Goal: Task Accomplishment & Management: Manage account settings

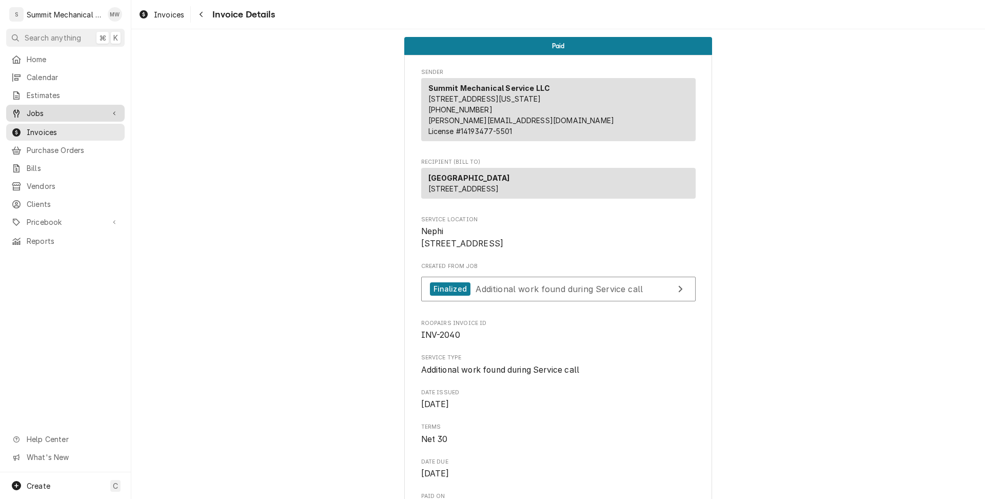
click at [44, 112] on span "Jobs" at bounding box center [65, 113] width 77 height 11
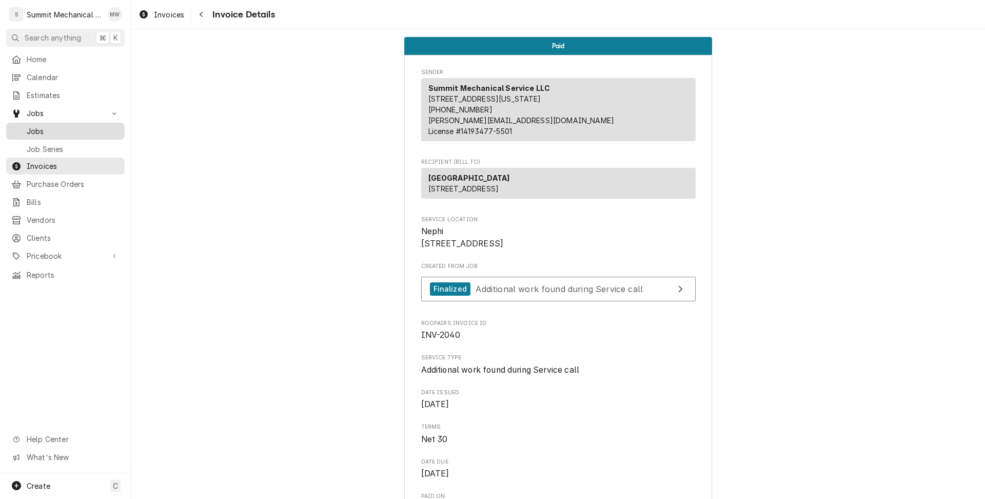
click at [44, 125] on div "Jobs" at bounding box center [65, 131] width 114 height 13
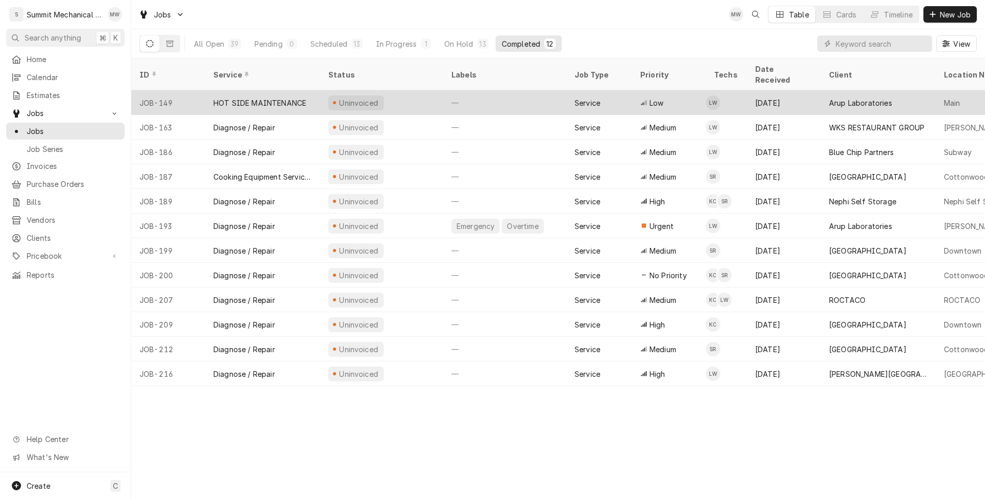
click at [256, 97] on div "HOT SIDE MAINTENANCE" at bounding box center [259, 102] width 93 height 11
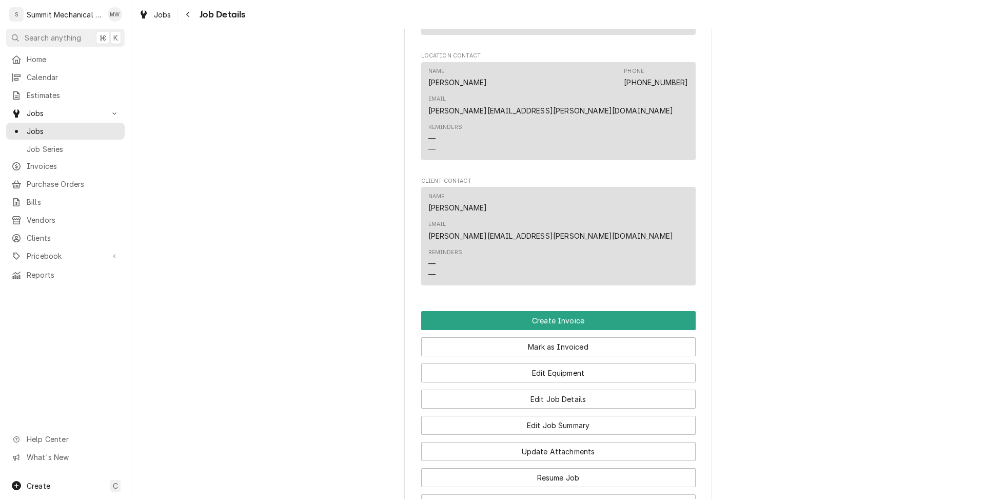
scroll to position [849, 0]
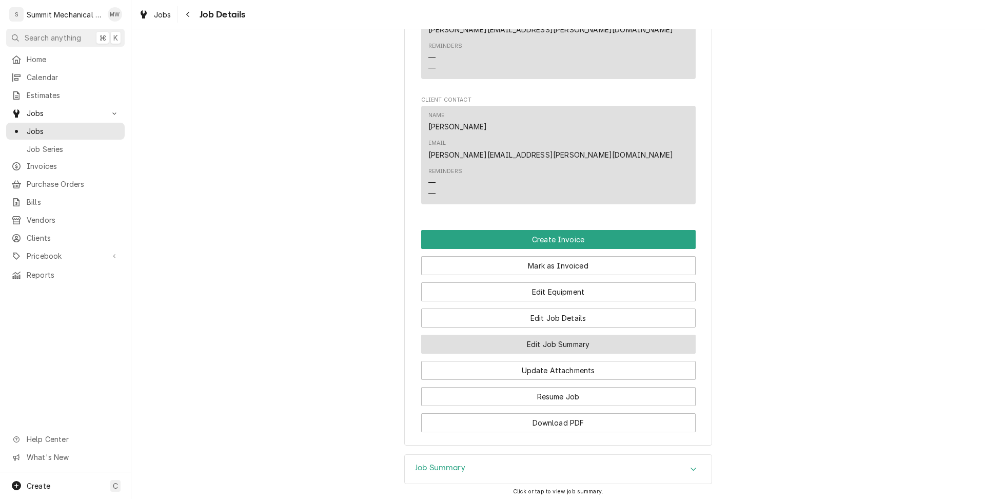
click at [556, 334] on button "Edit Job Summary" at bounding box center [558, 343] width 274 height 19
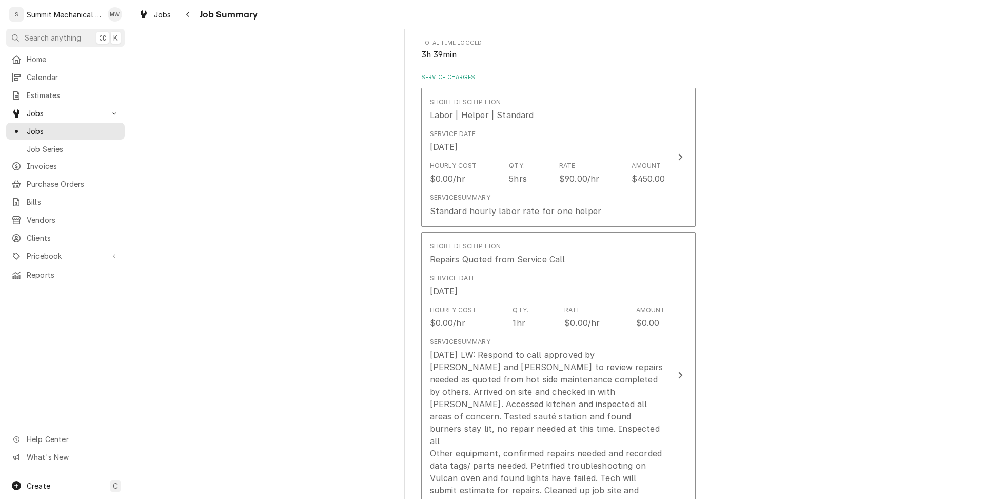
scroll to position [223, 0]
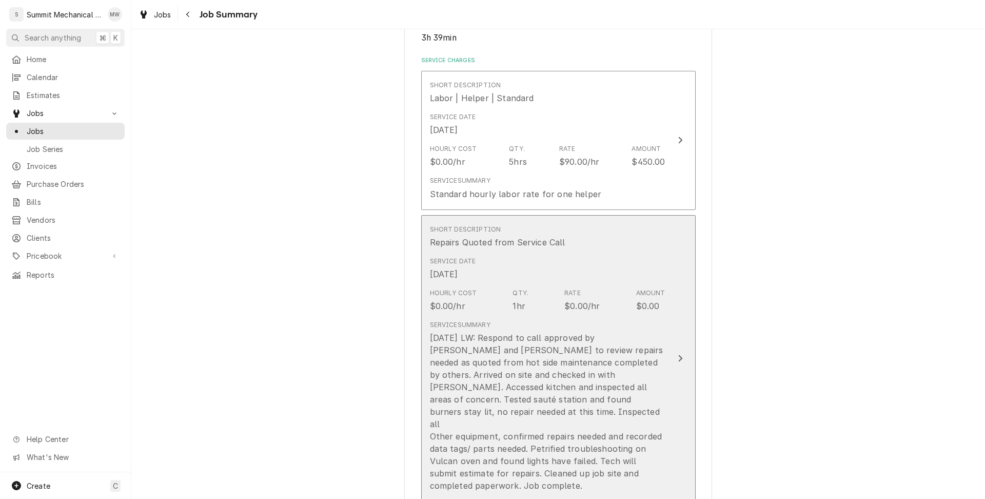
click at [556, 245] on div "Repairs Quoted from Service Call" at bounding box center [497, 242] width 135 height 12
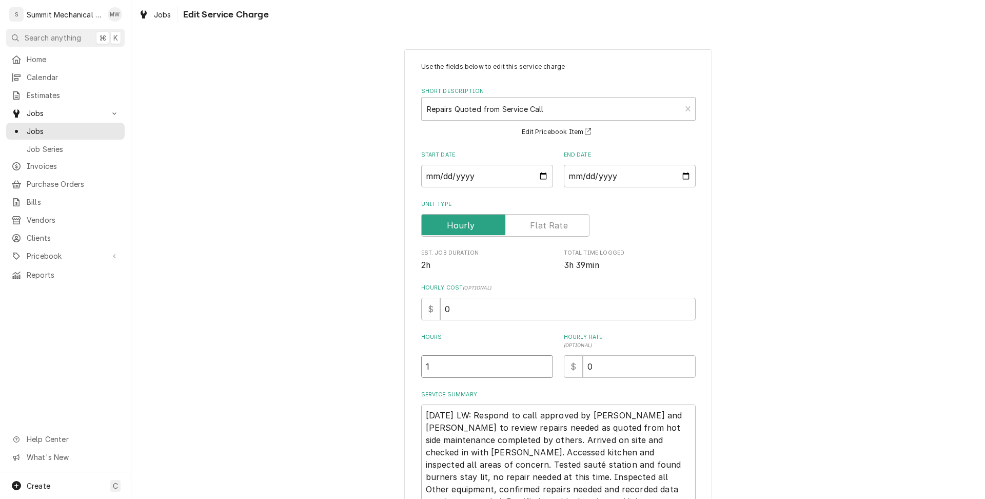
click at [451, 373] on input "1" at bounding box center [487, 366] width 132 height 23
type textarea "x"
type input "5"
type textarea "x"
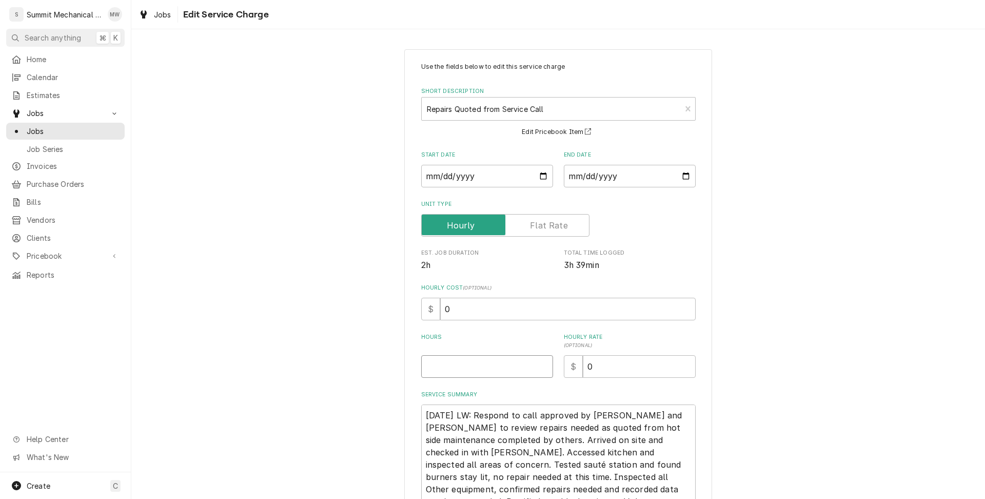
type textarea "x"
type input "3"
type textarea "x"
type input "3.5"
type textarea "x"
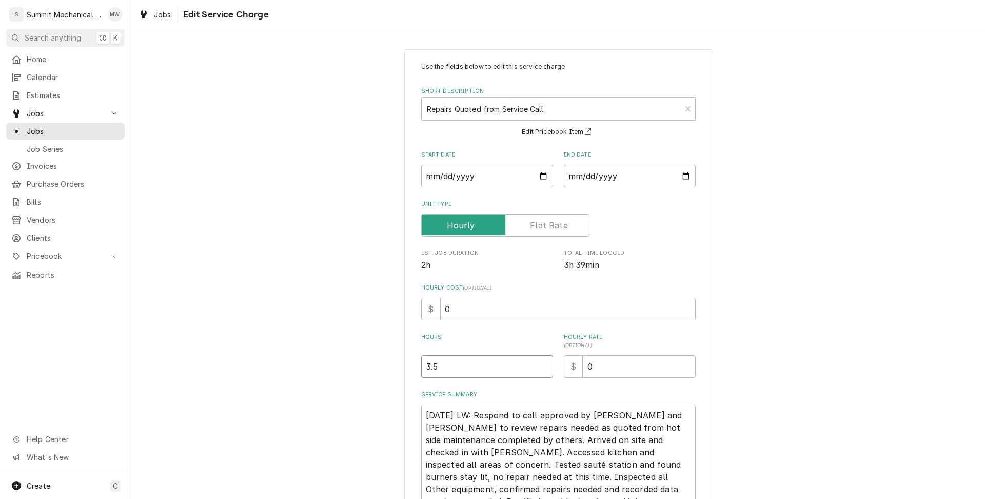
type input "3"
type textarea "x"
type input "5"
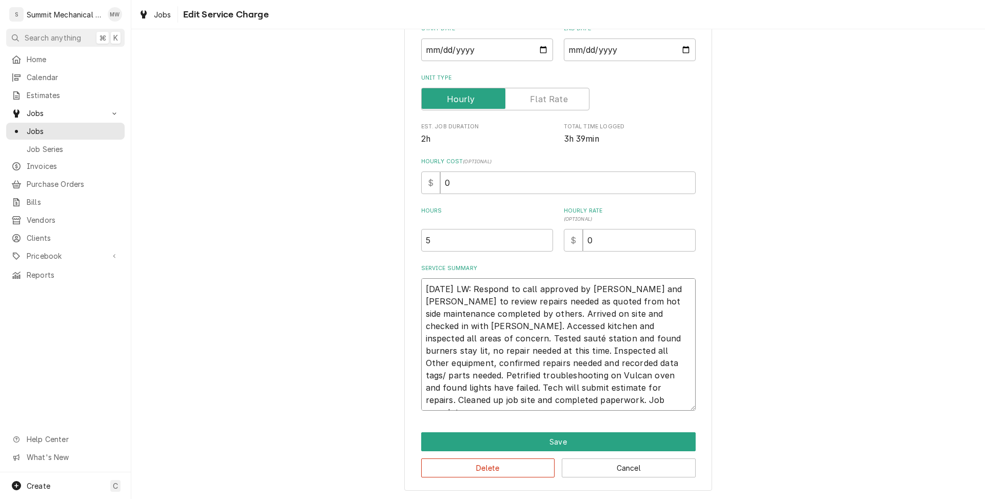
click at [487, 345] on textarea "08/24/25 LW: Respond to call approved by Joey and John to review repairs needed…" at bounding box center [558, 344] width 274 height 132
click at [428, 360] on textarea "08/24/25 LW: Respond to call approved by Joey and John to review repairs needed…" at bounding box center [558, 344] width 274 height 132
type textarea "x"
type textarea "08/24/25 LW: Respond to call approved by Joey and John to review repairs needed…"
type textarea "x"
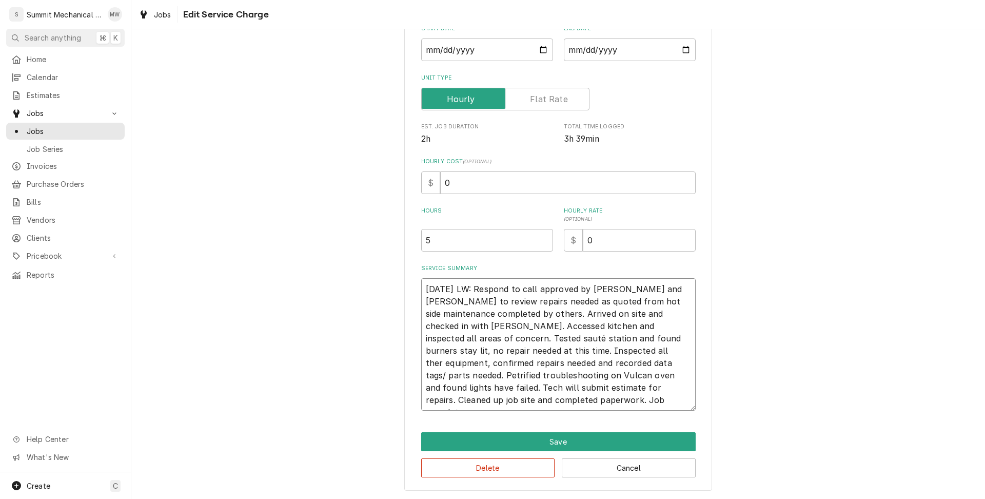
type textarea "08/24/25 LW: Respond to call approved by Joey and John to review repairs needed…"
type textarea "x"
type textarea "08/24/25 LW: Respond to call approved by Joey and John to review repairs needed…"
type textarea "x"
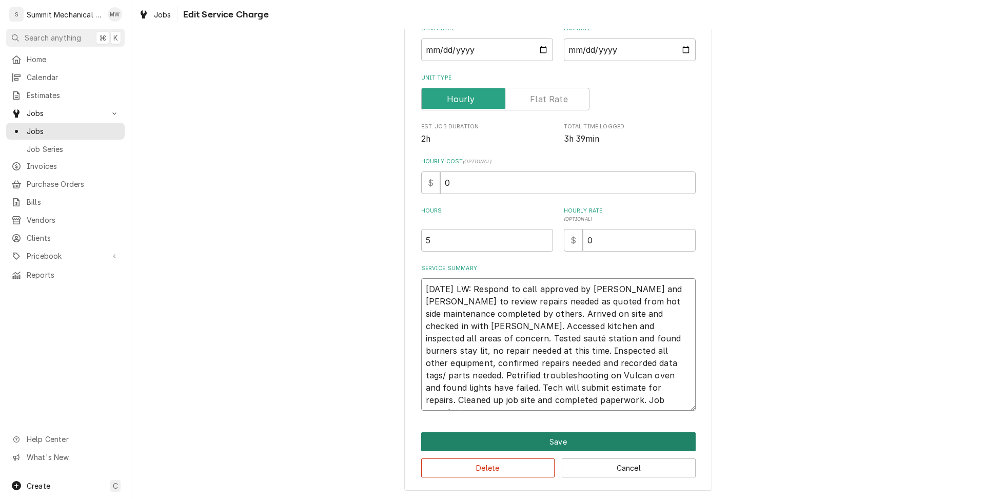
type textarea "08/24/25 LW: Respond to call approved by Joey and John to review repairs needed…"
click at [564, 444] on button "Save" at bounding box center [558, 441] width 274 height 19
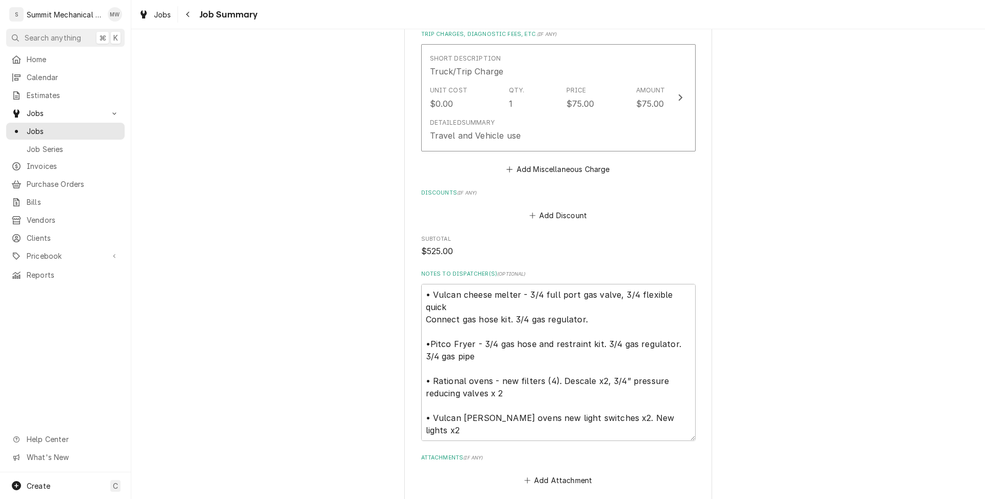
scroll to position [777, 0]
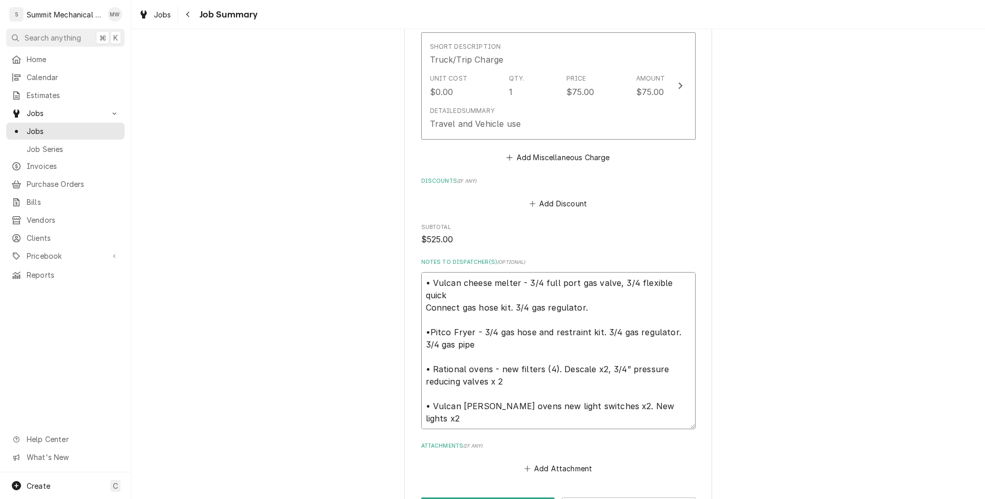
drag, startPoint x: 550, startPoint y: 402, endPoint x: 421, endPoint y: 274, distance: 182.4
click at [421, 274] on textarea "• Vulcan cheese melter - 3/4 full port gas valve, 3/4 flexible quick Connect ga…" at bounding box center [558, 350] width 274 height 157
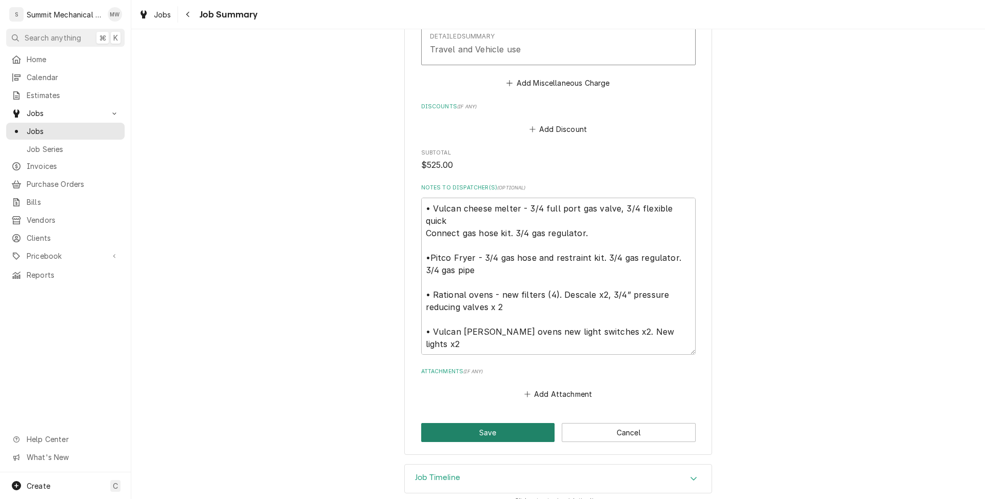
click at [511, 423] on button "Save" at bounding box center [488, 432] width 134 height 19
type textarea "x"
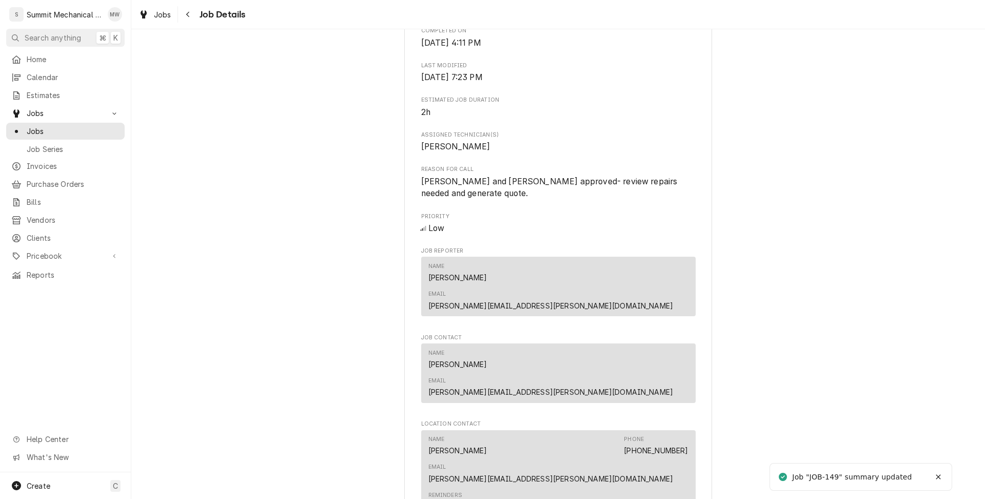
scroll to position [698, 0]
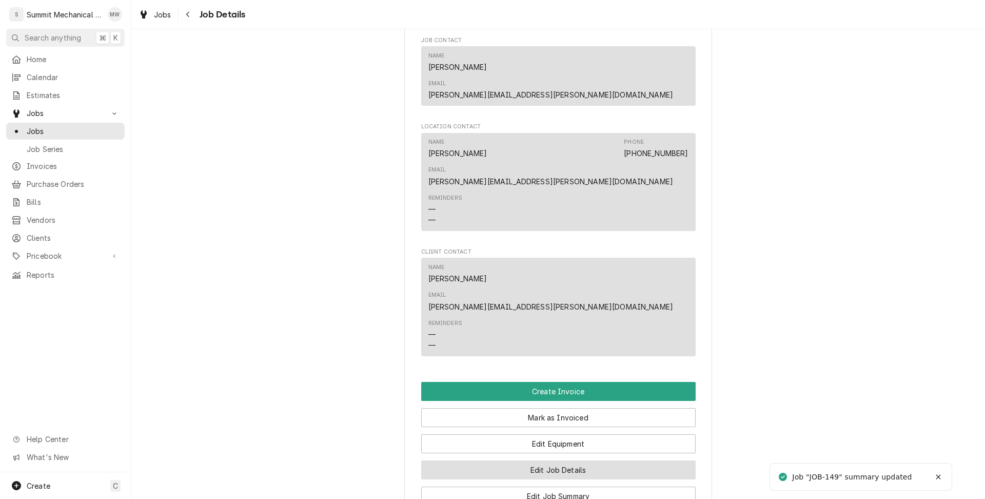
click at [542, 460] on button "Edit Job Details" at bounding box center [558, 469] width 274 height 19
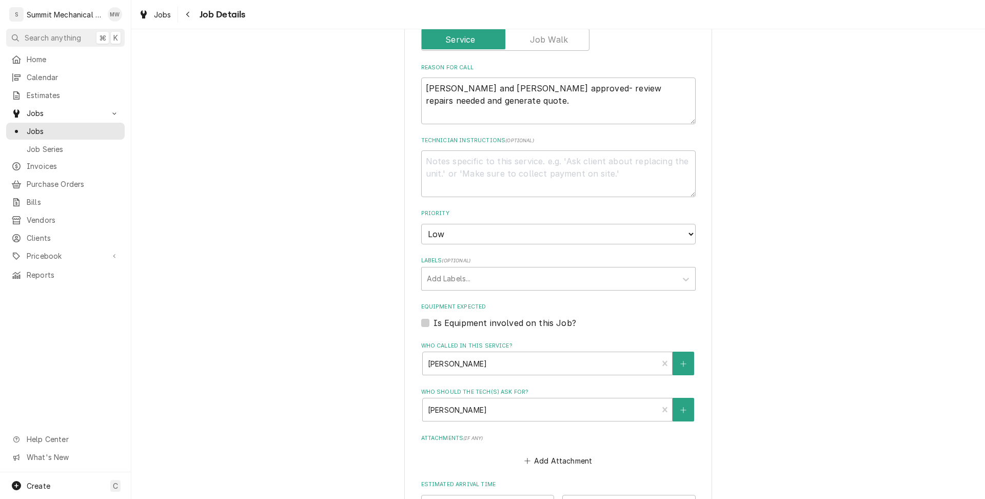
scroll to position [341, 0]
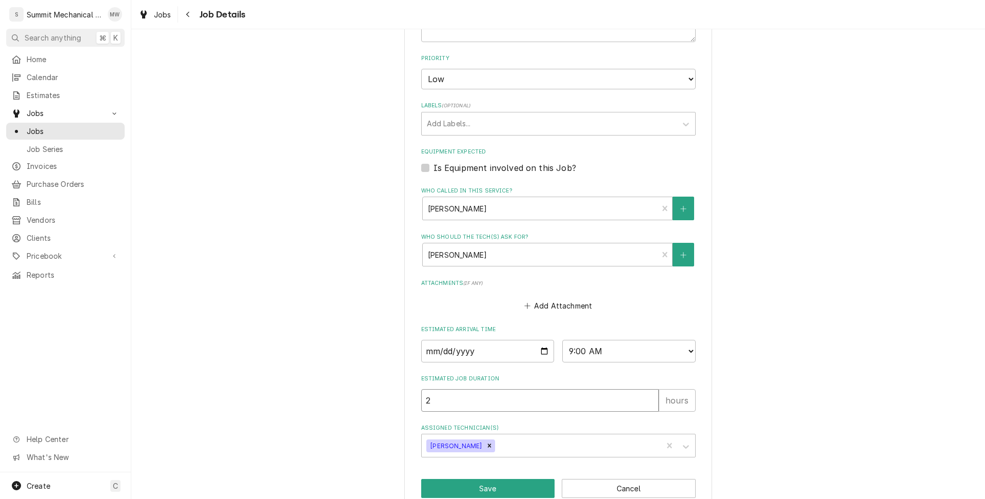
click at [467, 398] on input "2" at bounding box center [539, 400] width 237 height 23
type textarea "x"
type input "5"
type textarea "x"
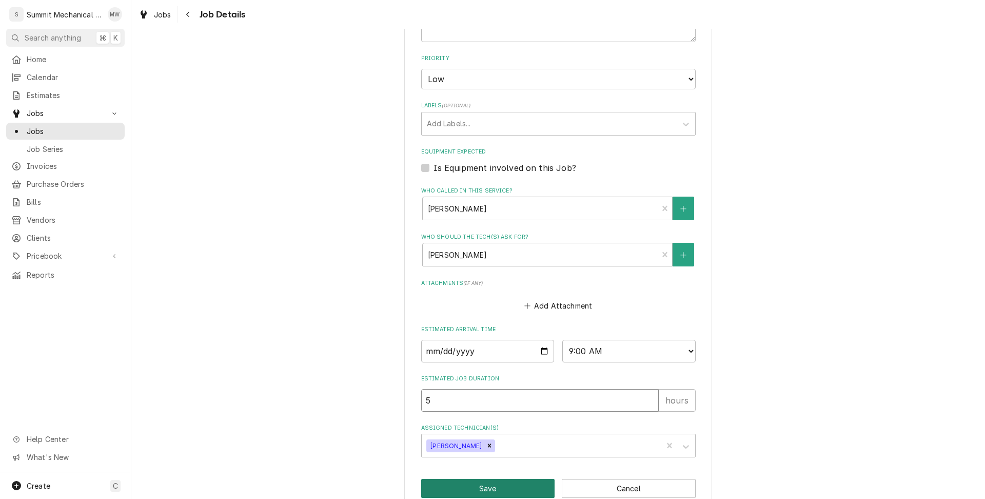
type input "5"
click at [495, 485] on button "Save" at bounding box center [488, 488] width 134 height 19
type textarea "x"
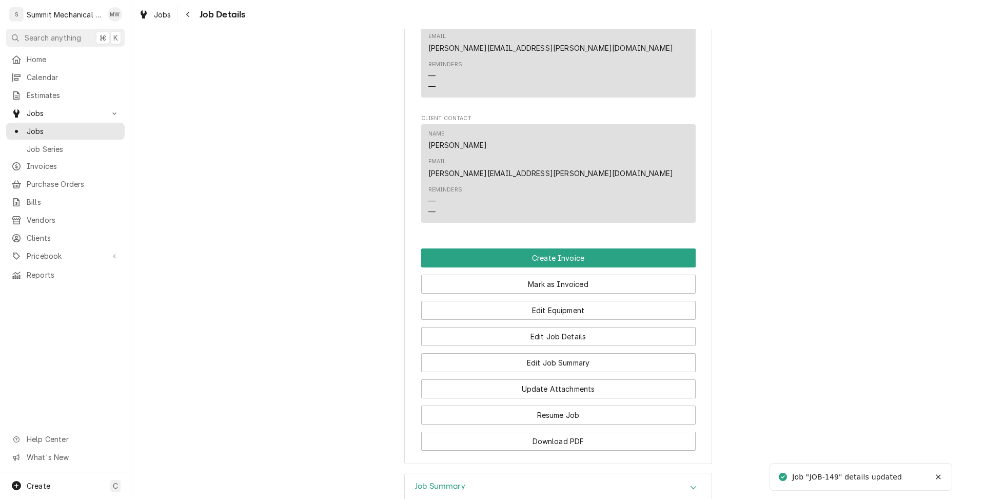
scroll to position [849, 0]
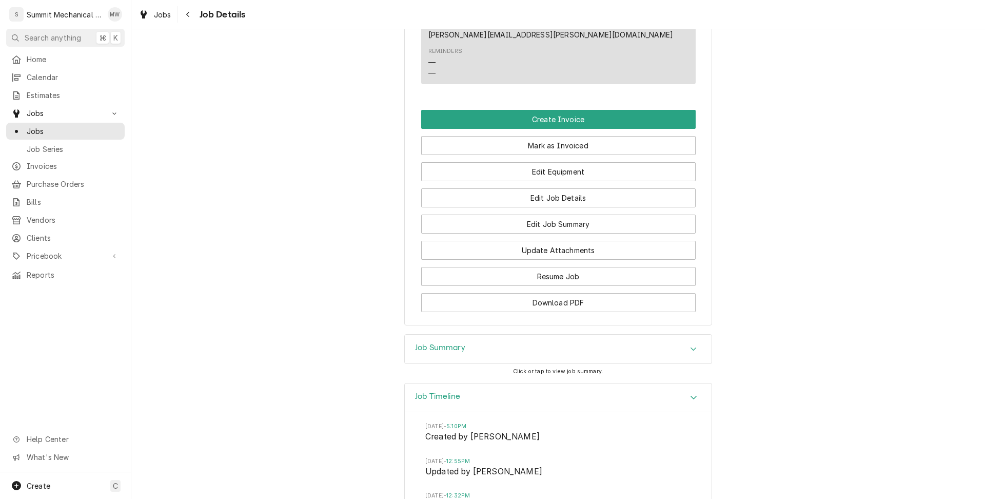
scroll to position [932, 0]
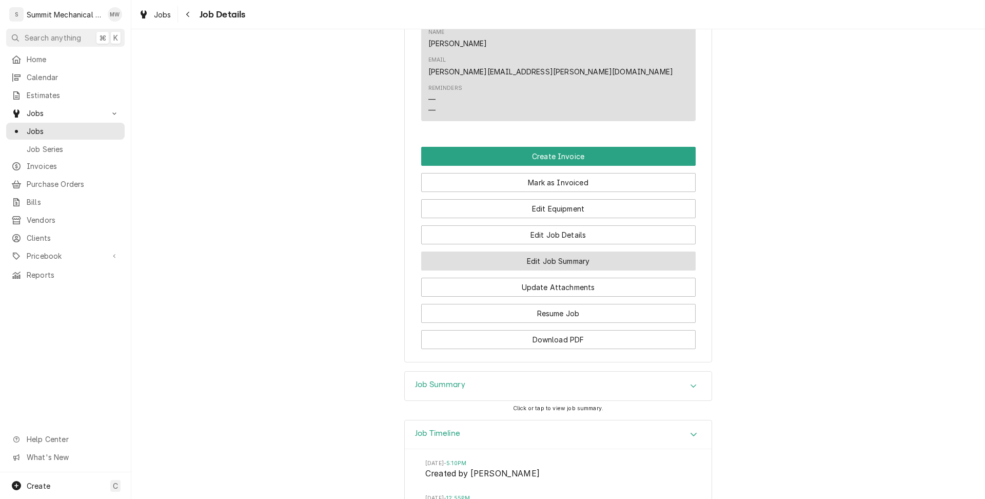
click at [521, 251] on button "Edit Job Summary" at bounding box center [558, 260] width 274 height 19
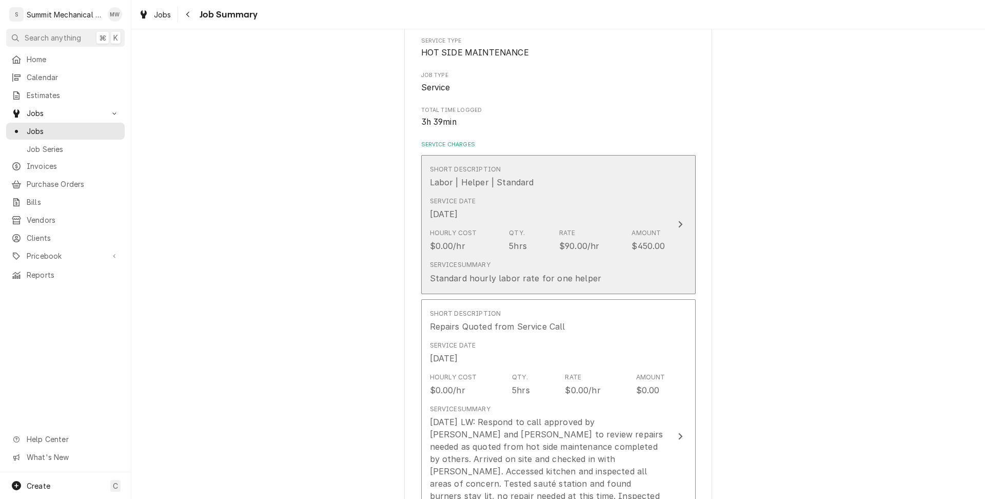
click at [532, 184] on div "Short Description Labor | Helper | Standard" at bounding box center [547, 177] width 235 height 32
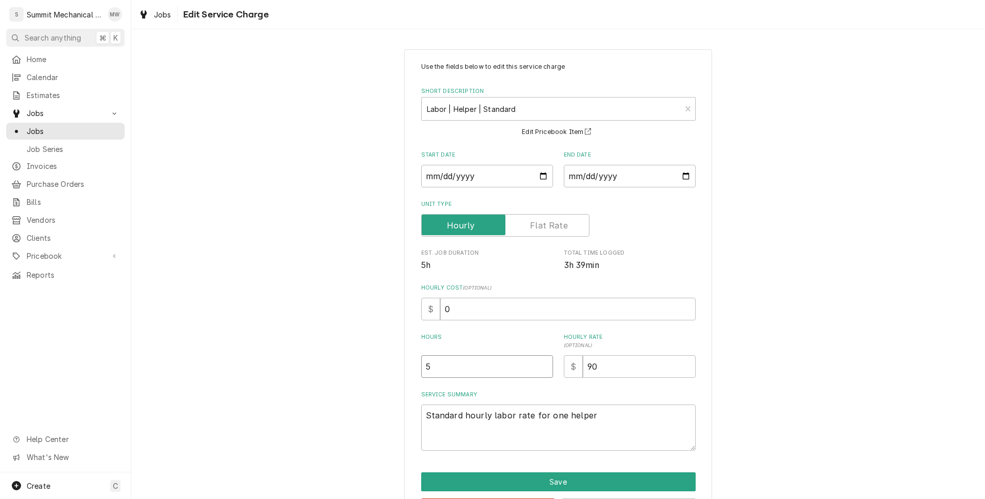
click at [450, 355] on input "5" at bounding box center [487, 366] width 132 height 23
type textarea "x"
type input "4"
type textarea "x"
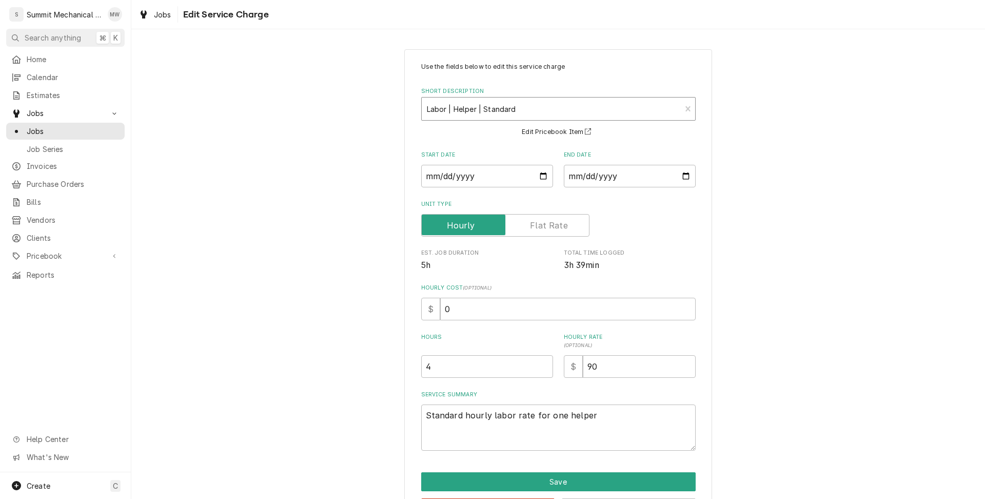
click at [557, 114] on div "Short Description" at bounding box center [551, 109] width 249 height 18
type input "overtime"
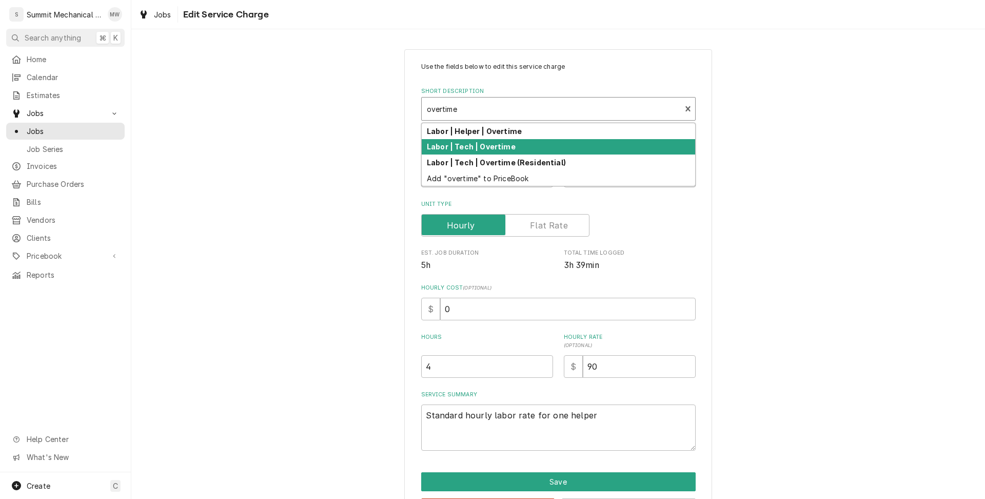
click at [549, 145] on div "Labor | Tech | Overtime" at bounding box center [558, 147] width 273 height 16
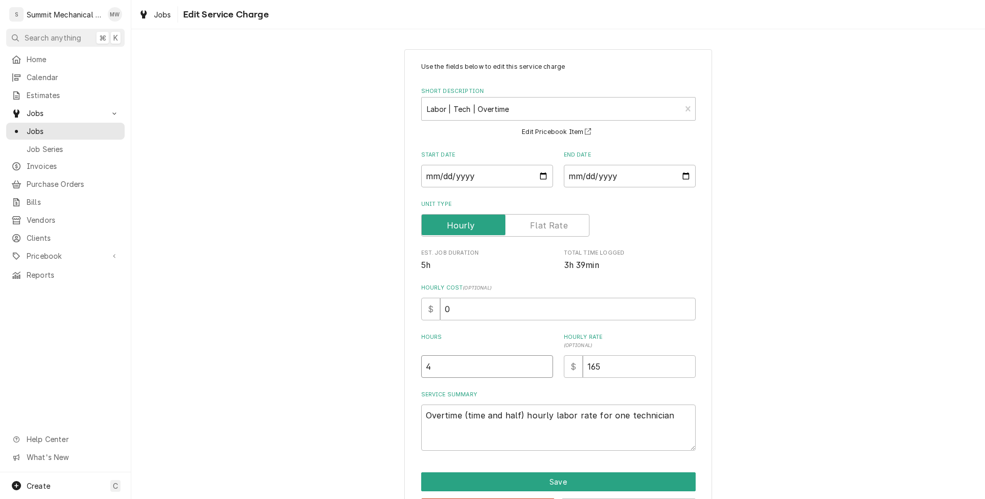
click at [470, 364] on input "4" at bounding box center [487, 366] width 132 height 23
type textarea "x"
type input "4.5"
type textarea "x"
type input "4"
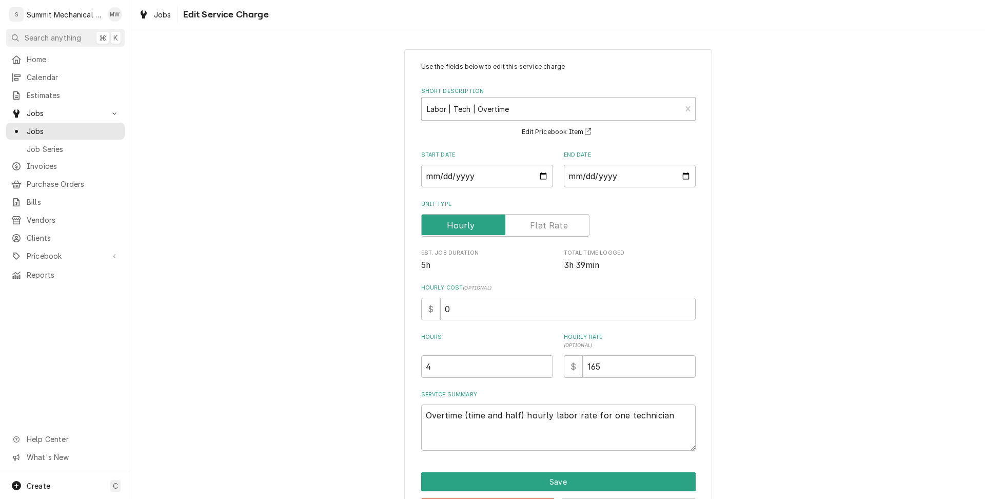
scroll to position [40, 0]
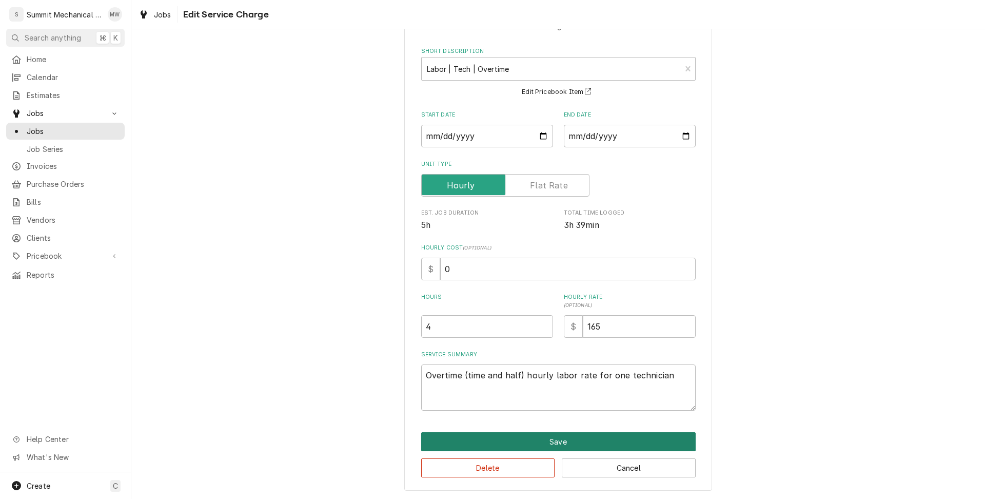
click at [547, 435] on button "Save" at bounding box center [558, 441] width 274 height 19
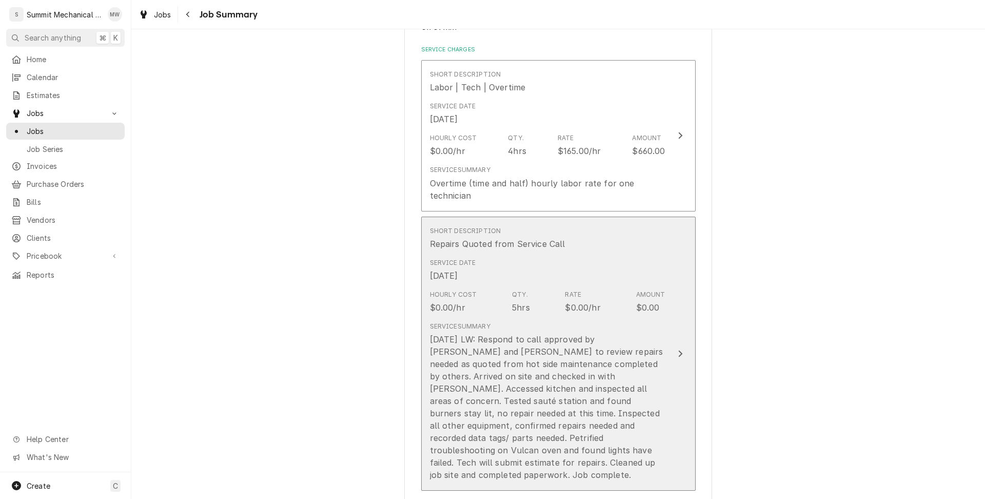
click at [514, 331] on div "Service Summary 08/24/25 LW: Respond to call approved by Joey and John to revie…" at bounding box center [547, 401] width 235 height 159
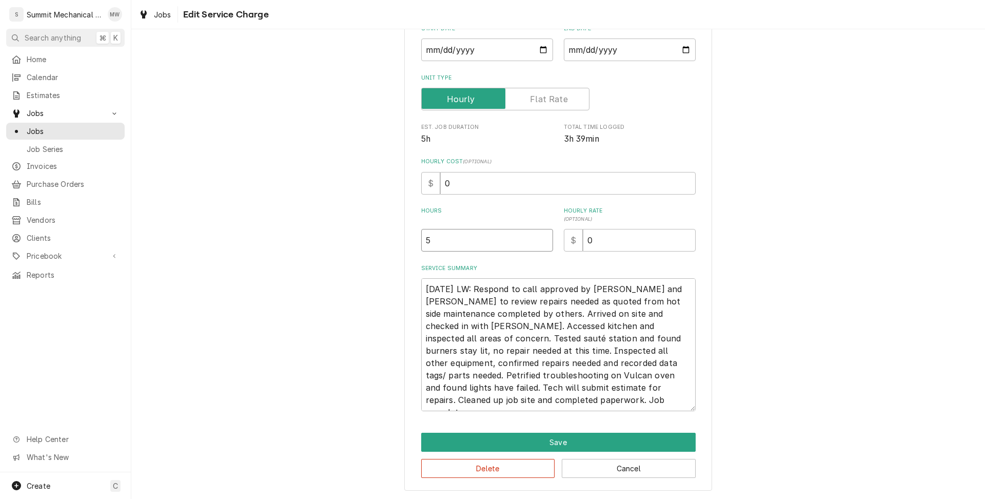
click at [467, 247] on input "5" at bounding box center [487, 240] width 132 height 23
type textarea "x"
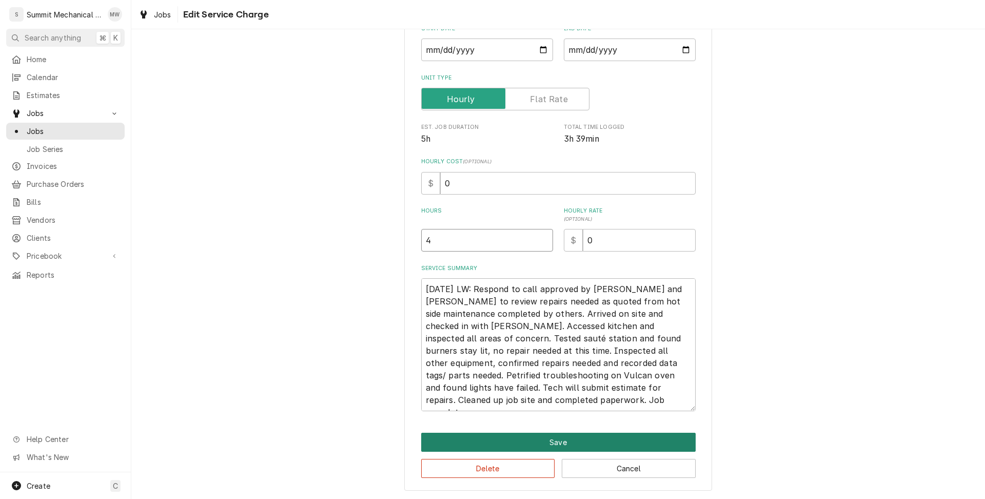
type input "4"
click at [582, 439] on div "Use the fields below to edit this service charge Short Description Start Date 2…" at bounding box center [558, 217] width 308 height 548
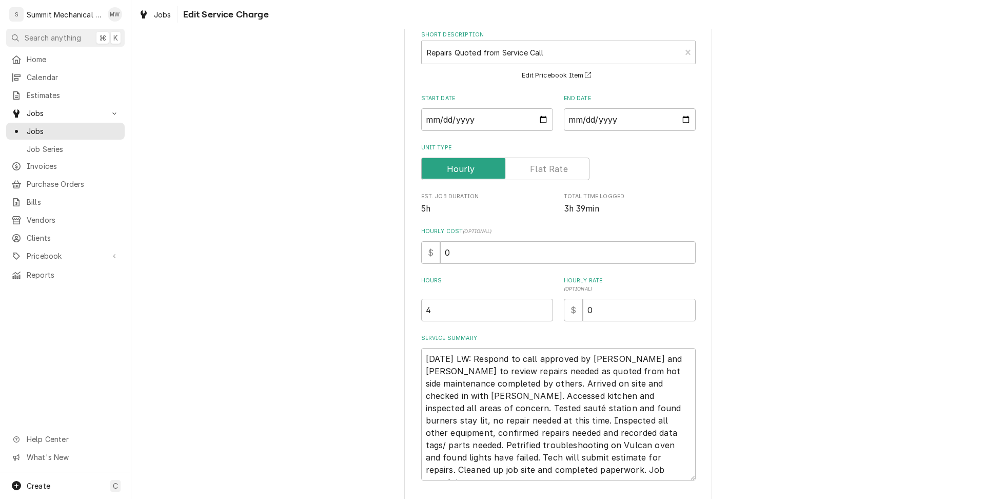
scroll to position [126, 0]
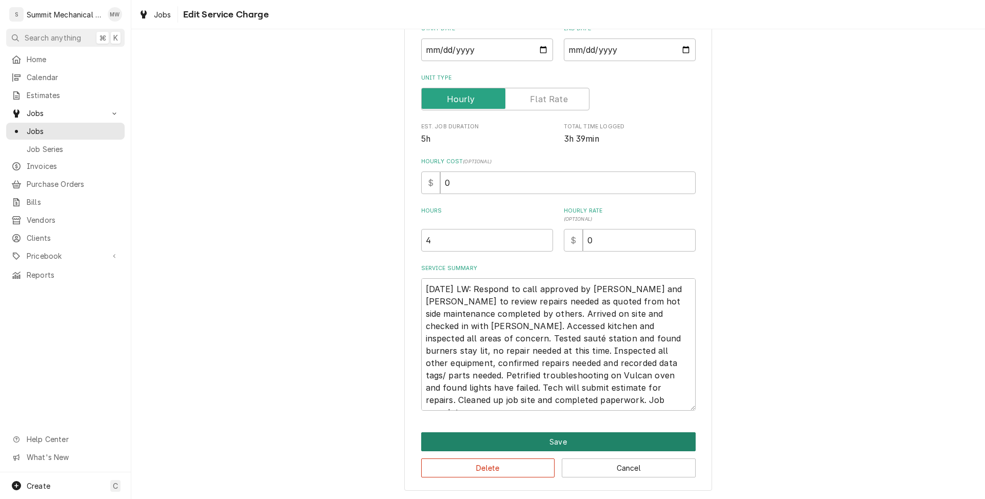
click at [557, 434] on button "Save" at bounding box center [558, 441] width 274 height 19
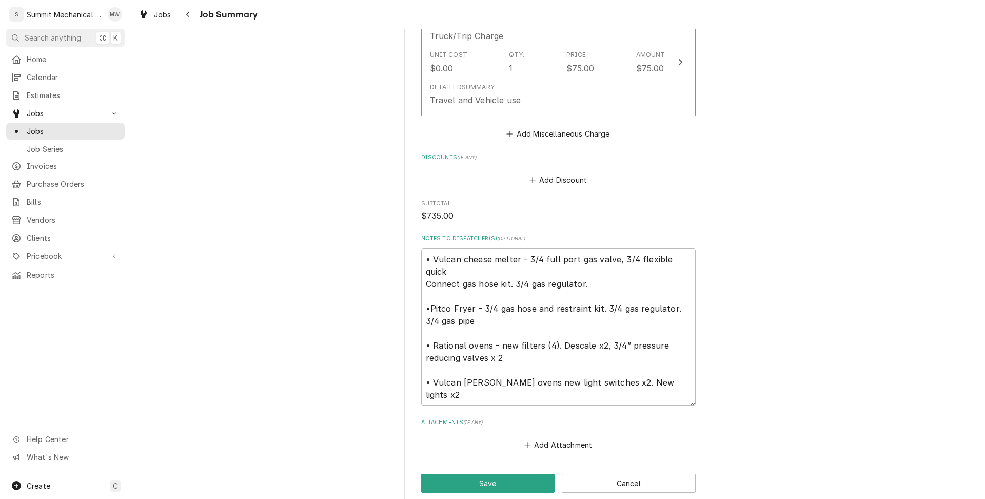
scroll to position [864, 0]
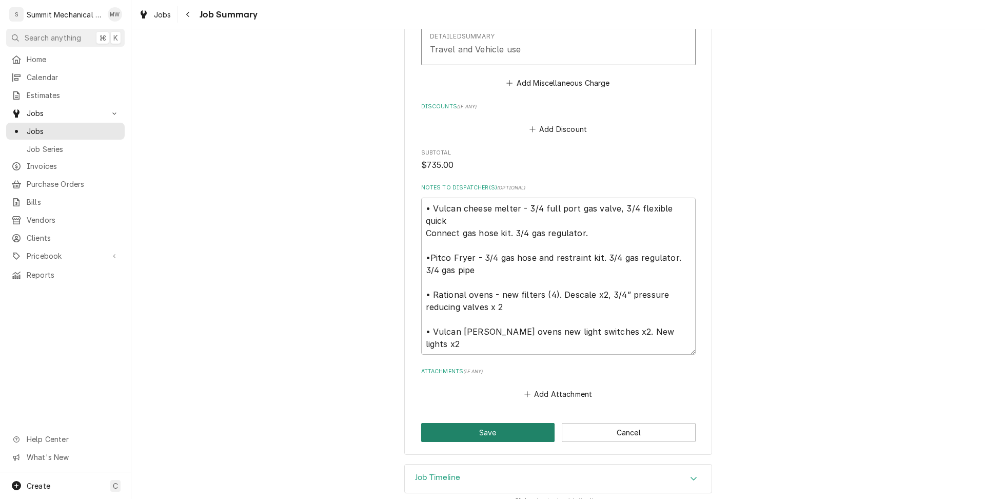
click at [490, 428] on button "Save" at bounding box center [488, 432] width 134 height 19
type textarea "x"
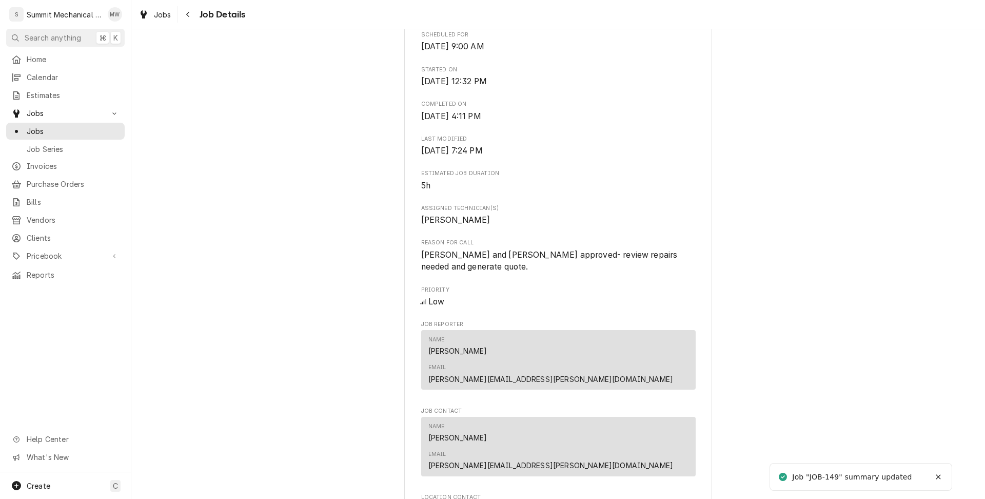
scroll to position [733, 0]
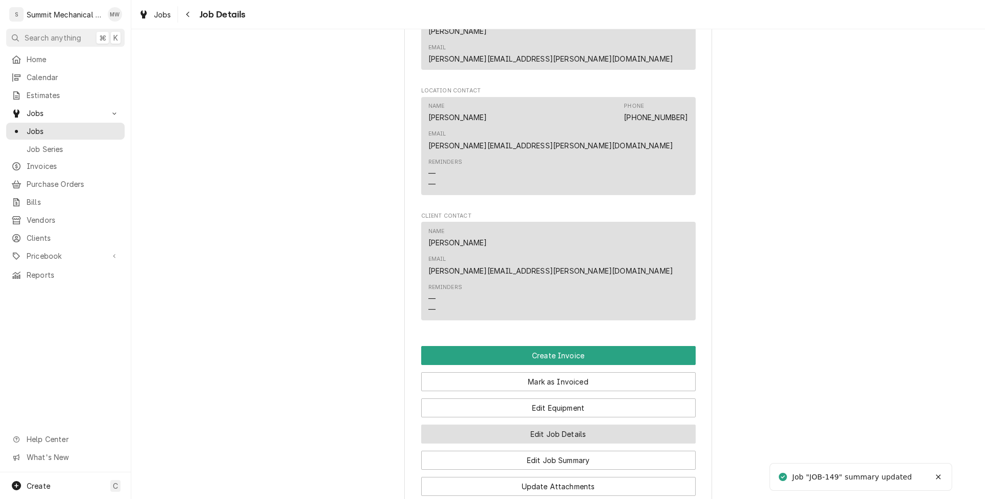
click at [512, 424] on button "Edit Job Details" at bounding box center [558, 433] width 274 height 19
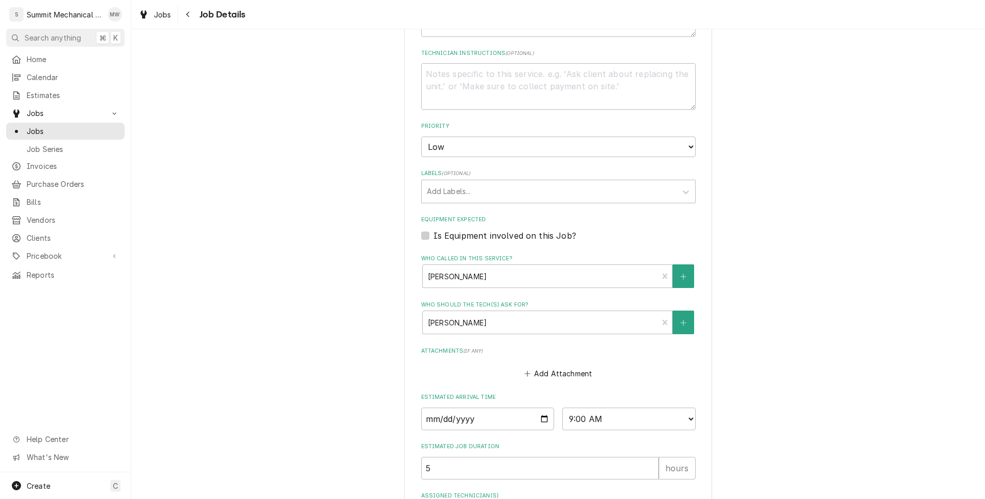
scroll to position [361, 0]
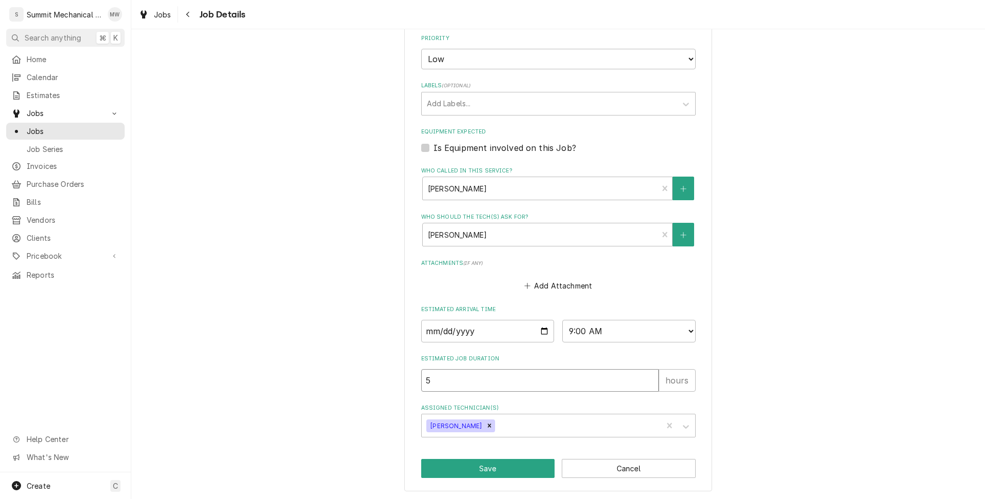
click at [450, 383] on input "5" at bounding box center [539, 380] width 237 height 23
type textarea "x"
type input "4"
type textarea "x"
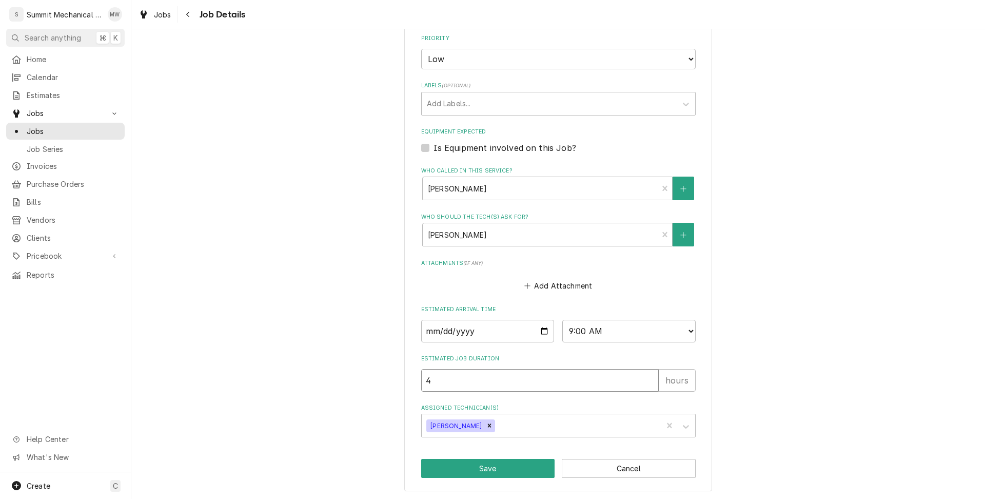
type input "4"
click at [482, 455] on div "Arup Laboratories Main / [STREET_ADDRESS] Use the fields below to edit this job…" at bounding box center [558, 89] width 308 height 803
click at [482, 462] on button "Save" at bounding box center [488, 468] width 134 height 19
type textarea "x"
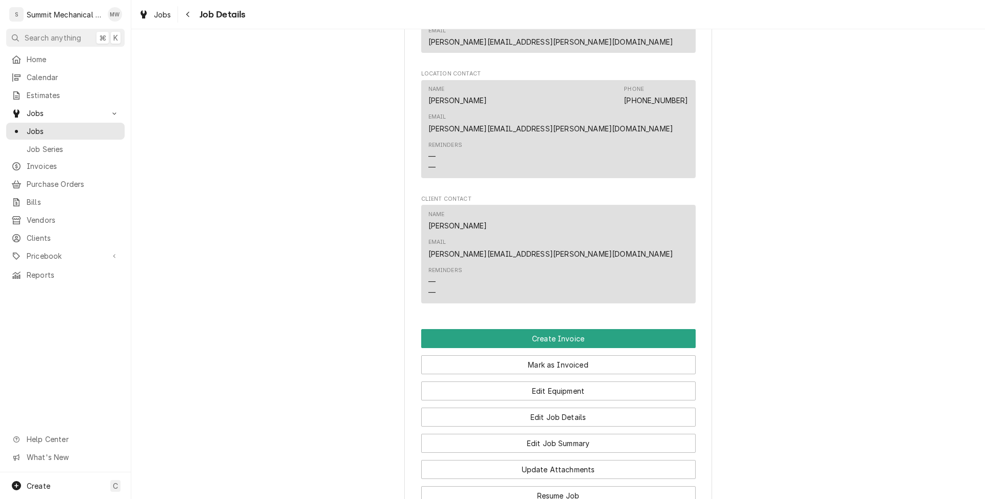
scroll to position [849, 0]
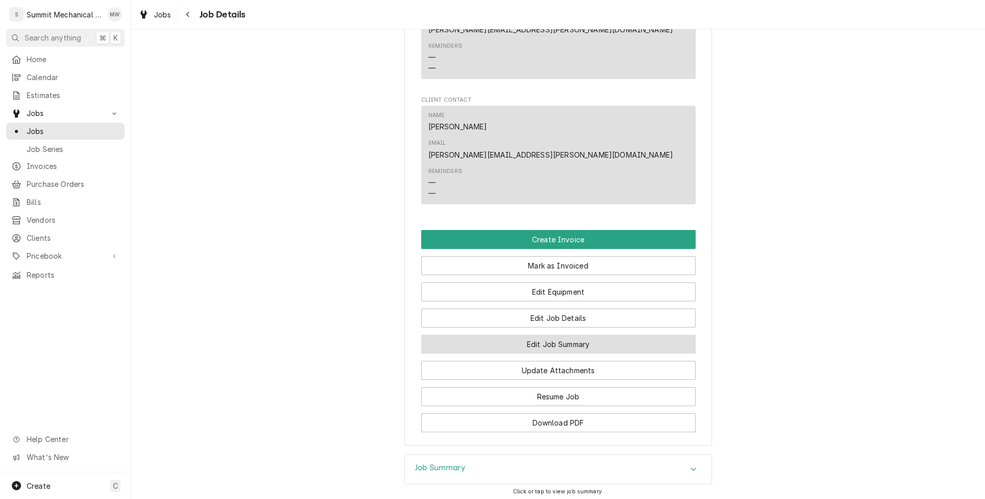
click at [554, 334] on button "Edit Job Summary" at bounding box center [558, 343] width 274 height 19
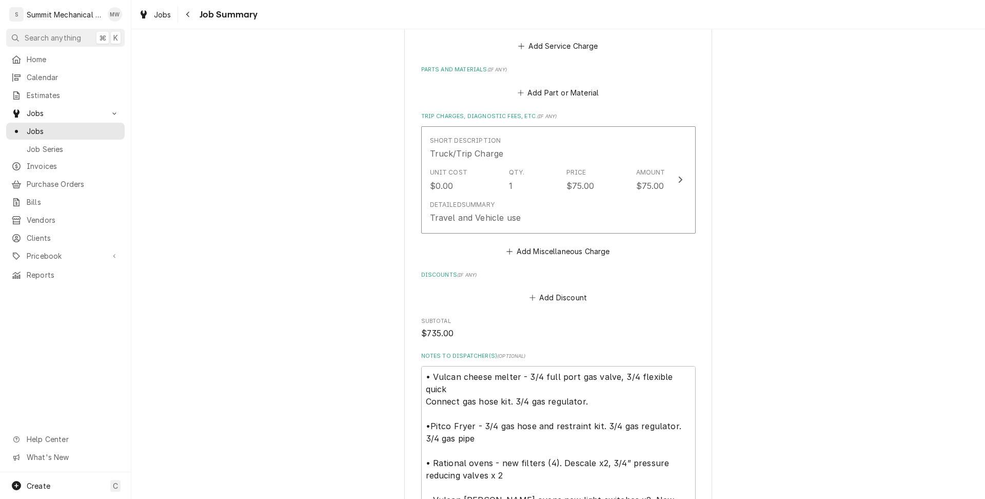
scroll to position [864, 0]
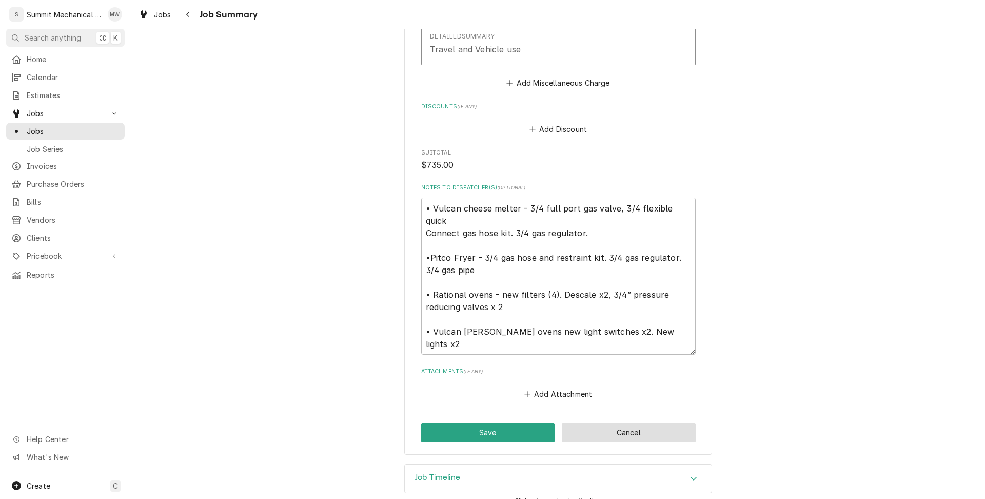
click at [580, 423] on button "Cancel" at bounding box center [629, 432] width 134 height 19
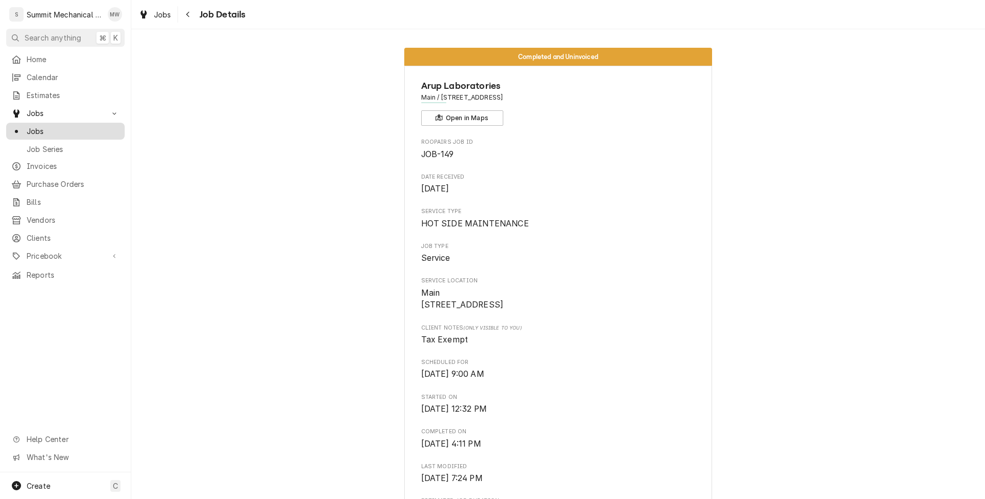
click at [90, 130] on span "Jobs" at bounding box center [73, 131] width 93 height 11
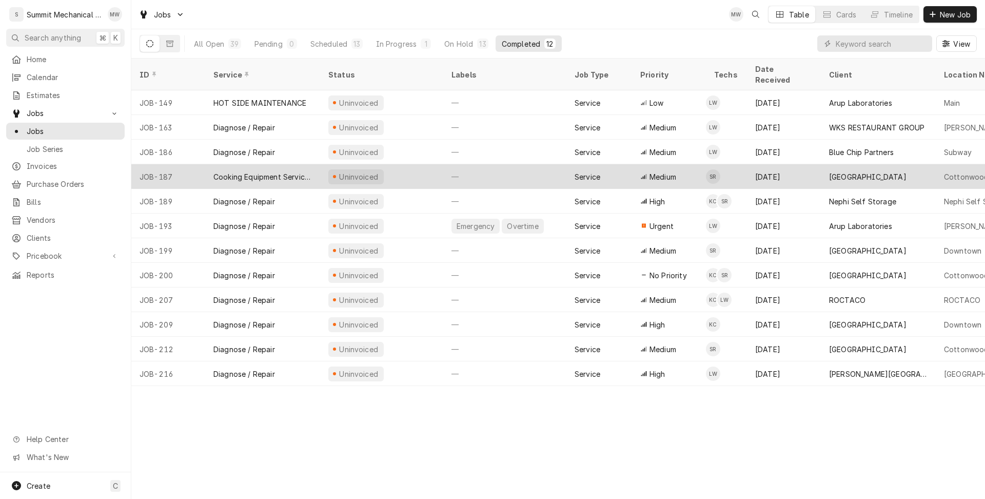
click at [293, 171] on div "Cooking Equipment Service call" at bounding box center [262, 176] width 98 height 11
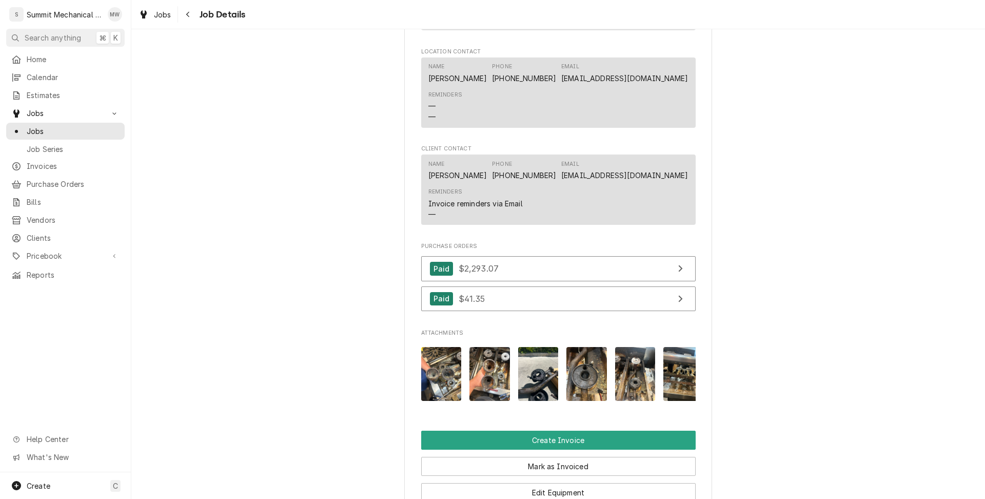
scroll to position [965, 0]
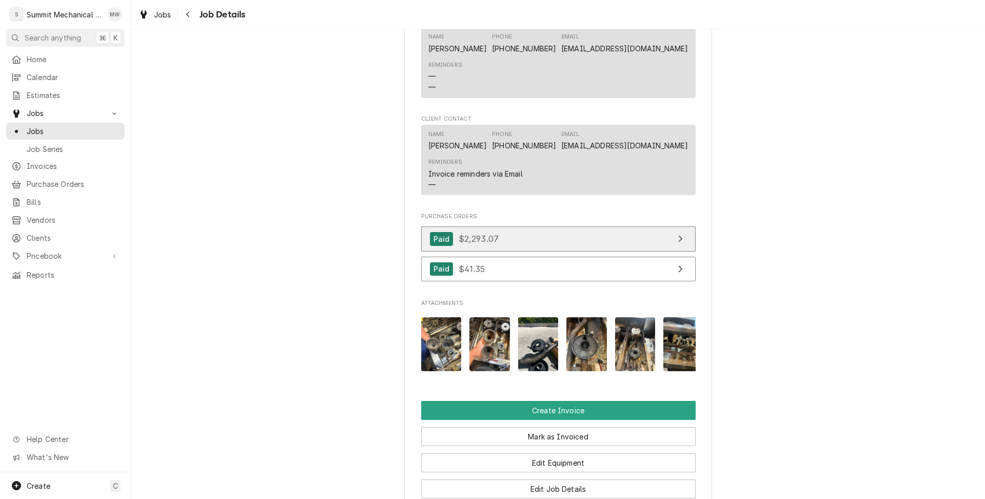
click at [496, 242] on link "Paid $2,293.07" at bounding box center [558, 238] width 274 height 25
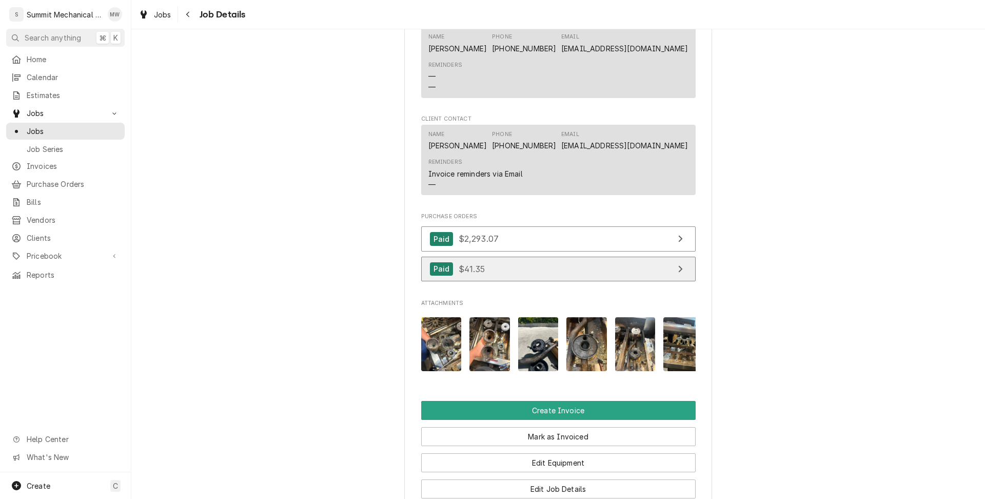
click at [494, 282] on link "Paid $41.35" at bounding box center [558, 268] width 274 height 25
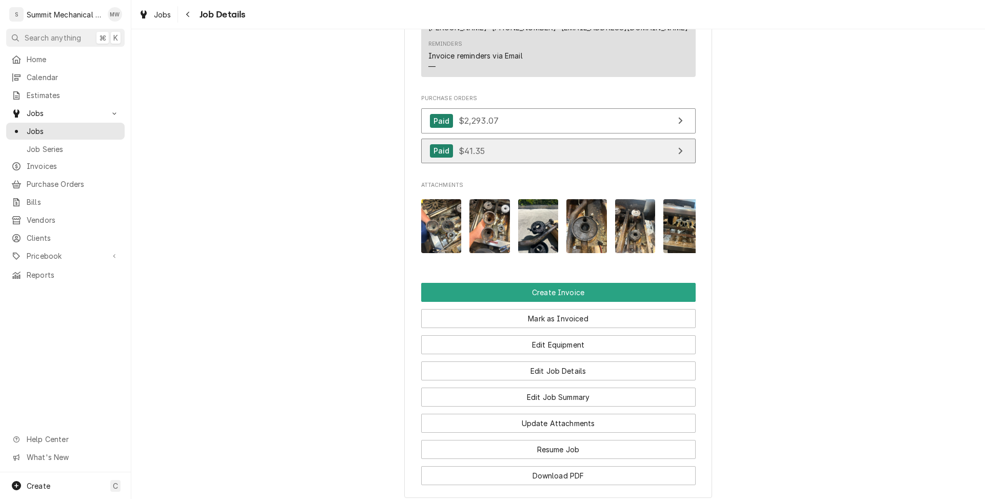
scroll to position [1295, 0]
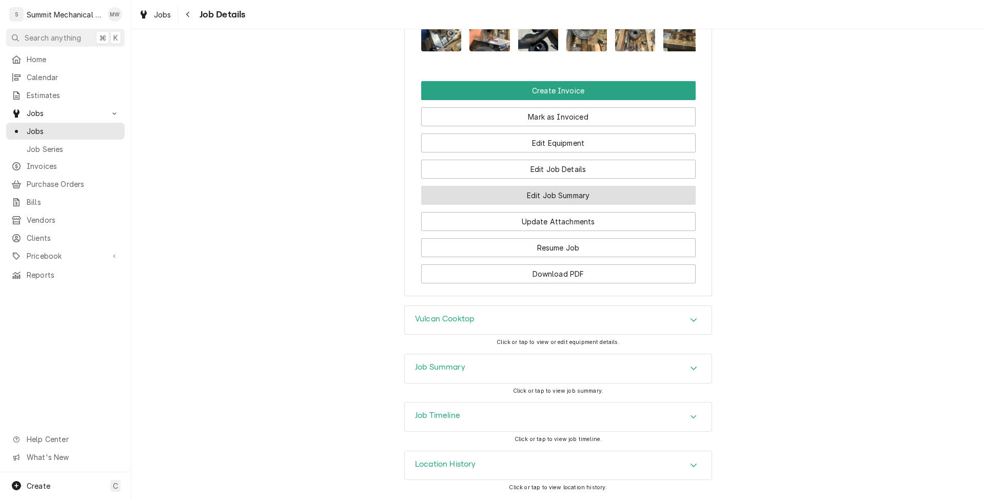
click at [580, 202] on button "Edit Job Summary" at bounding box center [558, 195] width 274 height 19
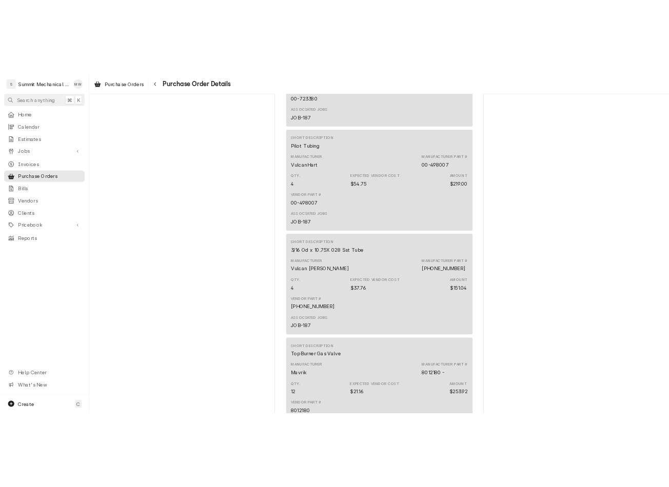
scroll to position [523, 0]
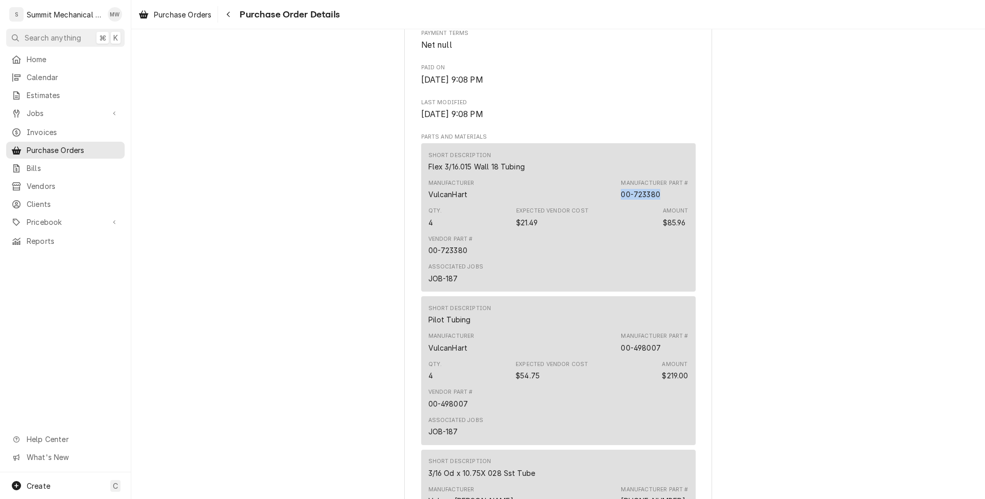
drag, startPoint x: 662, startPoint y: 224, endPoint x: 615, endPoint y: 224, distance: 46.7
click at [615, 203] on div "Manufacturer VulcanHart Manufacturer Part # 00-723380" at bounding box center [558, 189] width 260 height 28
copy div "00-723380"
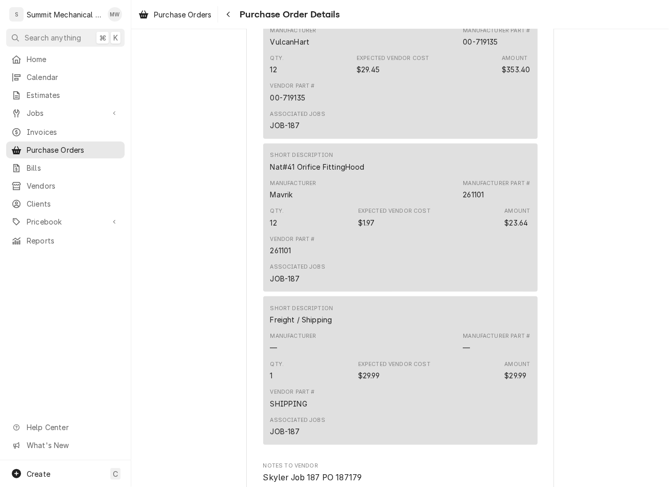
scroll to position [1752, 0]
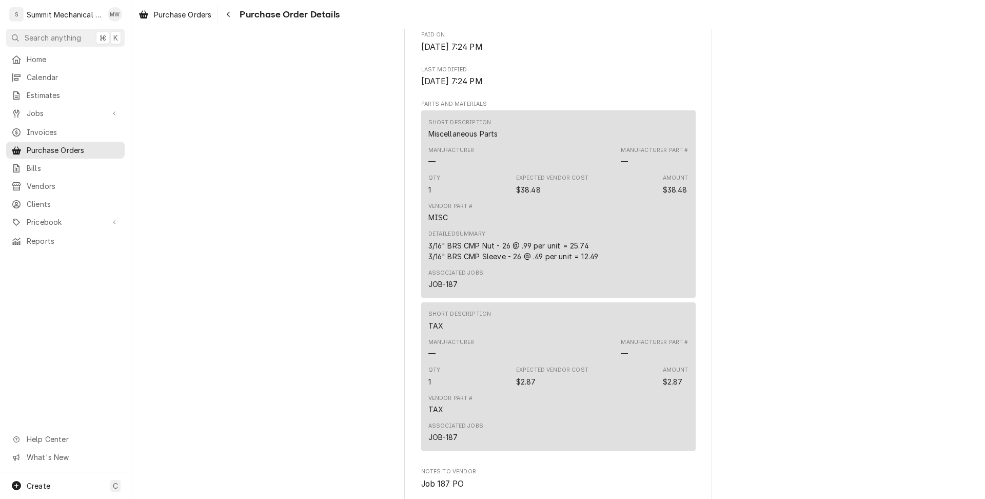
scroll to position [625, 0]
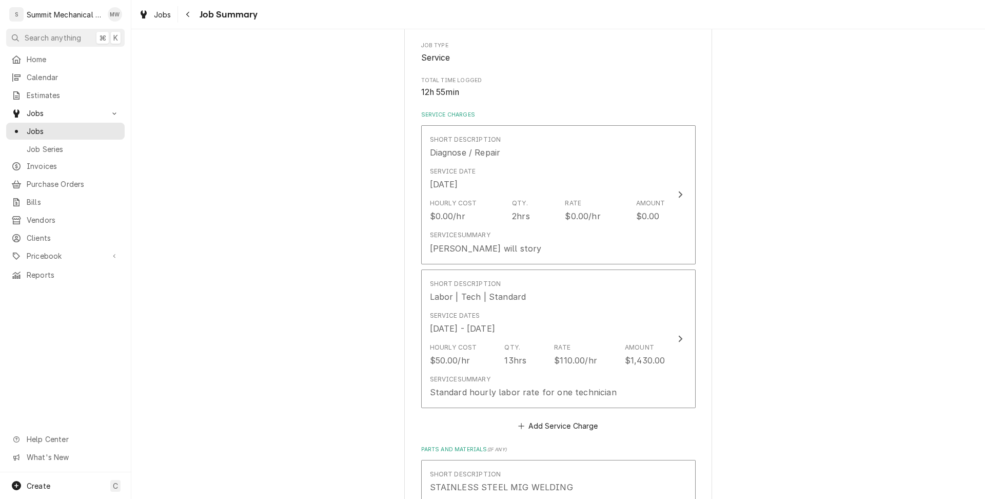
scroll to position [169, 0]
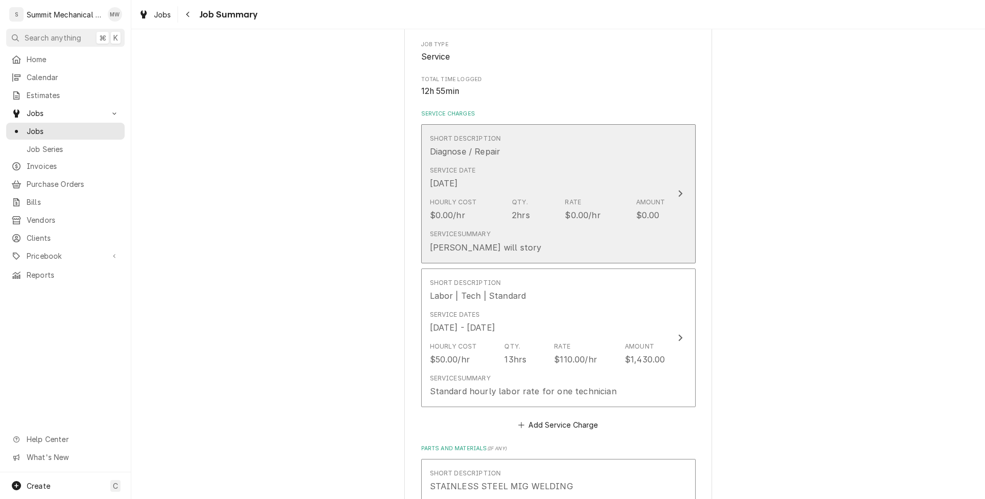
click at [580, 244] on div "Service Summary Kelby will story" at bounding box center [547, 241] width 235 height 32
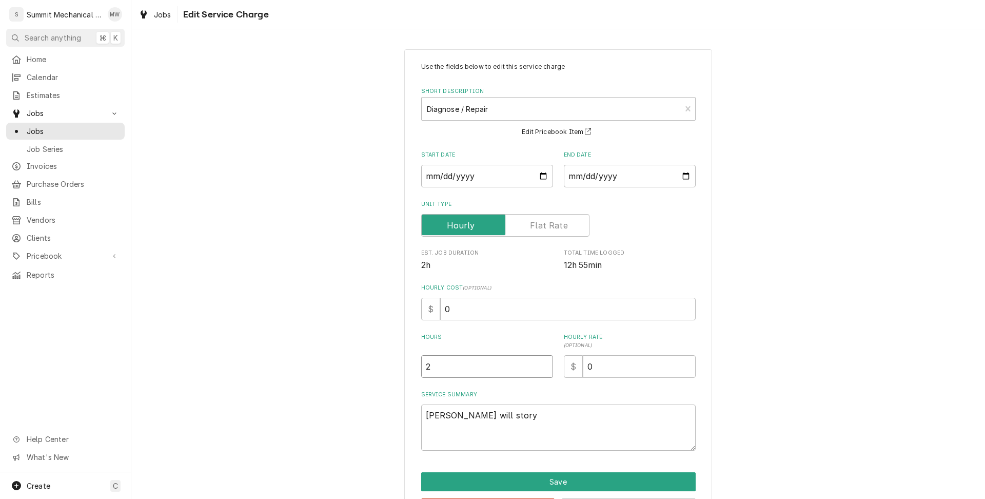
click at [471, 370] on input "2" at bounding box center [487, 366] width 132 height 23
type textarea "x"
type input "1"
type textarea "x"
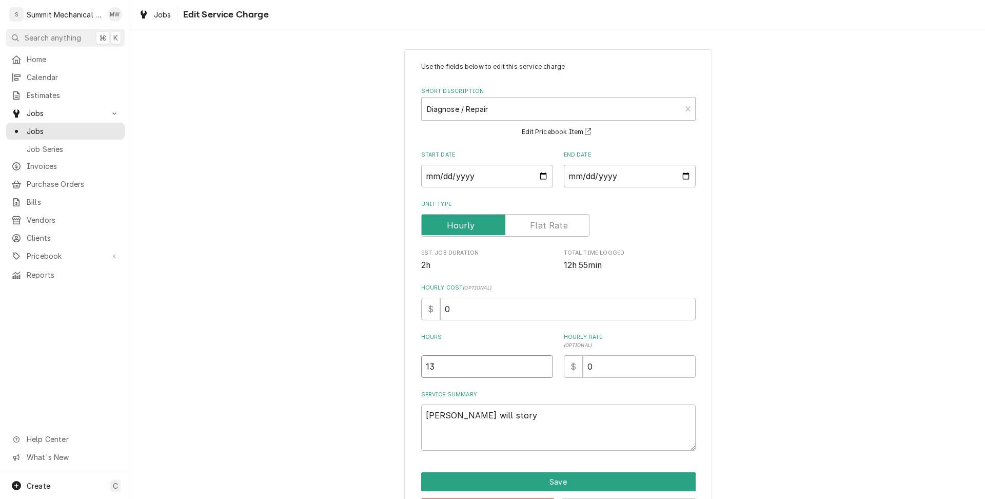
type input "13"
drag, startPoint x: 498, startPoint y: 418, endPoint x: 405, endPoint y: 403, distance: 93.6
click at [405, 403] on div "Use the fields below to edit this service charge Short Description Diagnose / R…" at bounding box center [558, 289] width 308 height 481
type textarea "x"
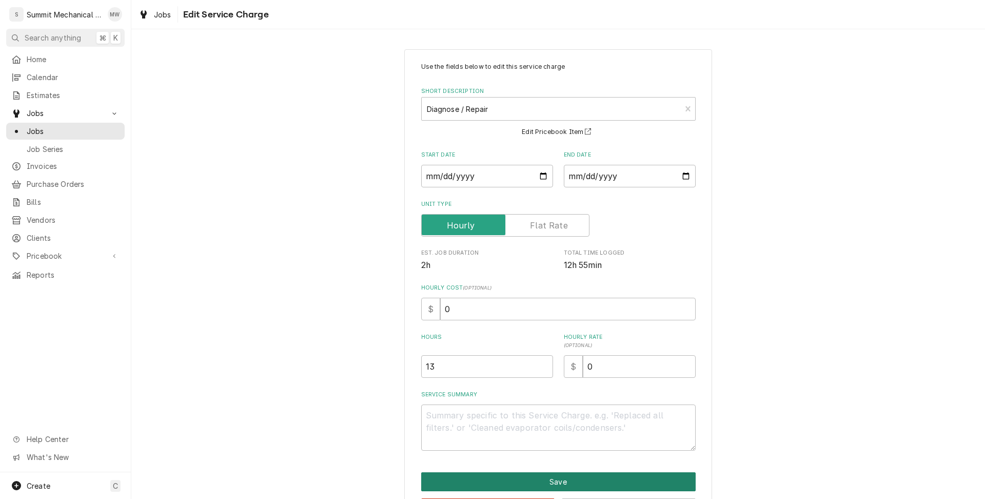
click at [560, 479] on button "Save" at bounding box center [558, 481] width 274 height 19
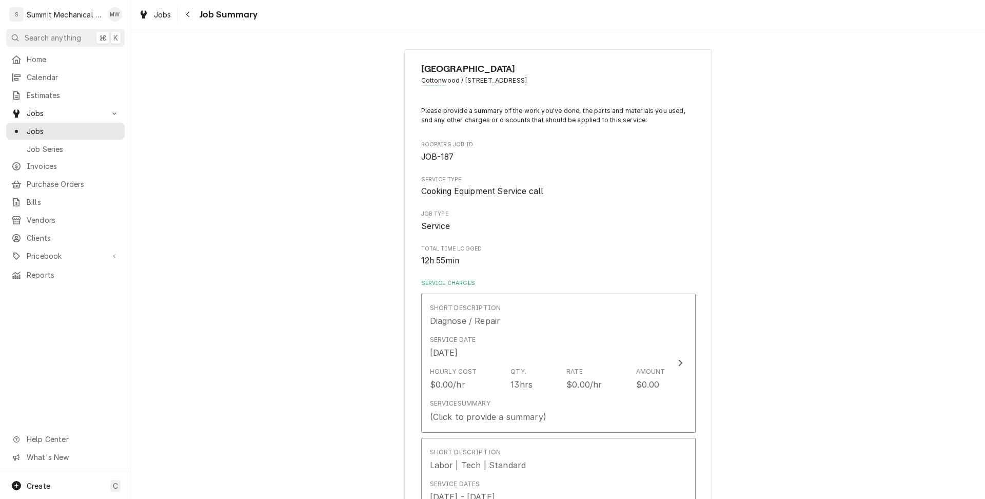
scroll to position [169, 0]
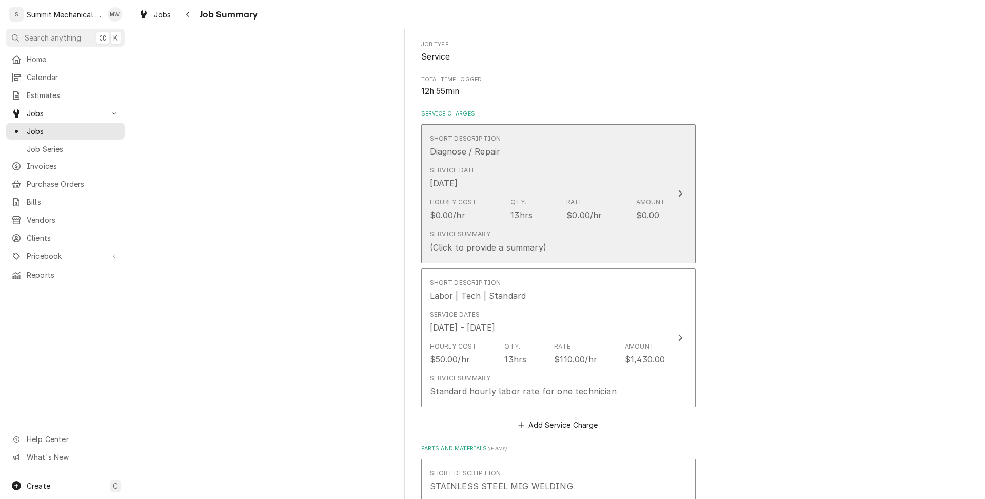
click at [519, 230] on div "Service Summary (Click to provide a summary)" at bounding box center [488, 241] width 116 height 24
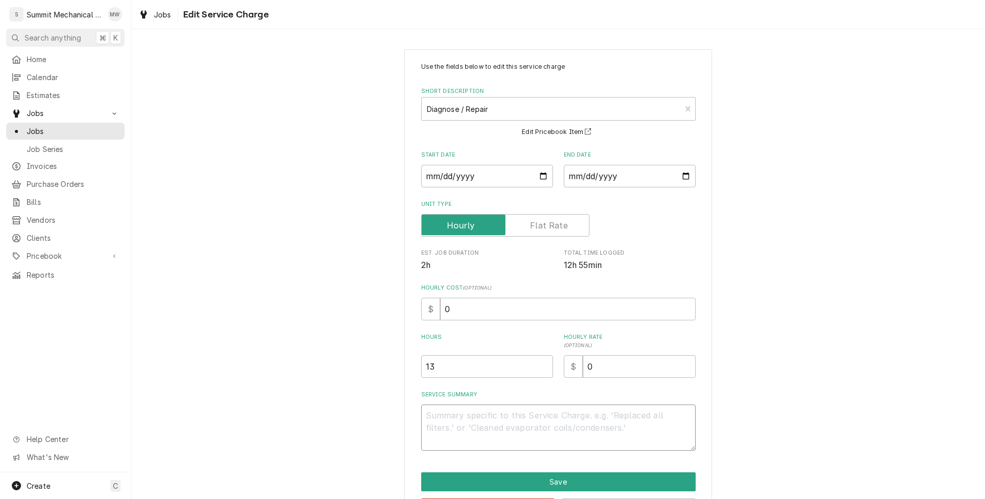
click at [493, 410] on textarea "Service Summary" at bounding box center [558, 427] width 274 height 46
type textarea "x"
type textarea "K"
type textarea "x"
type textarea "Ke"
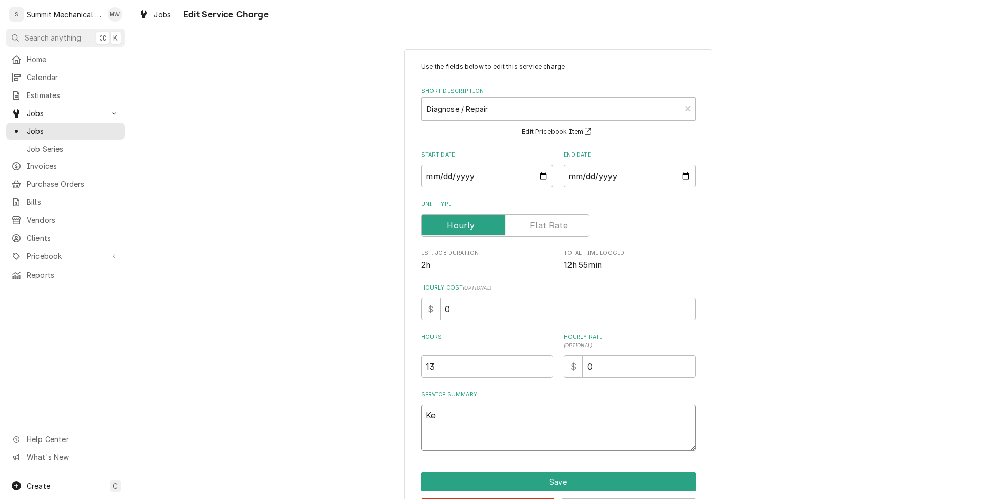
type textarea "x"
type textarea "Kel"
type textarea "x"
type textarea "Kell"
type textarea "x"
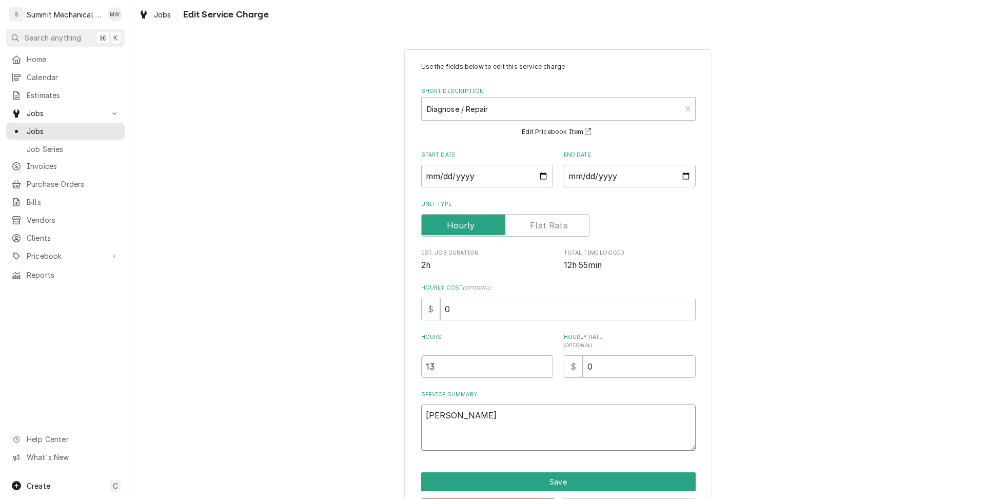
type textarea "Kelly"
type textarea "x"
type textarea "Kelly"
type textarea "x"
type textarea "Kelly t"
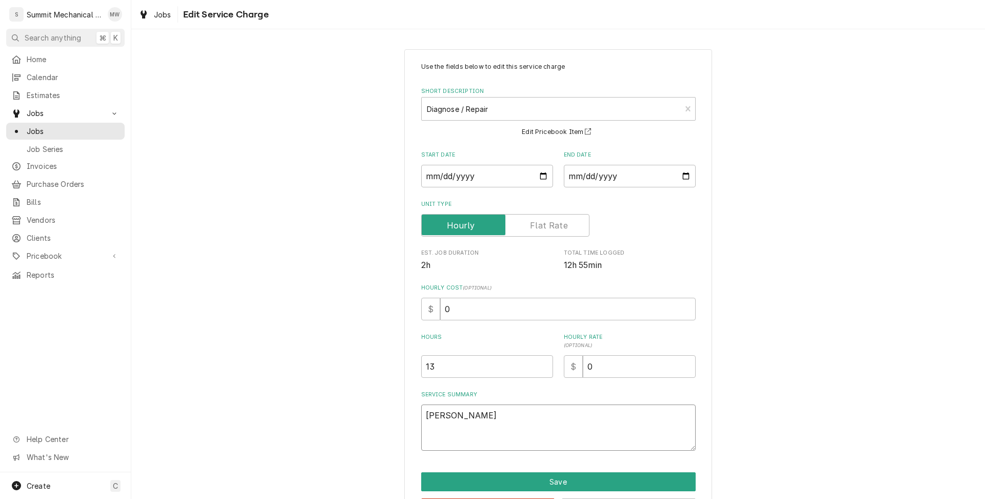
type textarea "x"
type textarea "Kelly to"
type textarea "x"
type textarea "Kelly to"
type textarea "x"
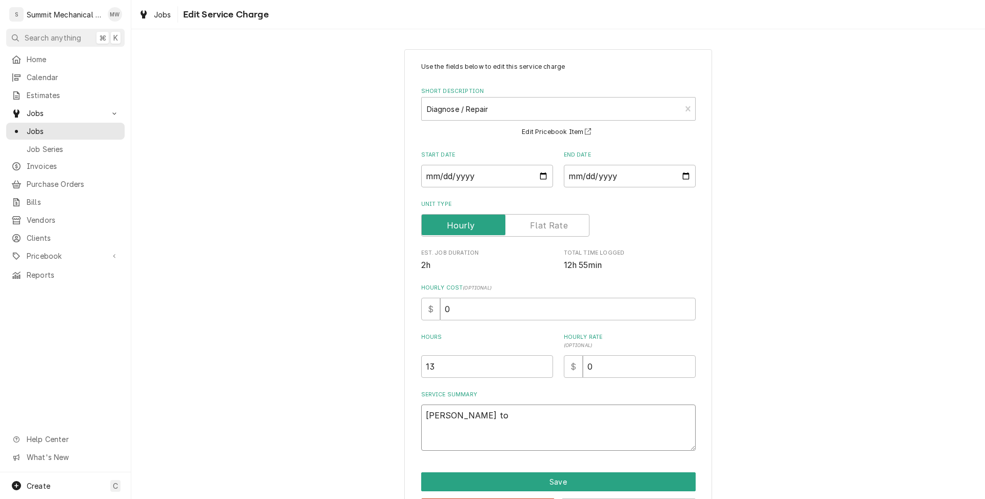
type textarea "Kelly to c"
type textarea "x"
type textarea "Kelly to com"
type textarea "x"
type textarea "Kelly to comp"
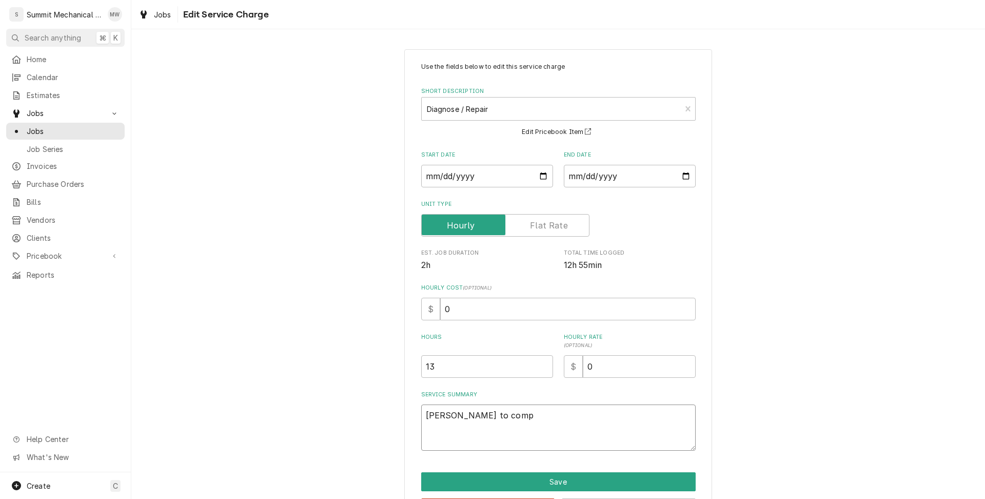
type textarea "x"
type textarea "Kelly to compl"
type textarea "x"
type textarea "Kelly to comple"
type textarea "x"
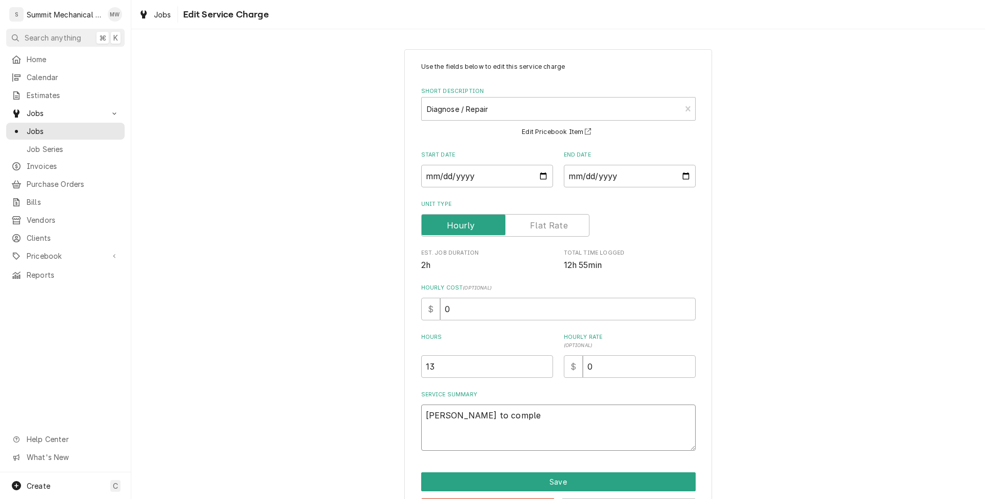
type textarea "Kelly to complet"
type textarea "x"
type textarea "Kelly to complete"
type textarea "x"
type textarea "Kelly to complete"
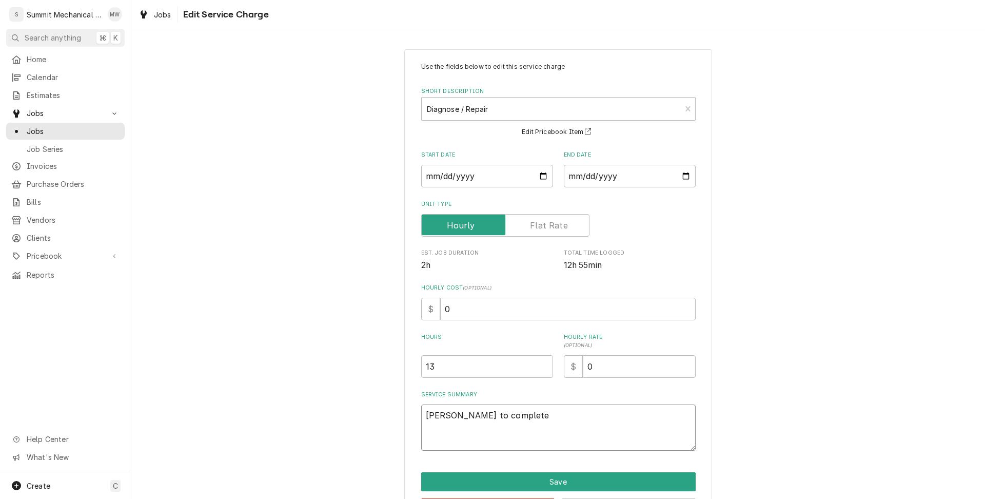
type textarea "x"
type textarea "Kelly to complete -"
type textarea "x"
type textarea "Kelly to complete -"
type textarea "x"
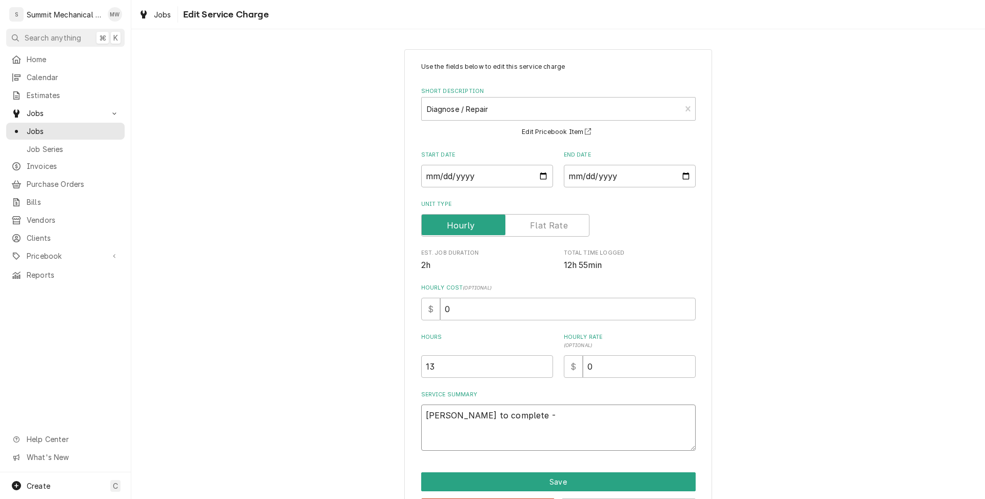
type textarea "Kelly to complete -"
type textarea "x"
type textarea "Kelly to complete"
type textarea "x"
type textarea "Kelly to complete"
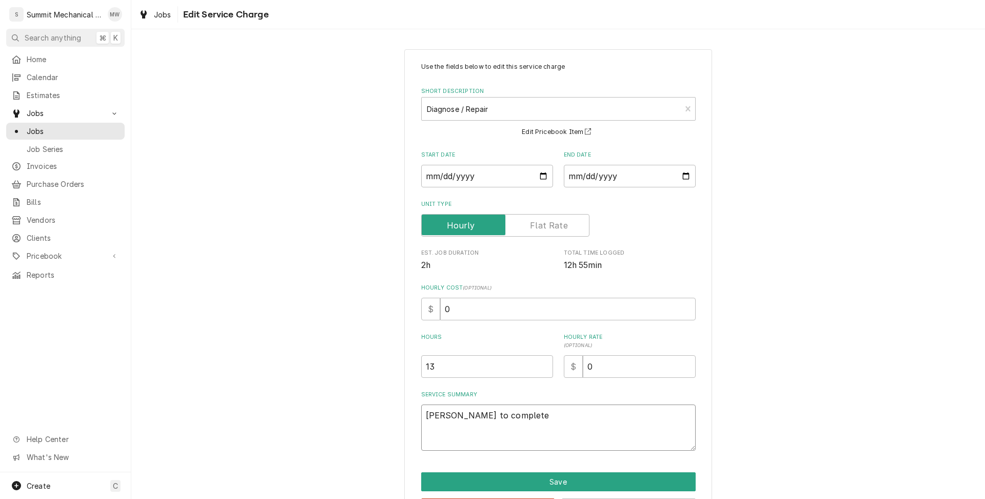
type textarea "x"
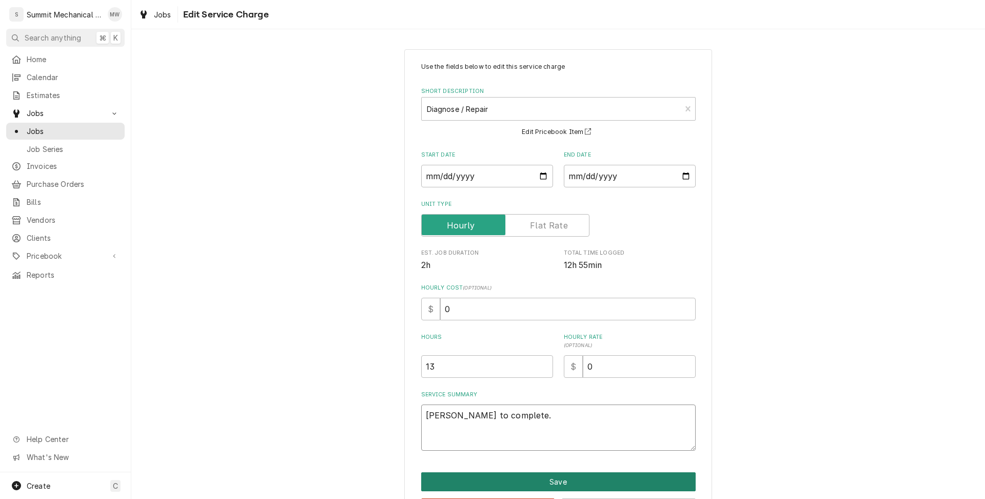
type textarea "Kelly to complete."
click at [549, 484] on button "Save" at bounding box center [558, 481] width 274 height 19
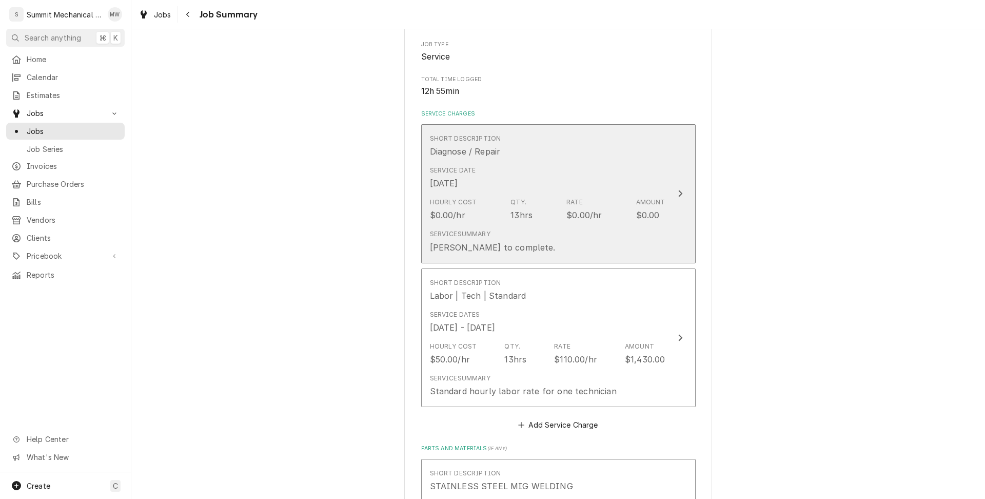
click at [474, 175] on div "Service Date Aug 20, 2025" at bounding box center [453, 178] width 46 height 24
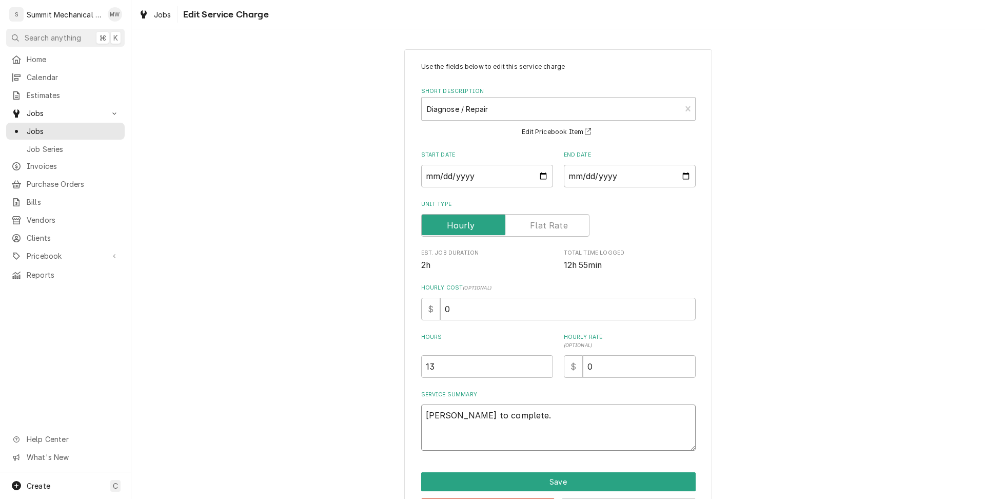
click at [441, 414] on textarea "Kelly to complete." at bounding box center [558, 427] width 274 height 46
type textarea "x"
type textarea "Kely to complete."
type textarea "x"
type textarea "Kelly to complete."
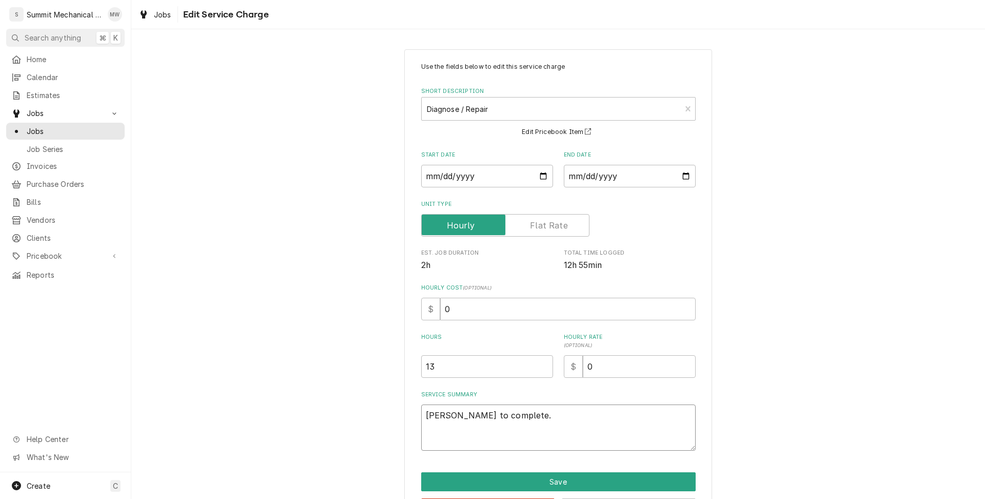
type textarea "x"
type textarea "Kellby to complete."
type textarea "x"
type textarea "Kellbyy to complete."
type textarea "x"
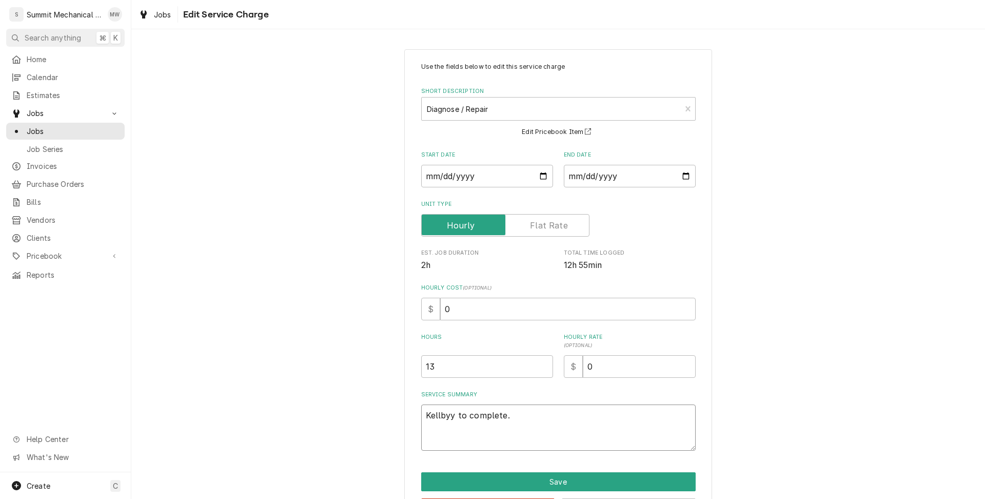
type textarea "Kellby to complete."
type textarea "x"
type textarea "Kelly to complete."
type textarea "x"
type textarea "Kely to complete."
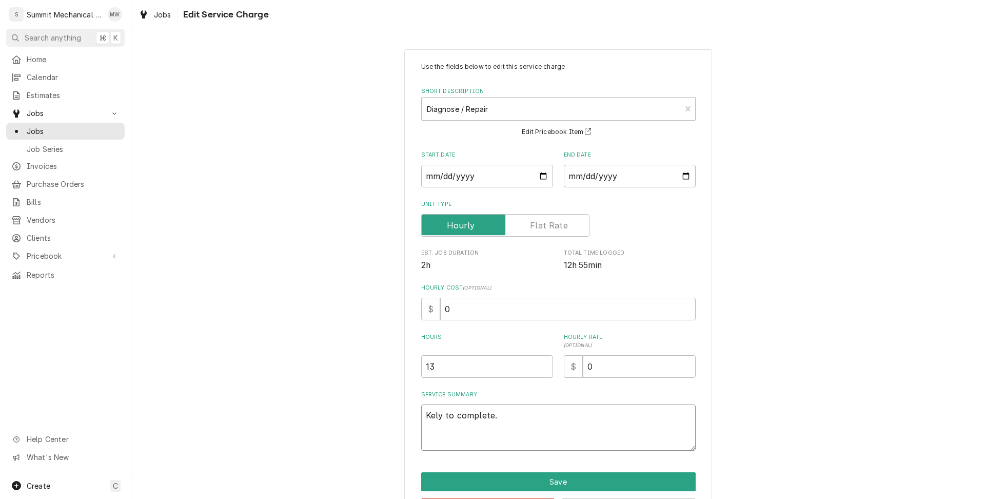
type textarea "x"
type textarea "Kelby to complete."
type textarea "x"
type textarea "Kelbyy to complete."
drag, startPoint x: 520, startPoint y: 420, endPoint x: 327, endPoint y: 383, distance: 195.8
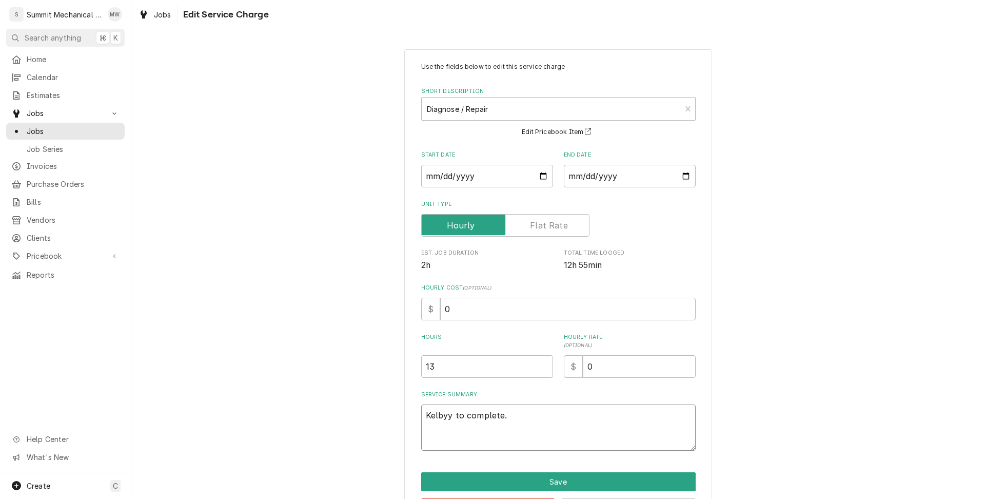
click at [327, 383] on div "Use the fields below to edit this service charge Short Description Diagnose / R…" at bounding box center [558, 289] width 854 height 499
type textarea "x"
type textarea "K"
type textarea "x"
type textarea "Ke"
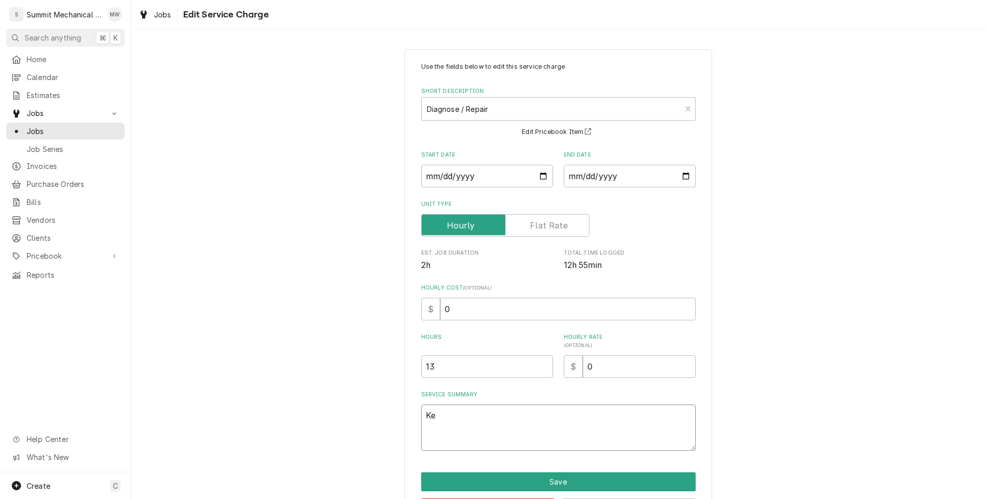
type textarea "x"
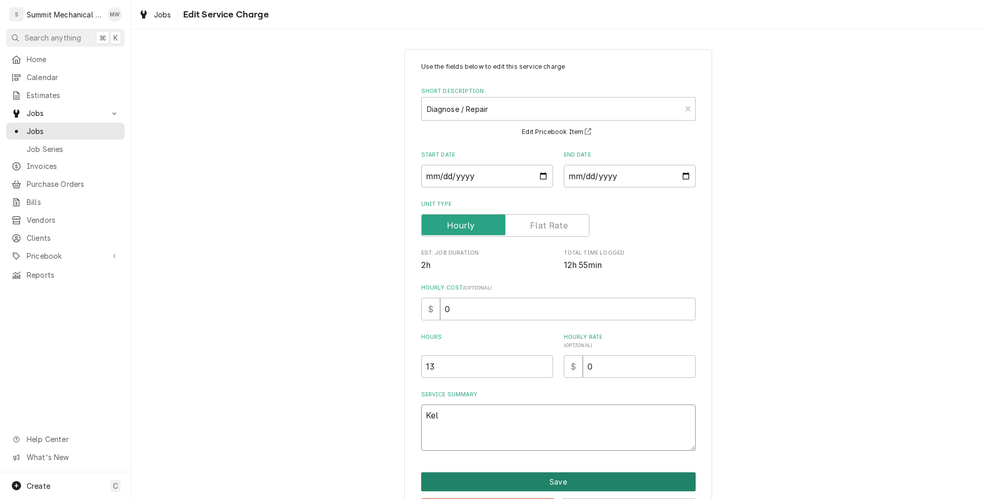
type textarea "Kel"
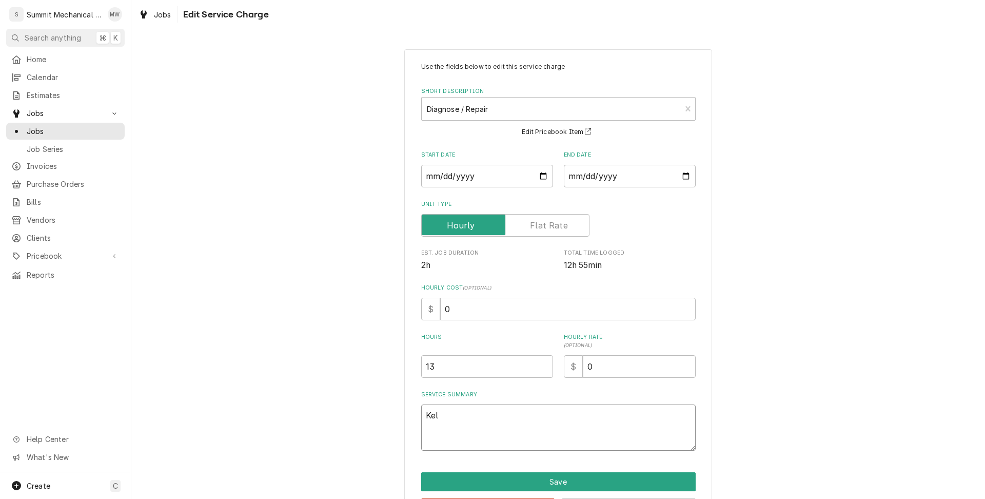
type textarea "x"
type textarea "Kell"
type textarea "x"
type textarea "Kellb"
type textarea "x"
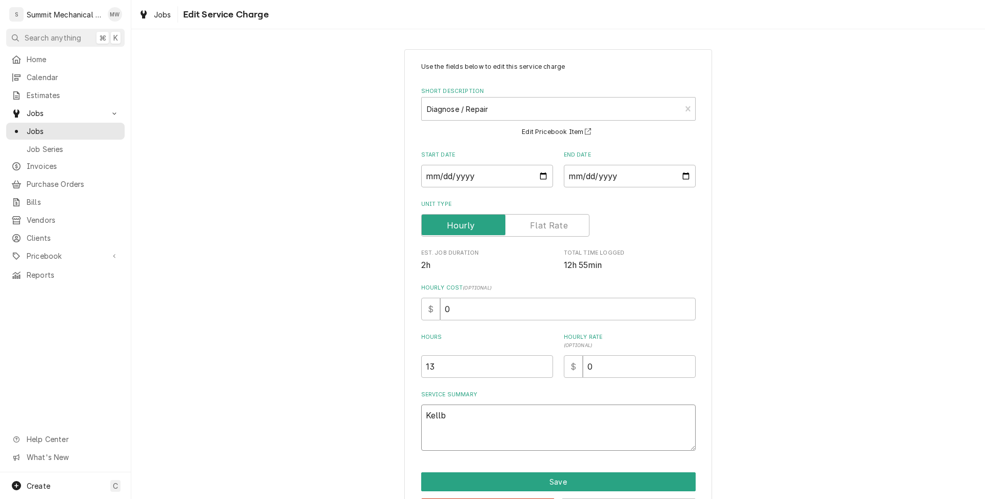
type textarea "Kellby"
type textarea "x"
type textarea "Kellby"
type textarea "x"
type textarea "Kellby t"
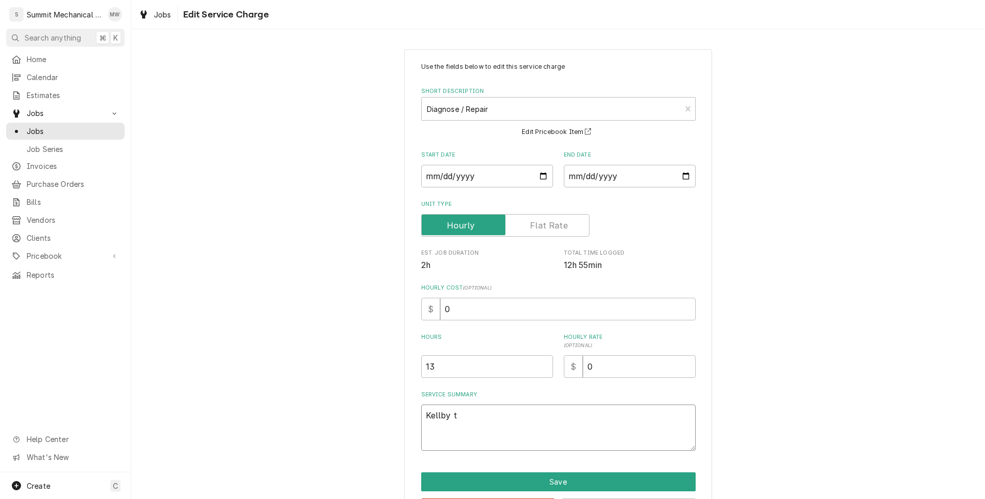
type textarea "x"
type textarea "Kellby to"
type textarea "x"
type textarea "Kellby to"
type textarea "x"
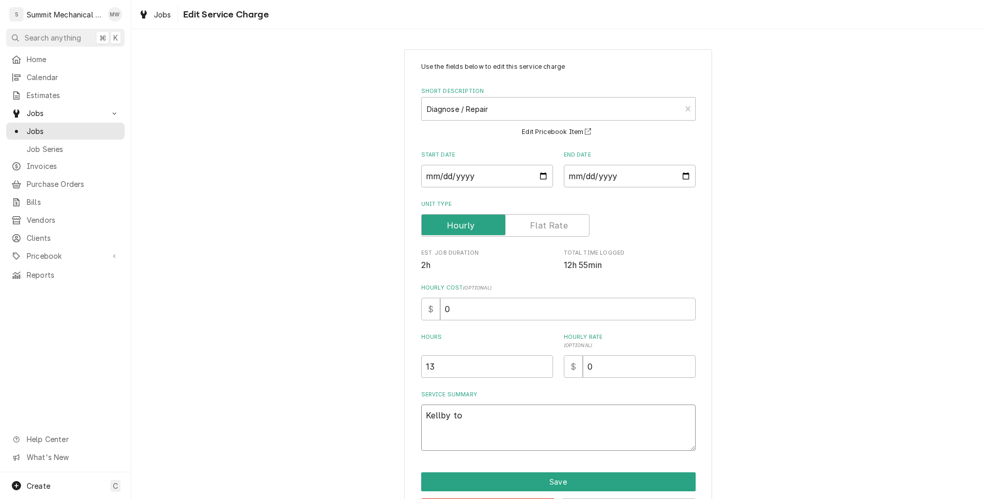
type textarea "Kellby to c"
type textarea "x"
type textarea "Kellby to co"
type textarea "x"
type textarea "Kellby to com"
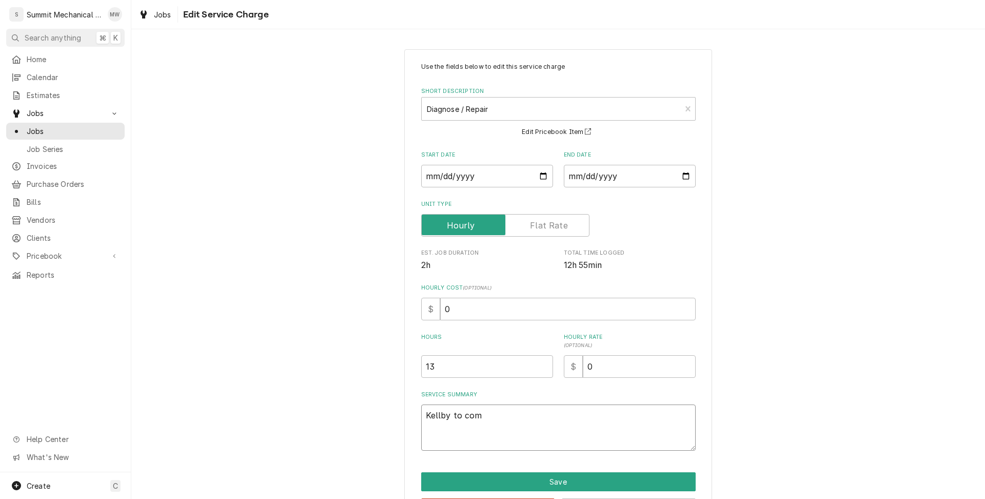
type textarea "x"
type textarea "Kellby to comp"
type textarea "x"
type textarea "Kellby to compl"
type textarea "x"
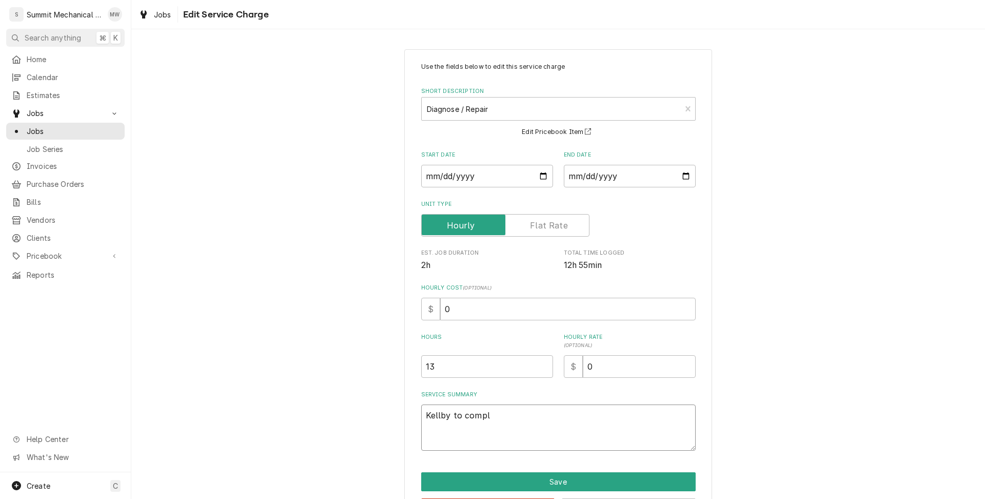
type textarea "Kellby to comple"
type textarea "x"
type textarea "Kellby to complet"
type textarea "x"
type textarea "Kellby to complete"
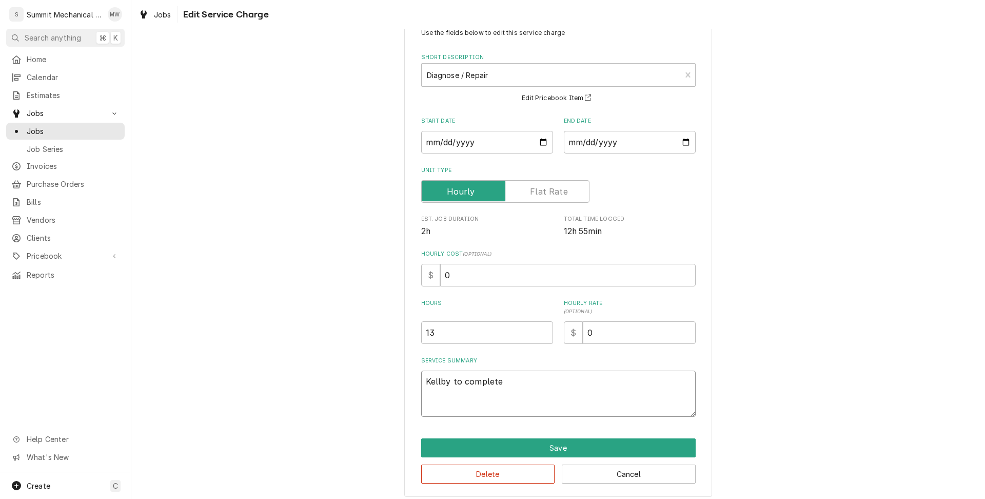
scroll to position [40, 0]
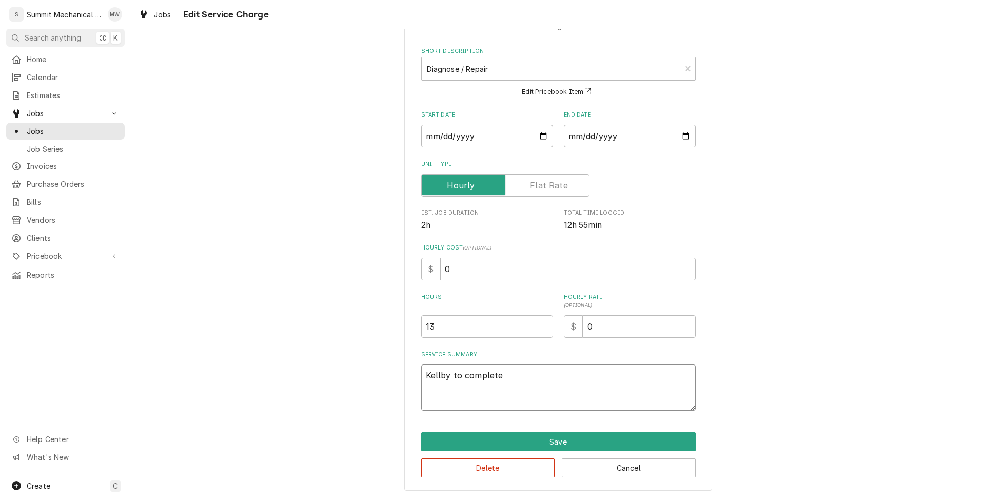
click at [441, 372] on textarea "Kellby to complete" at bounding box center [558, 387] width 274 height 46
type textarea "x"
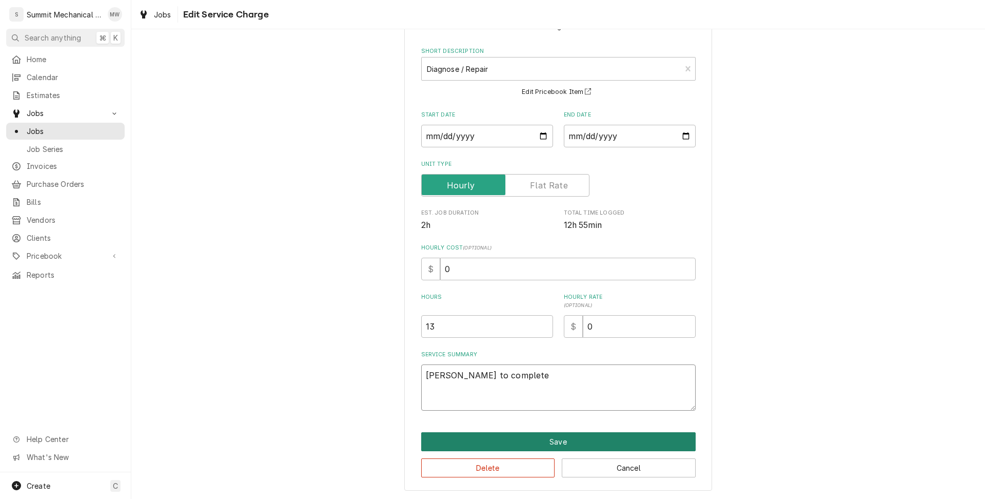
type textarea "Kelby to complete"
click at [521, 441] on button "Save" at bounding box center [558, 441] width 274 height 19
type textarea "x"
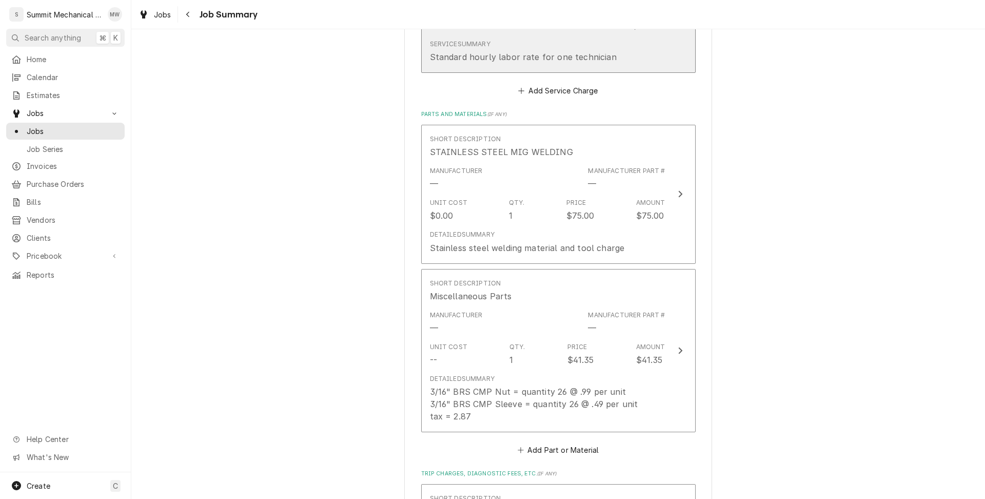
scroll to position [625, 0]
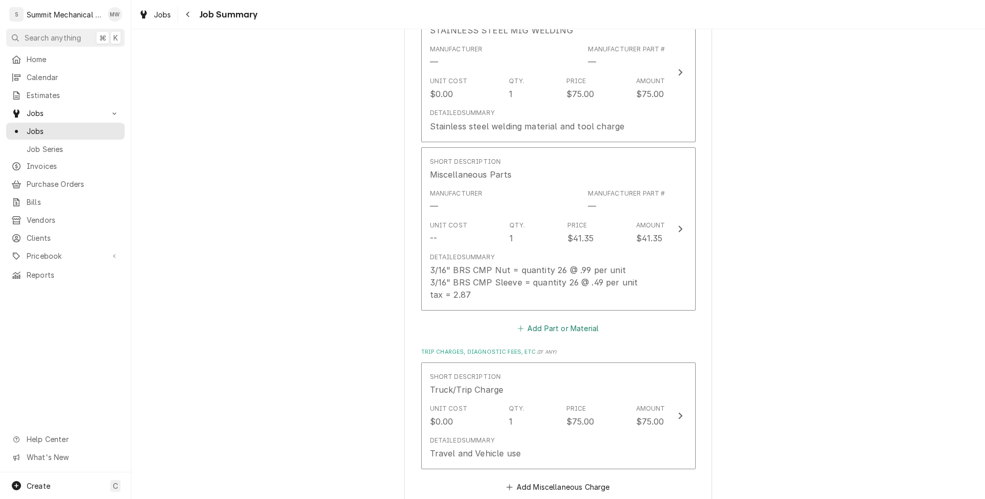
click at [568, 326] on button "Add Part or Material" at bounding box center [557, 328] width 85 height 14
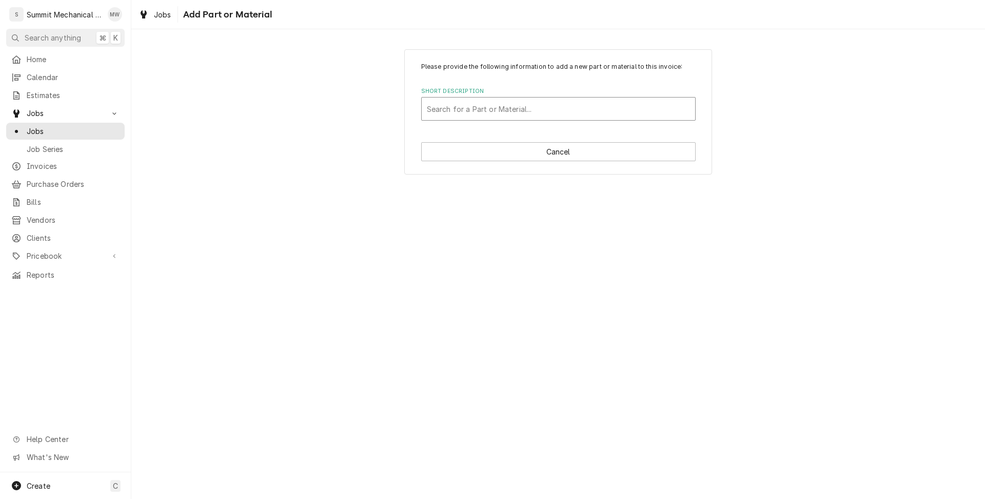
click at [511, 102] on div "Short Description" at bounding box center [558, 109] width 263 height 18
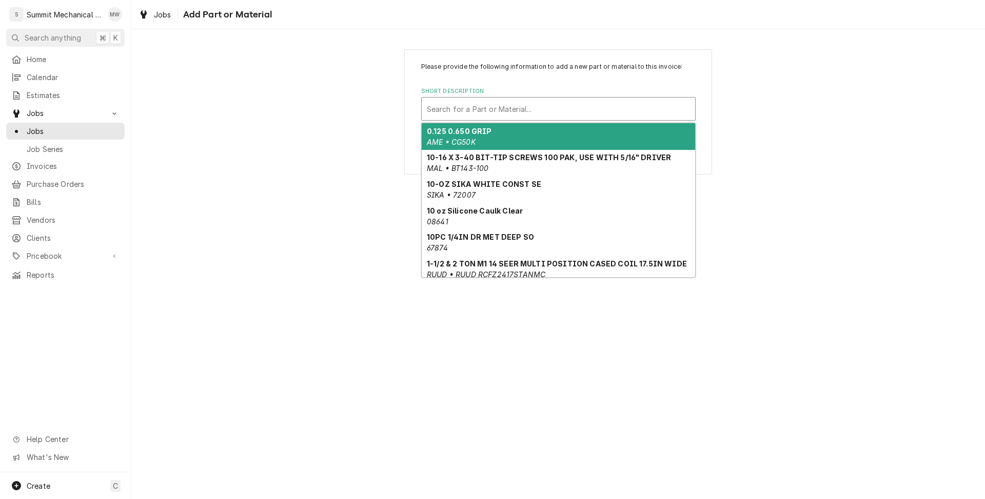
paste input "00-723380"
type input "00-723380"
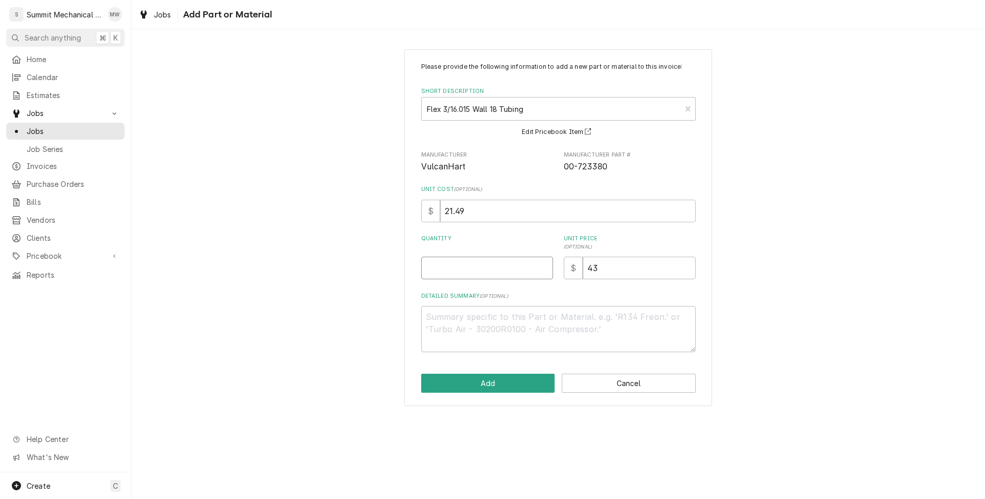
click at [508, 275] on input "Quantity" at bounding box center [487, 267] width 132 height 23
type textarea "x"
type input "1"
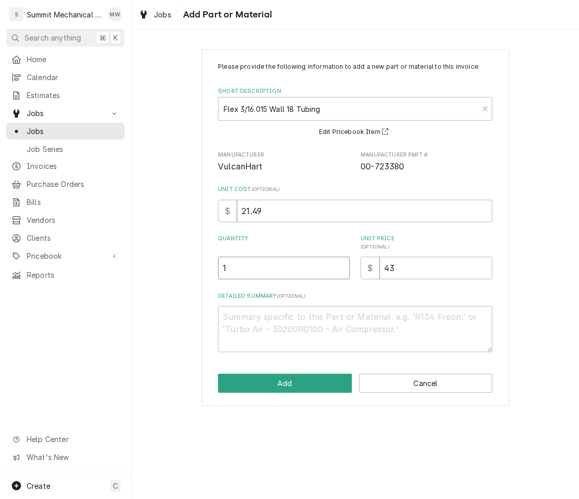
type textarea "x"
type input "4"
click at [293, 376] on button "Add" at bounding box center [285, 382] width 134 height 19
type textarea "x"
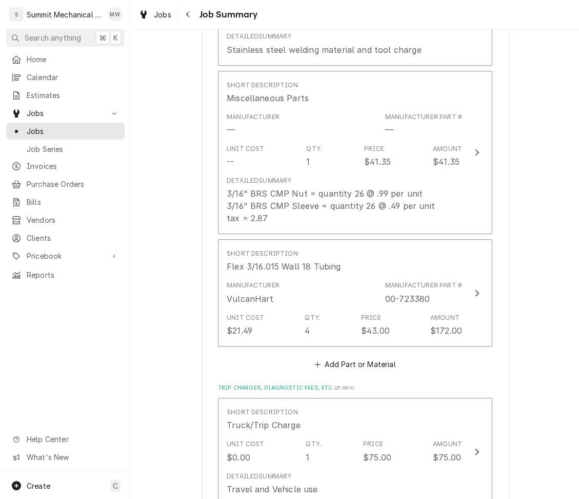
scroll to position [706, 0]
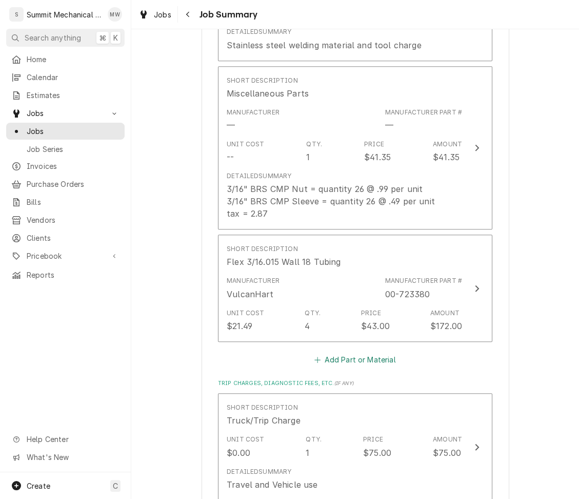
click at [351, 363] on button "Add Part or Material" at bounding box center [355, 359] width 85 height 14
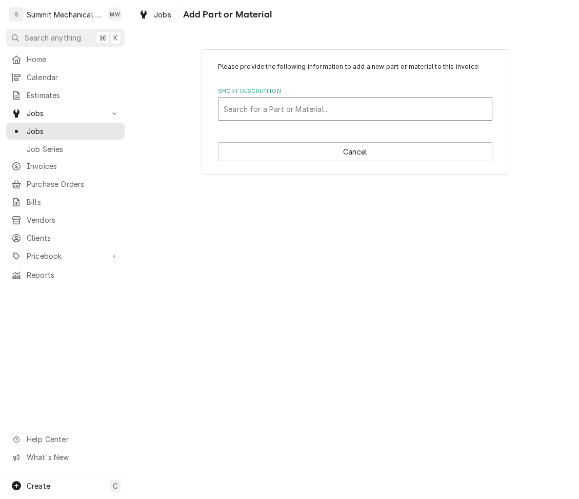
click at [294, 111] on div "Short Description" at bounding box center [355, 109] width 263 height 18
type input "pilot tubing"
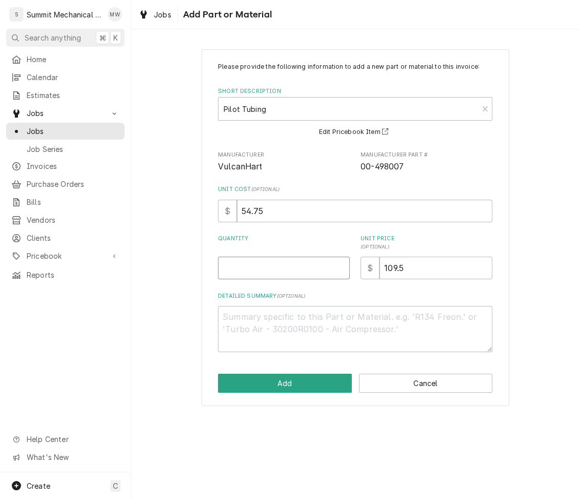
click at [314, 261] on input "Quantity" at bounding box center [284, 267] width 132 height 23
type textarea "x"
type input "3"
type textarea "x"
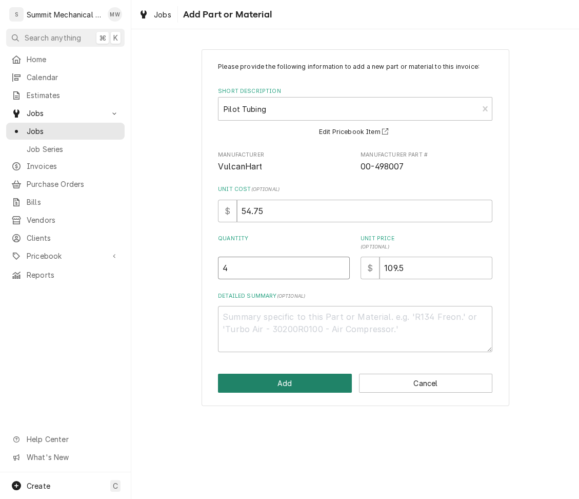
type input "4"
click at [315, 380] on button "Add" at bounding box center [285, 382] width 134 height 19
type textarea "x"
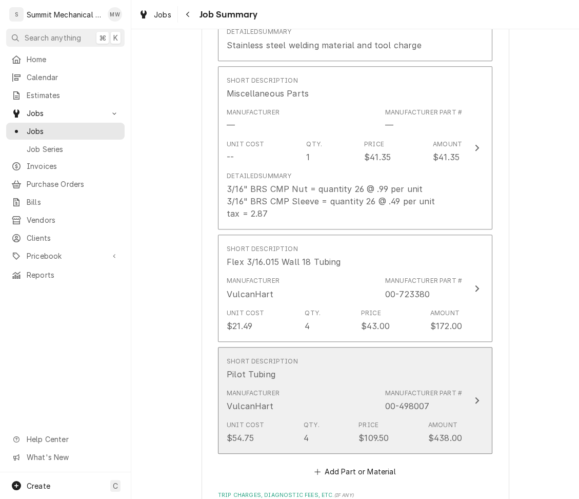
scroll to position [739, 0]
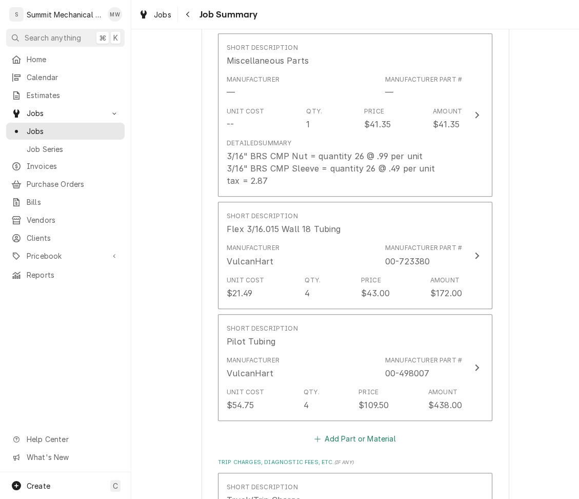
click at [361, 436] on button "Add Part or Material" at bounding box center [355, 438] width 85 height 14
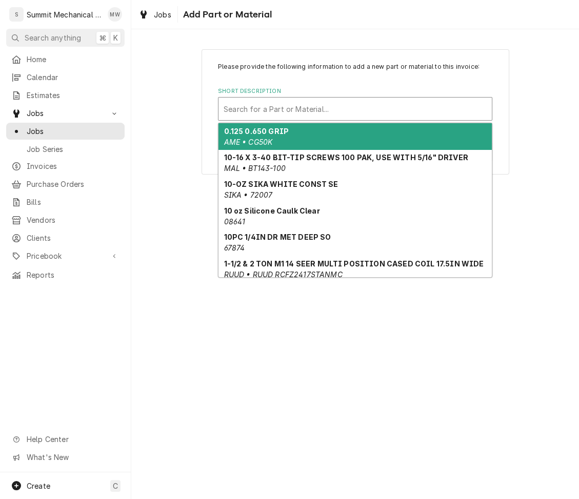
click at [304, 111] on div "Short Description" at bounding box center [355, 109] width 263 height 18
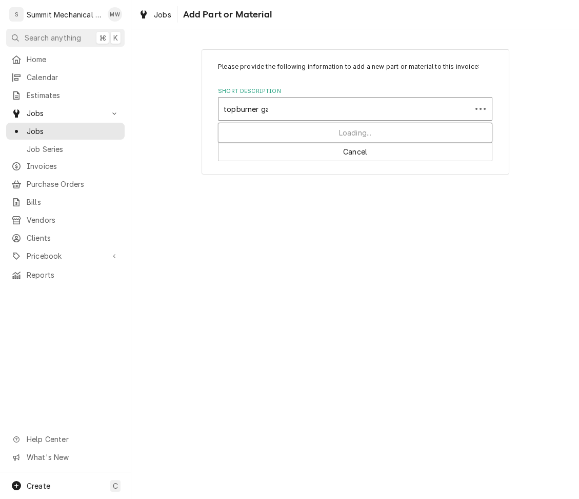
type input "topburner gas"
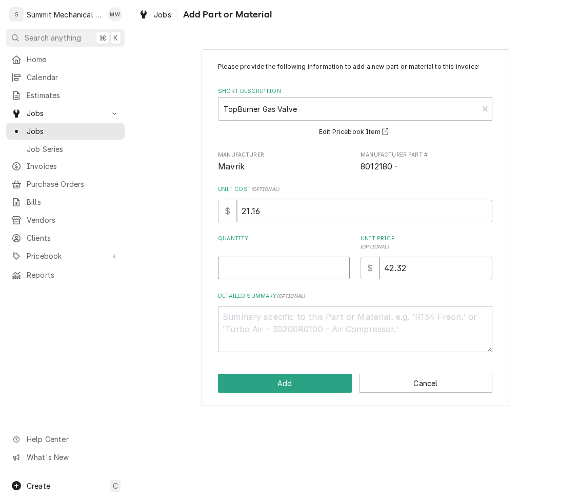
click at [311, 263] on input "Quantity" at bounding box center [284, 267] width 132 height 23
type textarea "x"
type input "1"
type textarea "x"
type input "12"
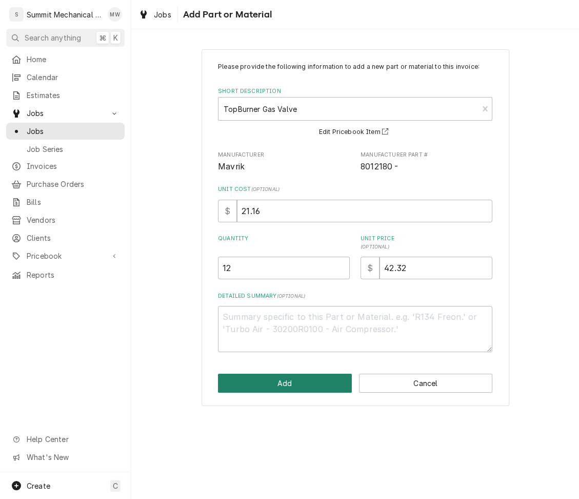
click at [313, 392] on button "Add" at bounding box center [285, 382] width 134 height 19
type textarea "x"
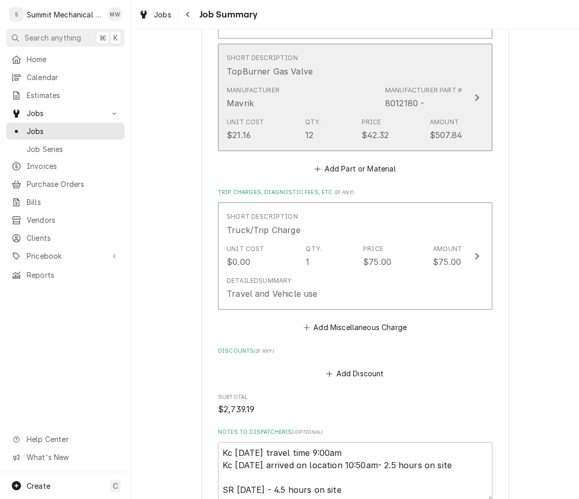
scroll to position [1123, 0]
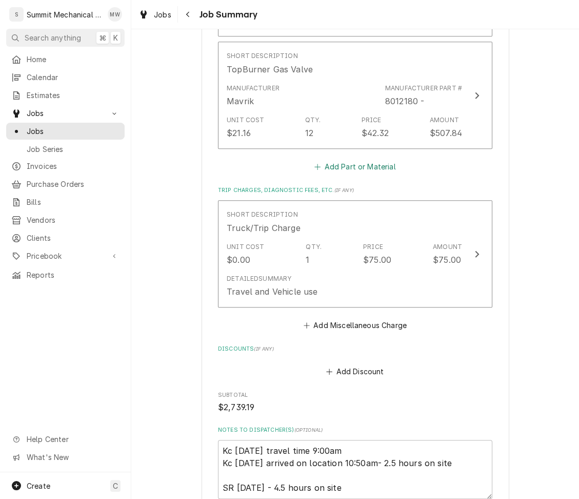
click at [367, 163] on button "Add Part or Material" at bounding box center [355, 166] width 85 height 14
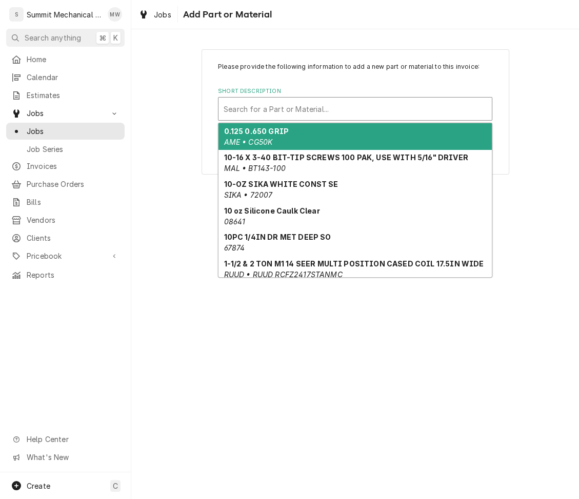
click at [286, 111] on div "Short Description" at bounding box center [355, 109] width 263 height 18
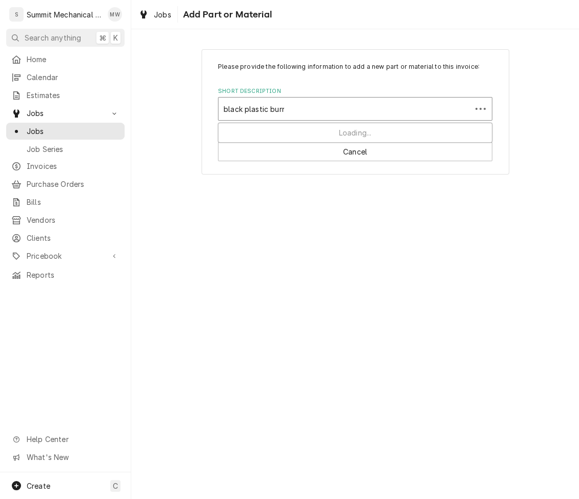
type input "black plastic burner"
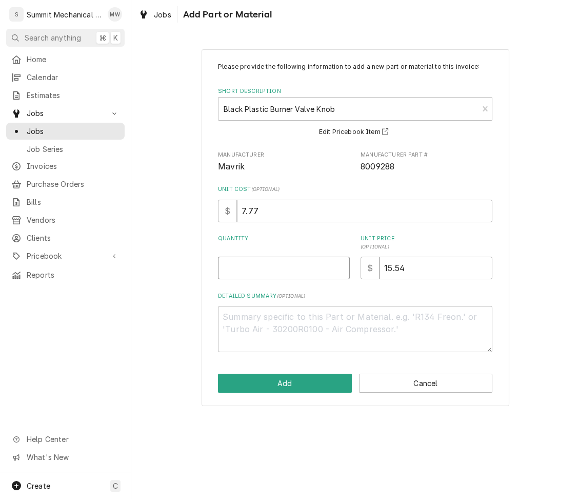
click at [273, 269] on input "Quantity" at bounding box center [284, 267] width 132 height 23
type textarea "x"
type input "1"
type textarea "x"
type input "12"
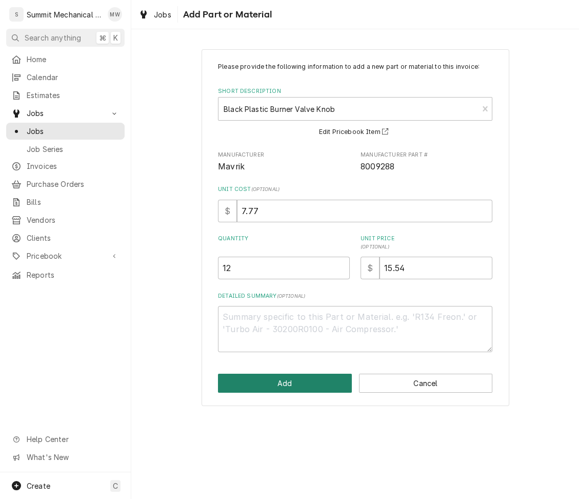
click at [288, 382] on button "Add" at bounding box center [285, 382] width 134 height 19
type textarea "x"
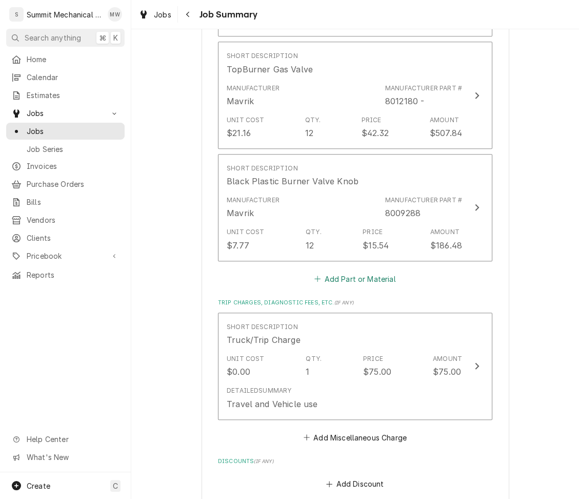
click at [338, 279] on button "Add Part or Material" at bounding box center [355, 278] width 85 height 14
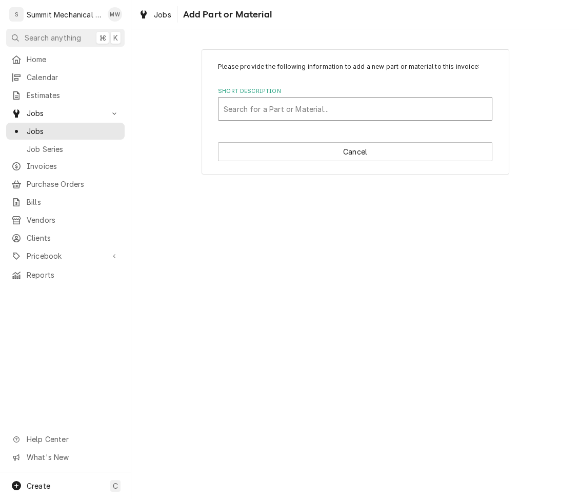
click at [284, 97] on div "Search for a Part or Material..." at bounding box center [355, 109] width 274 height 24
type input "svs com"
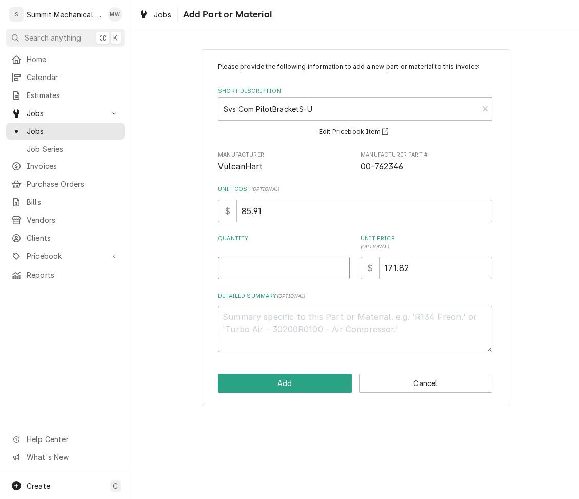
click at [274, 263] on input "Quantity" at bounding box center [284, 267] width 132 height 23
type textarea "x"
type input "1"
type textarea "x"
type input "12"
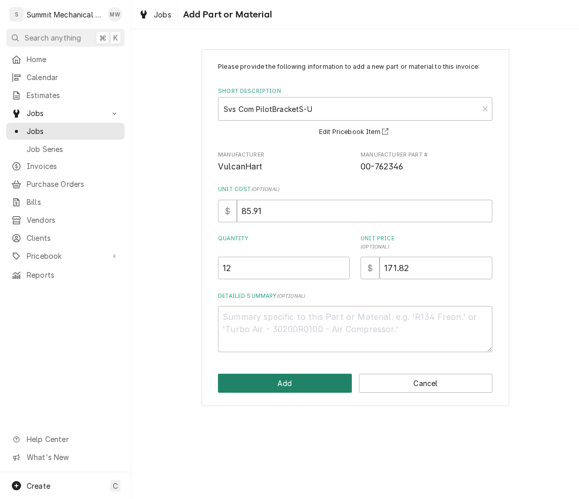
click at [279, 376] on button "Add" at bounding box center [285, 382] width 134 height 19
type textarea "x"
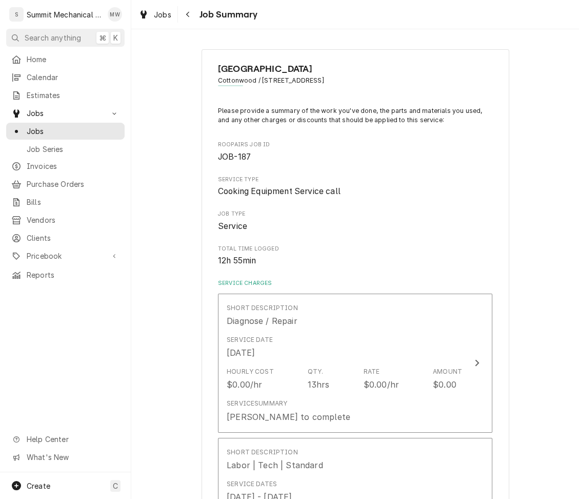
scroll to position [1123, 0]
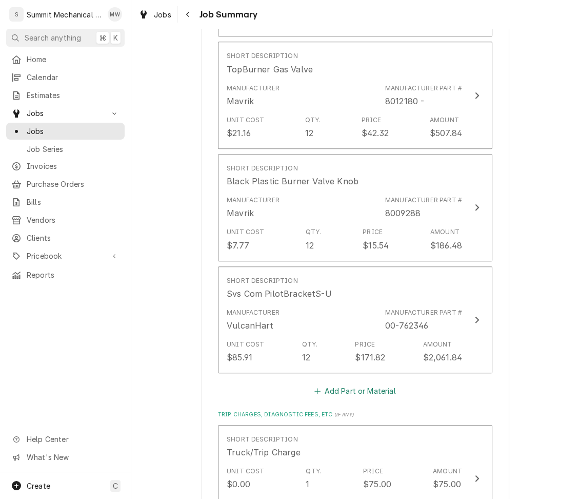
click at [356, 385] on button "Add Part or Material" at bounding box center [355, 391] width 85 height 14
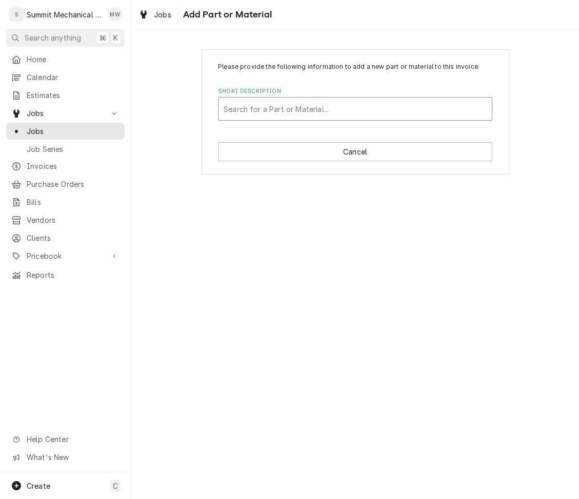
click at [302, 105] on div "Short Description" at bounding box center [355, 109] width 263 height 18
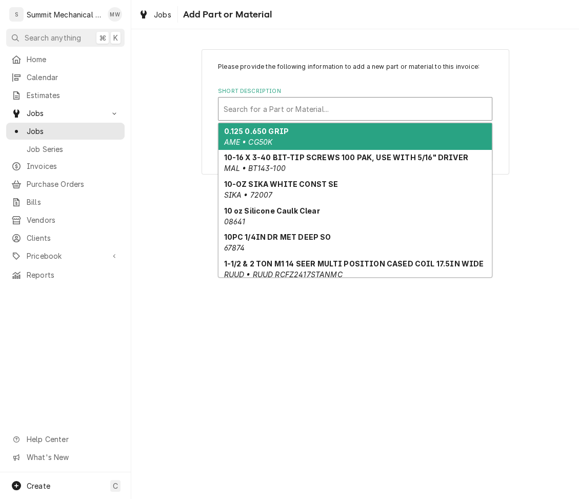
type input "2"
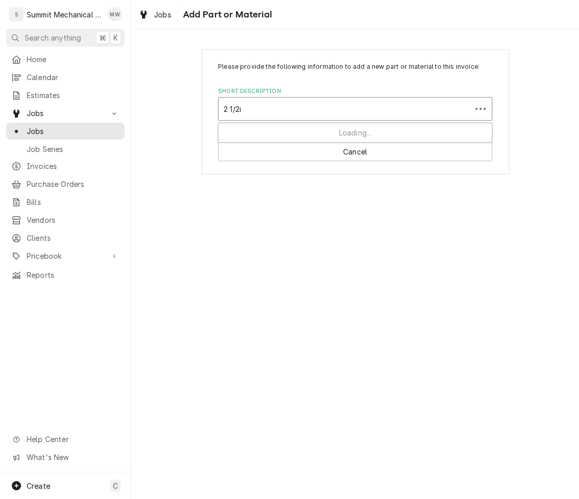
type input "2 1/2in"
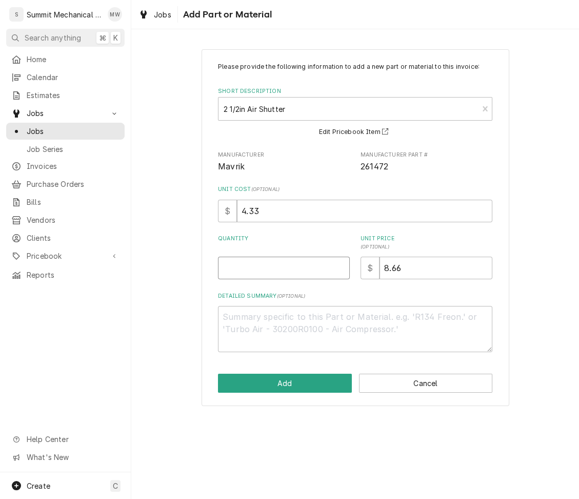
click at [273, 275] on input "Quantity" at bounding box center [284, 267] width 132 height 23
type textarea "x"
type input "1"
type textarea "x"
type input "12"
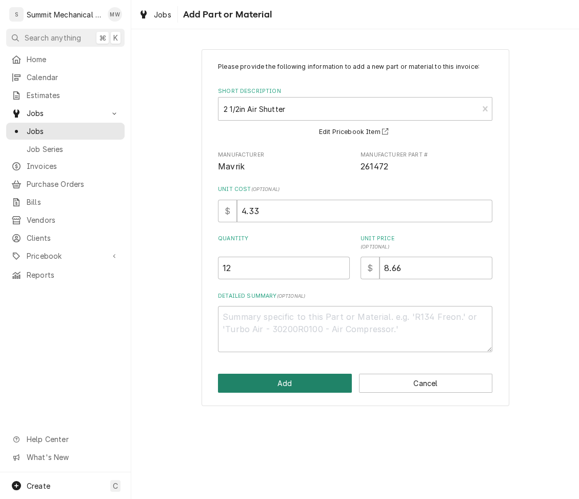
click at [295, 390] on button "Add" at bounding box center [285, 382] width 134 height 19
type textarea "x"
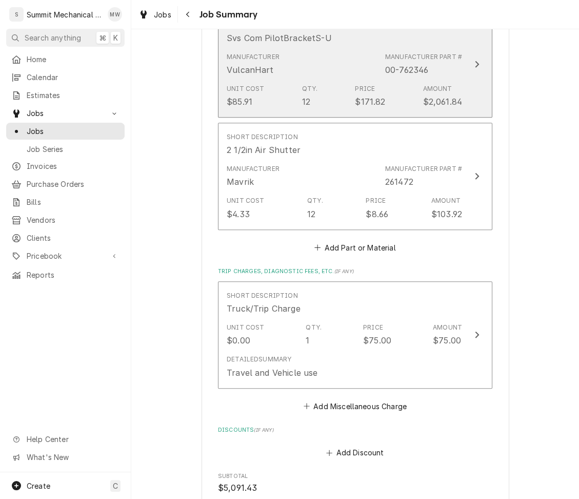
scroll to position [1504, 0]
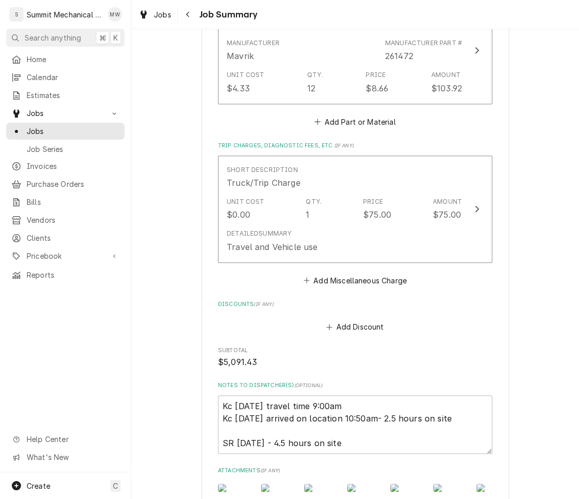
click at [355, 115] on button "Add Part or Material" at bounding box center [355, 121] width 85 height 14
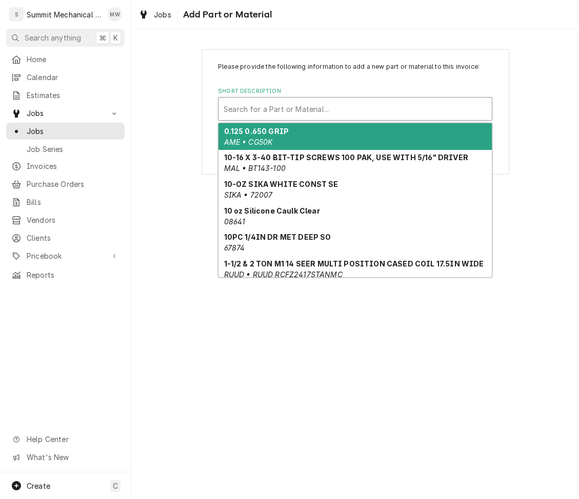
click at [286, 111] on div "Short Description" at bounding box center [355, 109] width 263 height 18
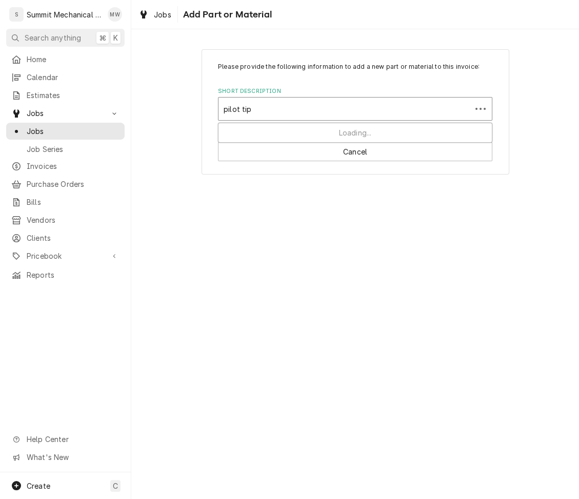
type input "pilot tip -"
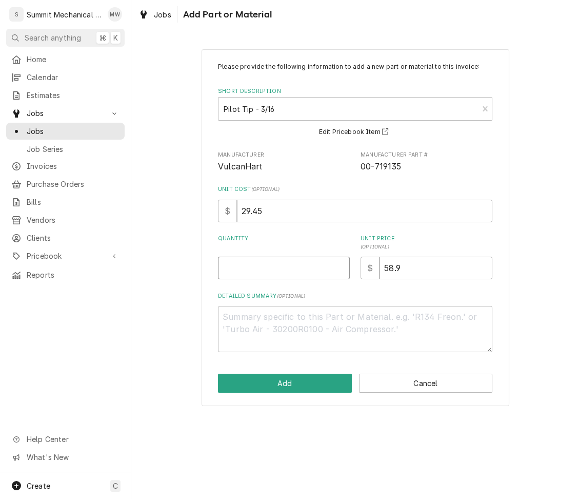
click at [294, 260] on input "Quantity" at bounding box center [284, 267] width 132 height 23
type textarea "x"
type input "1"
type textarea "x"
type input "12"
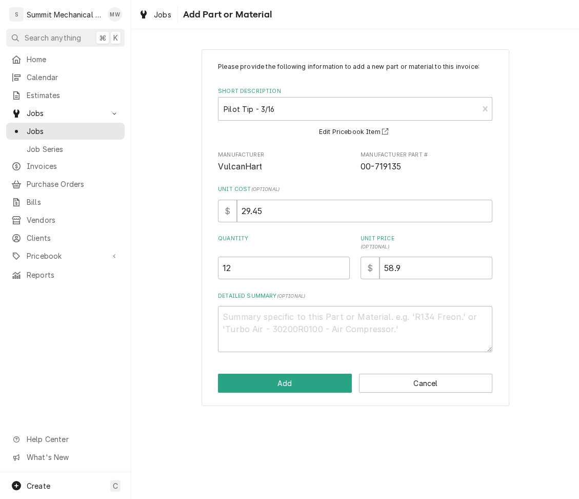
click at [297, 392] on div "Please provide the following information to add a new part or material to this …" at bounding box center [356, 227] width 308 height 356
click at [262, 374] on button "Add" at bounding box center [285, 382] width 134 height 19
type textarea "x"
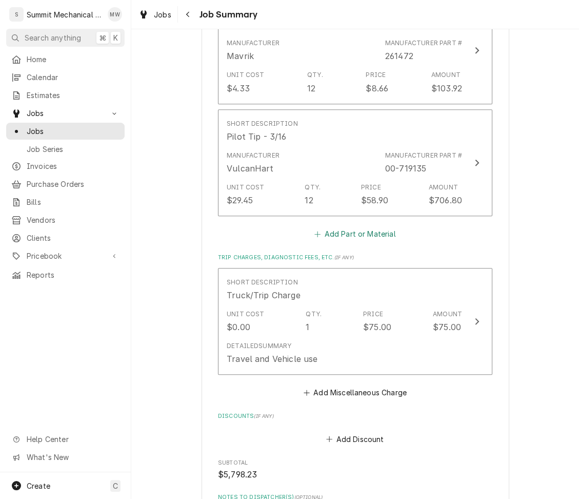
click at [347, 234] on button "Add Part or Material" at bounding box center [355, 234] width 85 height 14
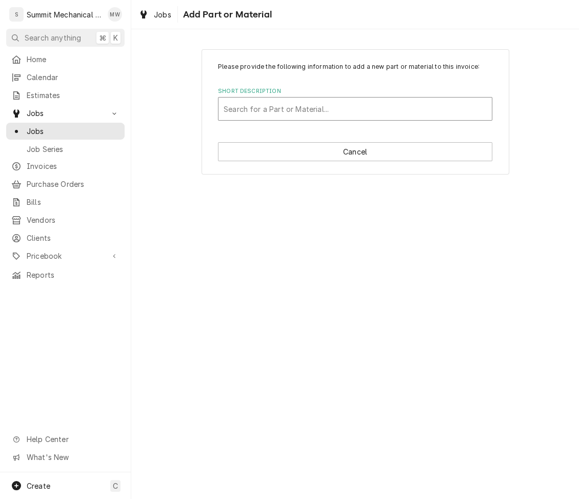
click at [289, 107] on div "Short Description" at bounding box center [355, 109] width 263 height 18
type input "mat#41"
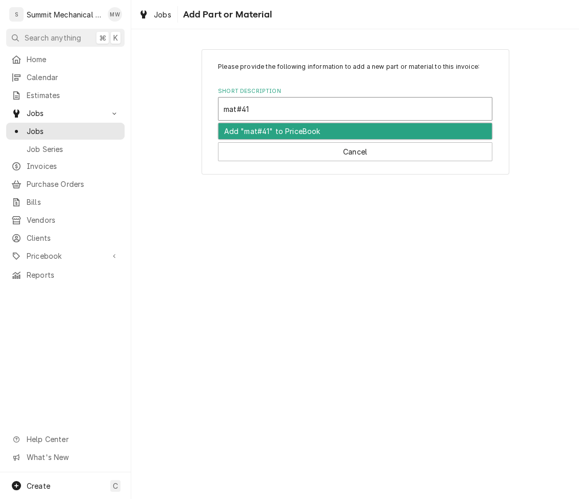
type textarea "x"
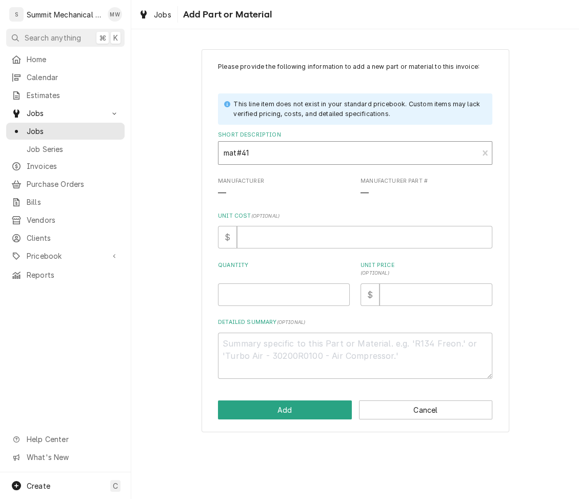
click at [229, 150] on div "Short Description" at bounding box center [348, 153] width 249 height 18
type input "nat#"
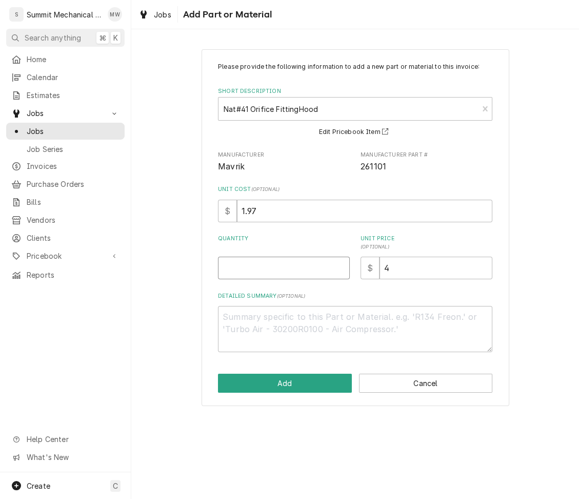
click at [286, 272] on input "Quantity" at bounding box center [284, 267] width 132 height 23
type textarea "x"
type input "1"
type textarea "x"
type input "12"
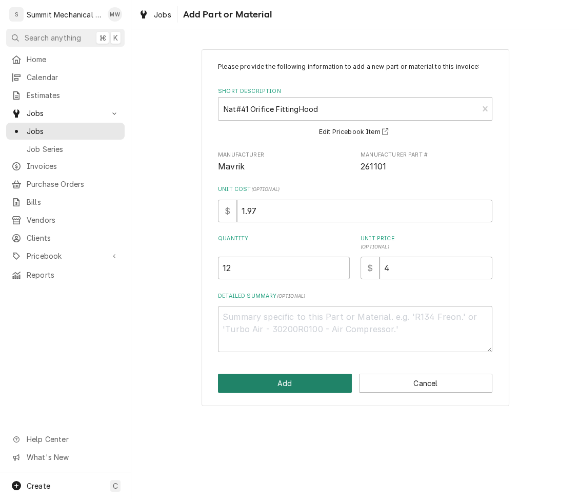
click at [282, 382] on button "Add" at bounding box center [285, 382] width 134 height 19
type textarea "x"
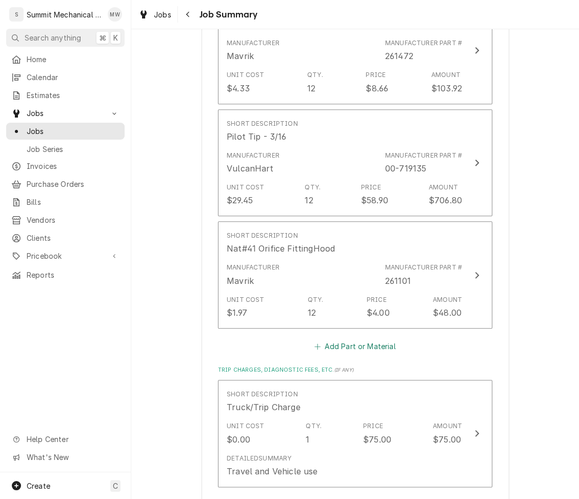
scroll to position [1577, 0]
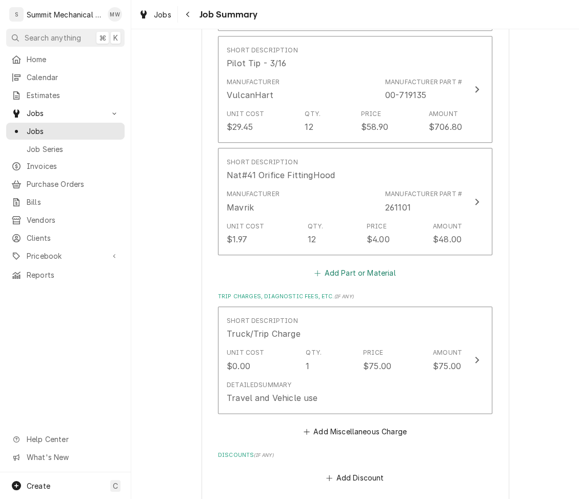
click at [353, 277] on button "Add Part or Material" at bounding box center [355, 272] width 85 height 14
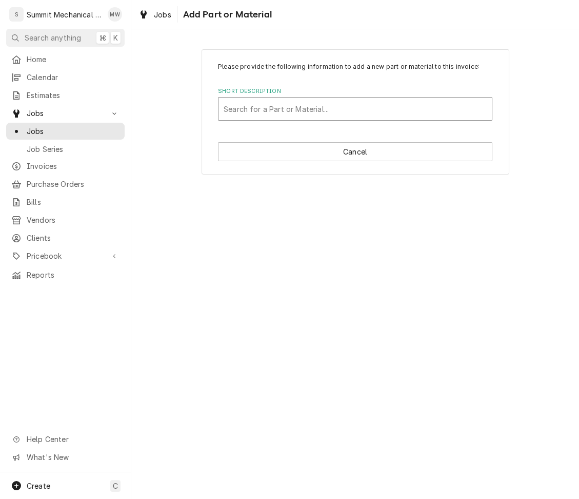
click at [292, 112] on div "Short Description" at bounding box center [355, 109] width 263 height 18
type input "freight"
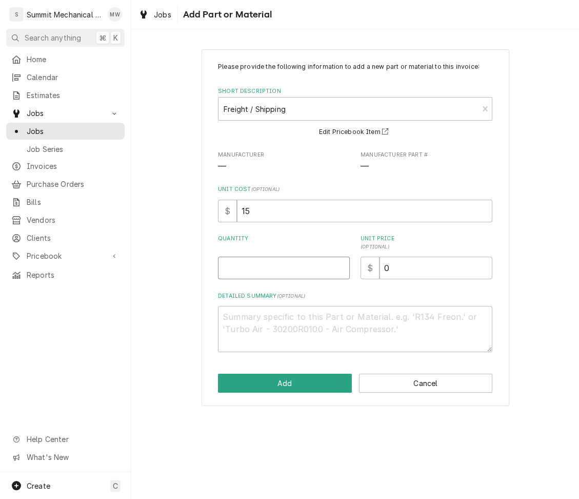
click at [276, 264] on input "Quantity" at bounding box center [284, 267] width 132 height 23
click at [276, 217] on input "15" at bounding box center [364, 211] width 255 height 23
type textarea "x"
type input "1"
type textarea "x"
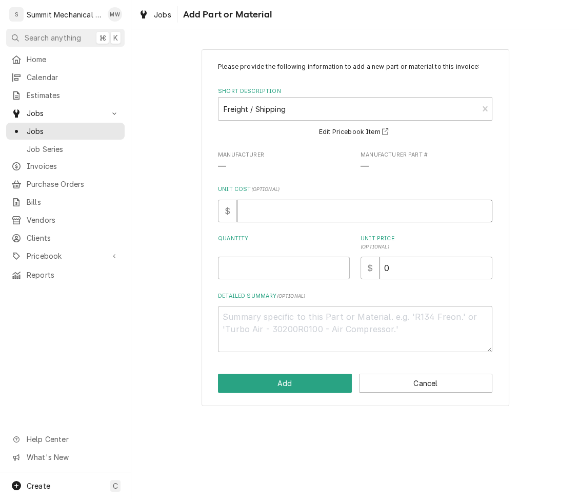
type textarea "x"
type input "29"
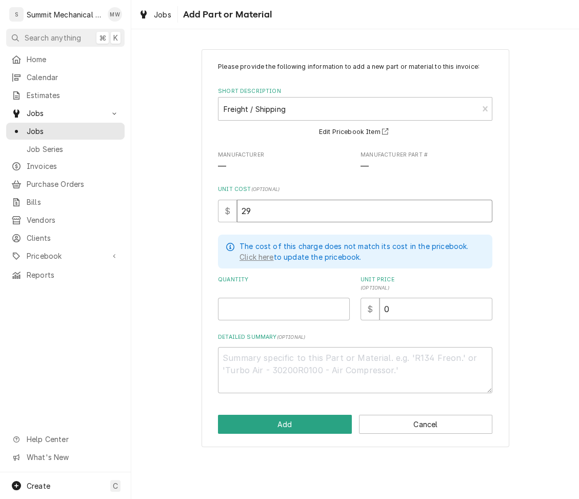
type textarea "x"
type input "29.9"
type textarea "x"
type input "29.90"
type textarea "x"
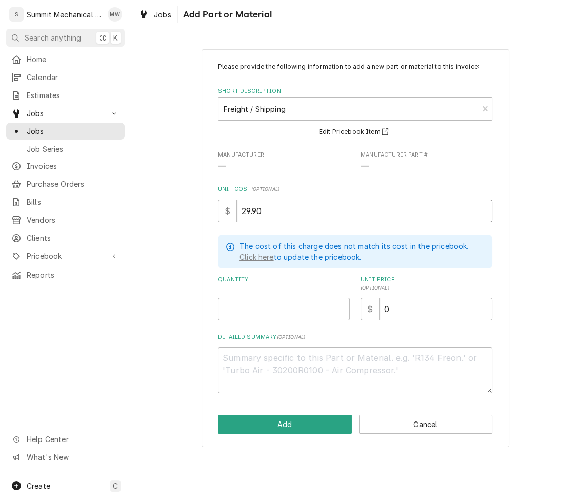
type input "29.9"
type textarea "x"
type input "29.99"
type textarea "x"
type input "1"
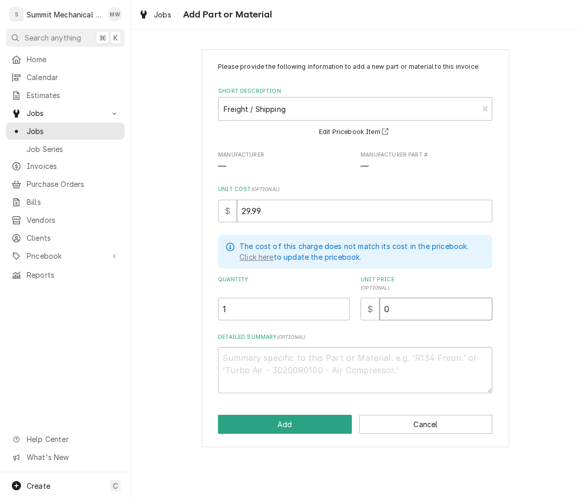
type textarea "x"
type input "2"
type textarea "x"
type input "29"
type textarea "x"
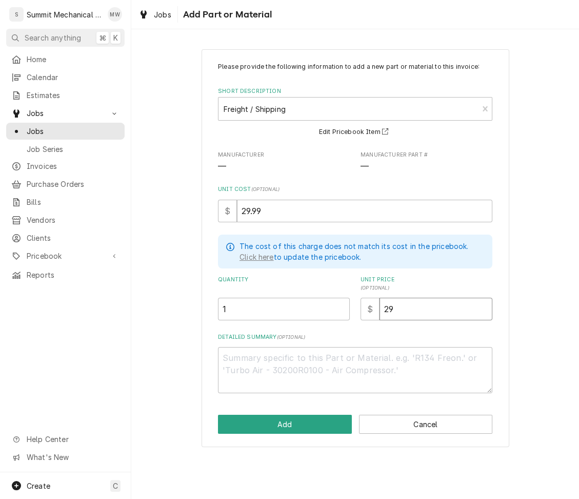
type input "29.9"
type textarea "x"
type input "29.99"
click at [305, 354] on textarea "Detailed Summary ( optional )" at bounding box center [355, 370] width 274 height 46
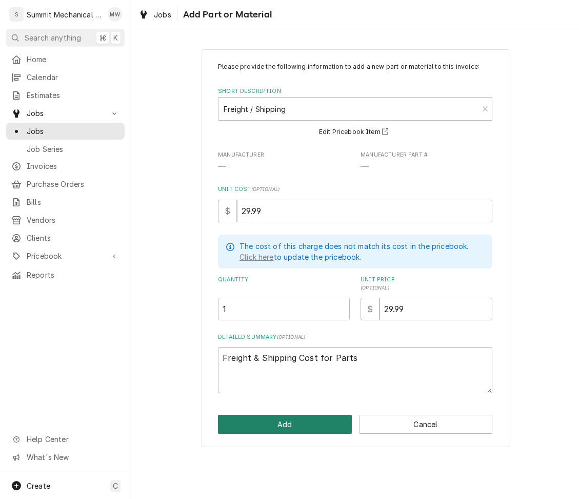
click at [289, 422] on button "Add" at bounding box center [285, 423] width 134 height 19
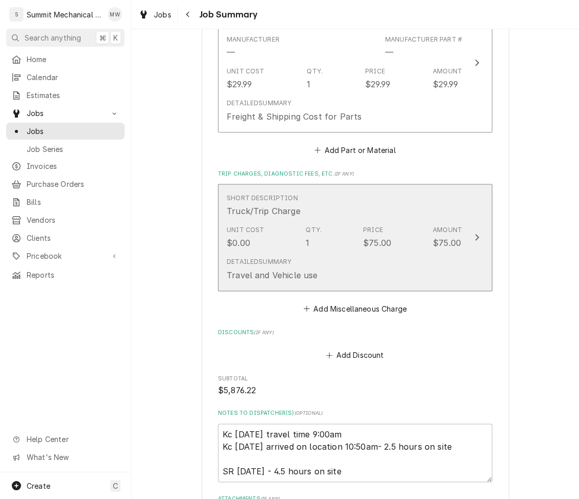
scroll to position [1834, 0]
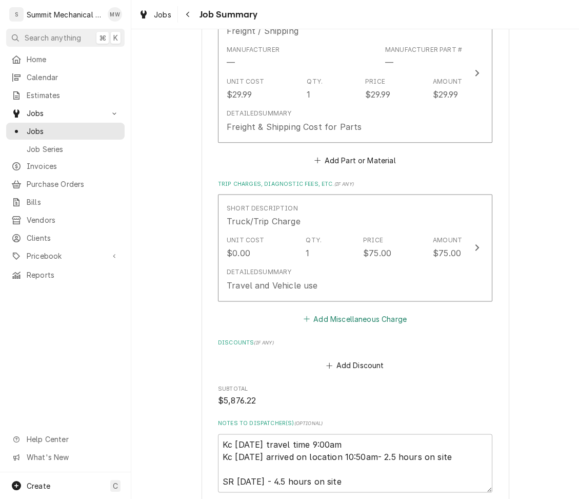
click at [355, 320] on button "Add Miscellaneous Charge" at bounding box center [355, 318] width 107 height 14
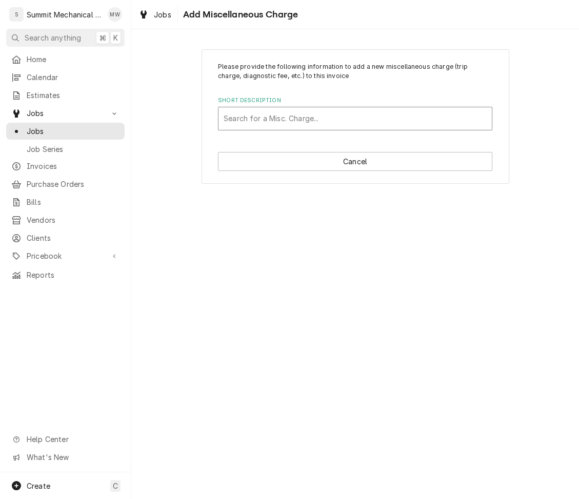
click at [310, 117] on div "Short Description" at bounding box center [355, 118] width 263 height 18
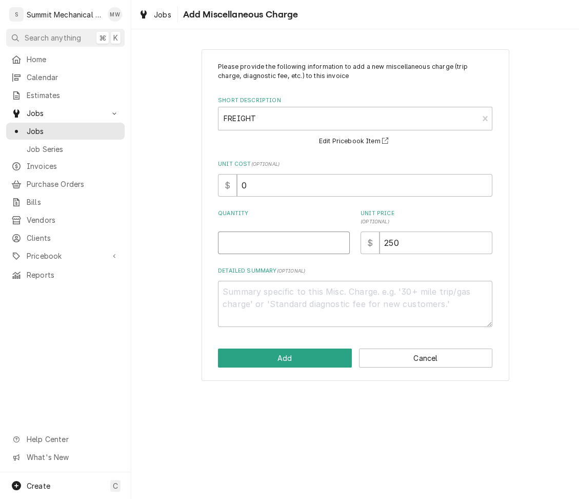
click at [301, 244] on input "Quantity" at bounding box center [284, 242] width 132 height 23
click at [297, 244] on input "Quantity" at bounding box center [284, 242] width 132 height 23
click at [272, 244] on input "Quantity" at bounding box center [284, 242] width 132 height 23
click at [296, 364] on button "Add" at bounding box center [285, 357] width 134 height 19
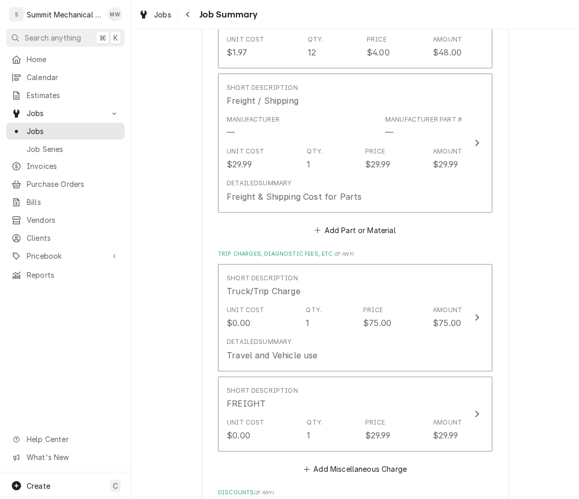
scroll to position [1760, 0]
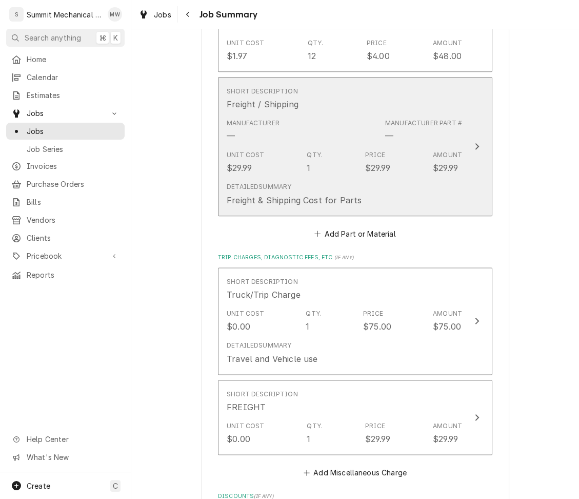
click at [383, 171] on div "$29.99" at bounding box center [377, 168] width 25 height 12
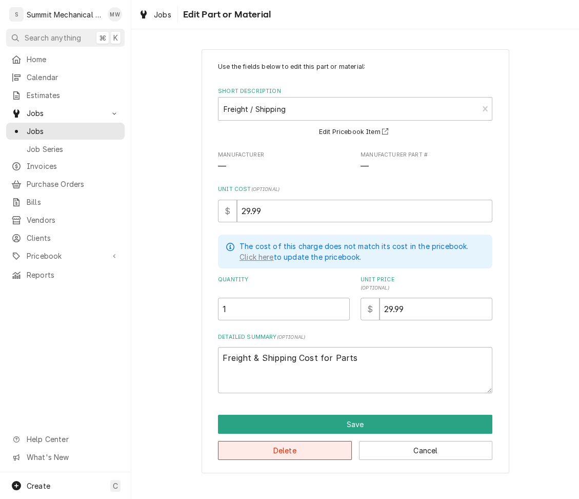
click at [308, 455] on button "Delete" at bounding box center [285, 450] width 134 height 19
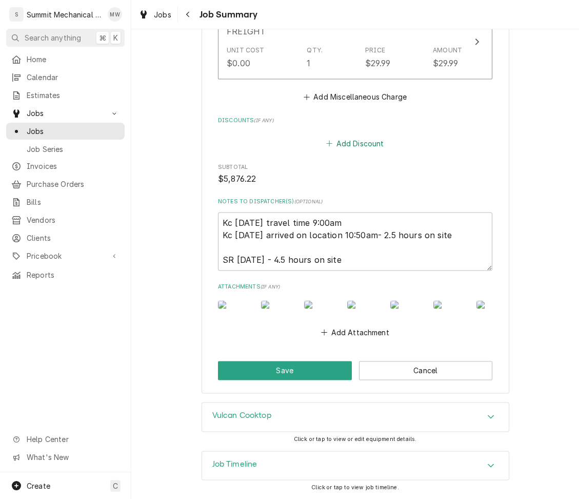
scroll to position [2031, 0]
click at [298, 371] on button "Save" at bounding box center [285, 370] width 134 height 19
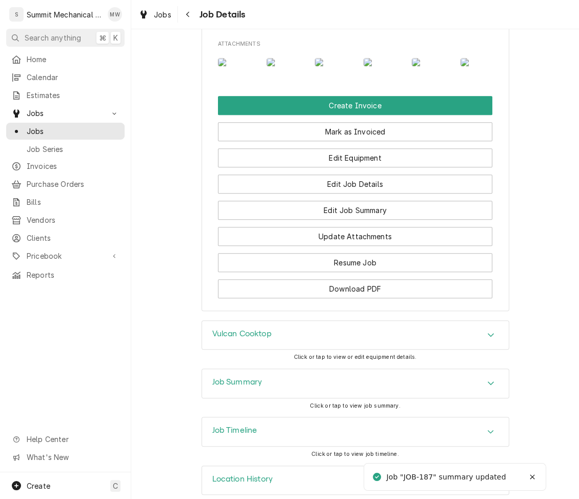
scroll to position [1261, 0]
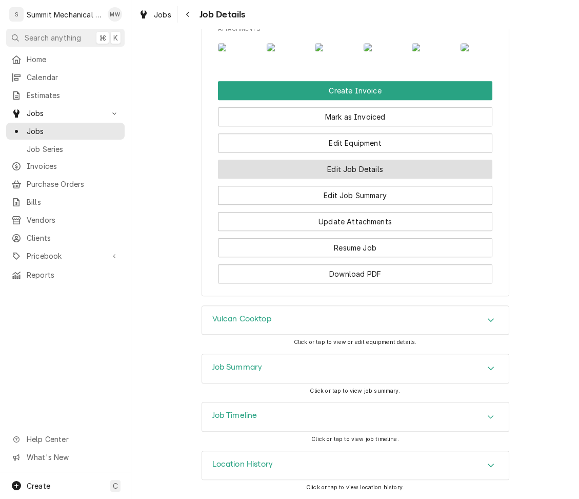
click at [348, 178] on button "Edit Job Details" at bounding box center [355, 169] width 274 height 19
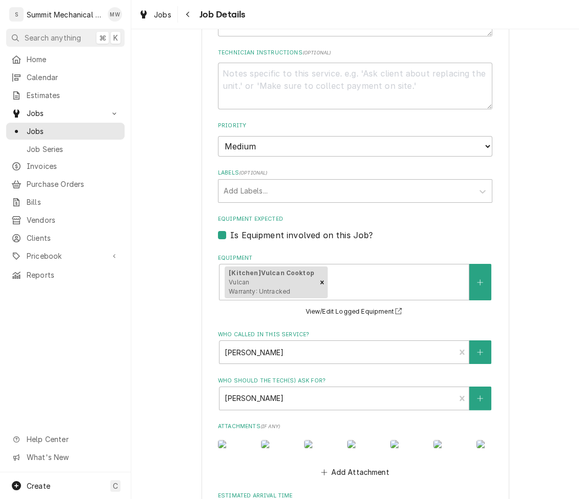
scroll to position [500, 0]
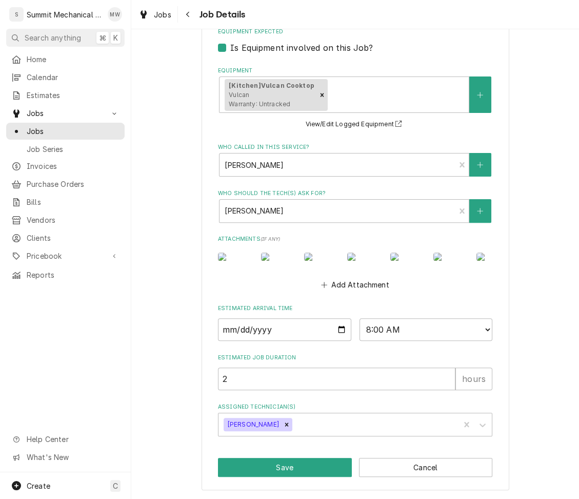
click at [244, 390] on div "Use the fields below to edit this job's details: Roopairs Job ID JOB-187 Servic…" at bounding box center [355, 40] width 274 height 791
click at [249, 376] on input "2" at bounding box center [336, 378] width 237 height 23
type textarea "x"
type input "1"
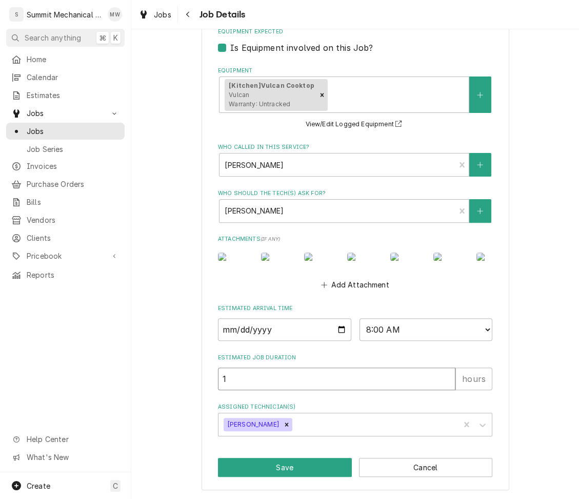
type textarea "x"
type input "12"
type textarea "x"
type input "1"
type textarea "x"
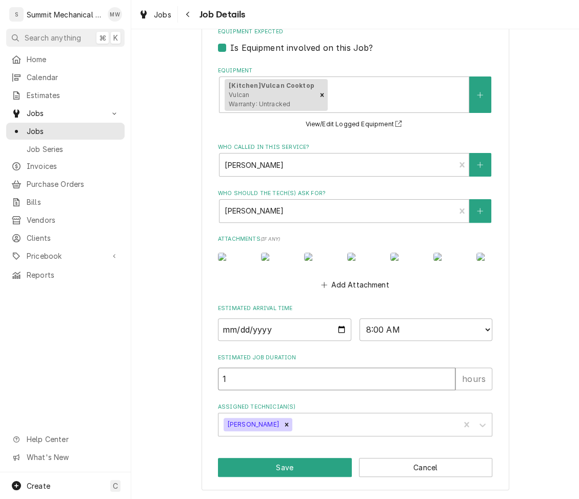
type input "13"
type textarea "x"
type input "13"
click at [297, 466] on button "Save" at bounding box center [285, 467] width 134 height 19
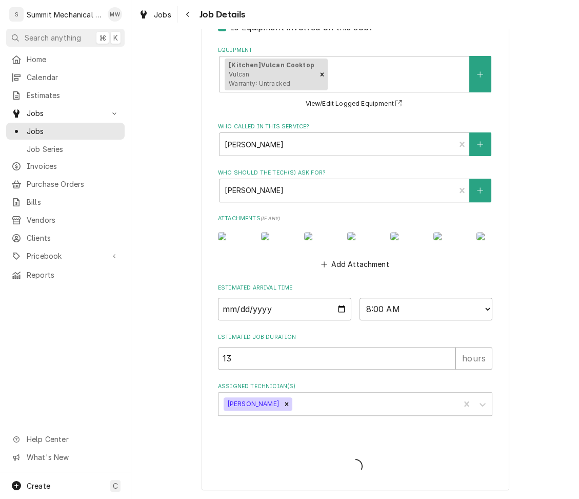
type textarea "x"
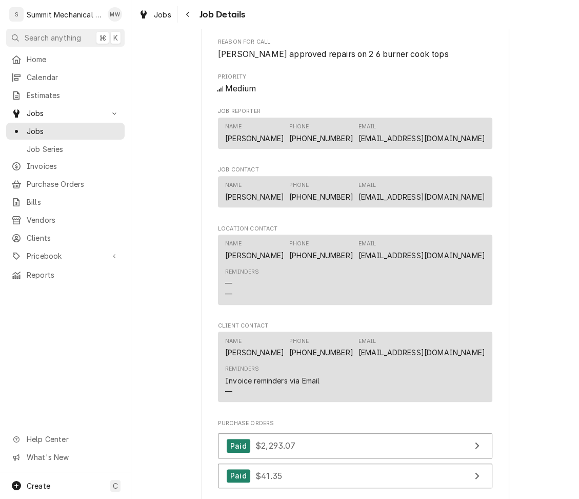
scroll to position [497, 0]
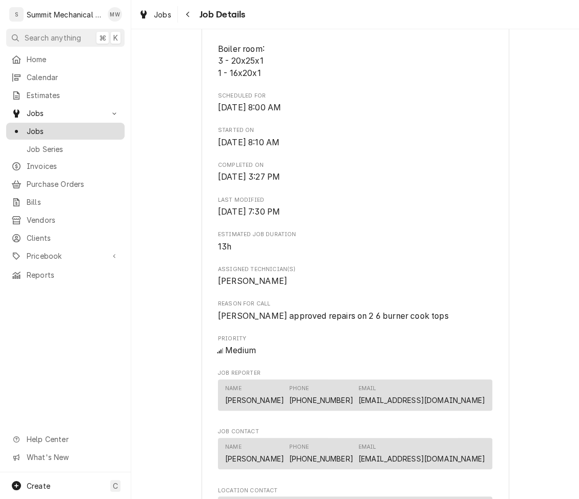
click at [45, 126] on span "Jobs" at bounding box center [73, 131] width 93 height 11
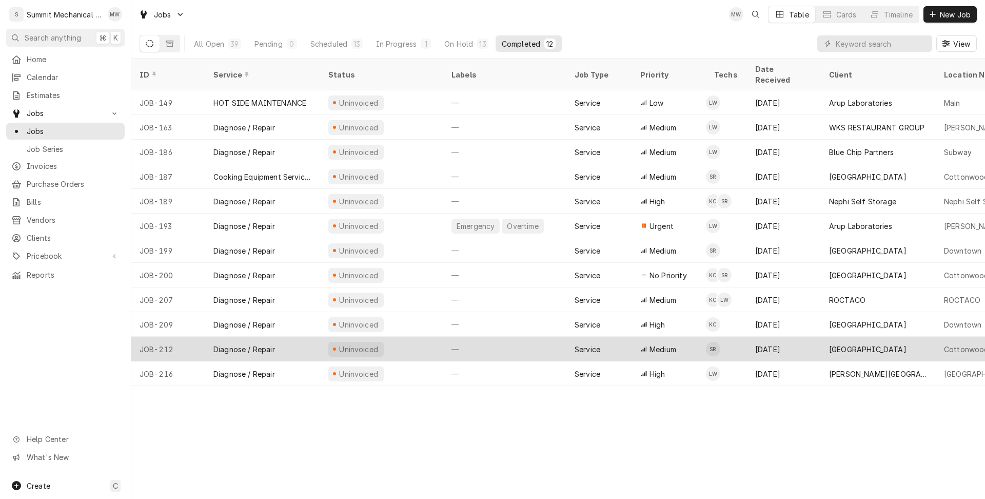
click at [407, 336] on div "Uninvoiced" at bounding box center [381, 348] width 123 height 25
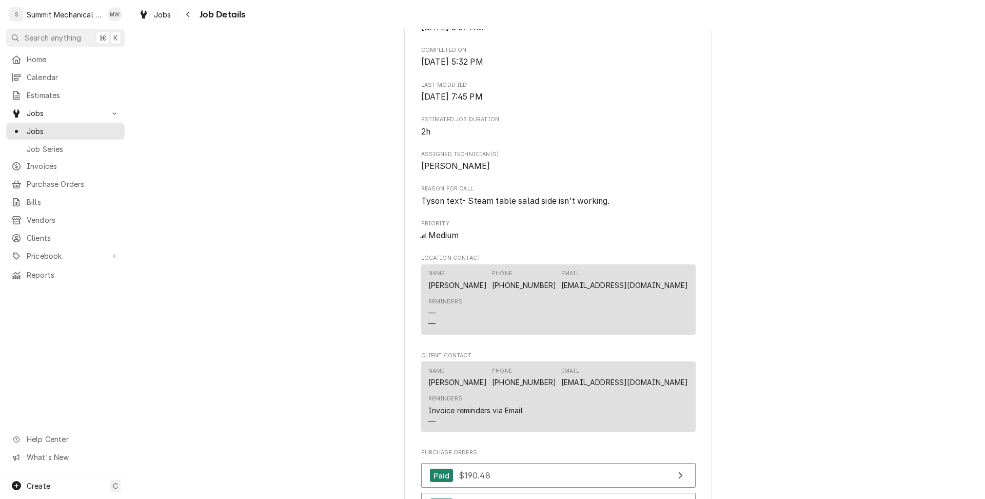
scroll to position [749, 0]
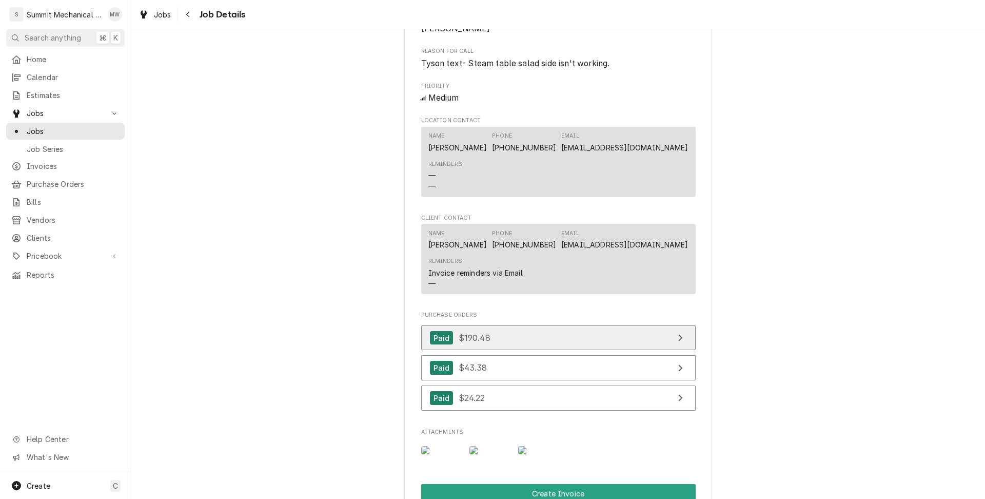
click at [560, 350] on link "Paid $190.48" at bounding box center [558, 337] width 274 height 25
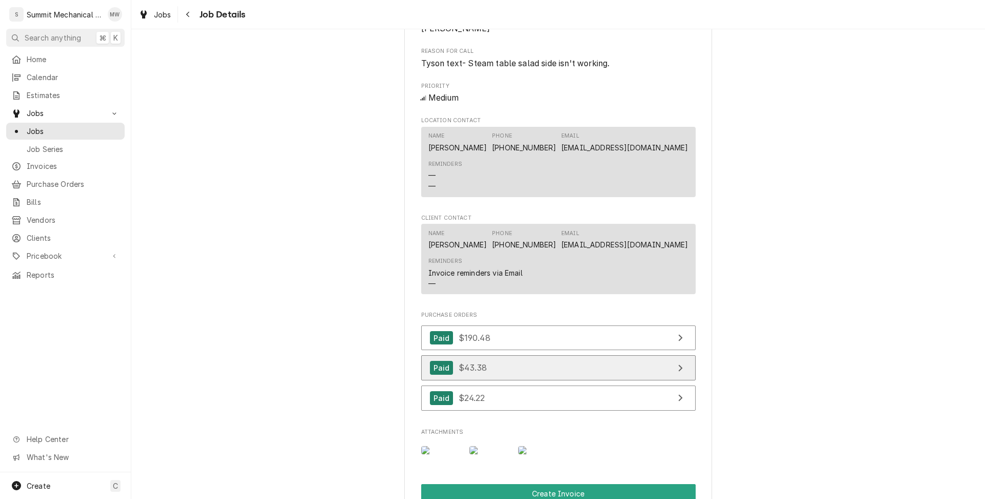
click at [502, 377] on link "Paid $43.38" at bounding box center [558, 367] width 274 height 25
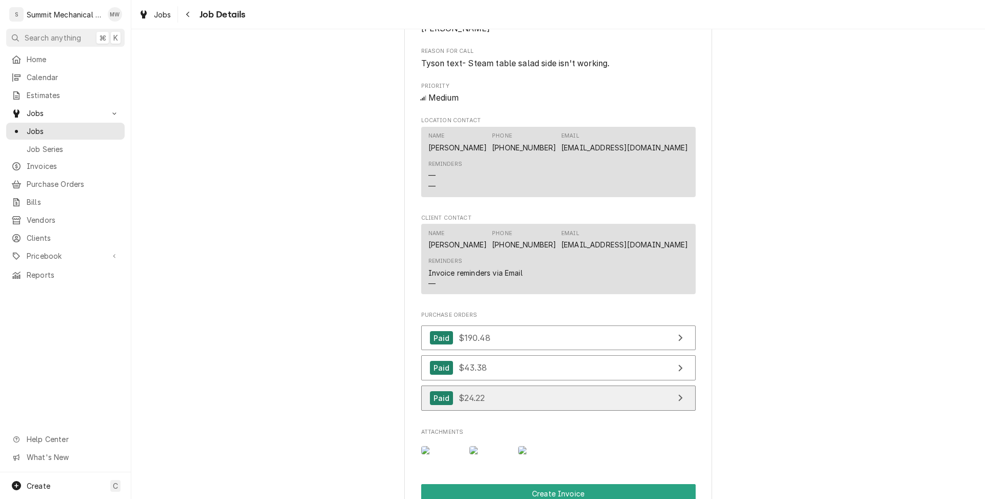
click at [494, 405] on link "Paid $24.22" at bounding box center [558, 397] width 274 height 25
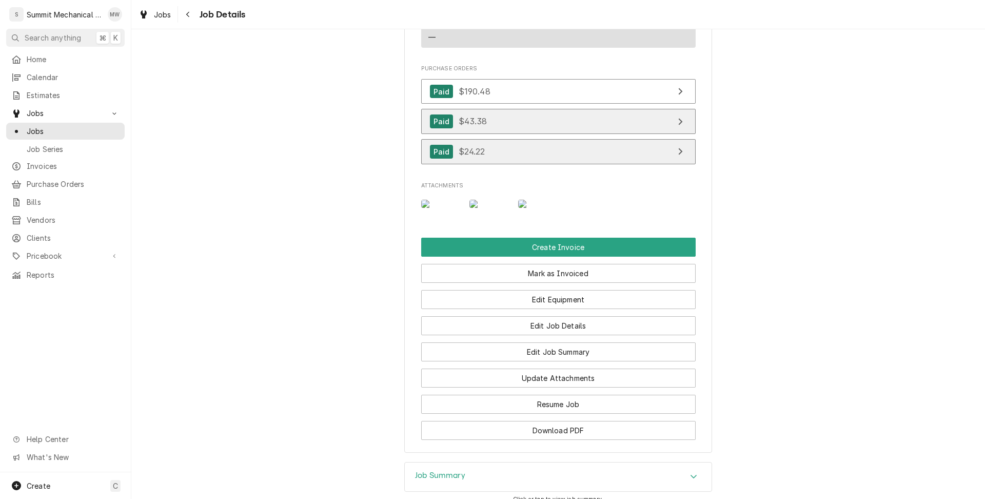
scroll to position [1074, 0]
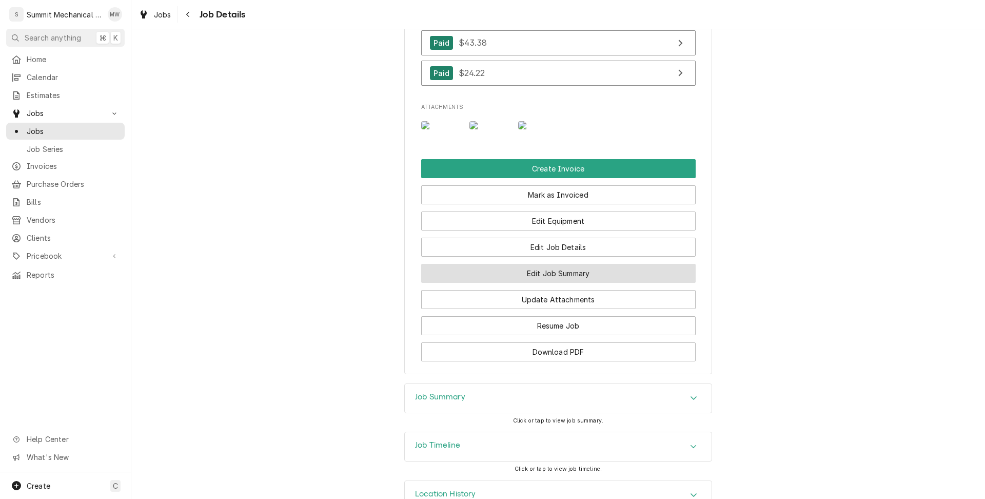
click at [549, 283] on button "Edit Job Summary" at bounding box center [558, 273] width 274 height 19
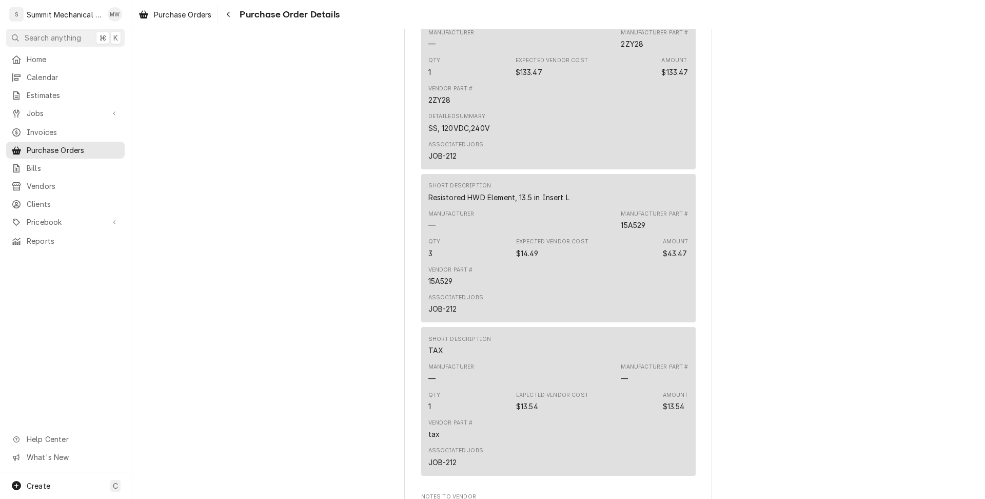
scroll to position [756, 0]
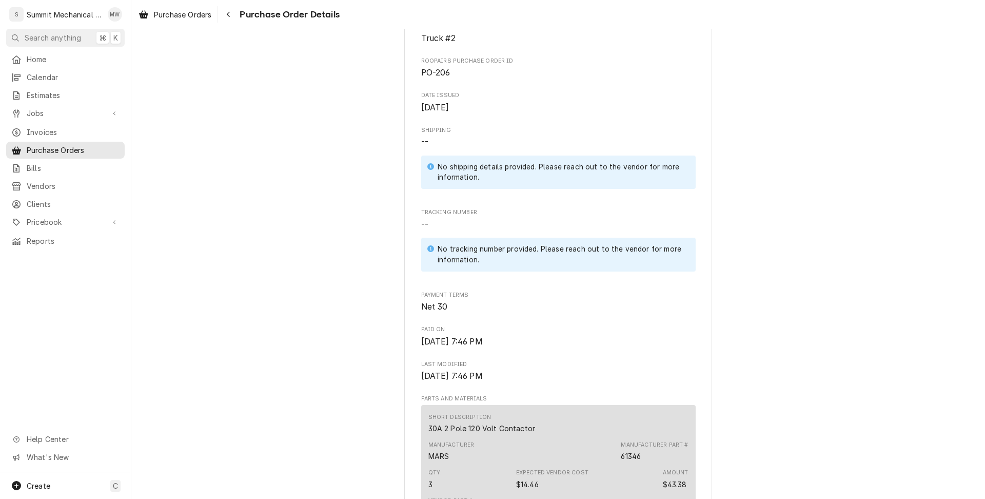
scroll to position [558, 0]
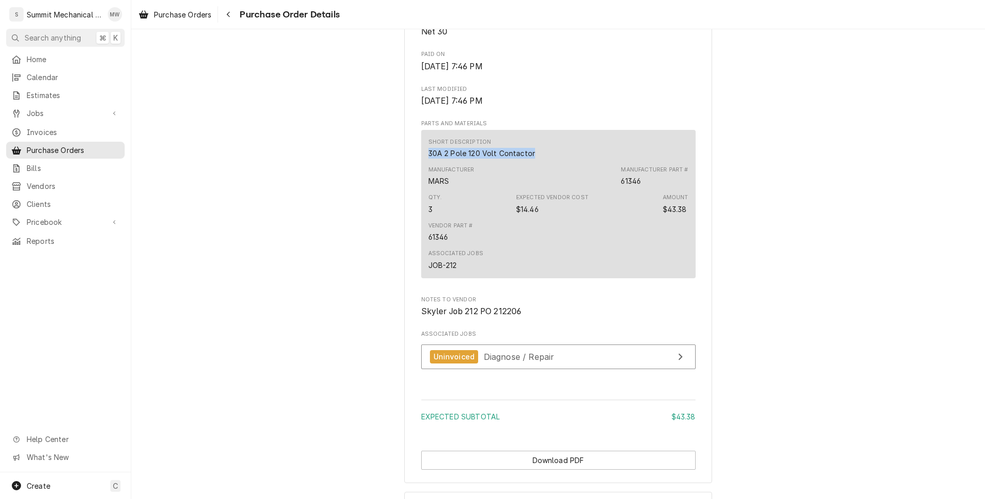
drag, startPoint x: 482, startPoint y: 184, endPoint x: 421, endPoint y: 184, distance: 61.6
click at [421, 184] on div "Short Description 30A 2 Pole 120 Volt Contactor Manufacturer MARS Manufacturer …" at bounding box center [558, 204] width 274 height 149
copy div "30A 2 Pole 120 Volt Contactor"
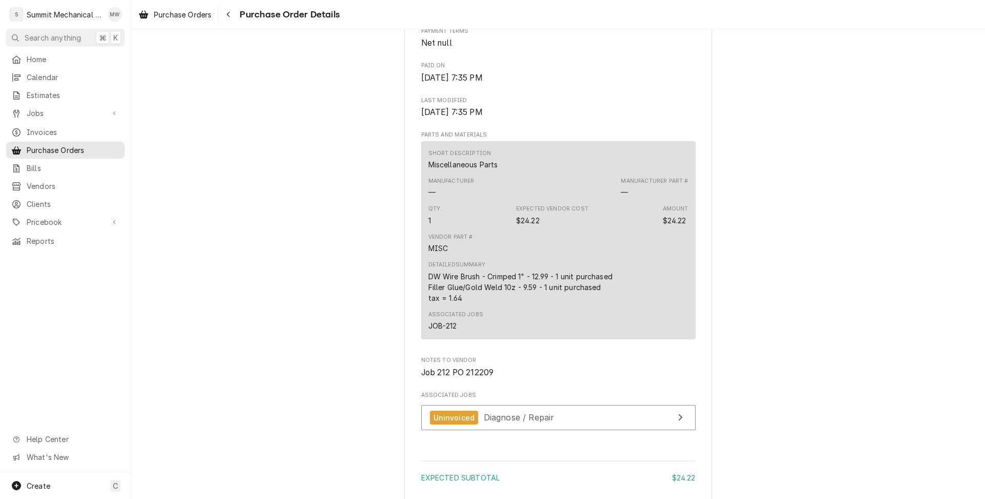
scroll to position [519, 0]
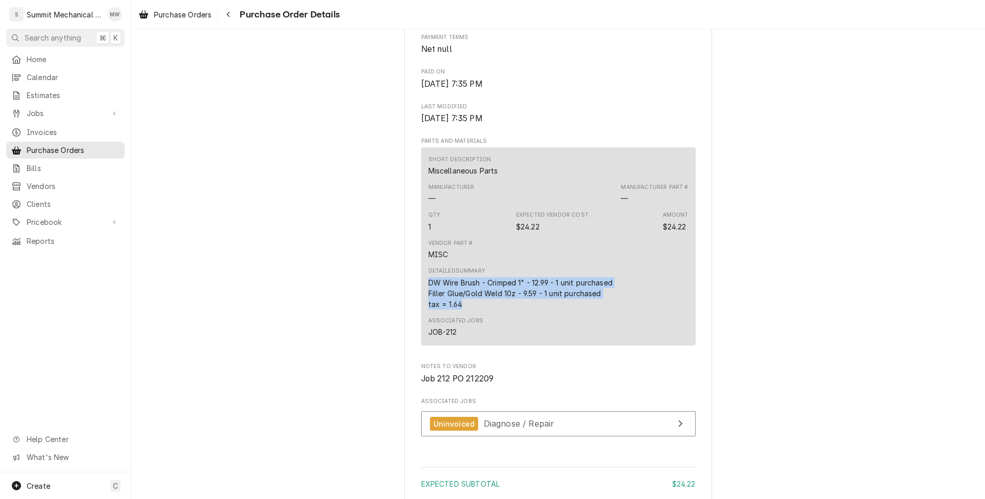
drag, startPoint x: 463, startPoint y: 326, endPoint x: 422, endPoint y: 302, distance: 47.6
click at [422, 302] on div "Short Description Miscellaneous Parts Manufacturer — Manufacturer Part # — Qty.…" at bounding box center [558, 246] width 274 height 198
copy div "DW Wire Brush - Crimped 1" - 12.99 - 1 unit purchased Filler Glue/Gold Weld 10z…"
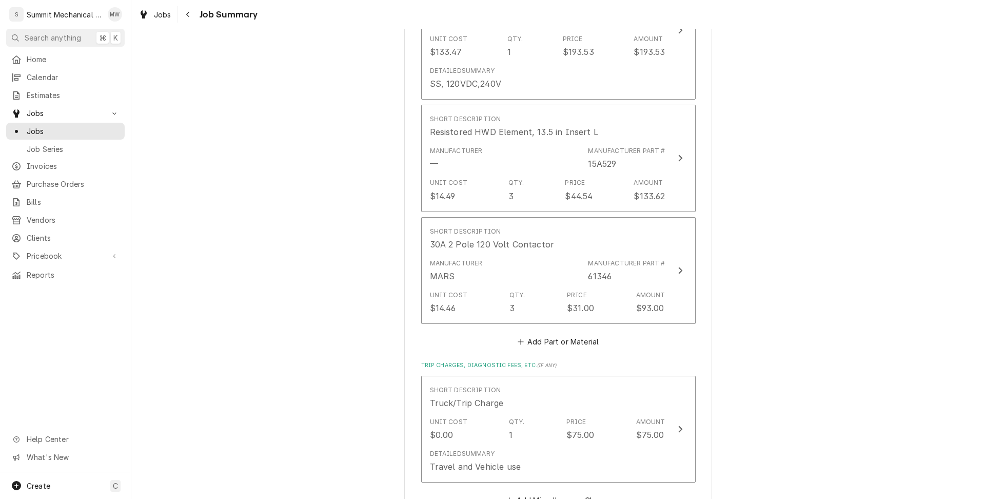
scroll to position [1484, 0]
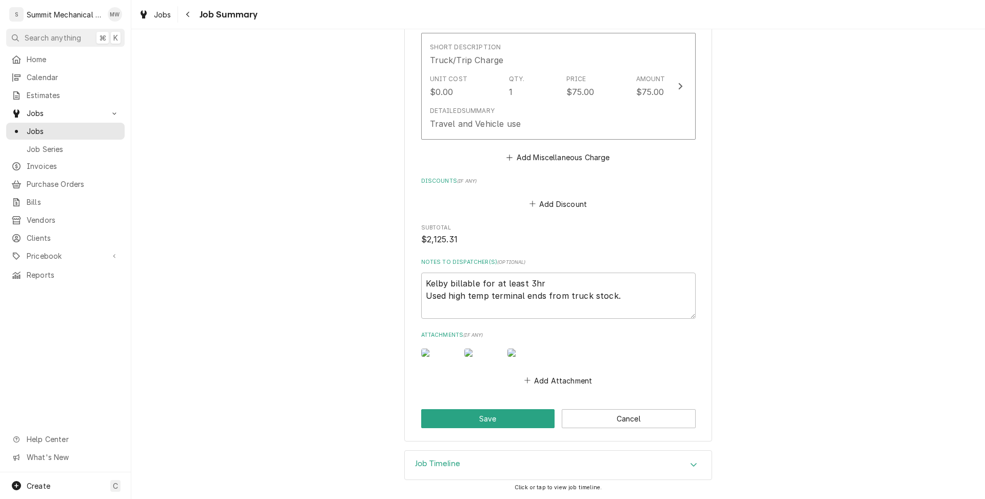
click at [492, 454] on div "Job Timeline" at bounding box center [558, 464] width 307 height 29
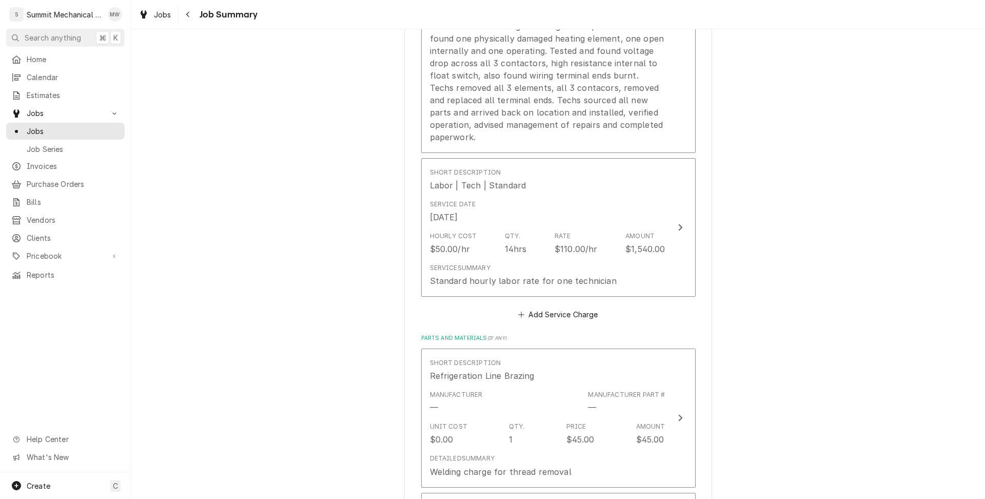
scroll to position [207, 0]
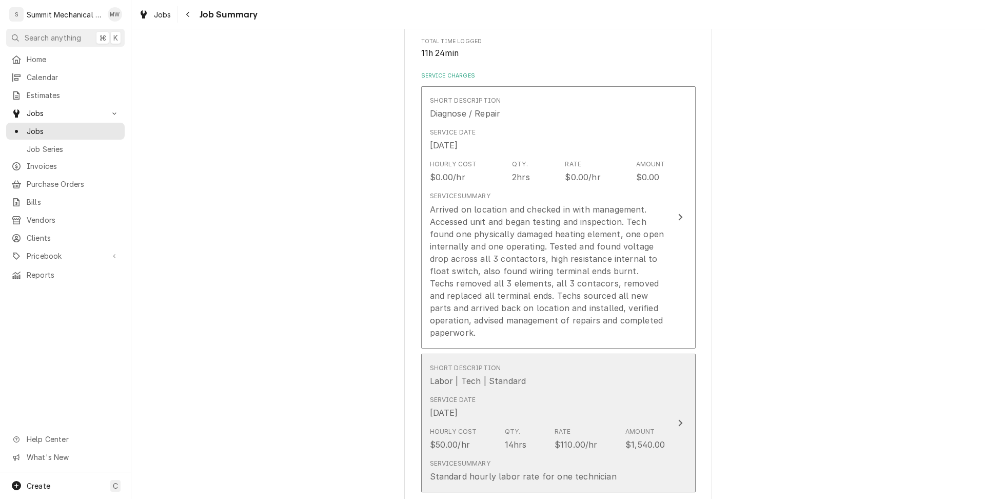
click at [562, 370] on div "Short Description Labor | Tech | Standard" at bounding box center [547, 375] width 235 height 32
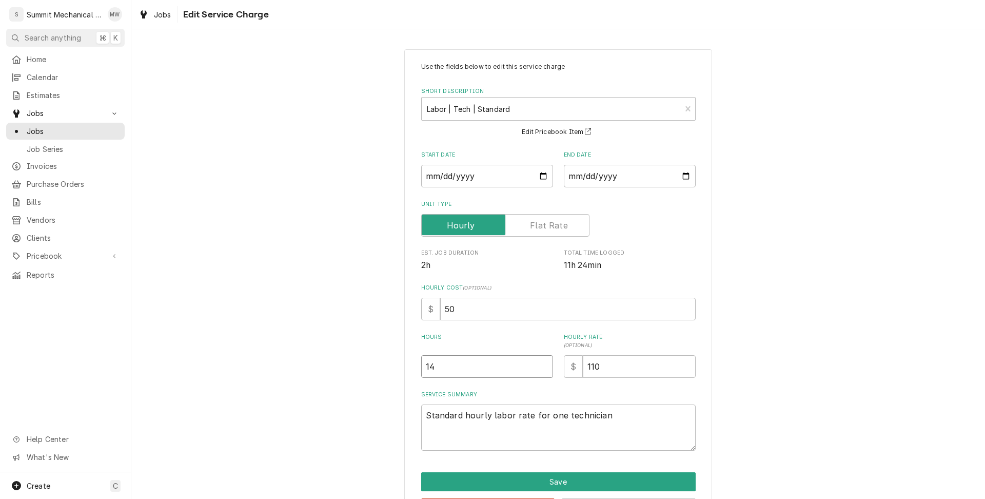
click at [453, 363] on input "14" at bounding box center [487, 366] width 132 height 23
type textarea "x"
type input "13"
type textarea "x"
type input "132"
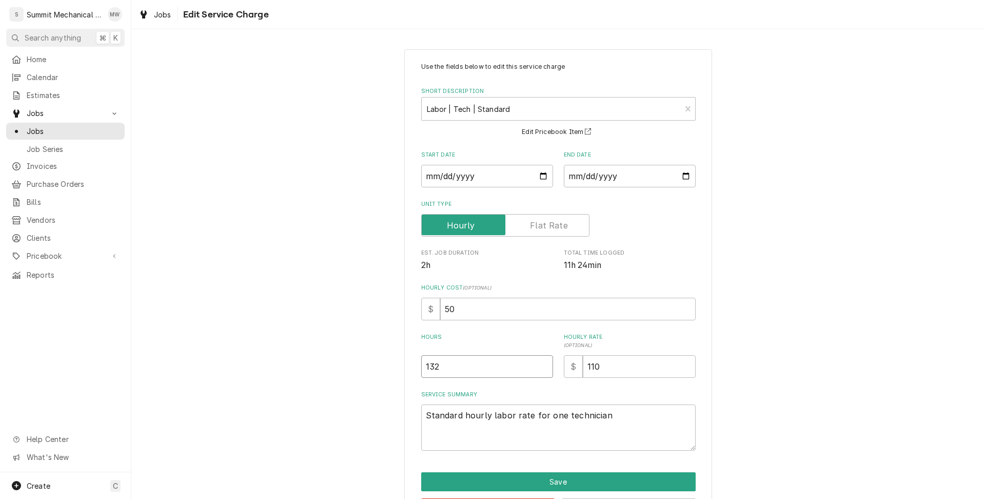
type textarea "x"
type input "13"
type textarea "x"
type input "1"
type textarea "x"
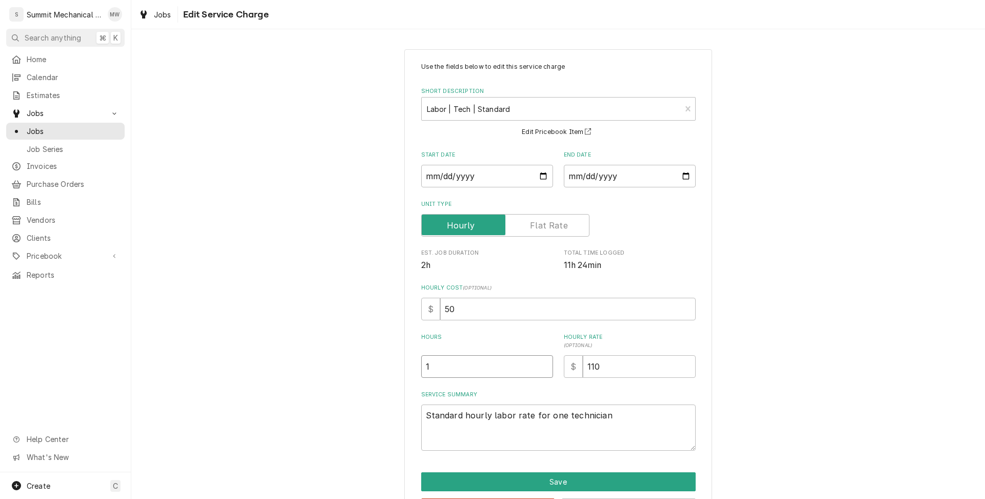
type input "11"
type textarea "x"
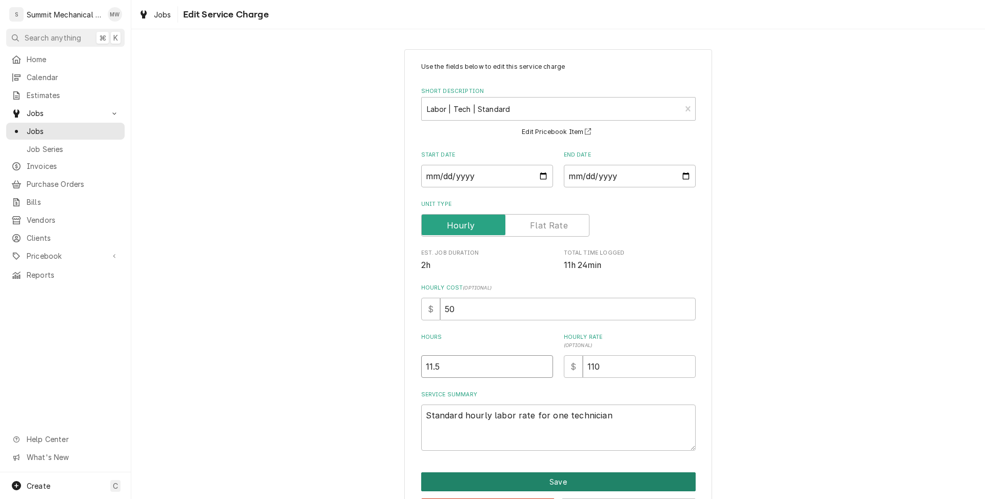
type input "11.5"
click at [503, 485] on button "Save" at bounding box center [558, 481] width 274 height 19
type textarea "x"
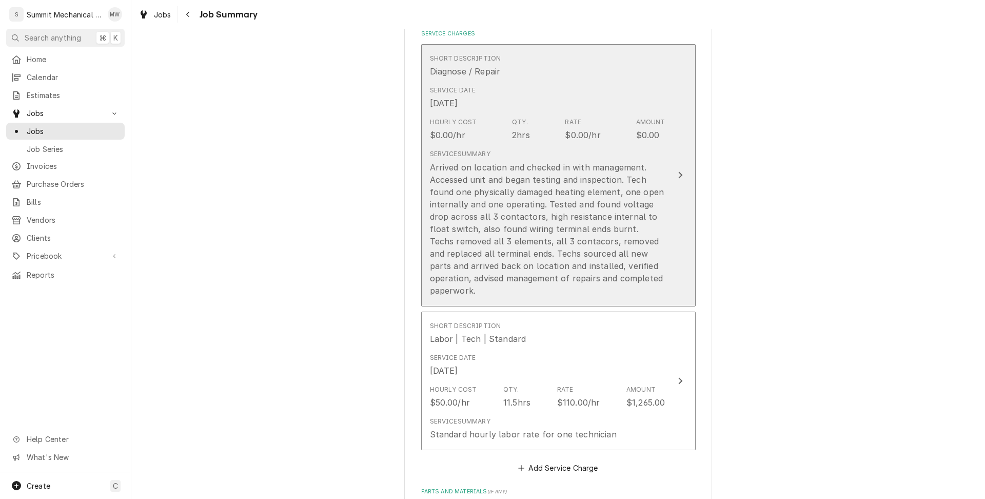
scroll to position [247, 0]
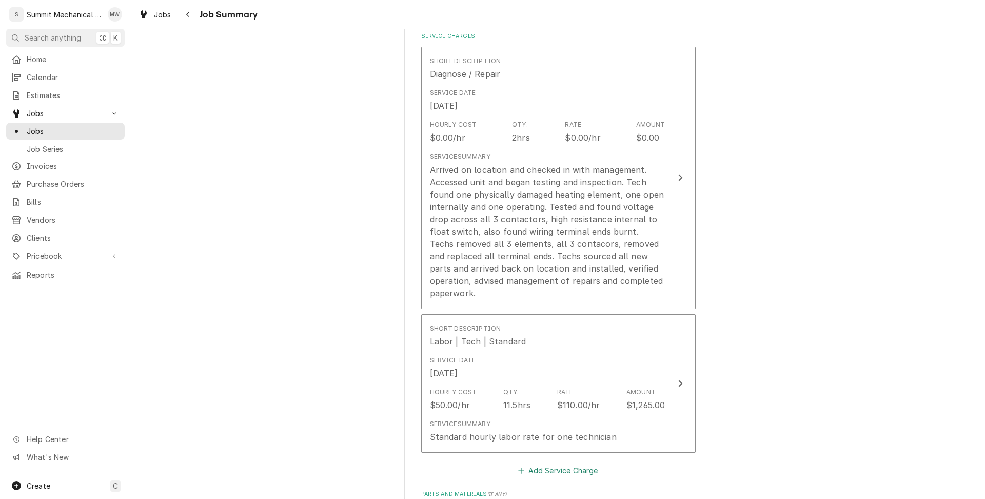
click at [554, 474] on button "Add Service Charge" at bounding box center [558, 470] width 83 height 14
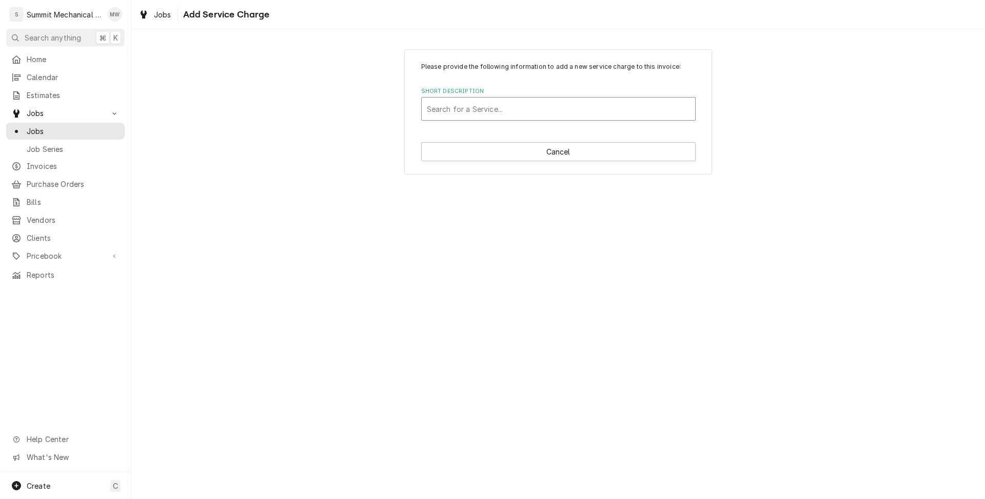
click at [485, 108] on div "Short Description" at bounding box center [558, 109] width 263 height 18
type input "stand"
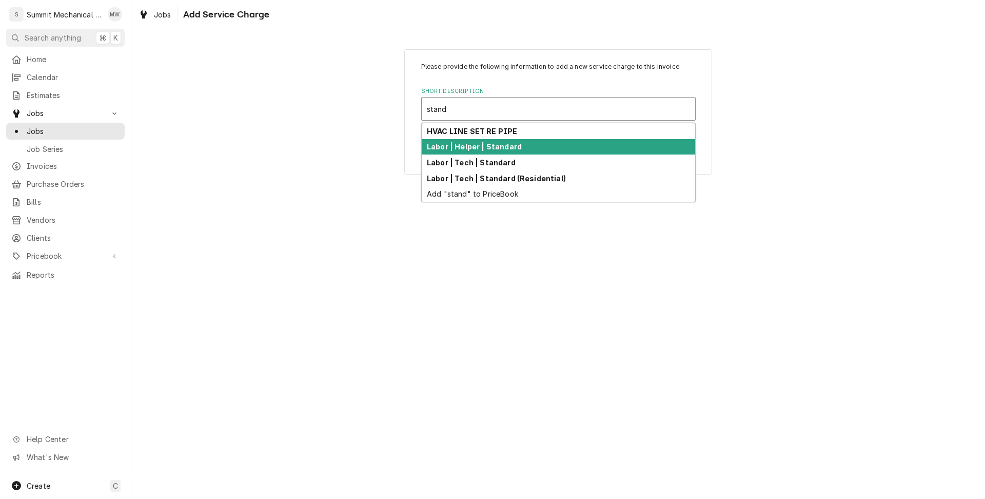
click at [512, 151] on div "Labor | Helper | Standard" at bounding box center [558, 147] width 273 height 16
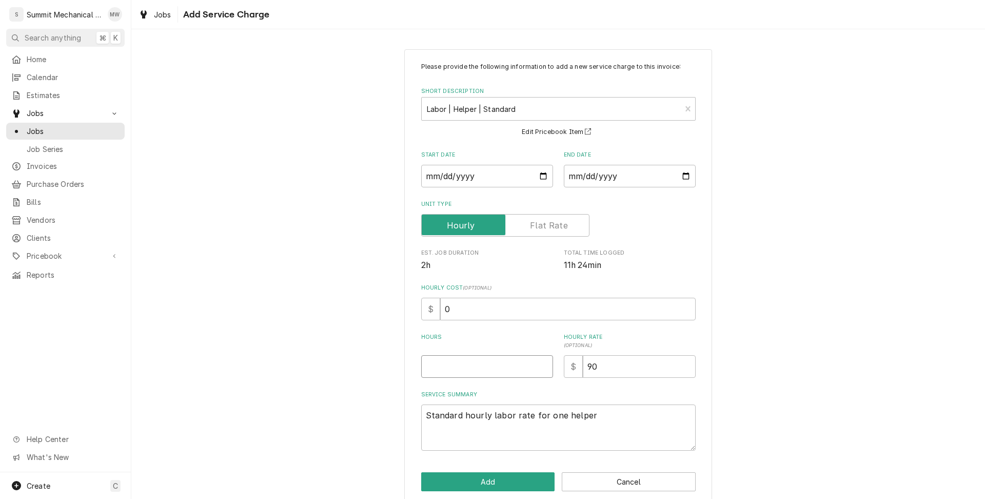
click at [529, 367] on input "Hours" at bounding box center [487, 366] width 132 height 23
type textarea "x"
type input "3"
click at [507, 476] on button "Add" at bounding box center [488, 481] width 134 height 19
type textarea "x"
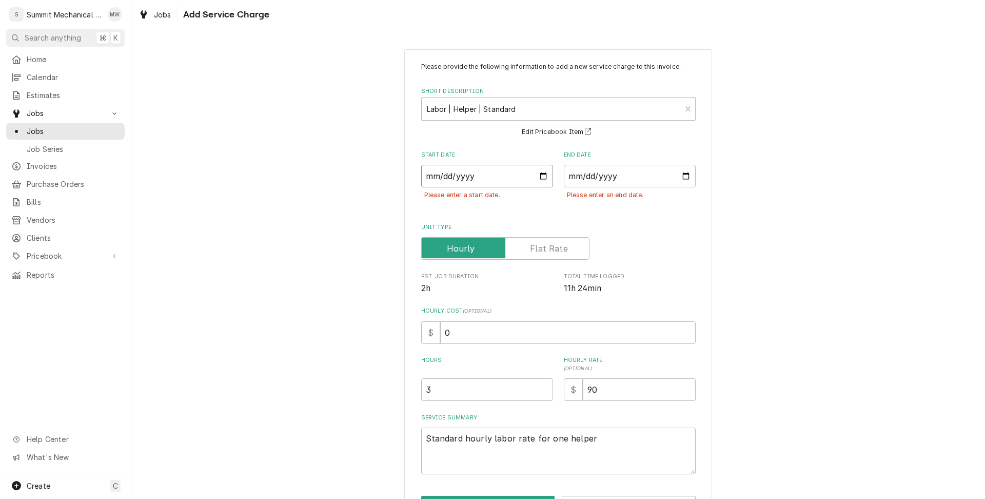
click at [490, 180] on input "Start Date" at bounding box center [487, 176] width 132 height 23
click at [538, 173] on input "Start Date" at bounding box center [487, 176] width 132 height 23
type input "2025-08-25"
click at [688, 176] on input "End Date" at bounding box center [630, 176] width 132 height 23
type textarea "x"
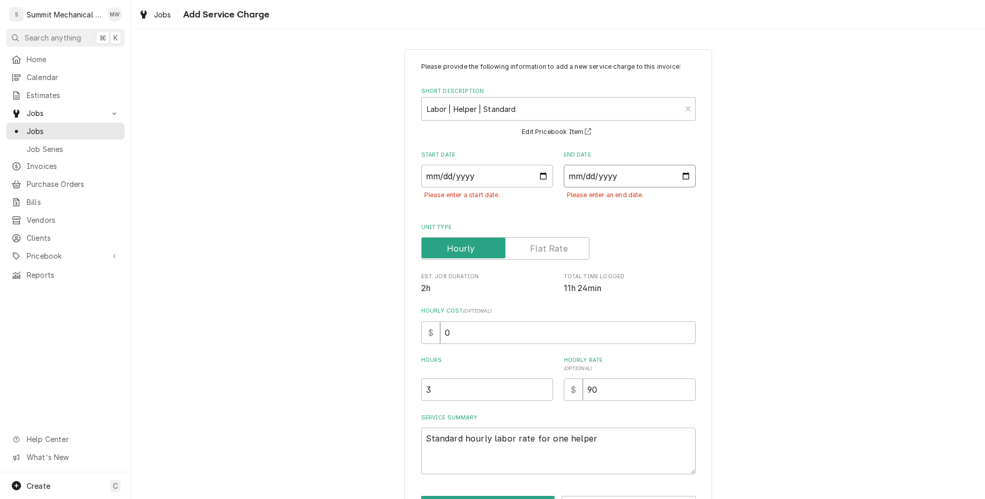
type input "2025-08-25"
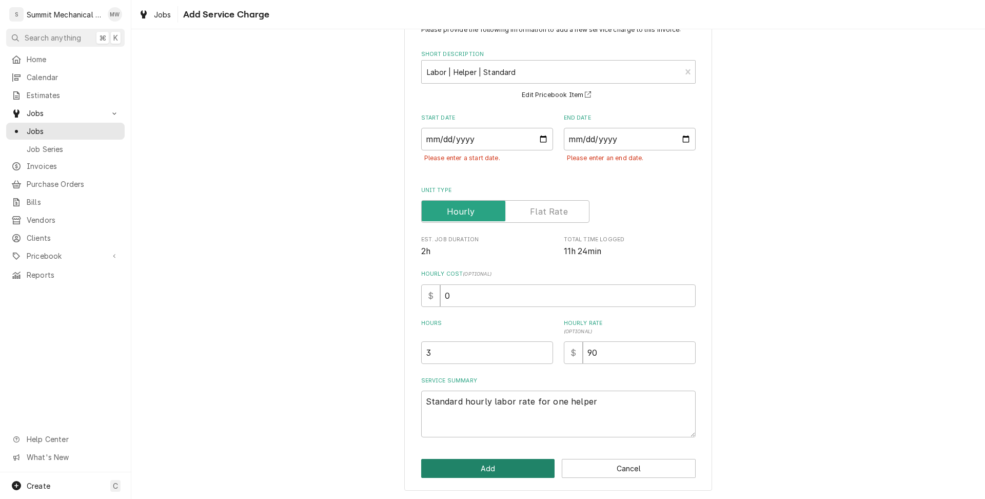
click at [502, 465] on button "Add" at bounding box center [488, 468] width 134 height 19
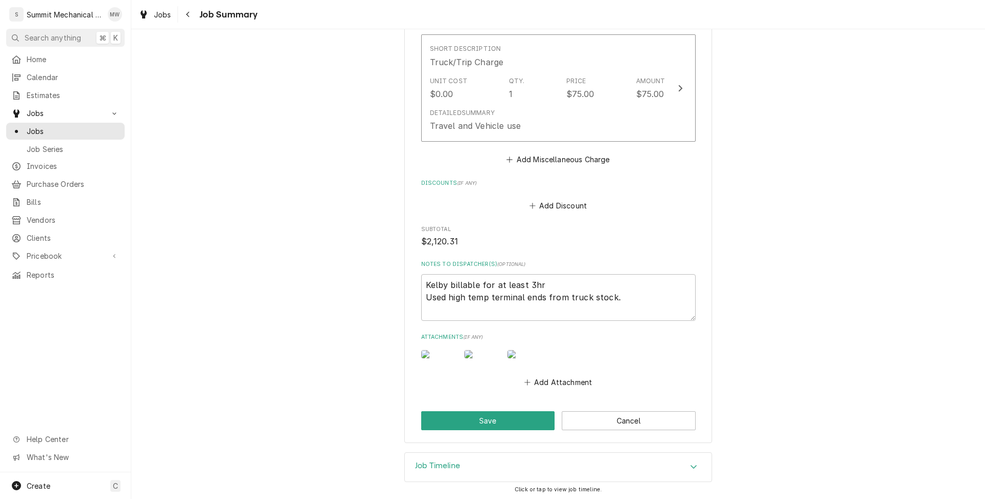
scroll to position [1628, 0]
click at [497, 461] on div "Job Timeline" at bounding box center [558, 465] width 307 height 29
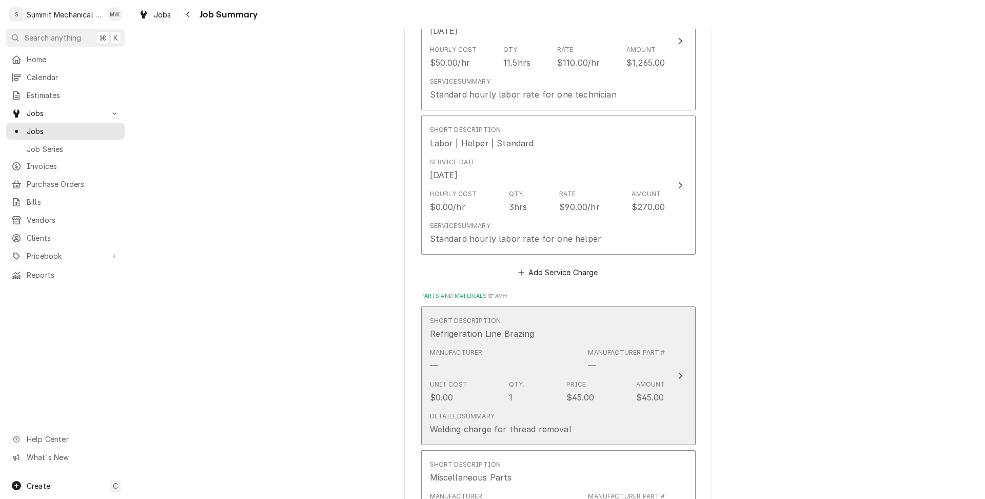
scroll to position [439, 0]
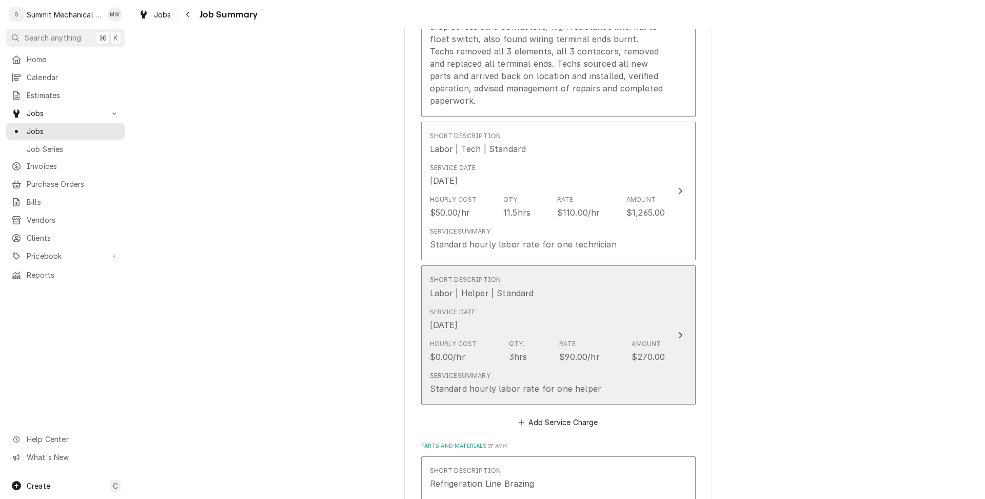
click at [514, 287] on div "Labor | Helper | Standard" at bounding box center [482, 293] width 104 height 12
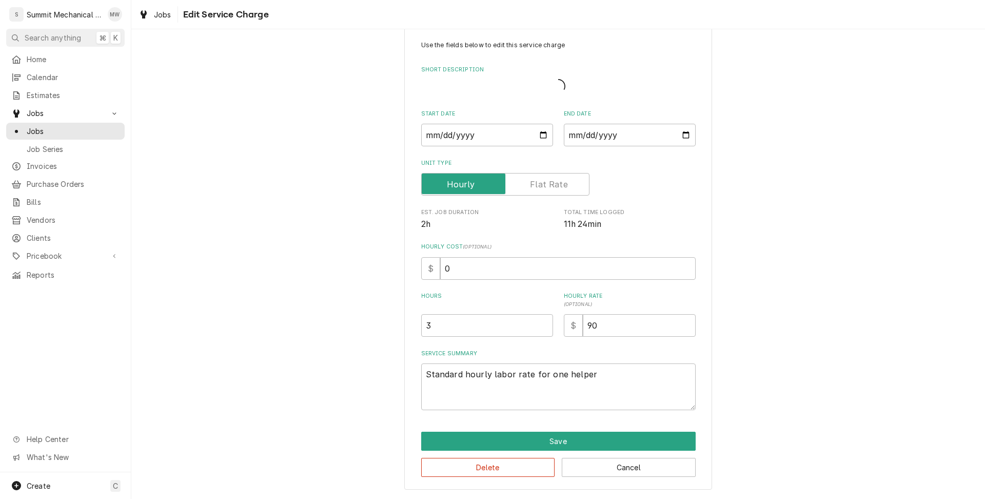
scroll to position [21, 0]
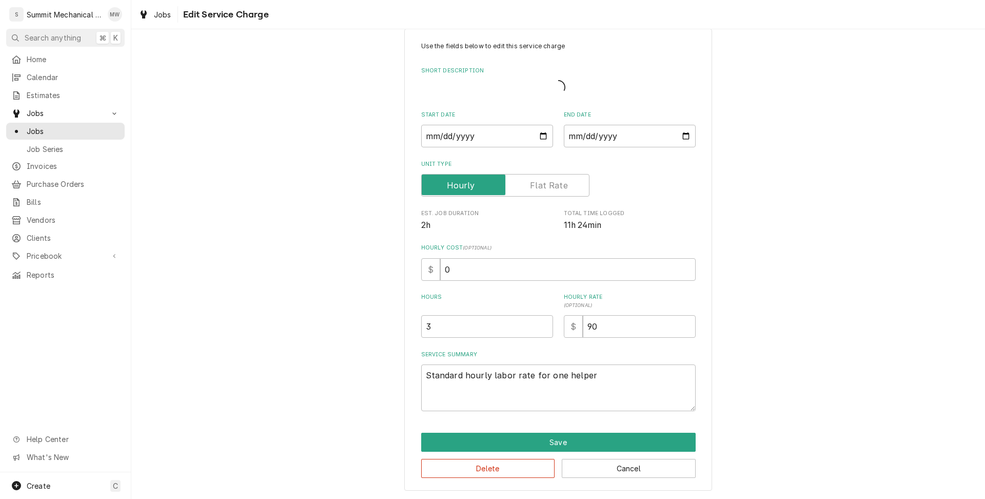
type textarea "x"
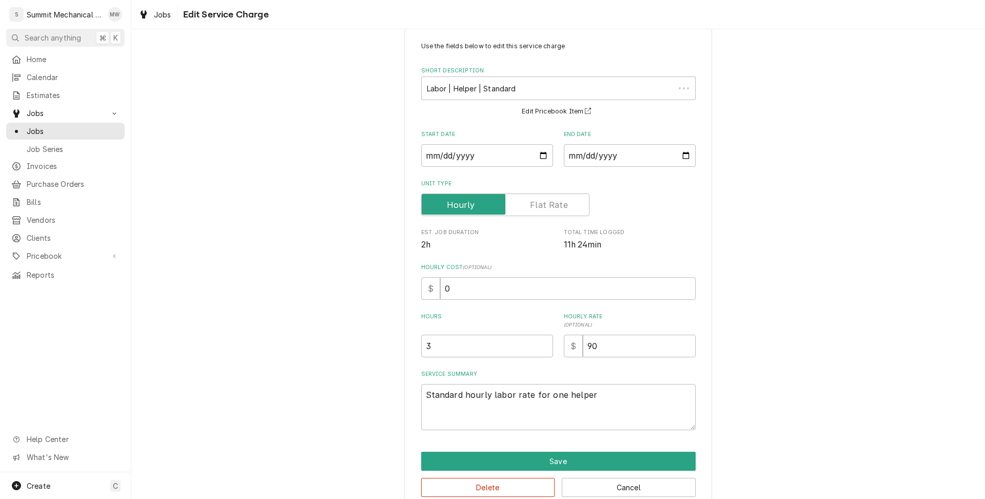
scroll to position [0, 0]
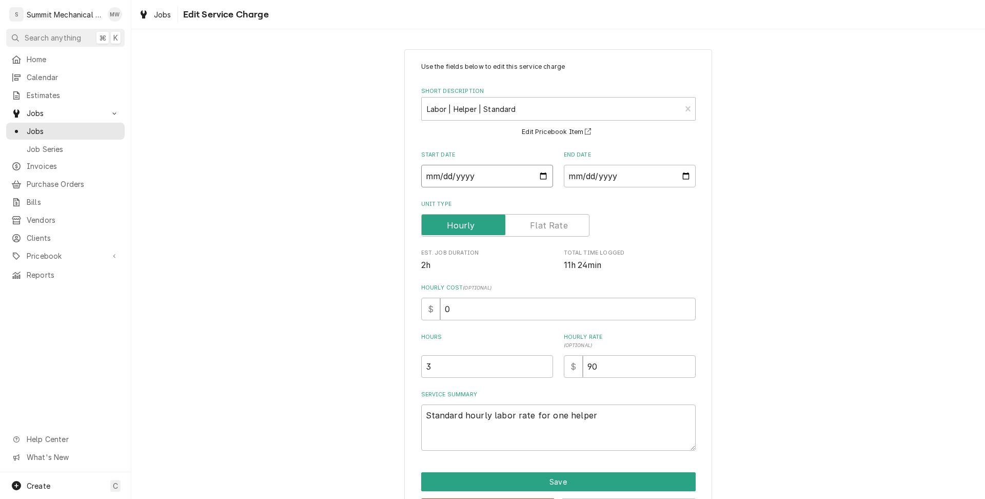
click at [539, 177] on input "2025-08-25" at bounding box center [487, 176] width 132 height 23
type input "2025-08-22"
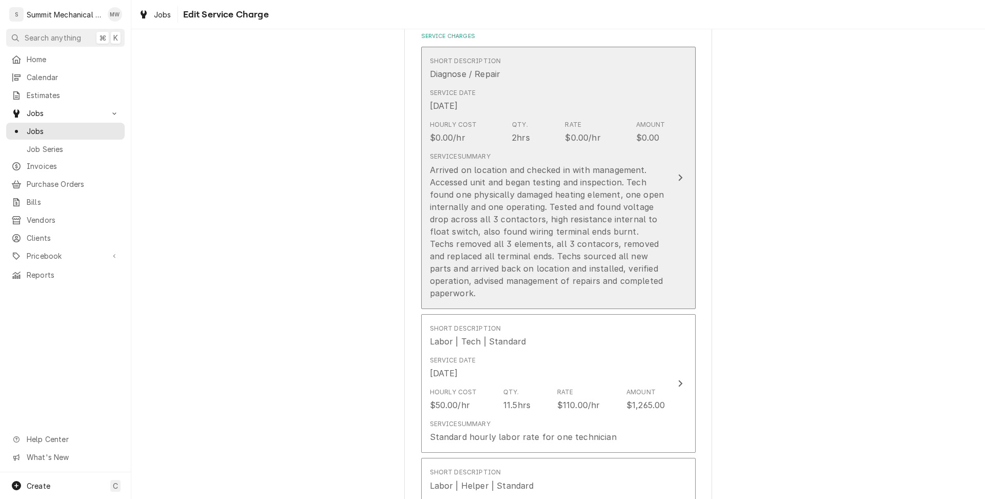
click at [685, 177] on div "Update Line Item" at bounding box center [679, 177] width 13 height 12
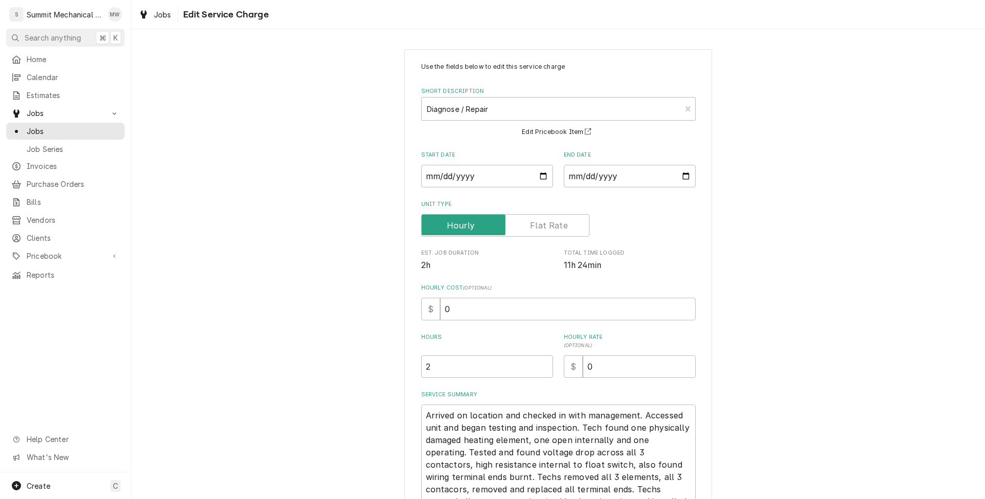
scroll to position [114, 0]
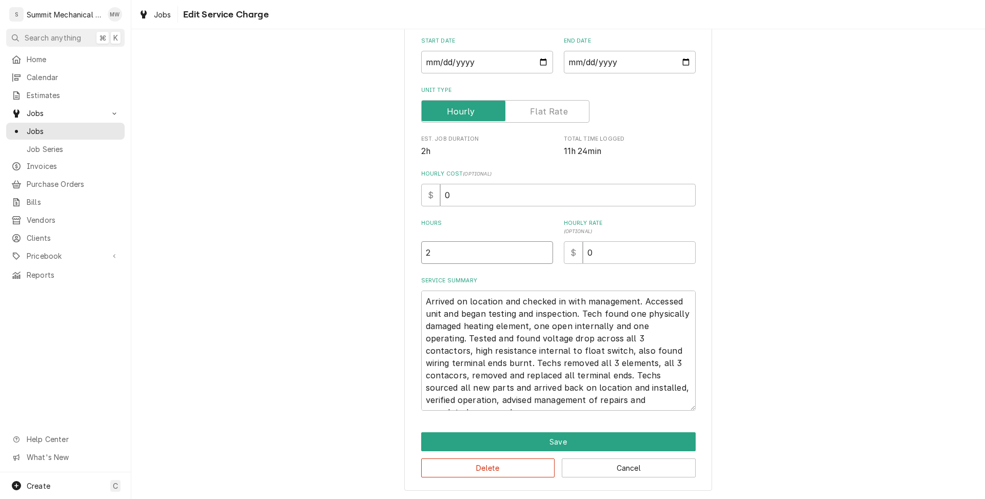
click at [471, 259] on input "2" at bounding box center [487, 252] width 132 height 23
type textarea "x"
type input "1"
type textarea "x"
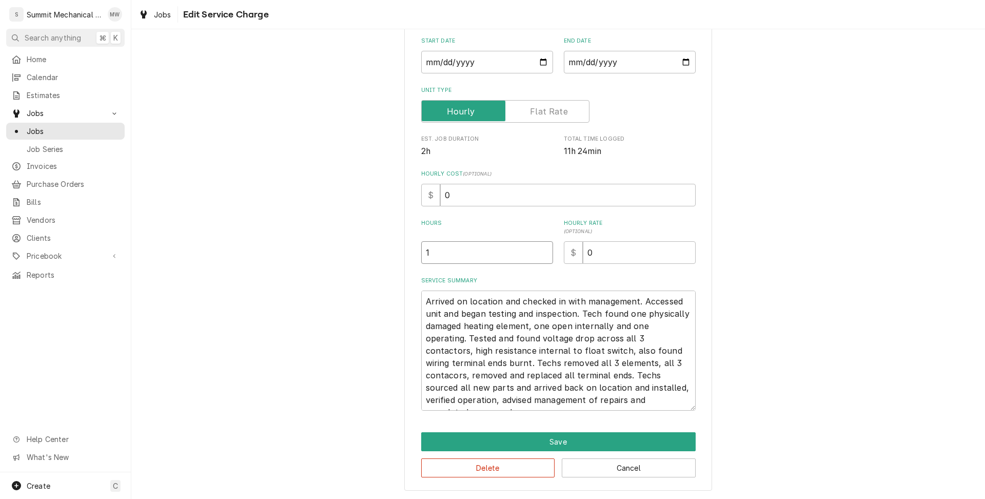
type input "1.5"
type textarea "x"
type input "1"
type textarea "x"
type input "11"
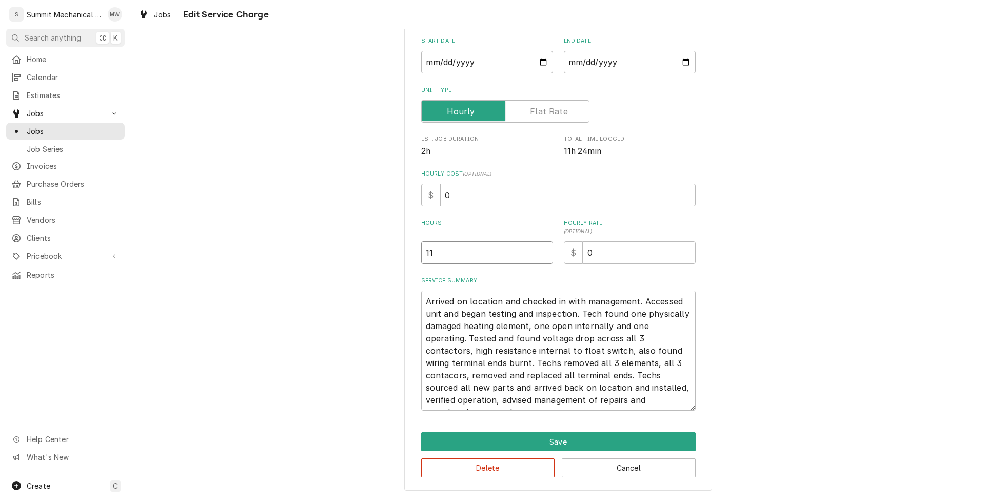
type textarea "x"
type input "11.5"
type textarea "x"
type input "11.56"
type textarea "x"
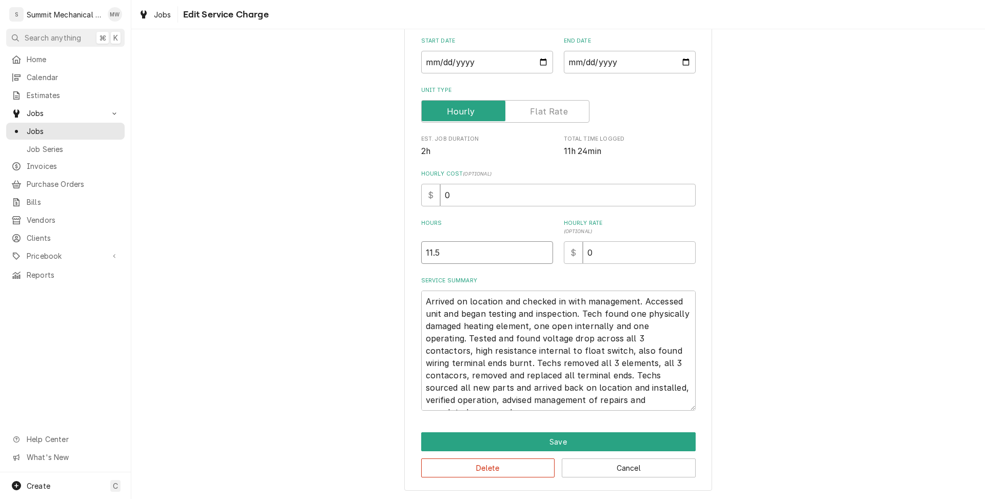
type input "11.5"
click at [425, 301] on textarea "Arrived on location and checked in with management. Accessed unit and began tes…" at bounding box center [558, 350] width 274 height 120
type textarea "x"
type textarea "SArrived on location and checked in with management. Accessed unit and began te…"
type textarea "x"
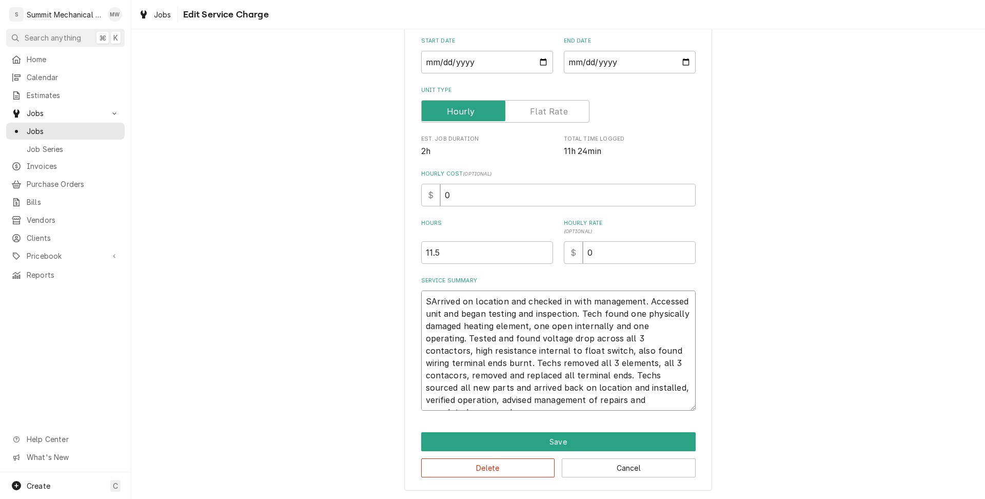
type textarea "SRArrived on location and checked in with management. Accessed unit and began t…"
type textarea "x"
type textarea "SR Arrived on location and checked in with management. Accessed unit and began …"
type textarea "x"
type textarea "SR &Arrived on location and checked in with management. Accessed unit and began…"
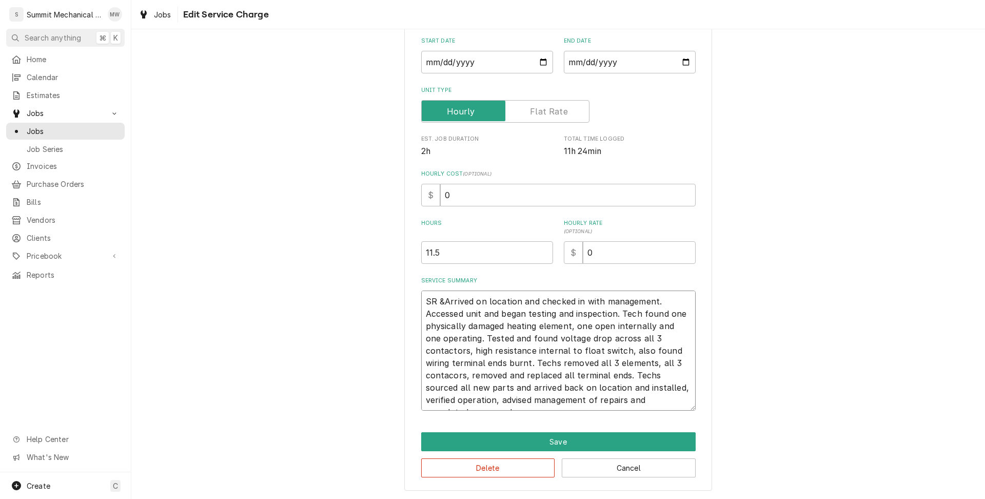
type textarea "x"
type textarea "SR & Arrived on location and checked in with management. Accessed unit and bega…"
type textarea "x"
type textarea "SR & KArrived on location and checked in with management. Accessed unit and beg…"
type textarea "x"
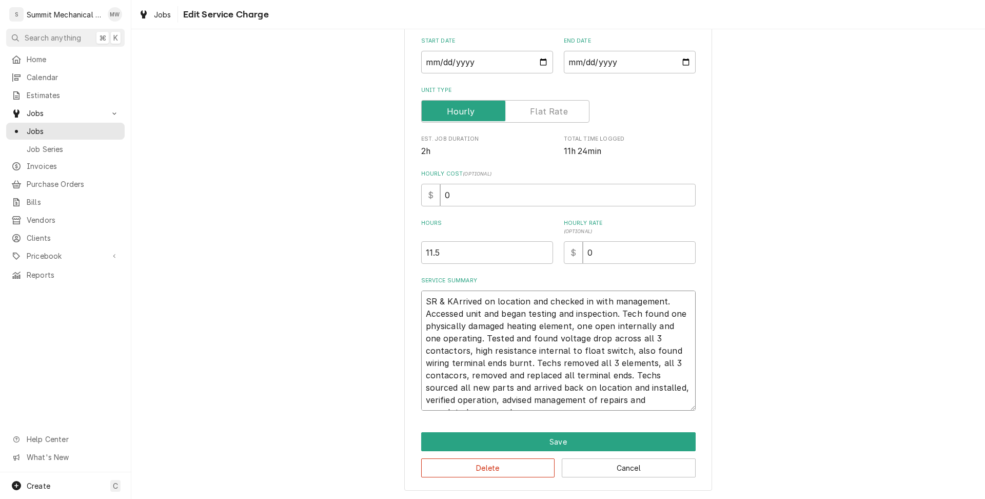
type textarea "SR & Arrived on location and checked in with management. Accessed unit and bega…"
type textarea "x"
type textarea "SR &Arrived on location and checked in with management. Accessed unit and began…"
type textarea "x"
type textarea "SR Arrived on location and checked in with management. Accessed unit and began …"
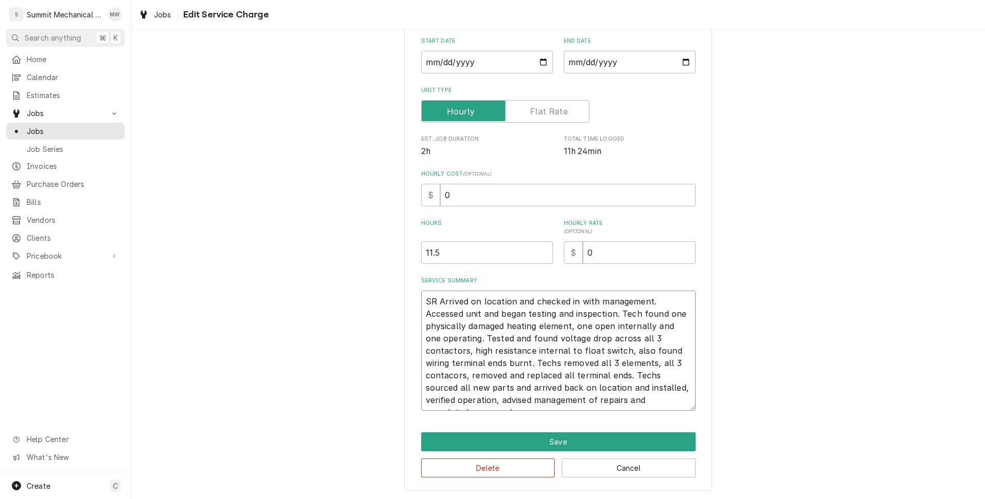
type textarea "x"
type textarea "SRArrived on location and checked in with management. Accessed unit and began t…"
type textarea "x"
type textarea "SR:Arrived on location and checked in with management. Accessed unit and began …"
type textarea "x"
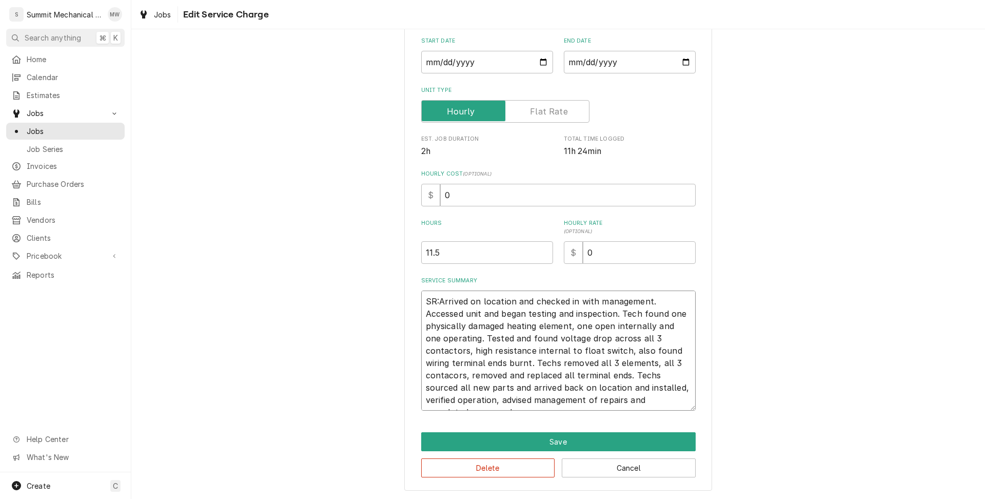
type textarea "SRArrived on location and checked in with management. Accessed unit and began t…"
type textarea "x"
type textarea "SArrived on location and checked in with management. Accessed unit and began te…"
type textarea "x"
type textarea "Arrived on location and checked in with management. Accessed unit and began tes…"
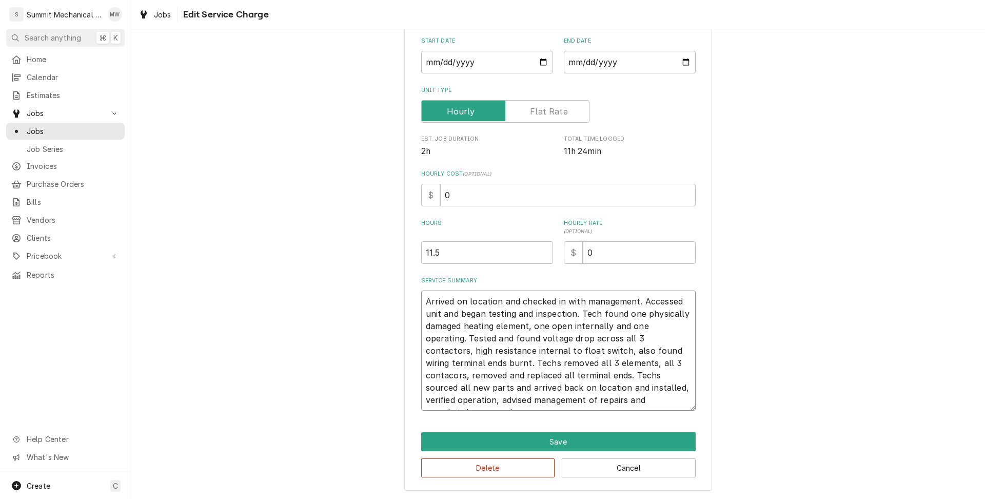
type textarea "x"
type textarea "8Arrived on location and checked in with management. Accessed unit and began te…"
type textarea "x"
type textarea "8/Arrived on location and checked in with management. Accessed unit and began t…"
type textarea "x"
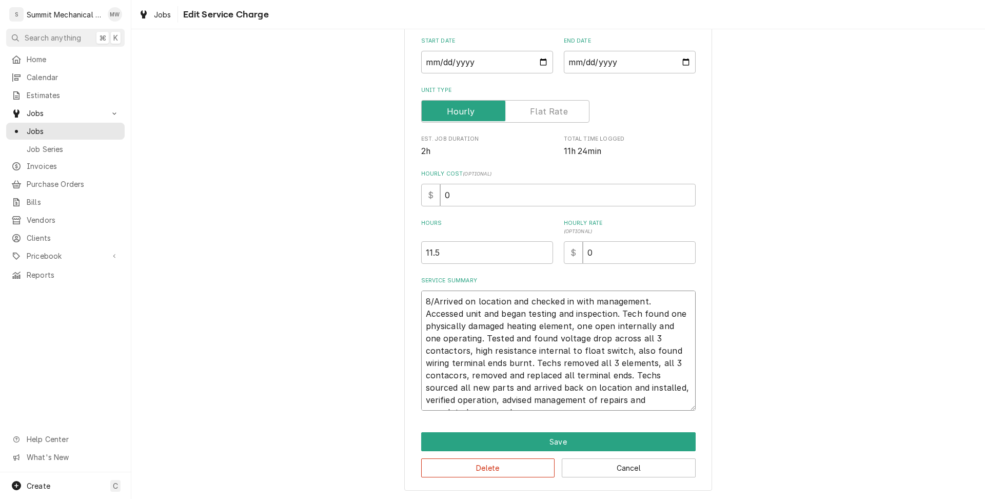
type textarea "8/2Arrived on location and checked in with management. Accessed unit and began …"
type textarea "x"
type textarea "8/22Arrived on location and checked in with management. Accessed unit and began…"
type textarea "x"
type textarea "8/22 Arrived on location and checked in with management. Accessed unit and bega…"
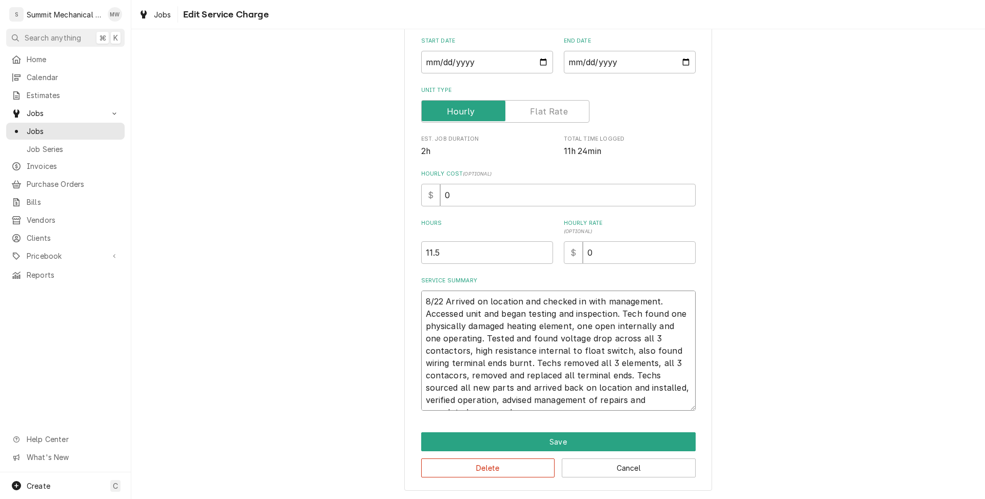
type textarea "x"
type textarea "8/22 -Arrived on location and checked in with management. Accessed unit and beg…"
type textarea "x"
type textarea "8/22 - Arrived on location and checked in with management. Accessed unit and be…"
type textarea "x"
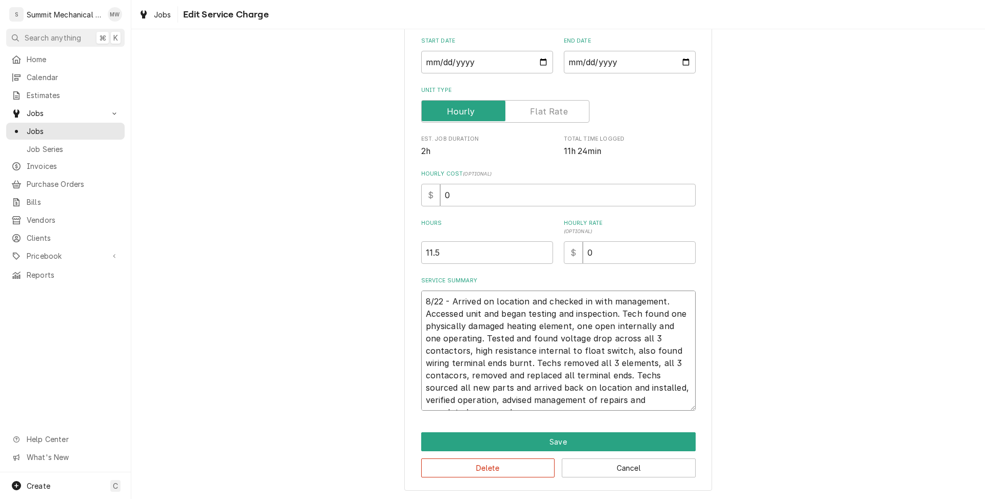
type textarea "8/22 -Arrived on location and checked in with management. Accessed unit and beg…"
type textarea "x"
type textarea "8/22 Arrived on location and checked in with management. Accessed unit and bega…"
type textarea "x"
type textarea "8/22 SArrived on location and checked in with management. Accessed unit and beg…"
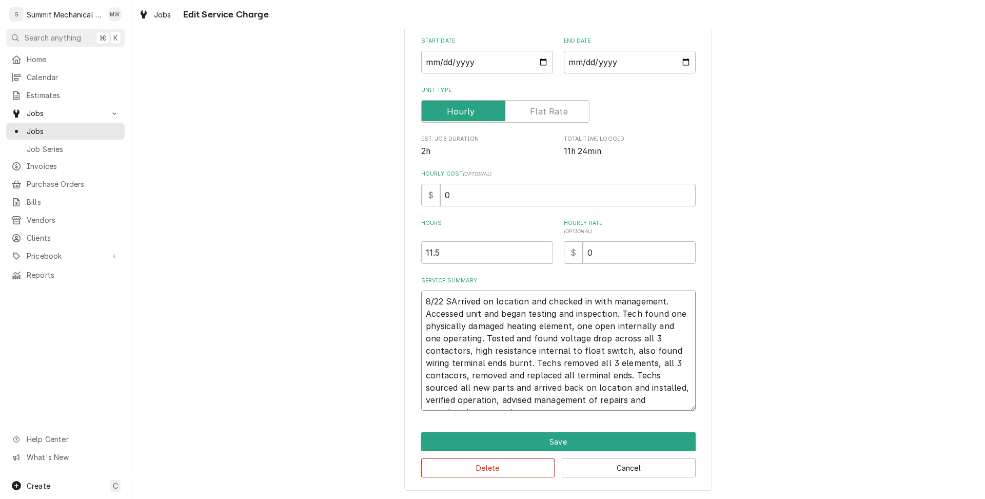
type textarea "x"
type textarea "8/22 SRArrived on location and checked in with management. Accessed unit and be…"
type textarea "x"
type textarea "8/22 SR:Arrived on location and checked in with management. Accessed unit and b…"
type textarea "x"
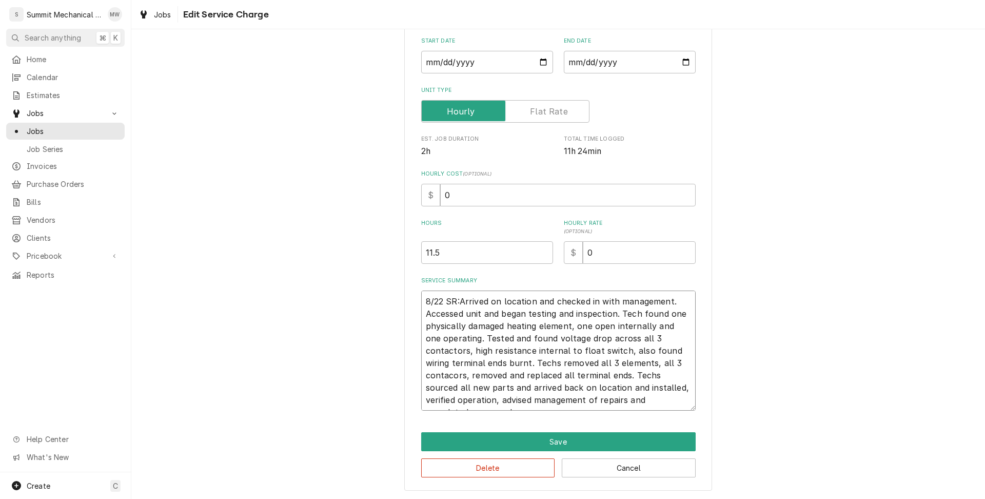
type textarea "8/22 SR: Arrived on location and checked in with management. Accessed unit and …"
click at [496, 362] on textarea "8/22 SR: Arrived on location and checked in with management. Accessed unit and …" at bounding box center [558, 350] width 274 height 120
type textarea "x"
type textarea "8/22 SR: Arrived on location and checked in with management. Accessed unit and …"
type textarea "x"
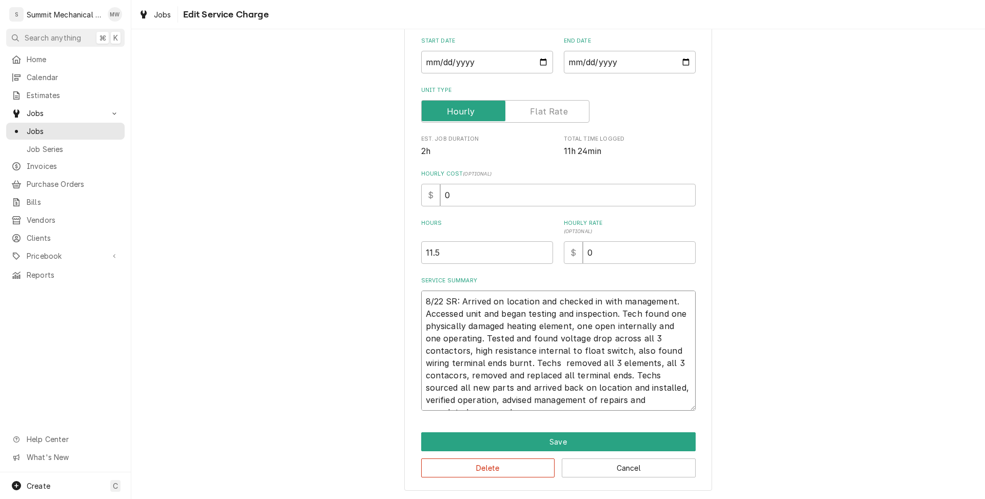
type textarea "8/22 SR: Arrived on location and checked in with management. Accessed unit and …"
type textarea "x"
type textarea "8/22 SR: Arrived on location and checked in with management. Accessed unit and …"
type textarea "x"
type textarea "8/22 SR: Arrived on location and checked in with management. Accessed unit and …"
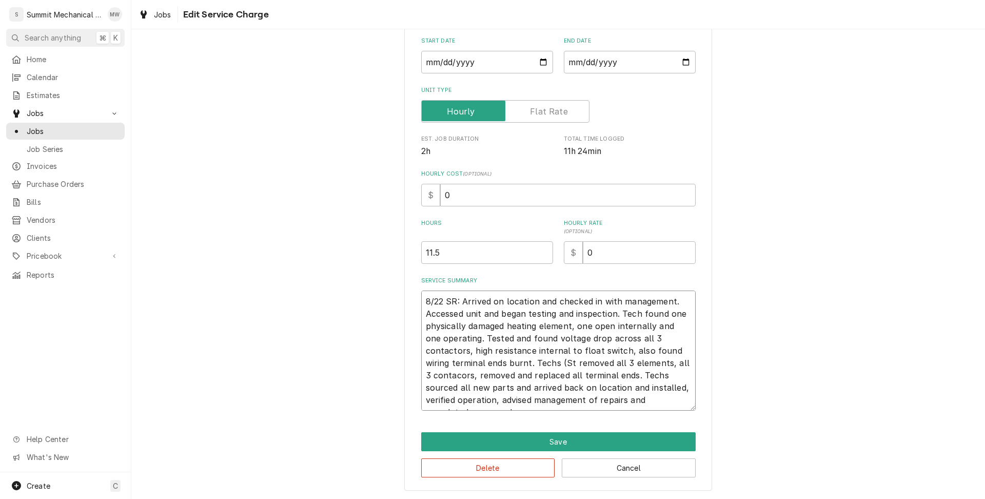
type textarea "x"
type textarea "8/22 SR: Arrived on location and checked in with management. Accessed unit and …"
type textarea "x"
type textarea "8/22 SR: Arrived on location and checked in with management. Accessed unit and …"
type textarea "x"
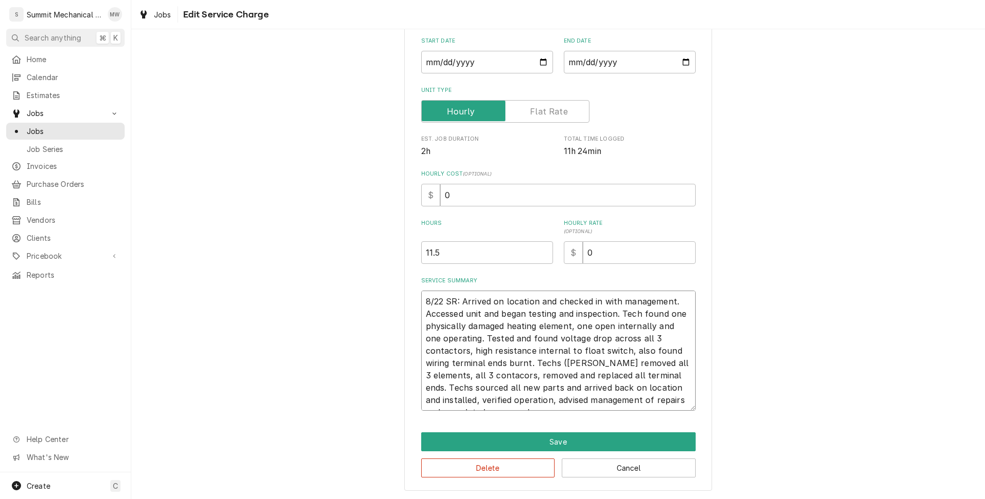
type textarea "8/22 SR: Arrived on location and checked in with management. Accessed unit and …"
type textarea "x"
type textarea "8/22 SR: Arrived on location and checked in with management. Accessed unit and …"
type textarea "x"
type textarea "8/22 SR: Arrived on location and checked in with management. Accessed unit and …"
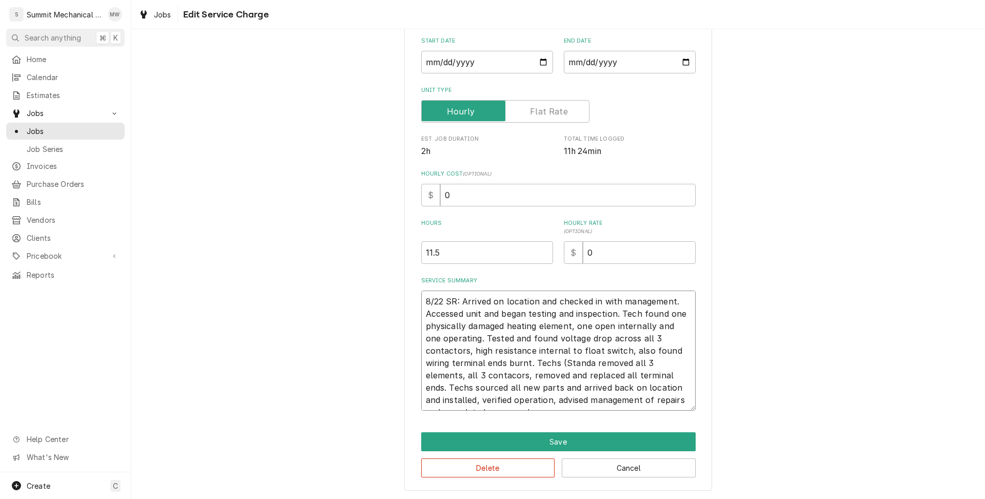
type textarea "x"
type textarea "8/22 SR: Arrived on location and checked in with management. Accessed unit and …"
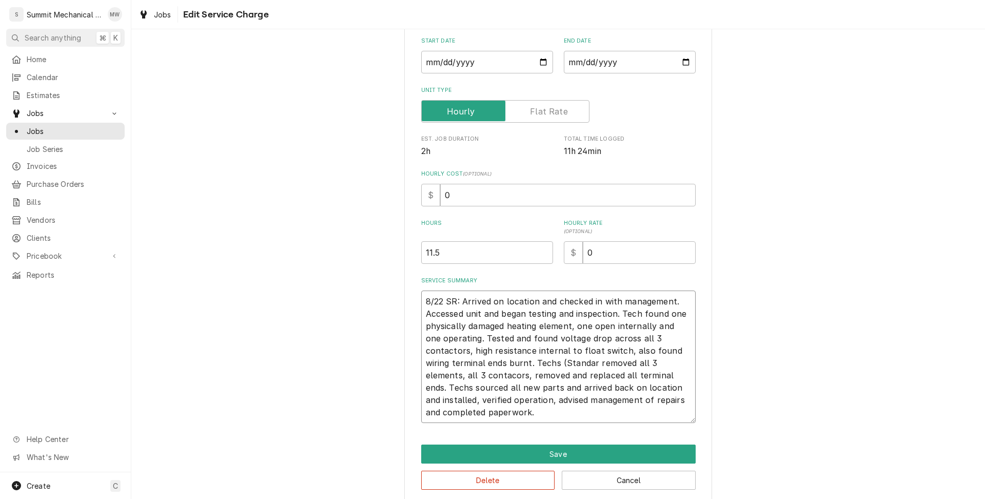
type textarea "x"
type textarea "8/22 SR: Arrived on location and checked in with management. Accessed unit and …"
type textarea "x"
type textarea "8/22 SR: Arrived on location and checked in with management. Accessed unit and …"
type textarea "x"
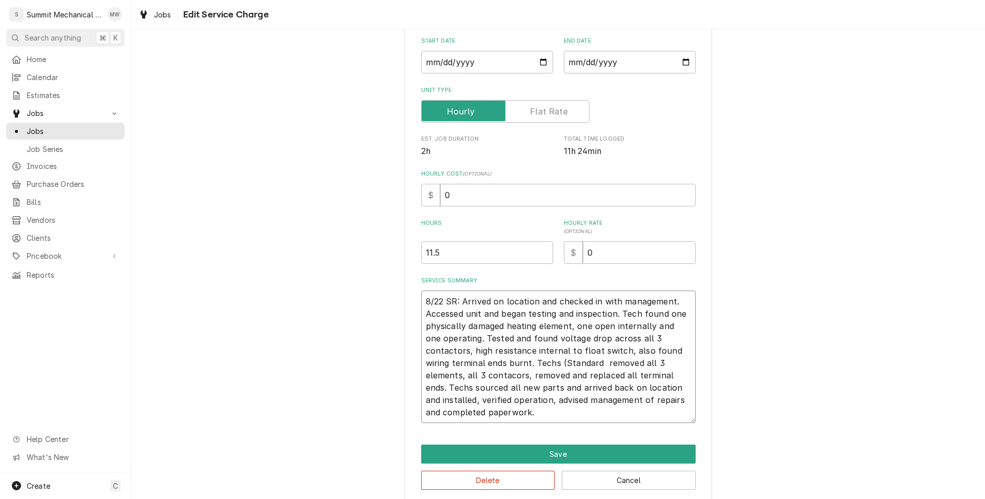
type textarea "8/22 SR: Arrived on location and checked in with management. Accessed unit and …"
type textarea "x"
type textarea "8/22 SR: Arrived on location and checked in with management. Accessed unit and …"
type textarea "x"
type textarea "8/22 SR: Arrived on location and checked in with management. Accessed unit and …"
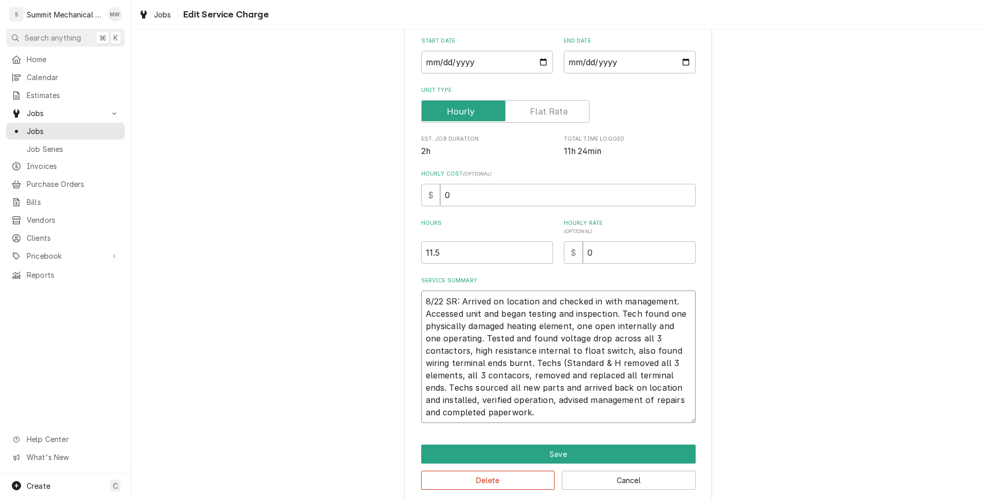
type textarea "x"
type textarea "8/22 SR: Arrived on location and checked in with management. Accessed unit and …"
type textarea "x"
type textarea "8/22 SR: Arrived on location and checked in with management. Accessed unit and …"
type textarea "x"
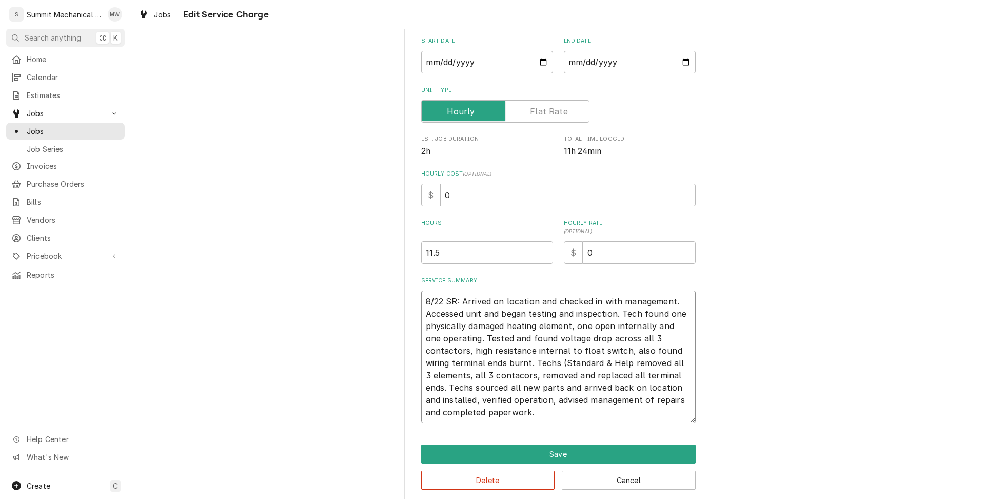
type textarea "8/22 SR: Arrived on location and checked in with management. Accessed unit and …"
type textarea "x"
type textarea "8/22 SR: Arrived on location and checked in with management. Accessed unit and …"
type textarea "x"
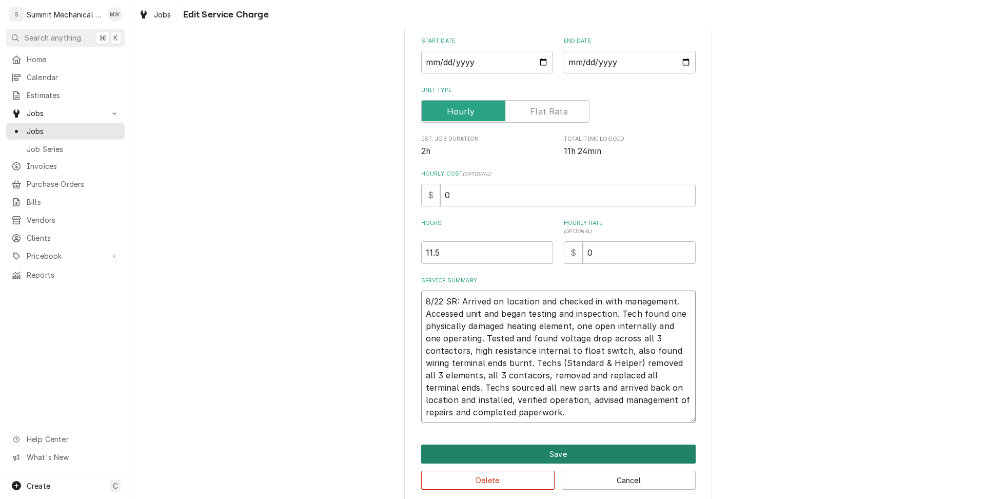
type textarea "8/22 SR: Arrived on location and checked in with management. Accessed unit and …"
click at [549, 457] on button "Save" at bounding box center [558, 453] width 274 height 19
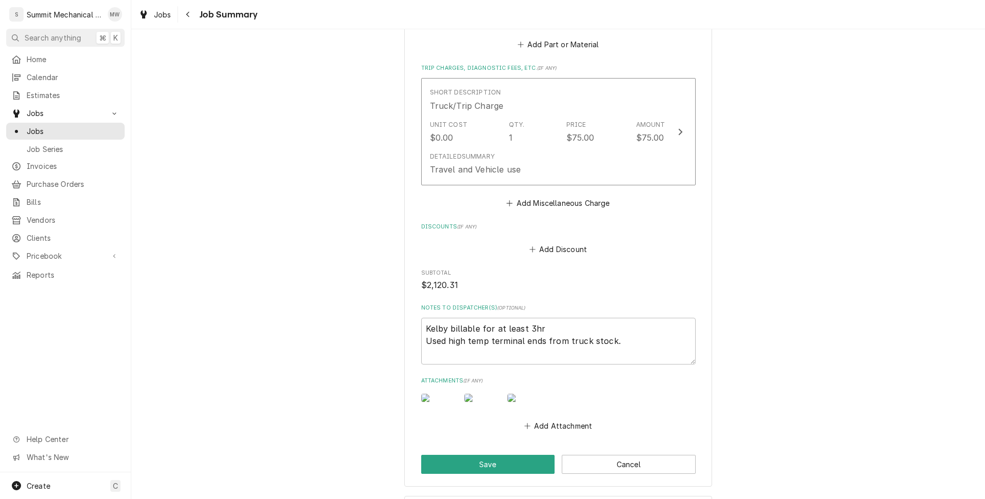
scroll to position [1628, 0]
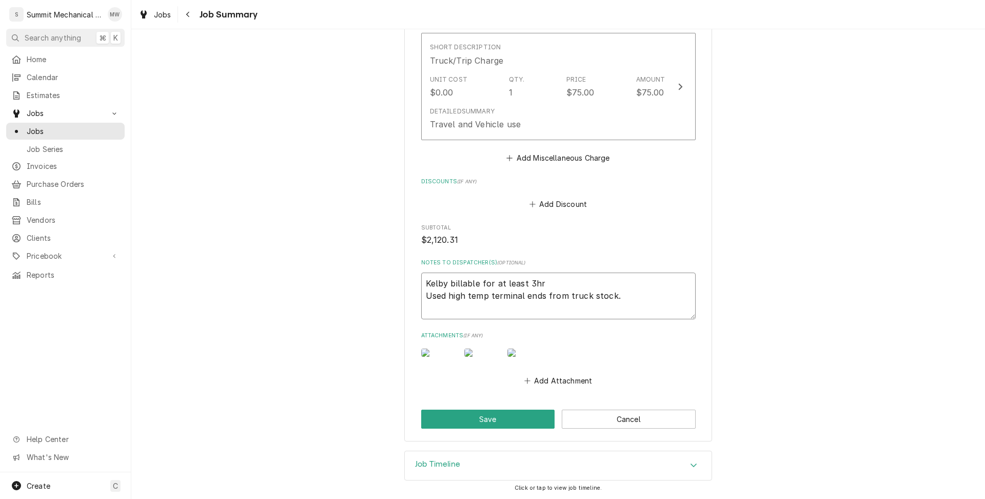
click at [553, 272] on textarea "Kelby billable for at least 3hr Used high temp terminal ends from truck stock." at bounding box center [558, 295] width 274 height 46
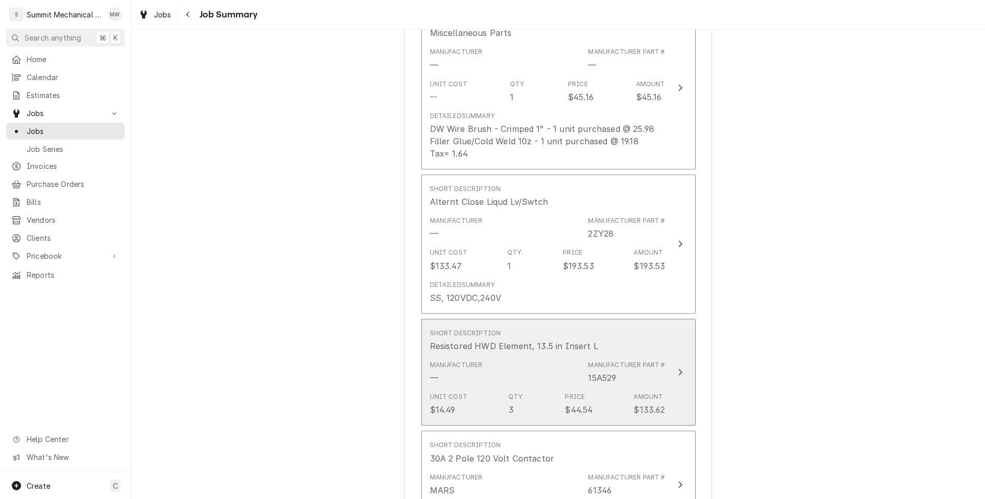
scroll to position [1001, 0]
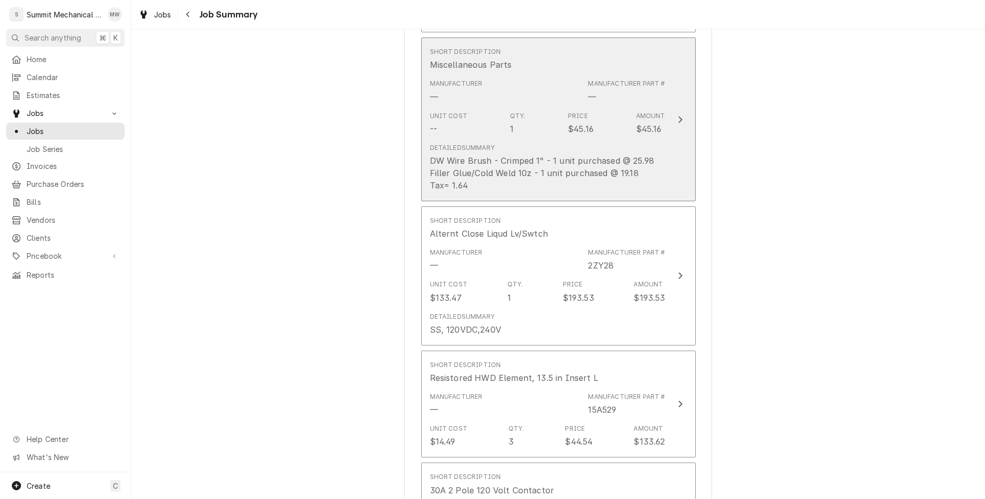
click at [537, 149] on div "Detailed Summary DW Wire Brush - Crimped 1" - 1 unit purchased @ 25.98 Filler G…" at bounding box center [542, 167] width 224 height 48
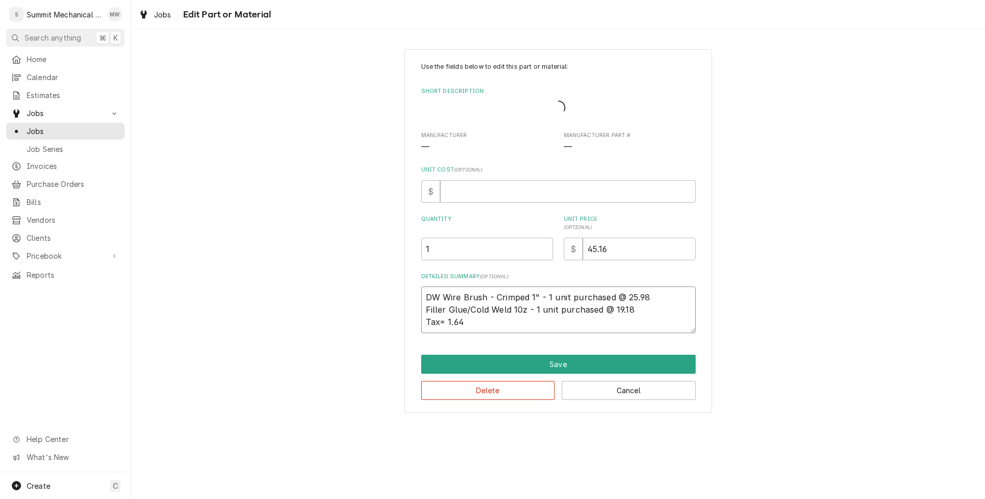
click at [515, 326] on textarea "DW Wire Brush - Crimped 1" - 1 unit purchased @ 25.98 Filler Glue/Cold Weld 10z…" at bounding box center [558, 309] width 274 height 46
type textarea "x"
type textarea "DW Wire Brush - Crimped 1" - 1 unit purchased @ 25.98 Filler Glue/Cold Weld 10z…"
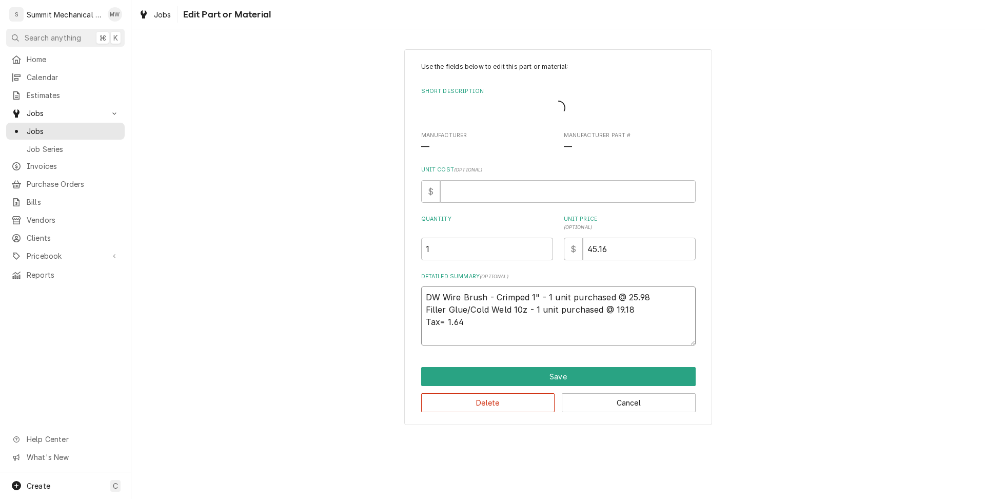
type textarea "x"
type textarea "DW Wire Brush - Crimped 1" - 1 unit purchased @ 25.98 Filler Glue/Cold Weld 10z…"
type textarea "x"
type textarea "DW Wire Brush - Crimped 1" - 1 unit purchased @ 25.98 Filler Glue/Cold Weld 10z…"
type textarea "x"
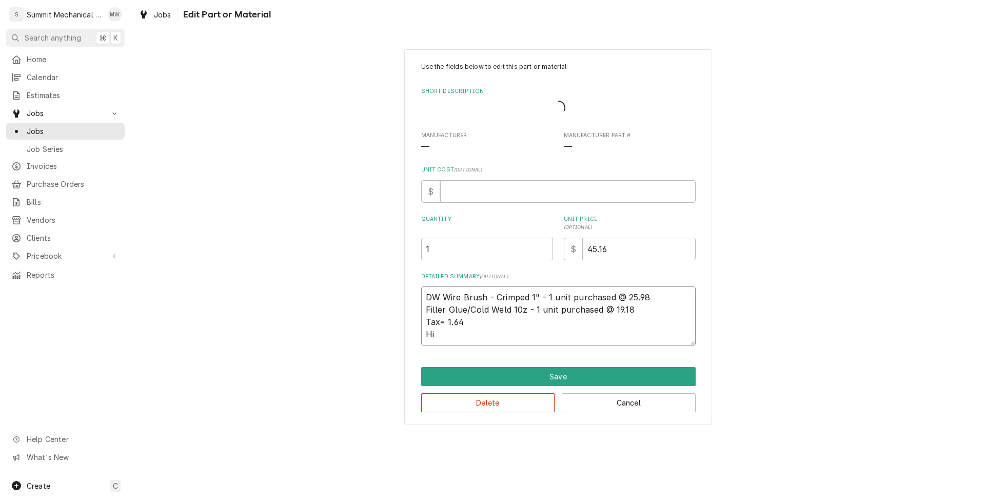
type textarea "DW Wire Brush - Crimped 1" - 1 unit purchased @ 25.98 Filler Glue/Cold Weld 10z…"
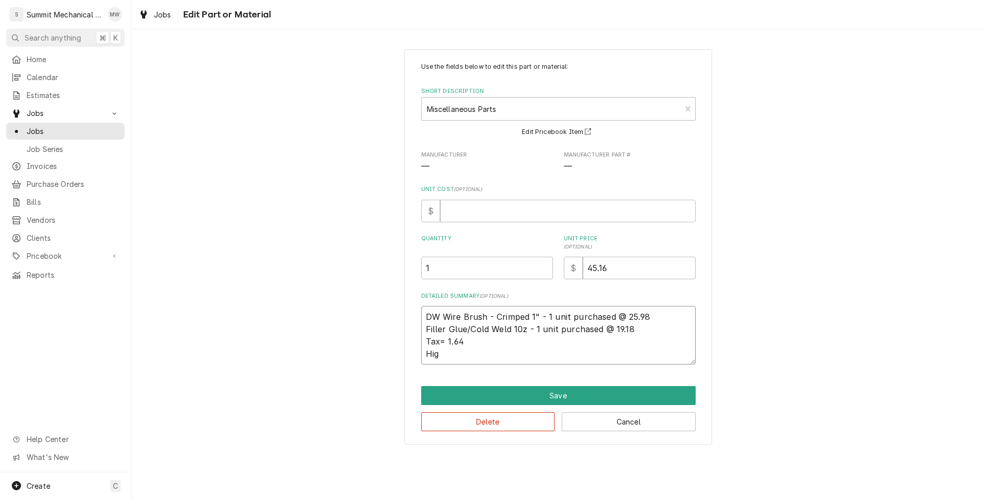
click at [472, 354] on textarea "DW Wire Brush - Crimped 1" - 1 unit purchased @ 25.98 Filler Glue/Cold Weld 10z…" at bounding box center [558, 335] width 274 height 58
type textarea "x"
type textarea "DW Wire Brush - Crimped 1" - 1 unit purchased @ 25.98 Filler Glue/Cold Weld 10z…"
type textarea "x"
type textarea "DW Wire Brush - Crimped 1" - 1 unit purchased @ 25.98 Filler Glue/Cold Weld 10z…"
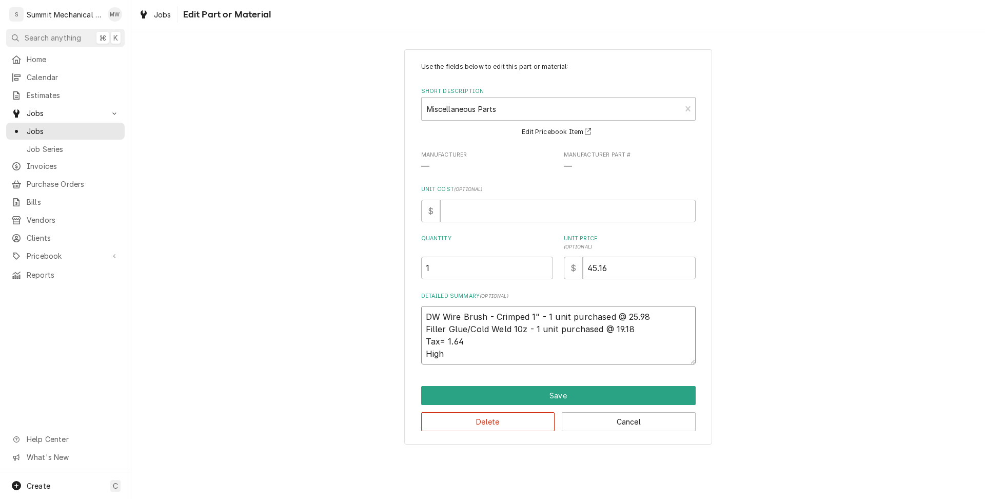
type textarea "x"
type textarea "DW Wire Brush - Crimped 1" - 1 unit purchased @ 25.98 Filler Glue/Cold Weld 10z…"
type textarea "x"
type textarea "DW Wire Brush - Crimped 1" - 1 unit purchased @ 25.98 Filler Glue/Cold Weld 10z…"
type textarea "x"
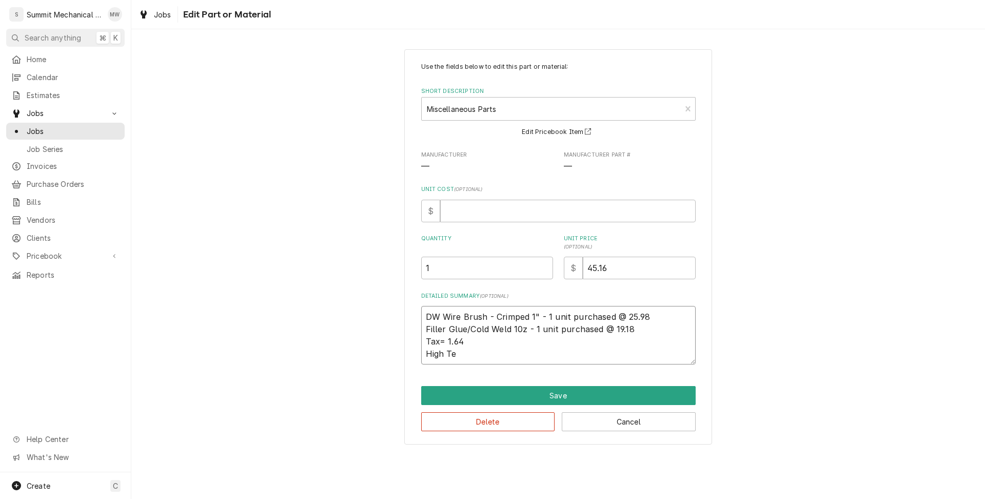
type textarea "DW Wire Brush - Crimped 1" - 1 unit purchased @ 25.98 Filler Glue/Cold Weld 10z…"
type textarea "x"
type textarea "DW Wire Brush - Crimped 1" - 1 unit purchased @ 25.98 Filler Glue/Cold Weld 10z…"
type textarea "x"
type textarea "DW Wire Brush - Crimped 1" - 1 unit purchased @ 25.98 Filler Glue/Cold Weld 10z…"
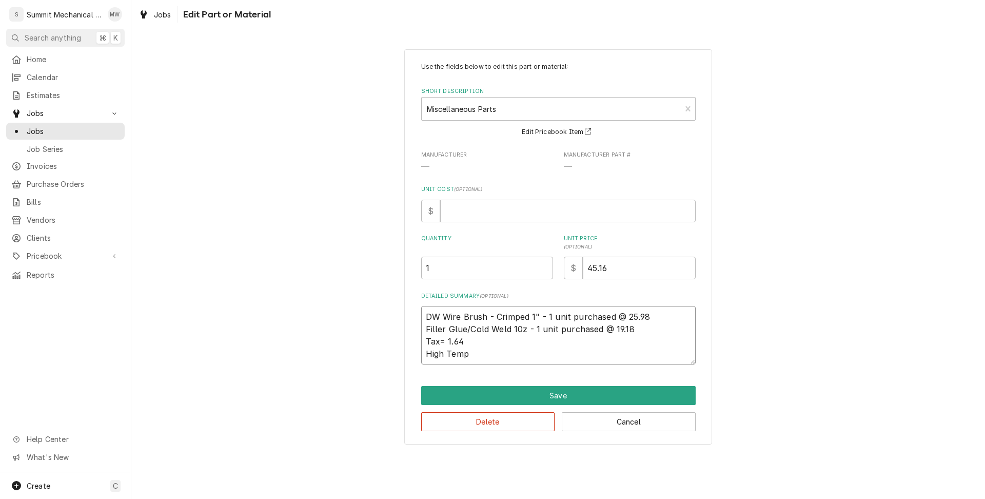
type textarea "x"
type textarea "DW Wire Brush - Crimped 1" - 1 unit purchased @ 25.98 Filler Glue/Cold Weld 10z…"
type textarea "x"
type textarea "DW Wire Brush - Crimped 1" - 1 unit purchased @ 25.98 Filler Glue/Cold Weld 10z…"
type textarea "x"
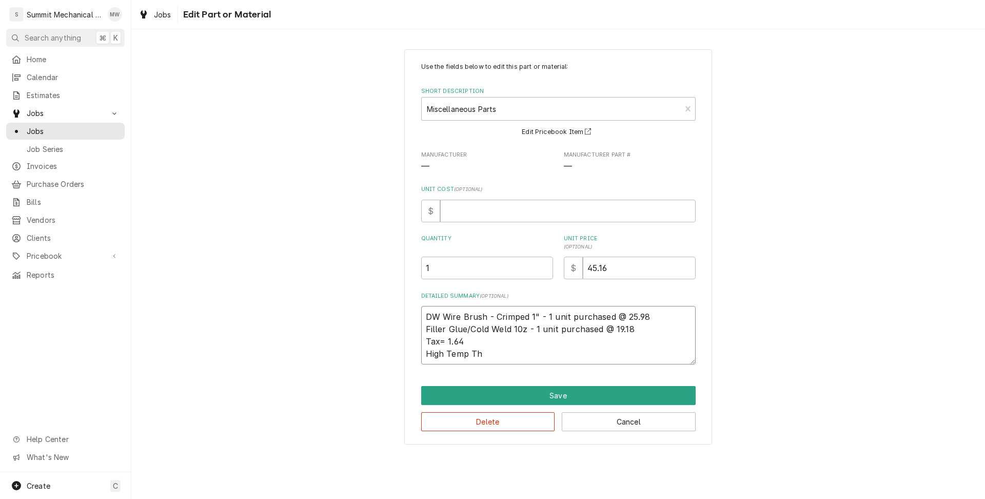
type textarea "DW Wire Brush - Crimped 1" - 1 unit purchased @ 25.98 Filler Glue/Cold Weld 10z…"
type textarea "x"
type textarea "DW Wire Brush - Crimped 1" - 1 unit purchased @ 25.98 Filler Glue/Cold Weld 10z…"
type textarea "x"
type textarea "DW Wire Brush - Crimped 1" - 1 unit purchased @ 25.98 Filler Glue/Cold Weld 10z…"
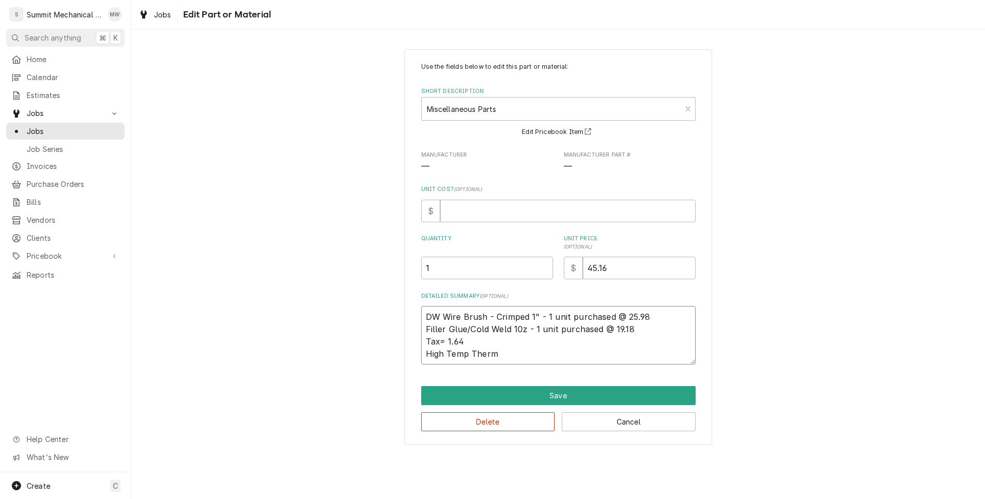
type textarea "x"
type textarea "DW Wire Brush - Crimped 1" - 1 unit purchased @ 25.98 Filler Glue/Cold Weld 10z…"
type textarea "x"
type textarea "DW Wire Brush - Crimped 1" - 1 unit purchased @ 25.98 Filler Glue/Cold Weld 10z…"
type textarea "x"
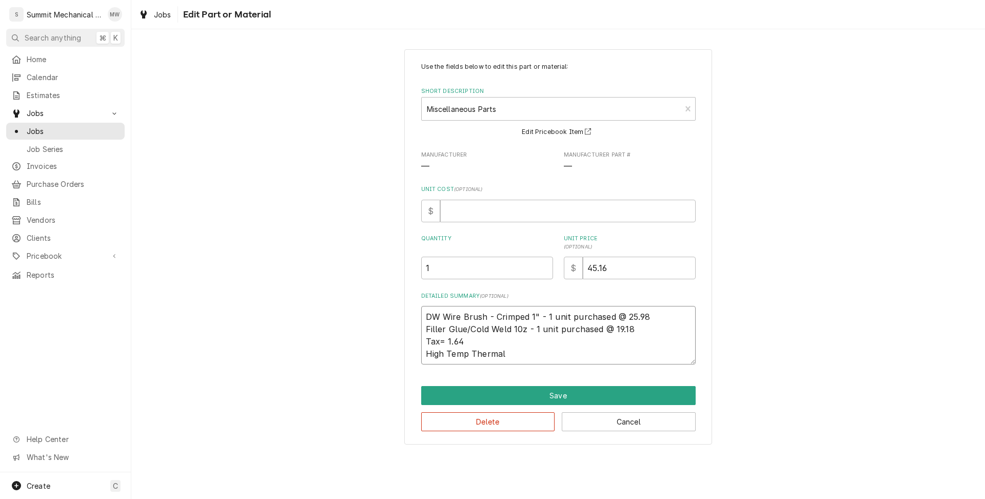
type textarea "DW Wire Brush - Crimped 1" - 1 unit purchased @ 25.98 Filler Glue/Cold Weld 10z…"
type textarea "x"
type textarea "DW Wire Brush - Crimped 1" - 1 unit purchased @ 25.98 Filler Glue/Cold Weld 10z…"
type textarea "x"
type textarea "DW Wire Brush - Crimped 1" - 1 unit purchased @ 25.98 Filler Glue/Cold Weld 10z…"
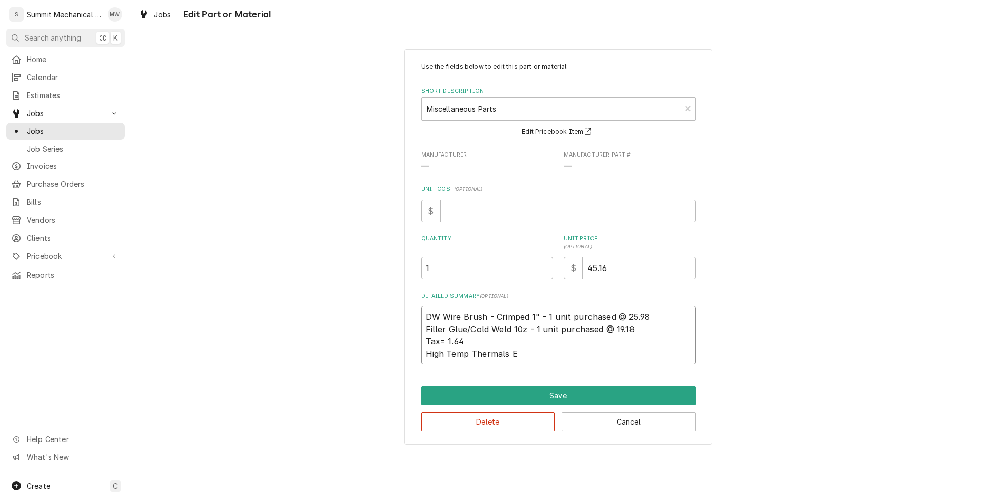
type textarea "x"
type textarea "DW Wire Brush - Crimped 1" - 1 unit purchased @ 25.98 Filler Glue/Cold Weld 10z…"
type textarea "x"
type textarea "DW Wire Brush - Crimped 1" - 1 unit purchased @ 25.98 Filler Glue/Cold Weld 10z…"
type textarea "x"
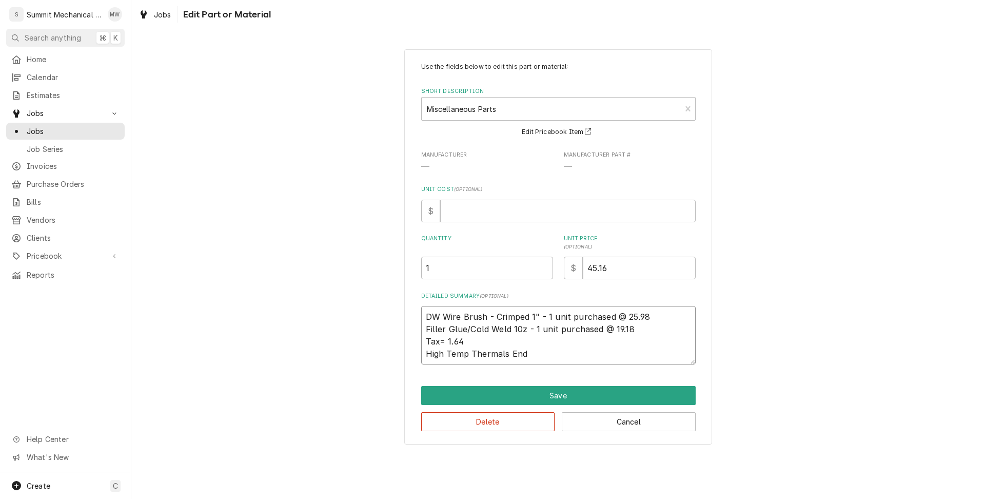
type textarea "DW Wire Brush - Crimped 1" - 1 unit purchased @ 25.98 Filler Glue/Cold Weld 10z…"
type textarea "x"
type textarea "DW Wire Brush - Crimped 1" - 1 unit purchased @ 25.98 Filler Glue/Cold Weld 10z…"
type textarea "x"
type textarea "DW Wire Brush - Crimped 1" - 1 unit purchased @ 25.98 Filler Glue/Cold Weld 10z…"
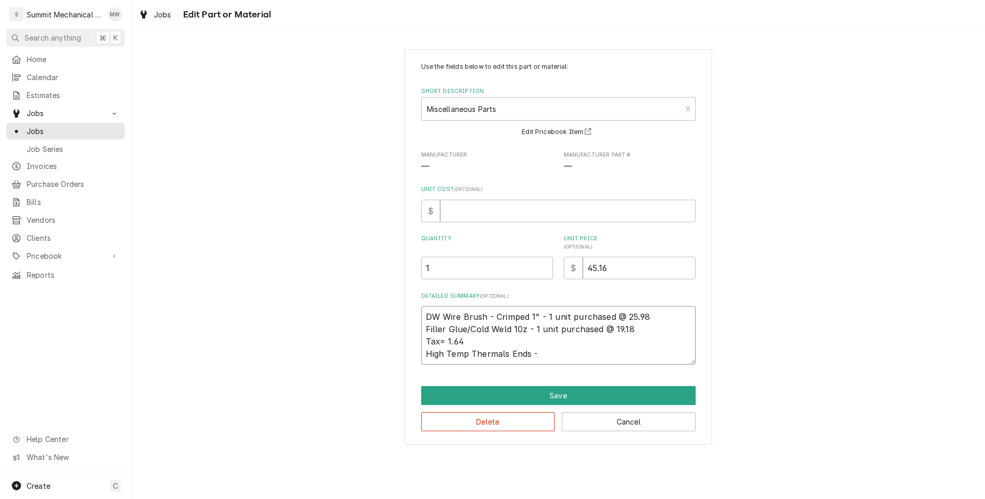
type textarea "x"
type textarea "DW Wire Brush - Crimped 1" - 1 unit purchased @ 25.98 Filler Glue/Cold Weld 10z…"
type textarea "x"
type textarea "DW Wire Brush - Crimped 1" - 1 unit purchased @ 25.98 Filler Glue/Cold Weld 10z…"
type textarea "x"
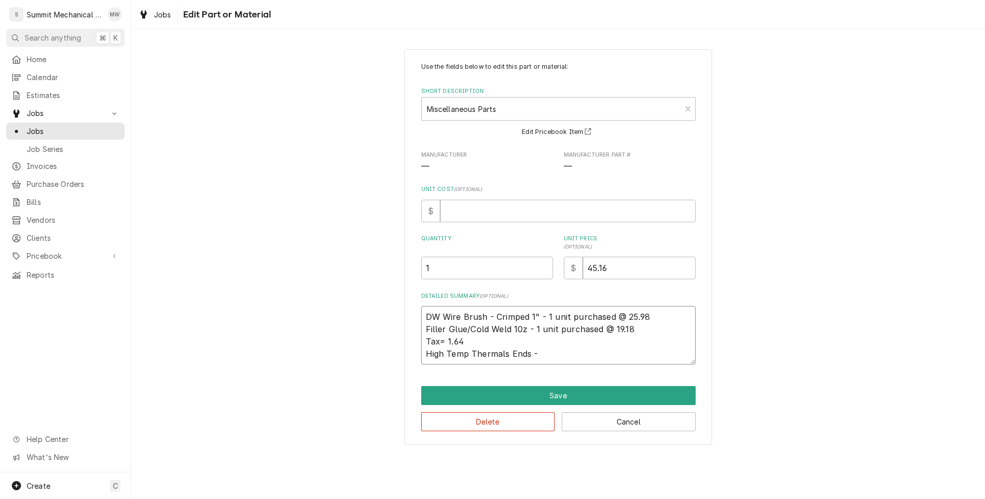
type textarea "DW Wire Brush - Crimped 1" - 1 unit purchased @ 25.98 Filler Glue/Cold Weld 10z…"
type textarea "x"
type textarea "DW Wire Brush - Crimped 1" - 1 unit purchased @ 25.98 Filler Glue/Cold Weld 10z…"
type textarea "x"
type textarea "DW Wire Brush - Crimped 1" - 1 unit purchased @ 25.98 Filler Glue/Cold Weld 10z…"
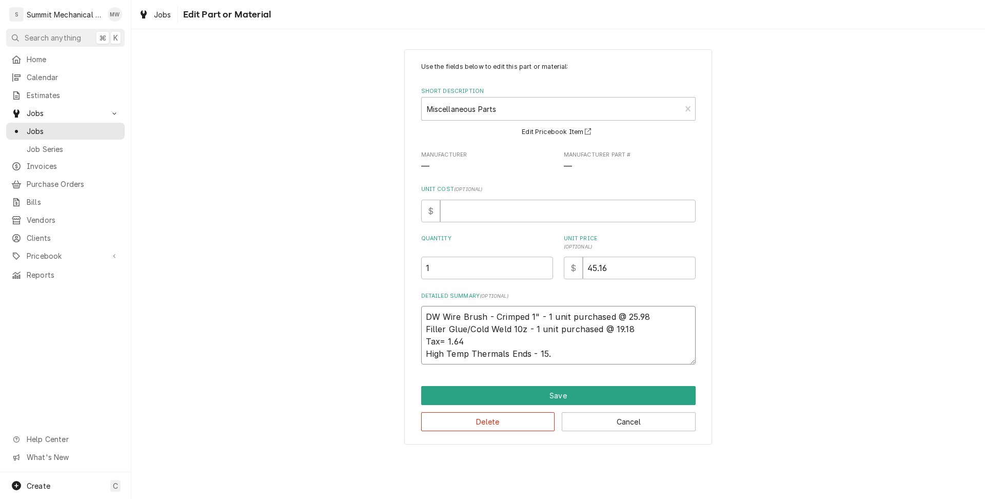
type textarea "x"
type textarea "DW Wire Brush - Crimped 1" - 1 unit purchased @ 25.98 Filler Glue/Cold Weld 10z…"
type textarea "x"
type textarea "DW Wire Brush - Crimped 1" - 1 unit purchased @ 25.98 Filler Glue/Cold Weld 10z…"
click at [595, 268] on input "45.16" at bounding box center [639, 267] width 113 height 23
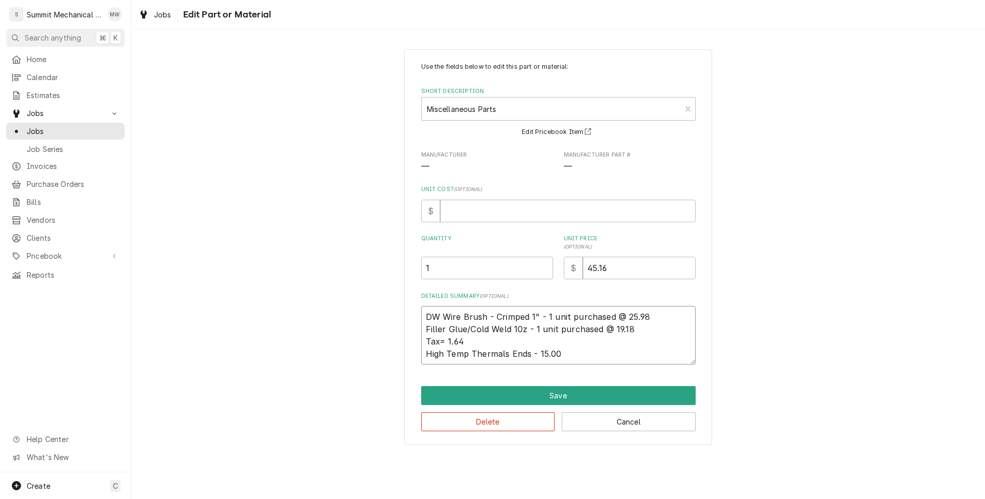
click at [486, 336] on textarea "DW Wire Brush - Crimped 1" - 1 unit purchased @ 25.98 Filler Glue/Cold Weld 10z…" at bounding box center [558, 335] width 274 height 58
type textarea "x"
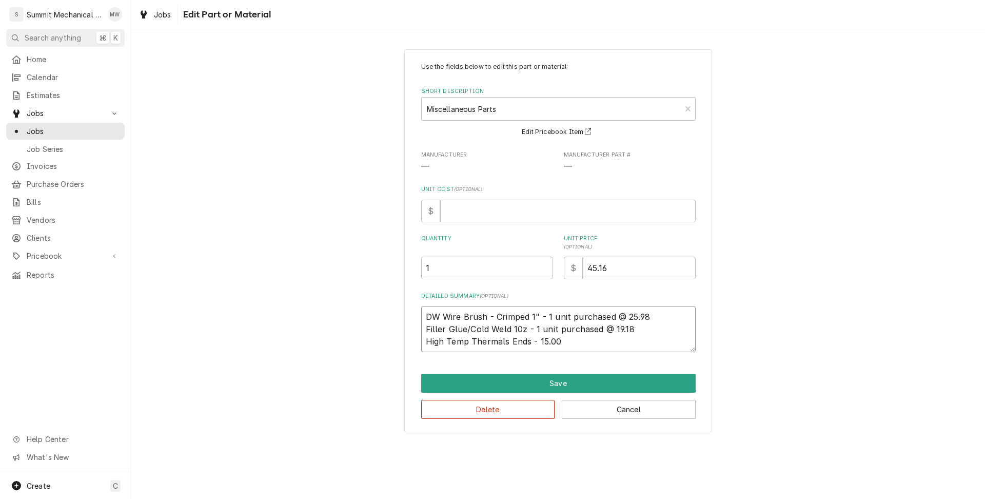
click at [571, 338] on textarea "DW Wire Brush - Crimped 1" - 1 unit purchased @ 25.98 Filler Glue/Cold Weld 10z…" at bounding box center [558, 329] width 274 height 46
paste textarea "Tax= 1.64"
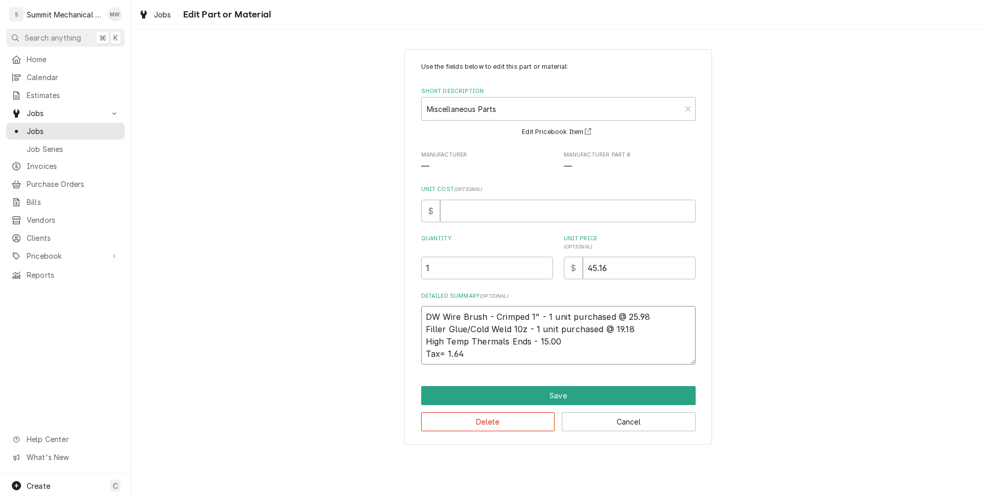
click at [535, 340] on textarea "DW Wire Brush - Crimped 1" - 1 unit purchased @ 25.98 Filler Glue/Cold Weld 10z…" at bounding box center [558, 335] width 274 height 58
click at [593, 263] on input "45.16" at bounding box center [639, 267] width 113 height 23
click at [578, 400] on button "Save" at bounding box center [558, 395] width 274 height 19
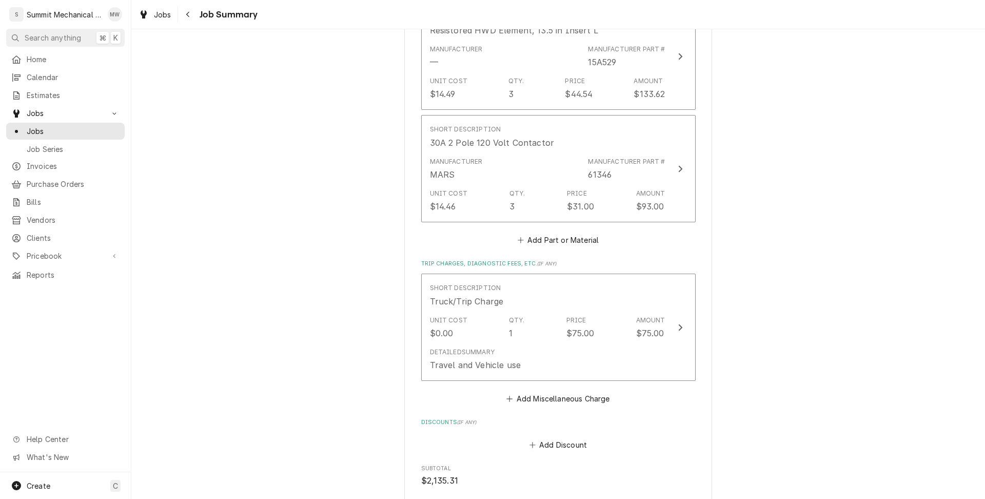
scroll to position [1640, 0]
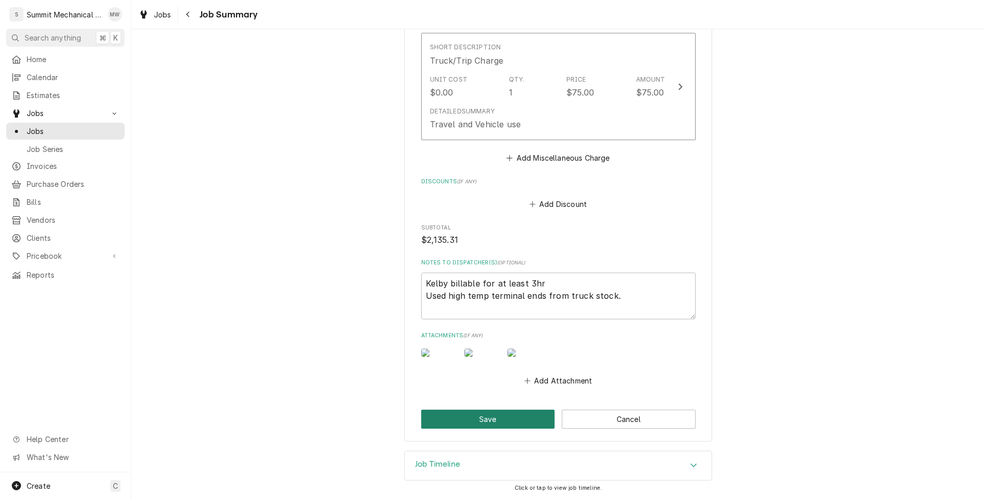
click at [479, 425] on button "Save" at bounding box center [488, 418] width 134 height 19
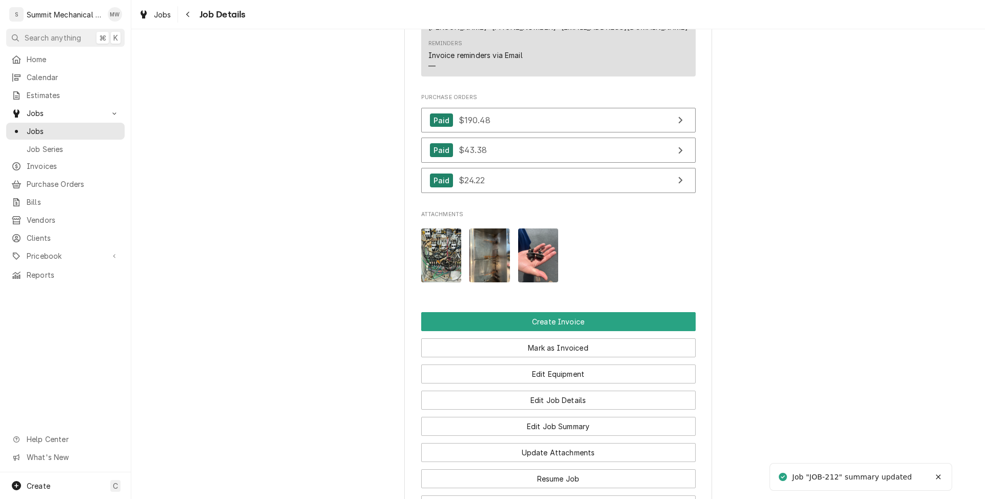
scroll to position [1160, 0]
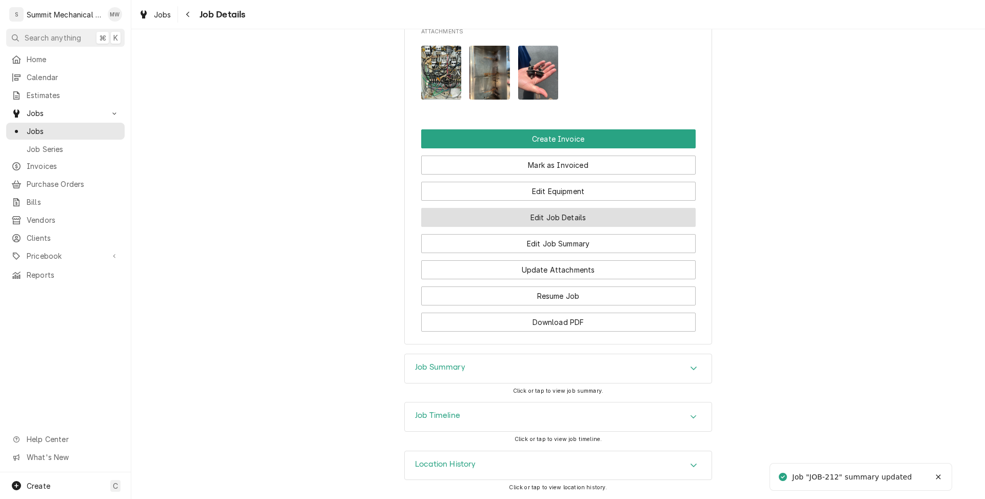
click at [551, 221] on button "Edit Job Details" at bounding box center [558, 217] width 274 height 19
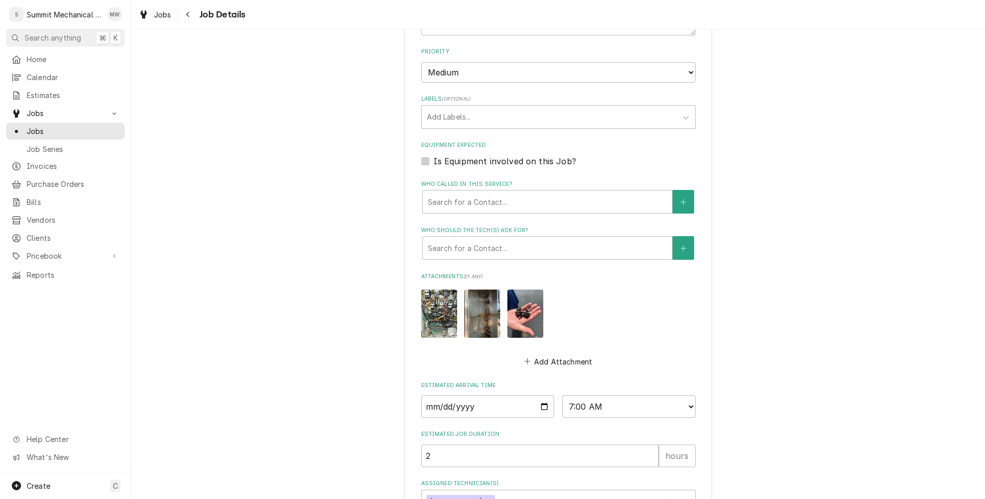
scroll to position [424, 0]
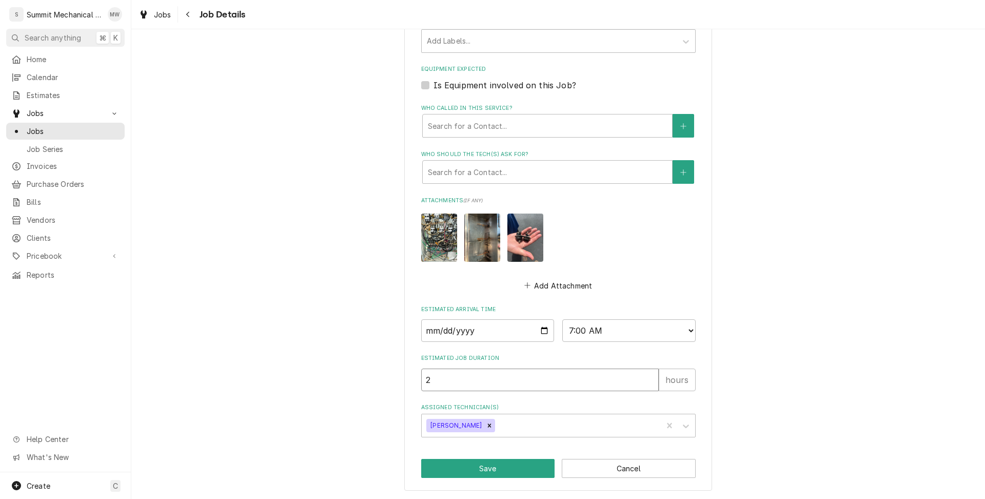
click at [449, 371] on input "2" at bounding box center [539, 379] width 237 height 23
type textarea "x"
type input "1"
type textarea "x"
type input "11"
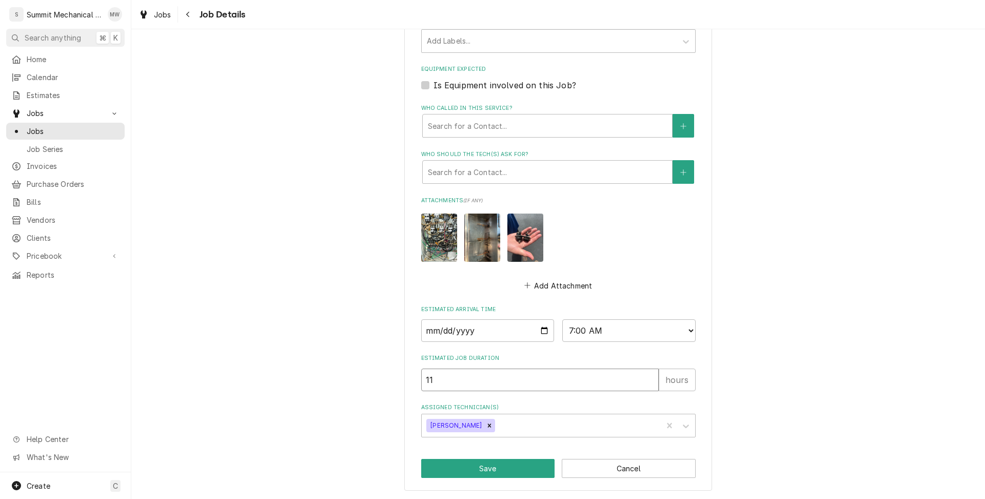
type textarea "x"
type input "11.5"
click at [483, 462] on button "Save" at bounding box center [488, 468] width 134 height 19
type textarea "x"
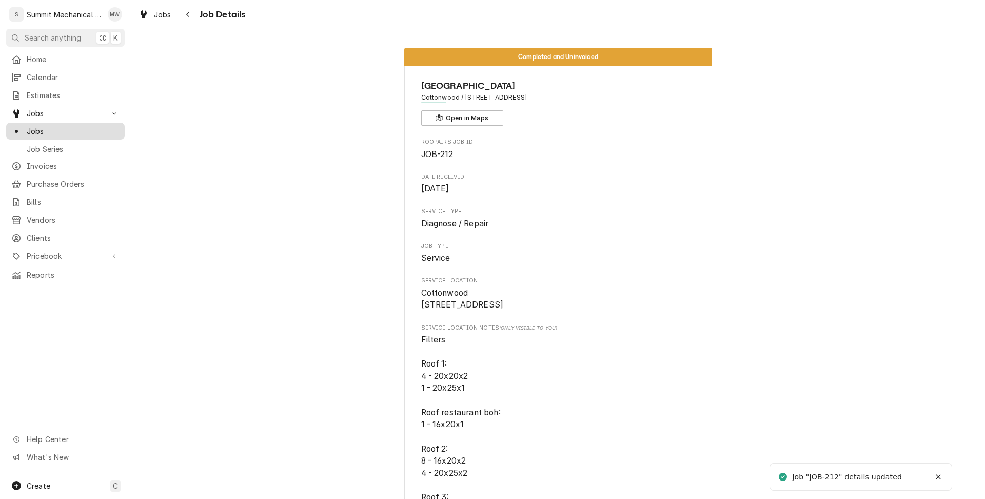
click at [67, 126] on span "Jobs" at bounding box center [73, 131] width 93 height 11
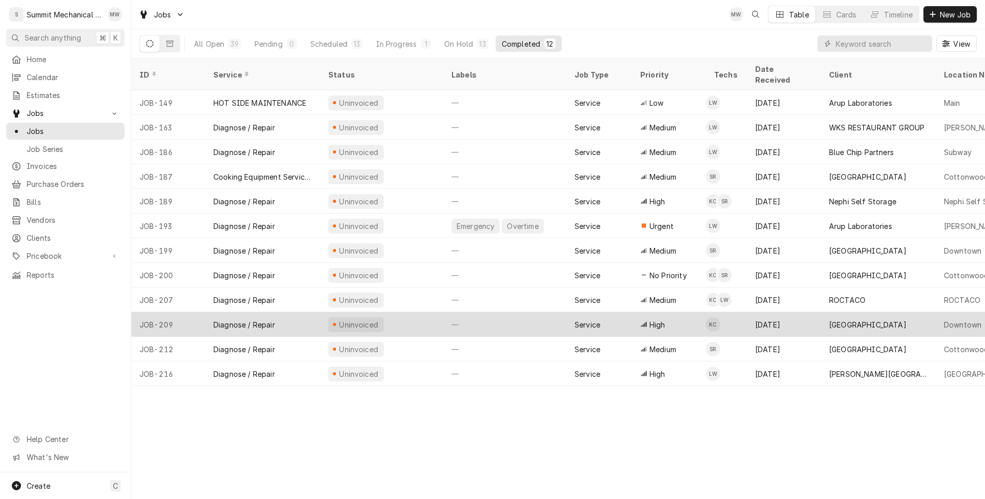
click at [405, 312] on div "Uninvoiced" at bounding box center [381, 324] width 123 height 25
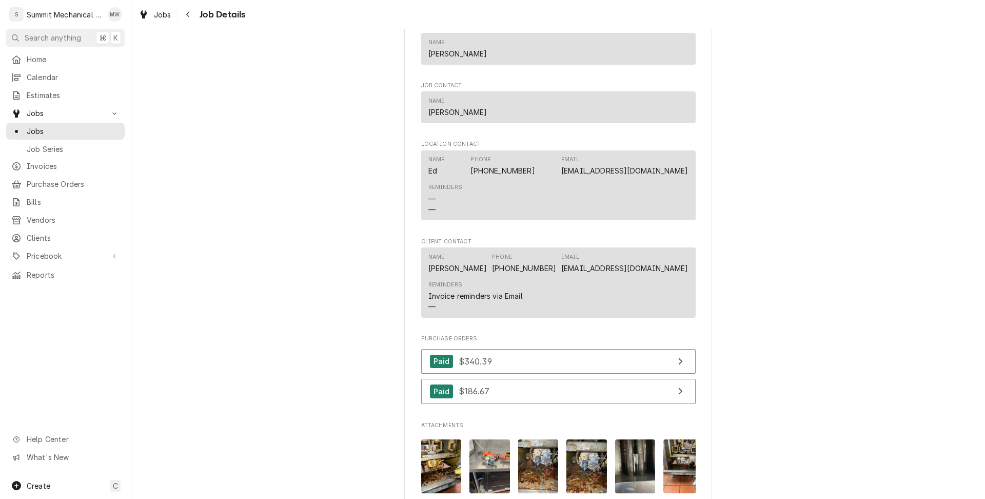
scroll to position [604, 0]
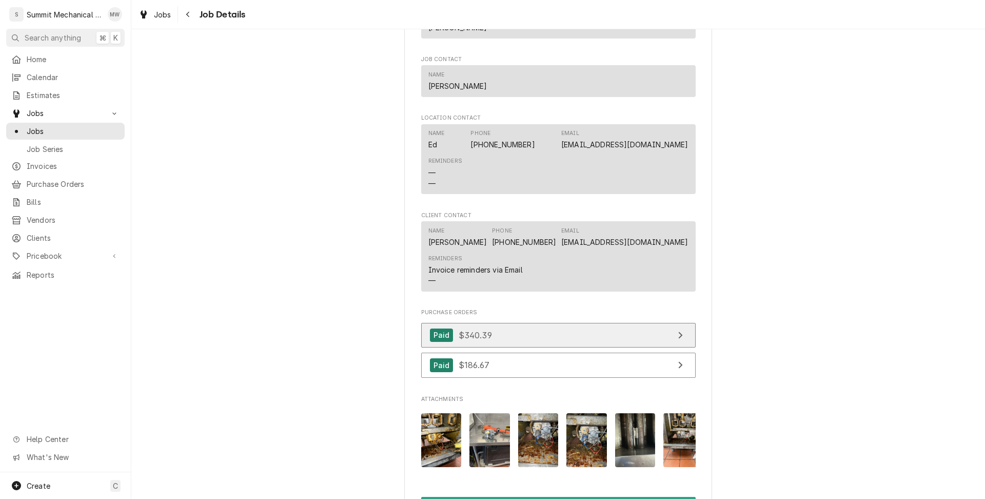
click at [586, 347] on link "Paid $340.39" at bounding box center [558, 335] width 274 height 25
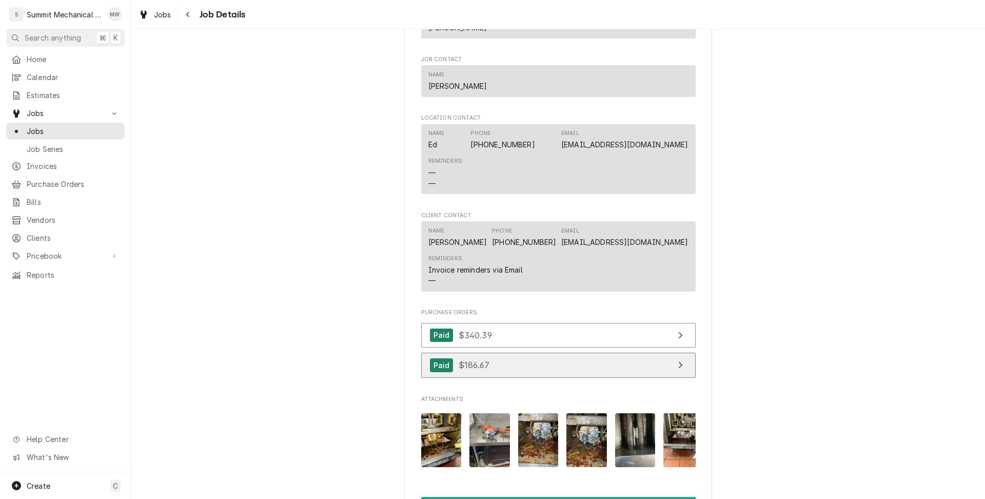
click at [521, 375] on link "Paid $186.67" at bounding box center [558, 364] width 274 height 25
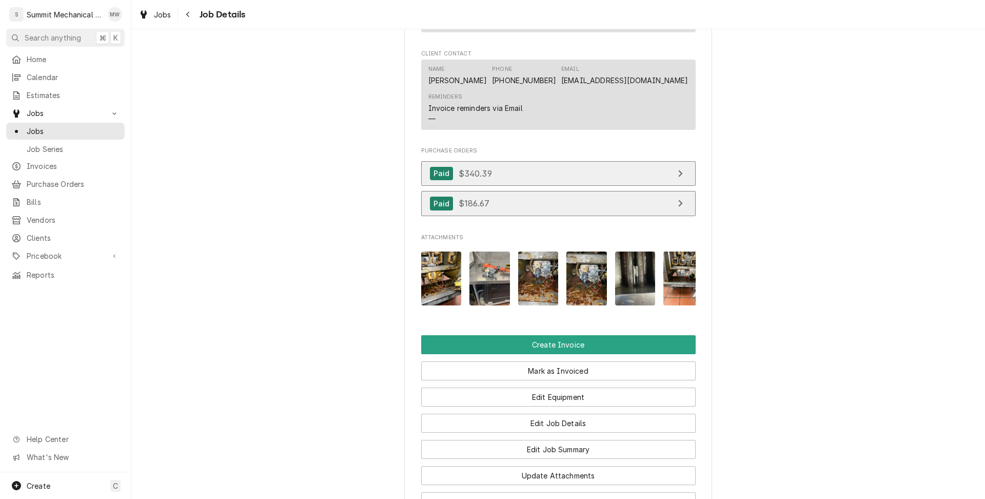
scroll to position [982, 0]
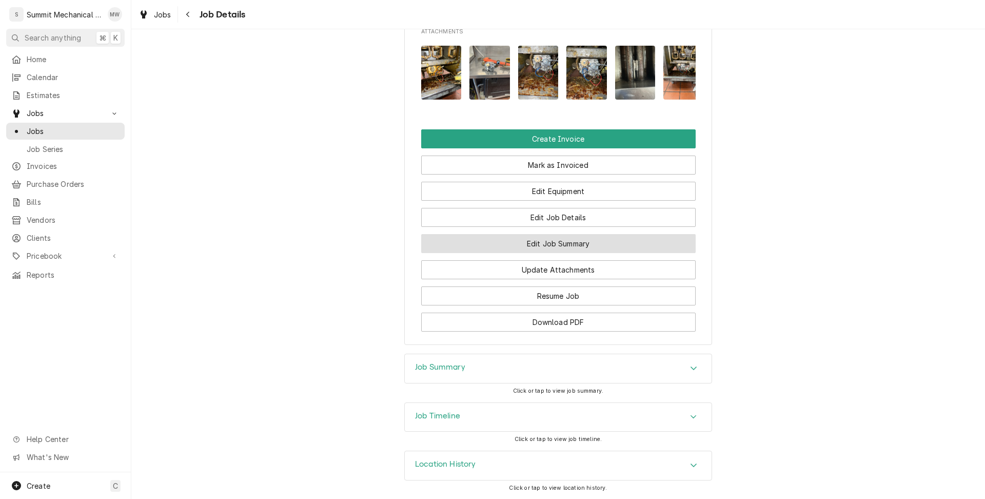
click at [578, 245] on button "Edit Job Summary" at bounding box center [558, 243] width 274 height 19
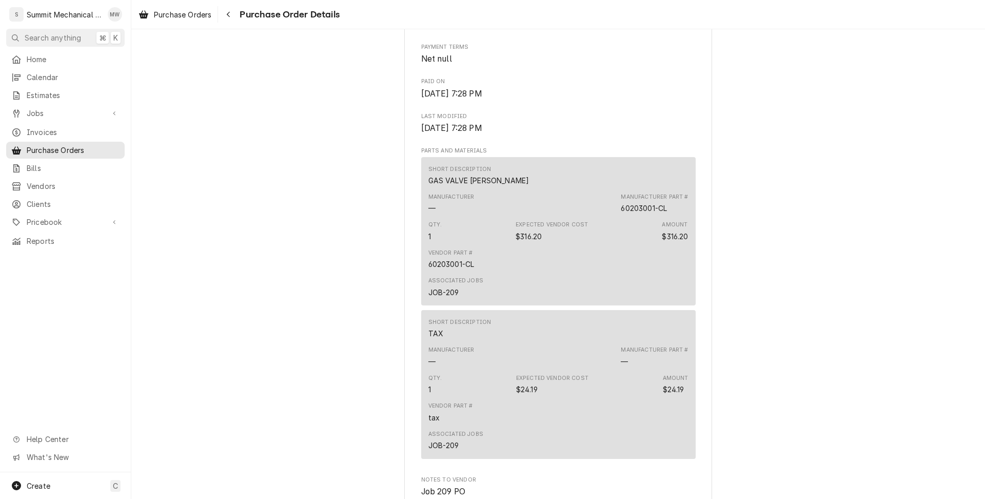
scroll to position [561, 0]
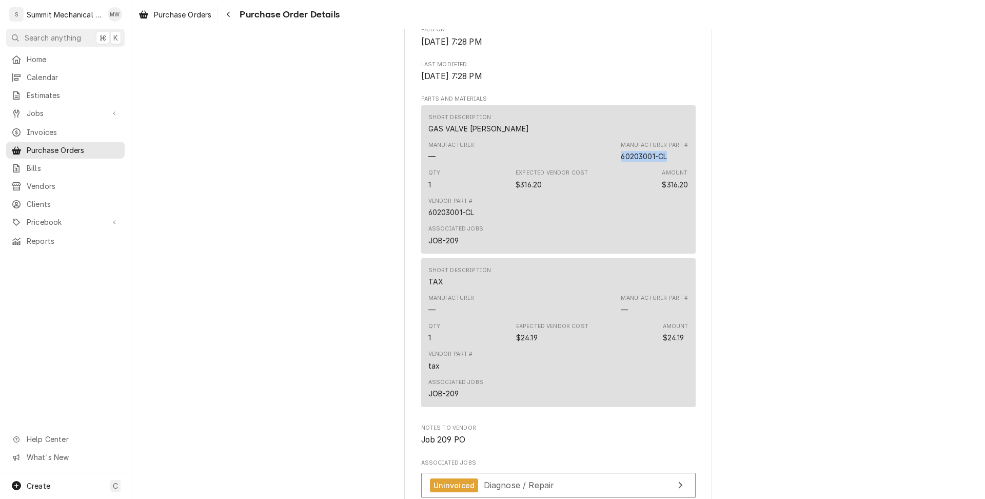
drag, startPoint x: 672, startPoint y: 181, endPoint x: 616, endPoint y: 181, distance: 55.9
click at [616, 165] on div "Manufacturer — Manufacturer Part # 60203001-CL" at bounding box center [558, 151] width 260 height 28
copy div "60203001-CL"
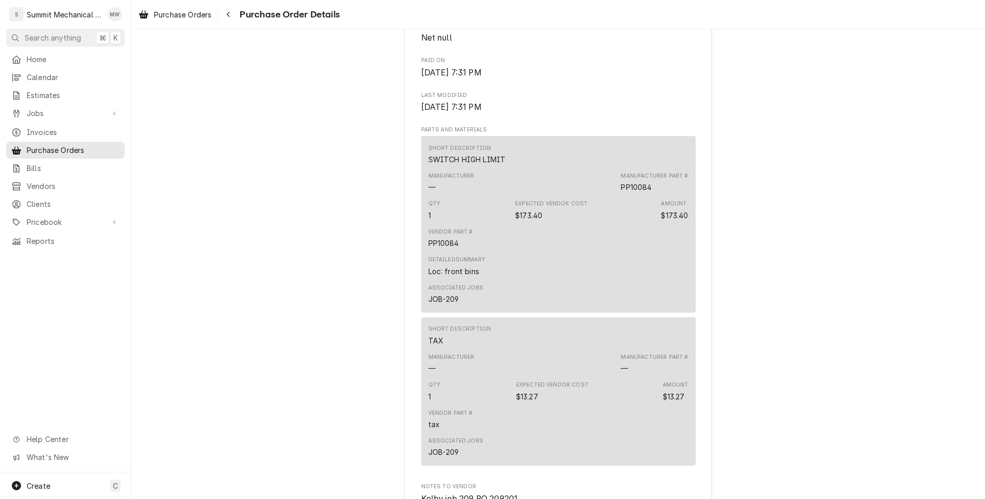
scroll to position [537, 0]
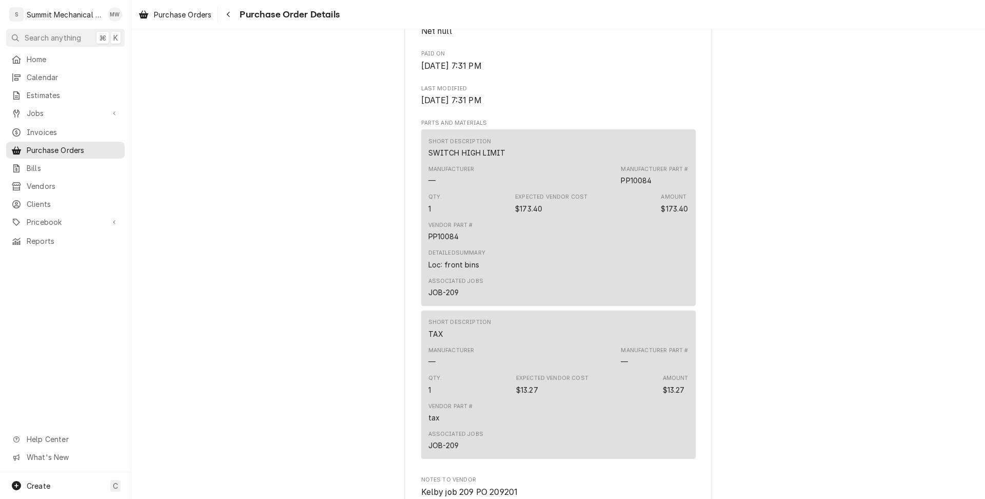
click at [639, 186] on div "PP10084" at bounding box center [636, 180] width 31 height 11
copy div "PP10084"
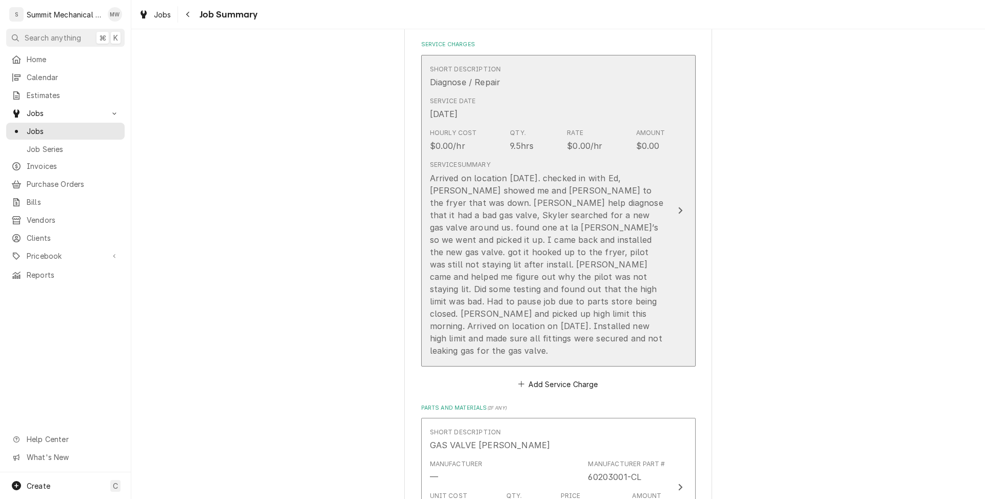
scroll to position [320, 0]
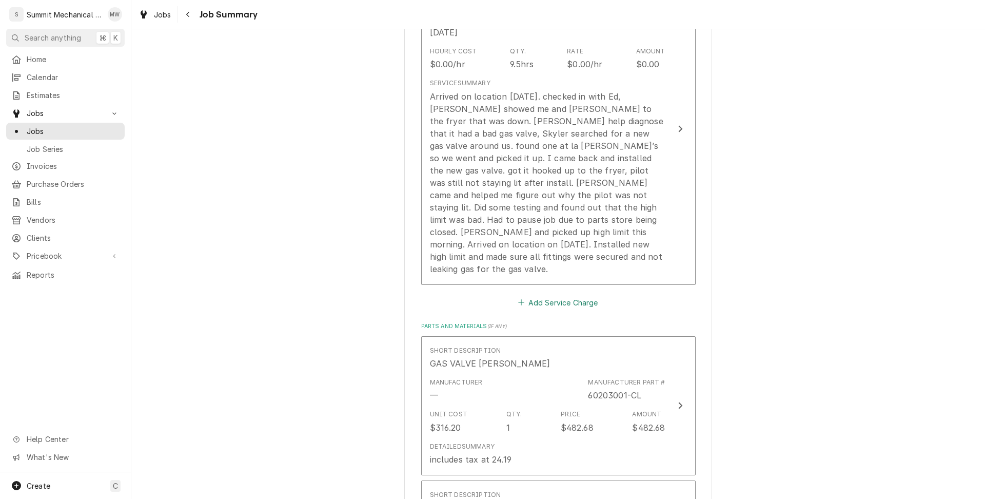
click at [548, 295] on button "Add Service Charge" at bounding box center [558, 302] width 83 height 14
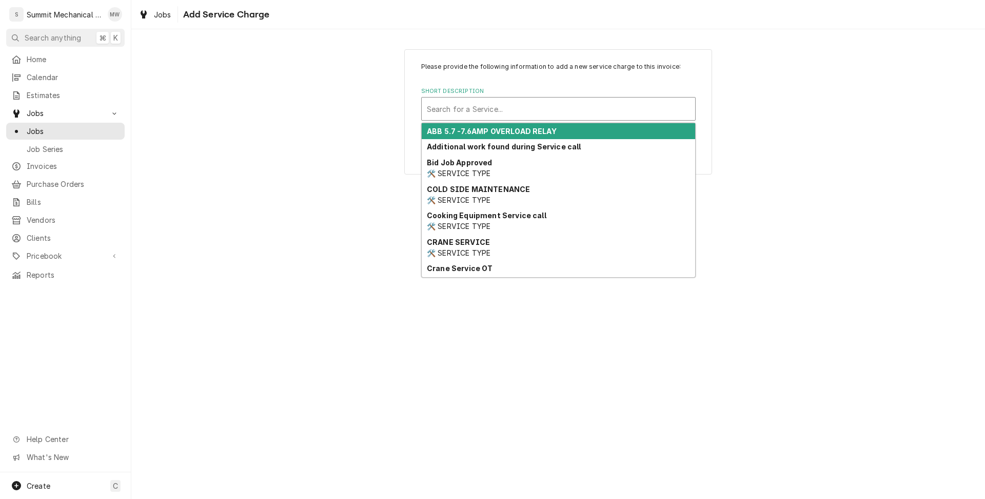
click at [500, 109] on div "Short Description" at bounding box center [558, 109] width 263 height 18
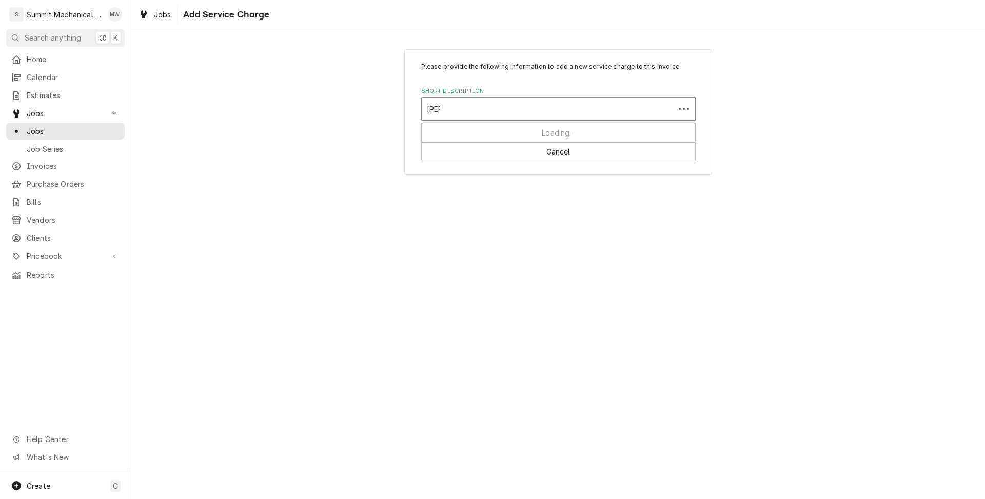
type input "stand"
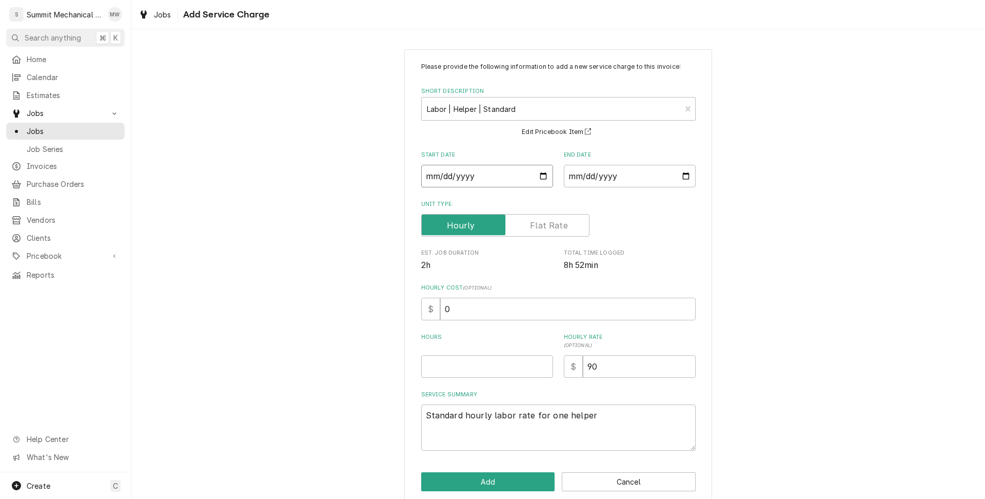
click at [542, 177] on input "Start Date" at bounding box center [487, 176] width 132 height 23
click at [664, 474] on button "Cancel" at bounding box center [629, 481] width 134 height 19
type textarea "x"
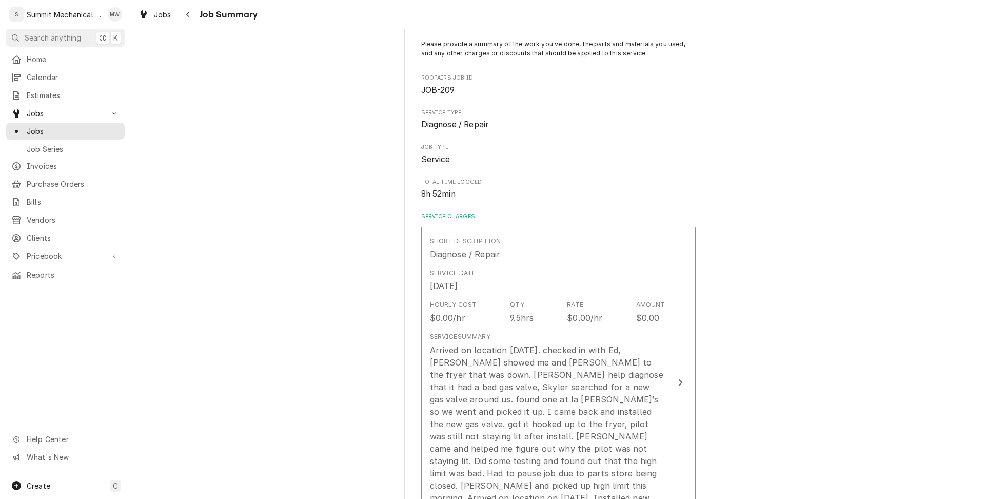
scroll to position [258, 0]
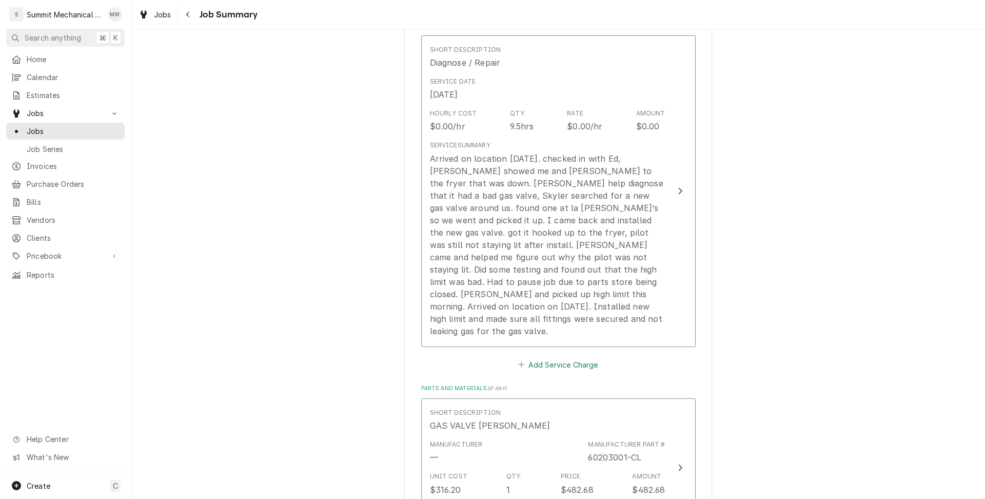
click at [540, 357] on button "Add Service Charge" at bounding box center [558, 364] width 83 height 14
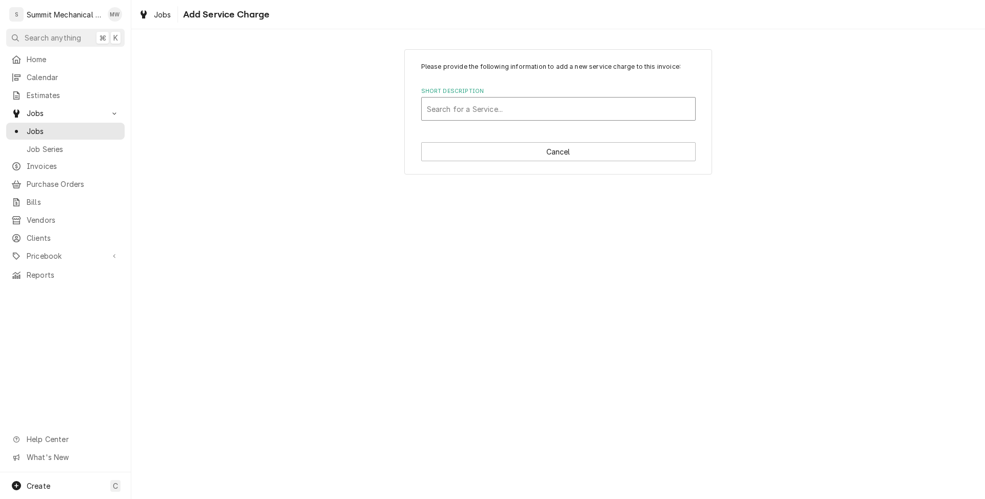
click at [468, 108] on div "Short Description" at bounding box center [558, 109] width 263 height 18
type input "stand"
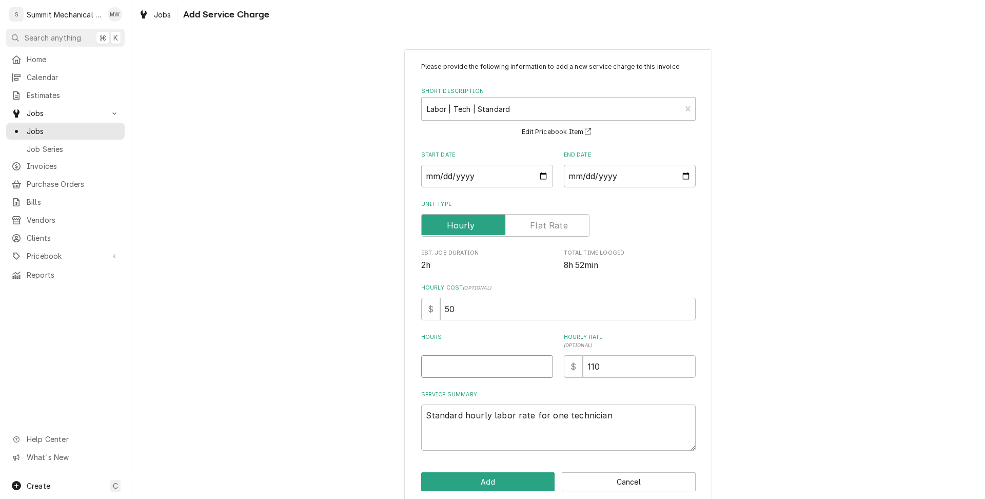
click at [468, 363] on input "Hours" at bounding box center [487, 366] width 132 height 23
type textarea "x"
type input "9"
type textarea "x"
type input "9.5"
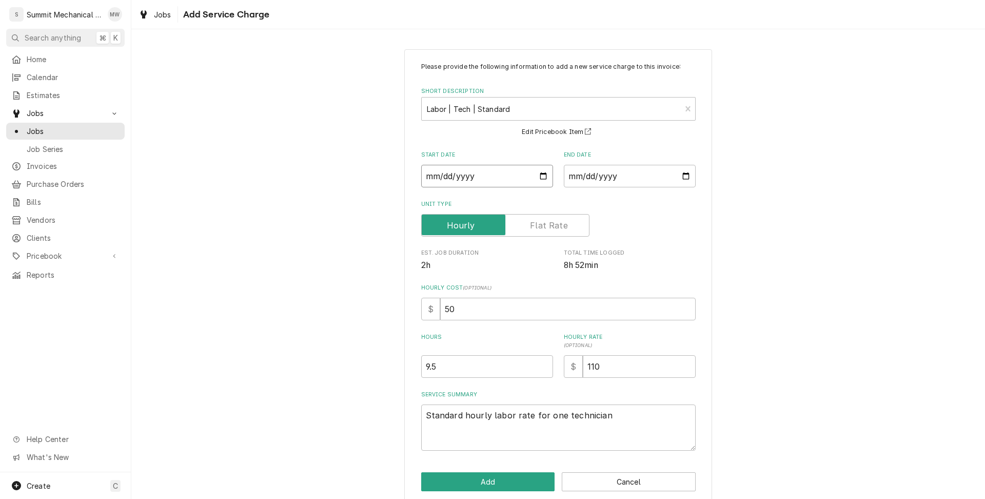
click at [535, 173] on input "Start Date" at bounding box center [487, 176] width 132 height 23
click at [545, 173] on input "Start Date" at bounding box center [487, 176] width 132 height 23
type input "2025-08-20"
type textarea "x"
click at [684, 179] on input "End Date" at bounding box center [630, 176] width 132 height 23
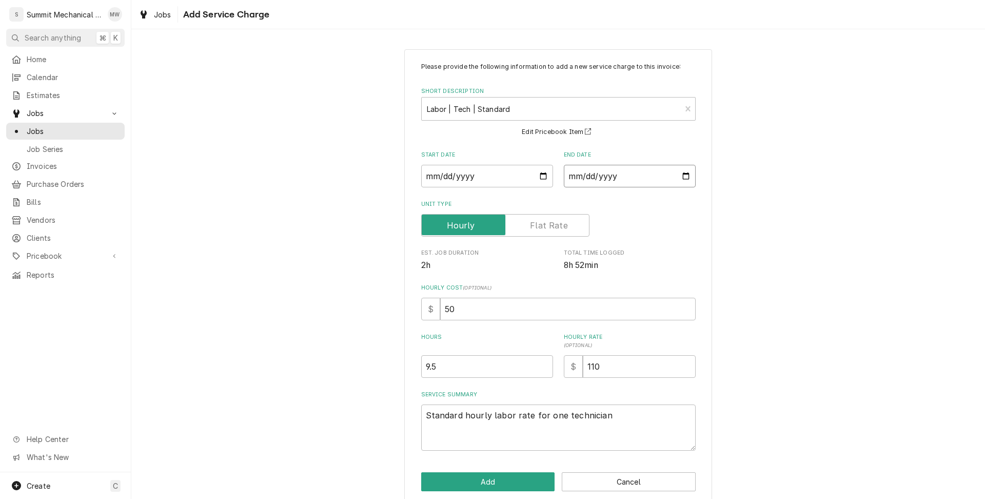
type input "2025-08-21"
click at [719, 274] on div "Please provide the following information to add a new service charge to this in…" at bounding box center [558, 276] width 854 height 473
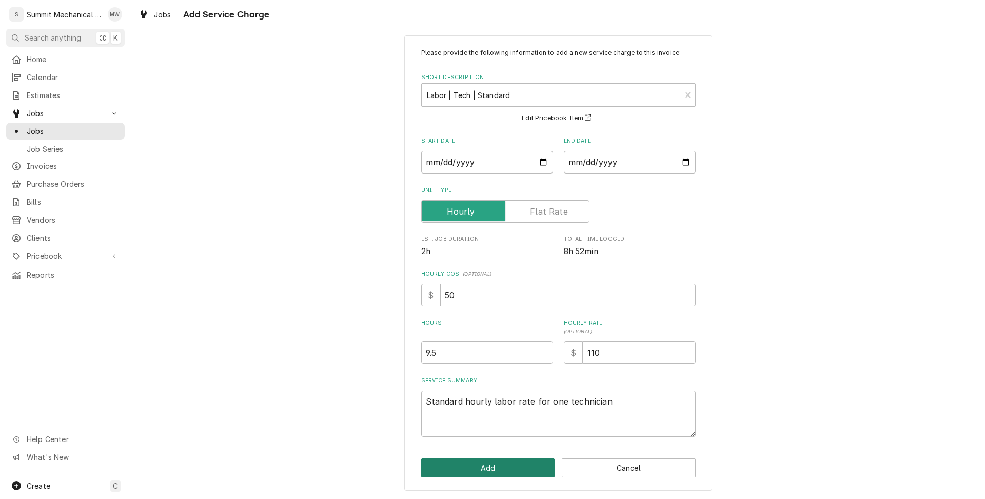
click at [473, 473] on button "Add" at bounding box center [488, 467] width 134 height 19
type textarea "x"
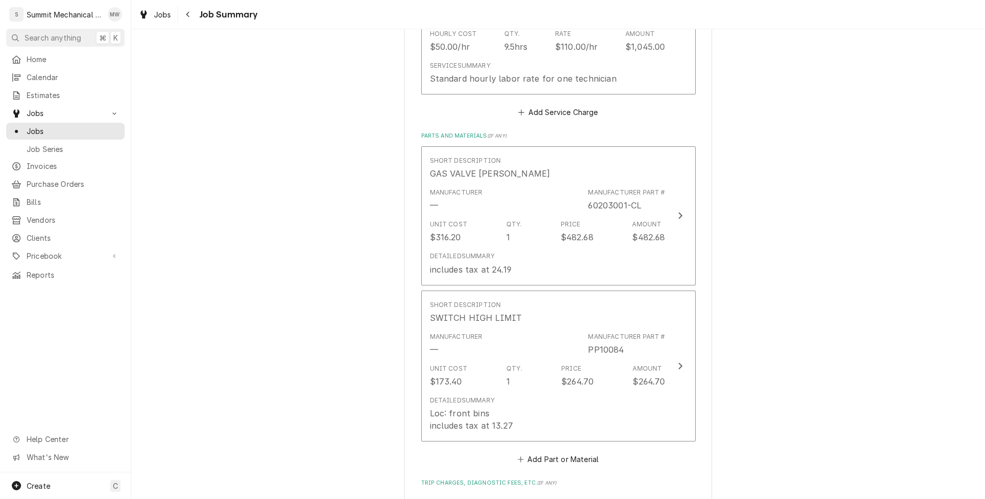
scroll to position [492, 0]
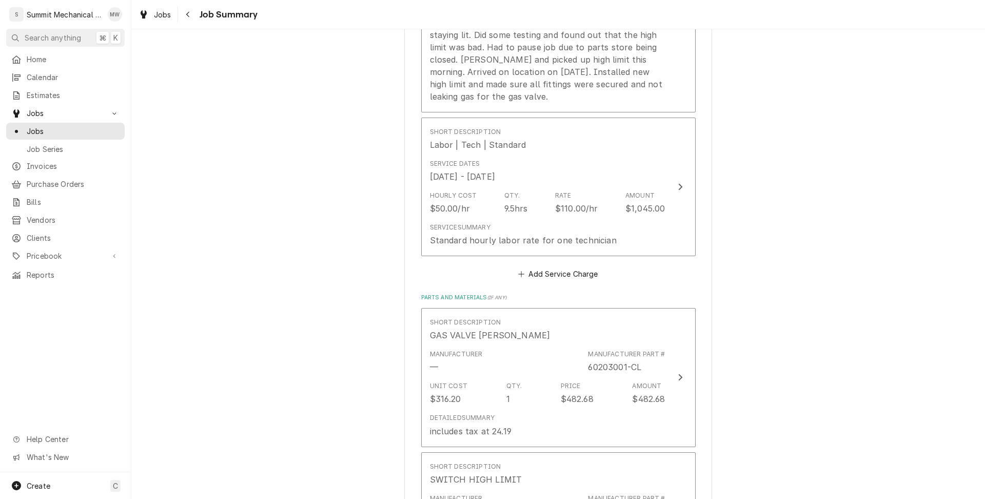
click at [553, 256] on div "Please provide a summary of the work you've done, the parts and materials you u…" at bounding box center [558, 281] width 274 height 1335
click at [546, 267] on button "Add Service Charge" at bounding box center [558, 274] width 83 height 14
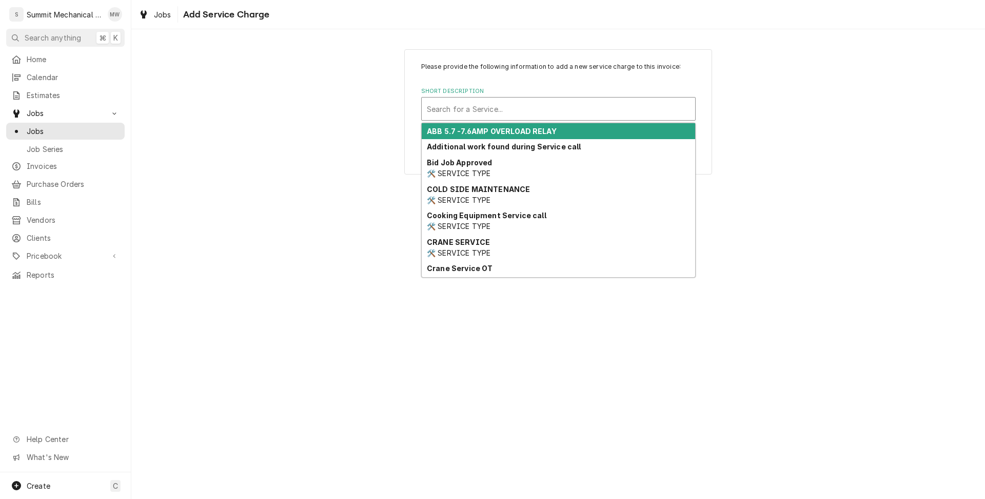
click at [480, 105] on div "Short Description" at bounding box center [558, 109] width 263 height 18
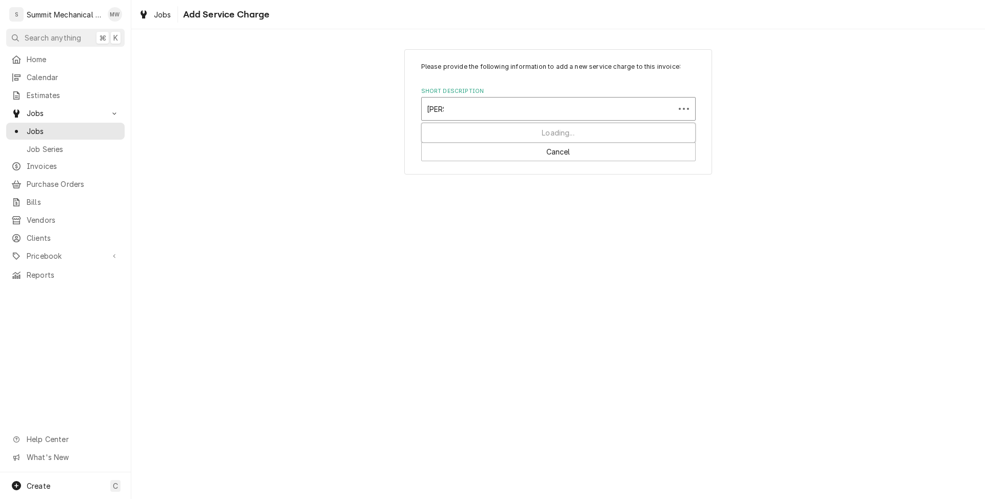
type input "stand"
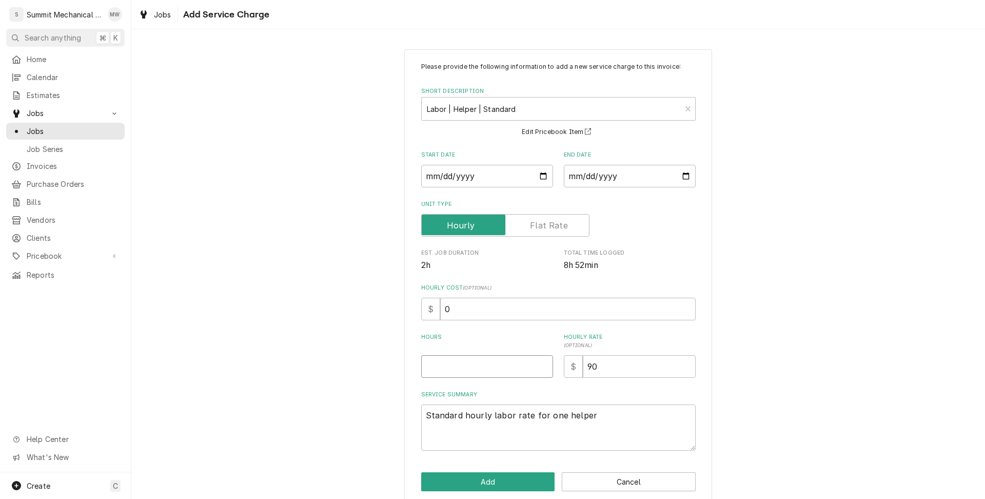
click at [475, 363] on input "Hours" at bounding box center [487, 366] width 132 height 23
type textarea "x"
type input "9"
type textarea "x"
type input "9.5"
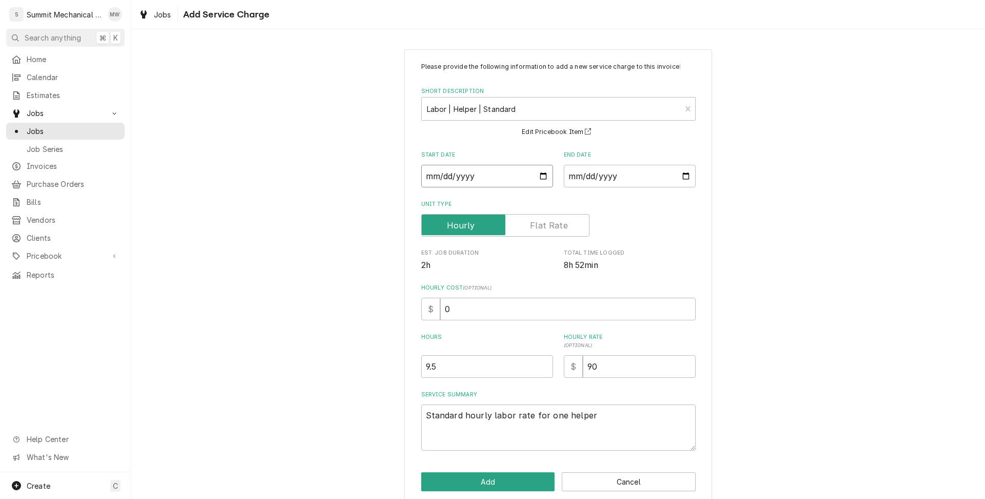
click at [543, 176] on input "Start Date" at bounding box center [487, 176] width 132 height 23
type input "2025-08-20"
click at [683, 166] on input "End Date" at bounding box center [630, 176] width 132 height 23
click at [683, 180] on input "End Date" at bounding box center [630, 176] width 132 height 23
type textarea "x"
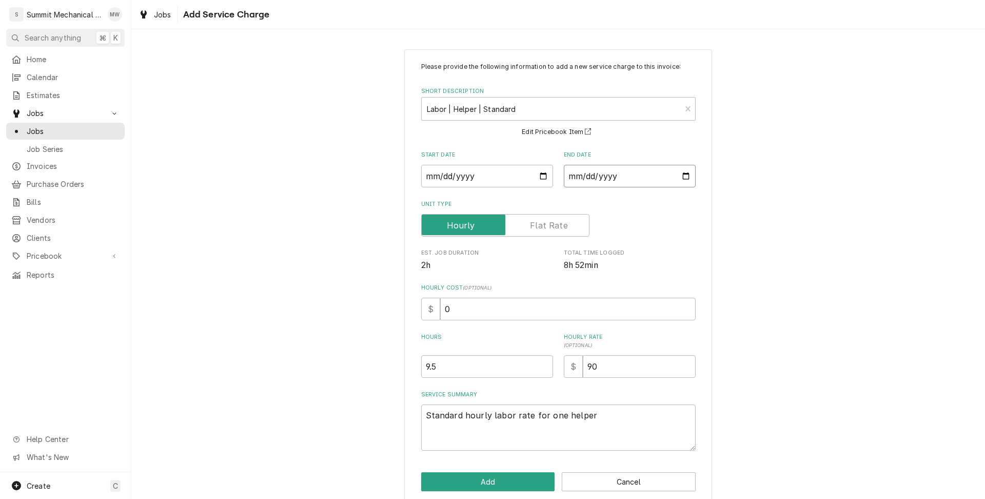
type input "2025-08-21"
click at [763, 292] on div "Please provide the following information to add a new service charge to this in…" at bounding box center [558, 276] width 854 height 473
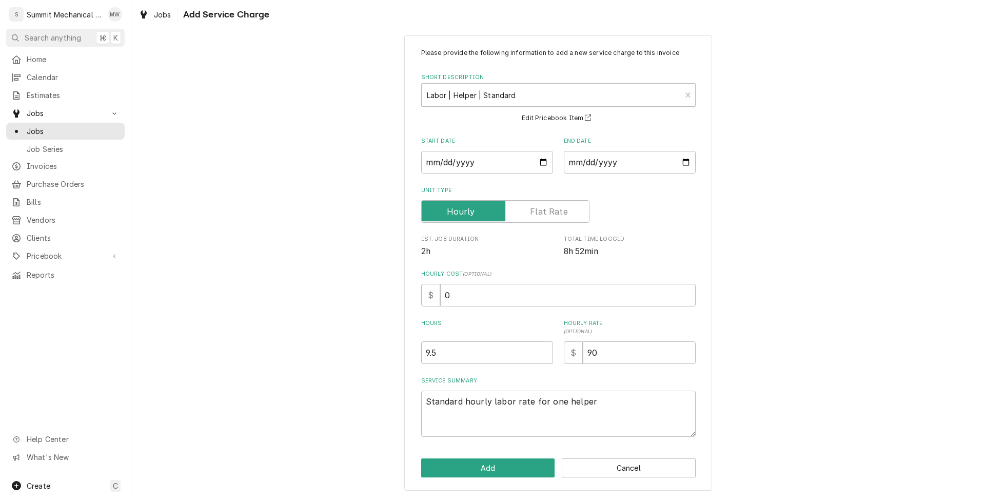
click at [448, 477] on div "Please provide the following information to add a new service charge to this in…" at bounding box center [558, 262] width 308 height 455
click at [459, 468] on button "Add" at bounding box center [488, 467] width 134 height 19
type textarea "x"
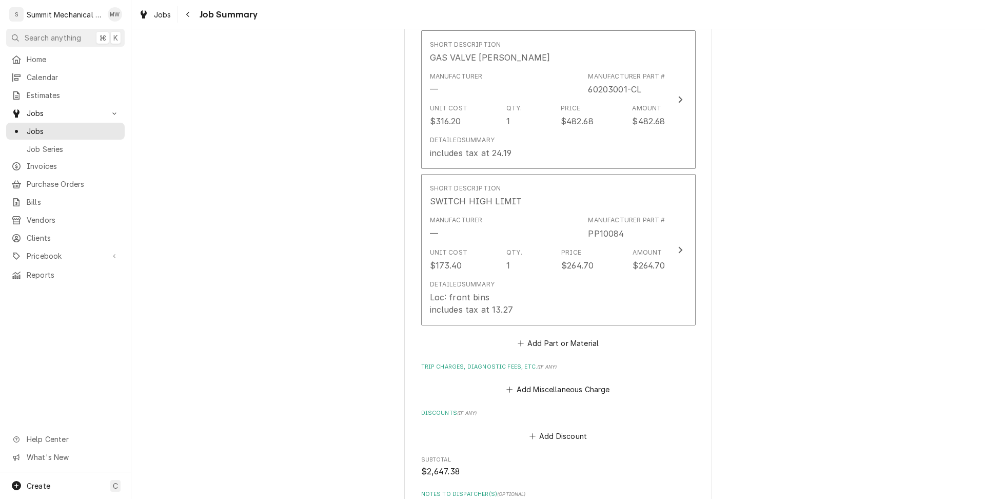
scroll to position [859, 0]
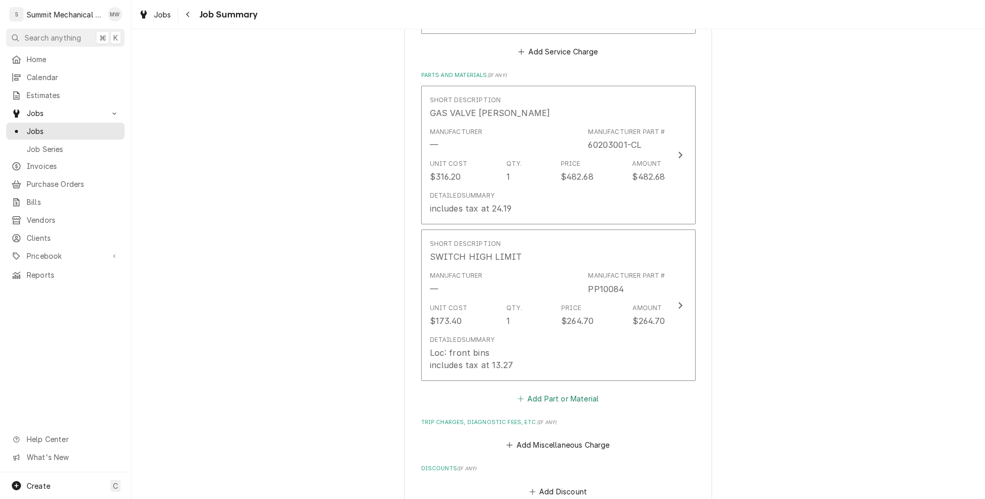
click at [567, 391] on button "Add Part or Material" at bounding box center [557, 398] width 85 height 14
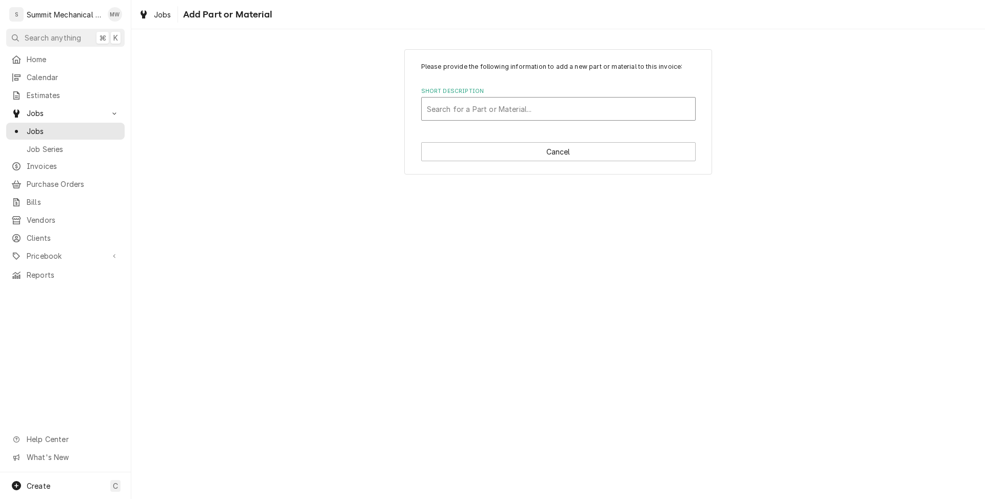
click at [484, 110] on div "Short Description" at bounding box center [558, 109] width 263 height 18
paste input "60203001-CL"
type input "60203001-CL"
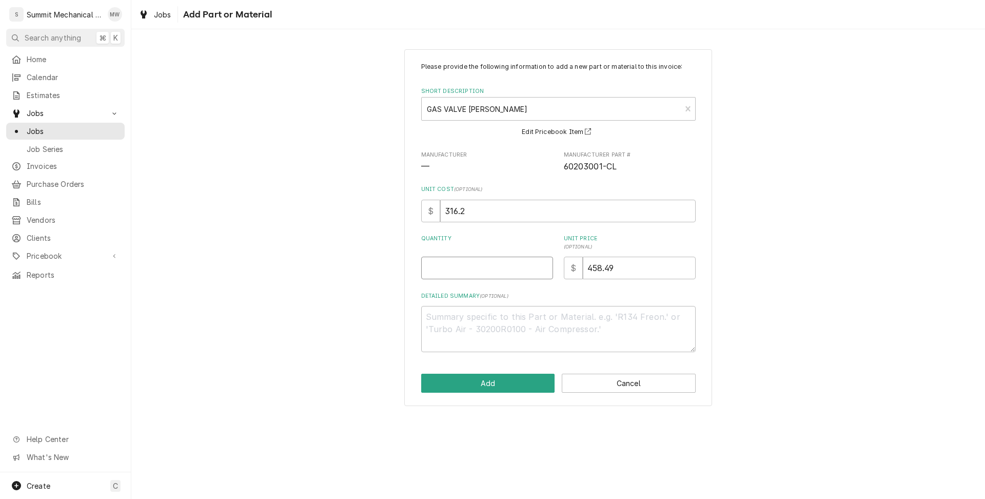
click at [497, 267] on input "Quantity" at bounding box center [487, 267] width 132 height 23
click at [623, 379] on button "Cancel" at bounding box center [629, 382] width 134 height 19
type textarea "x"
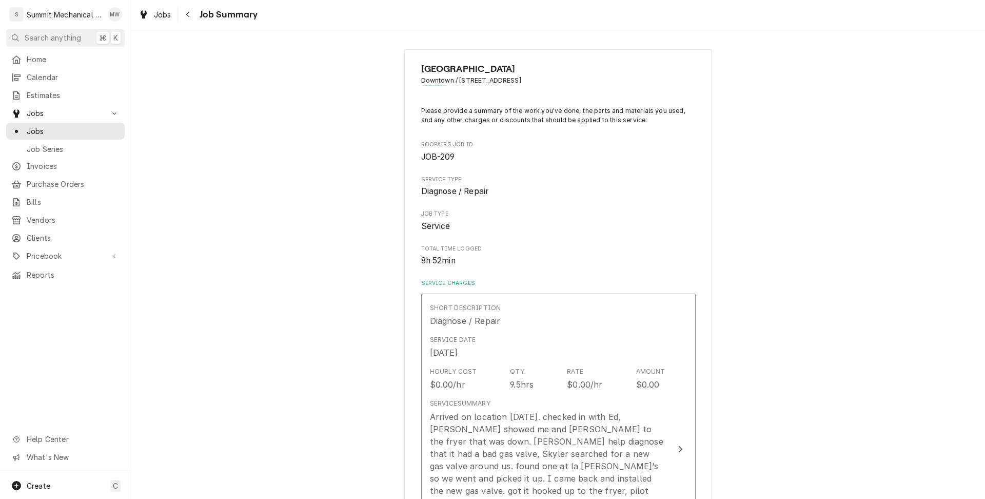
scroll to position [859, 0]
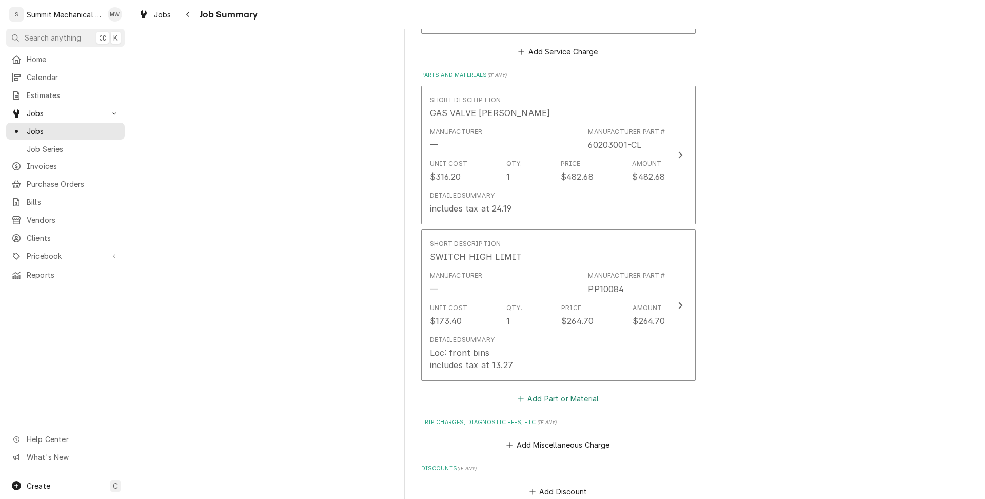
click at [581, 391] on button "Add Part or Material" at bounding box center [557, 398] width 85 height 14
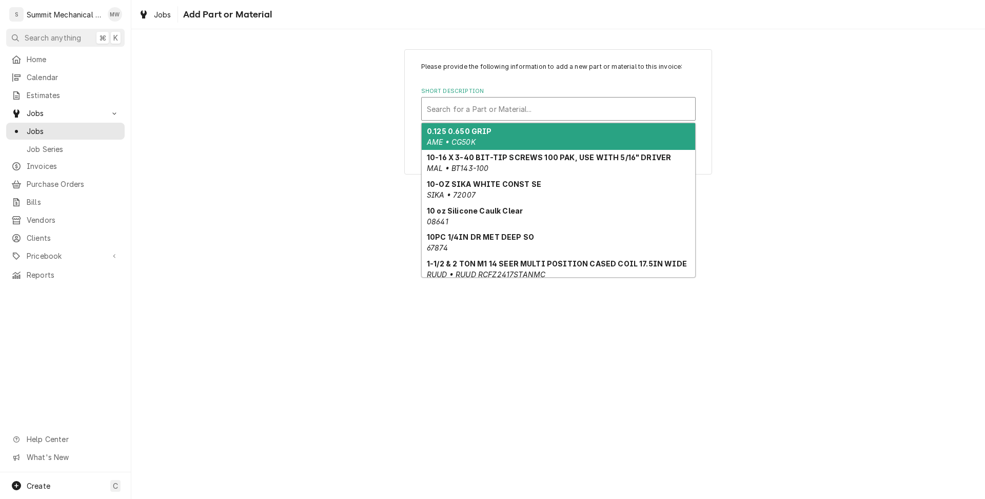
click at [468, 103] on div "Short Description" at bounding box center [558, 109] width 263 height 18
paste input "60203001-CL"
type input "60203001-CL"
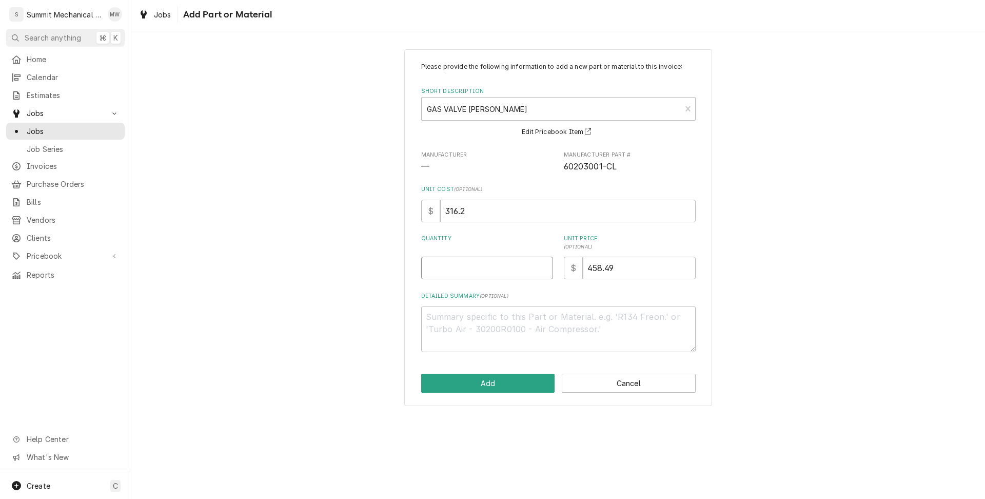
click at [485, 274] on input "Quantity" at bounding box center [487, 267] width 132 height 23
type textarea "x"
type input "1"
click at [642, 265] on input "458.49" at bounding box center [639, 267] width 113 height 23
type textarea "x"
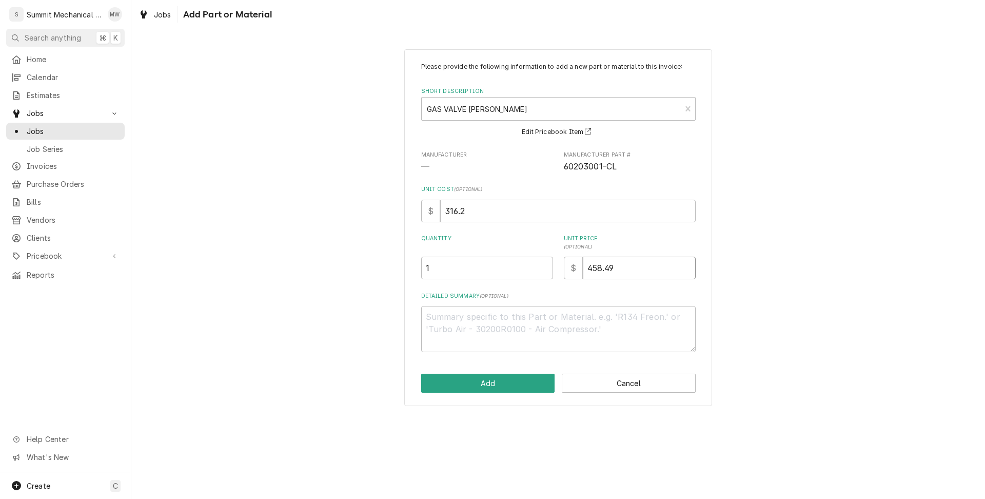
type input "4"
type textarea "x"
type input "48"
type textarea "x"
type input "482"
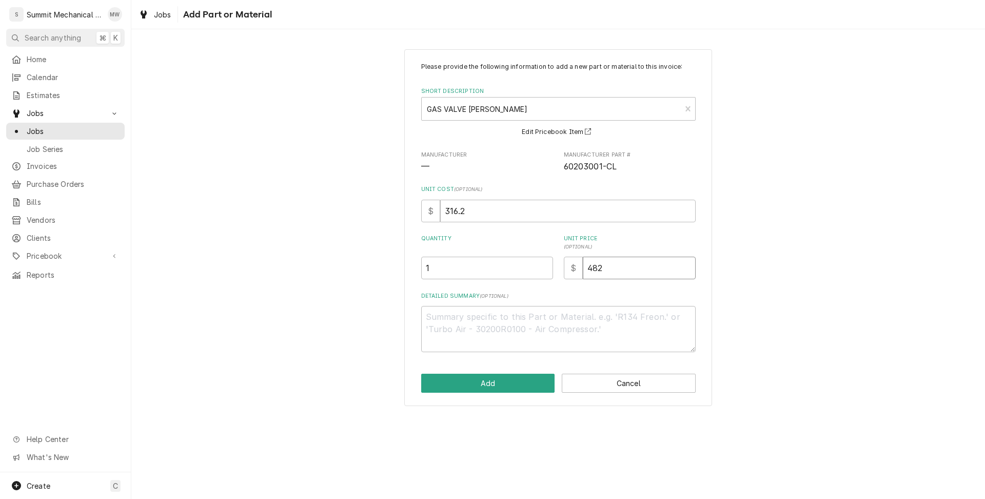
type textarea "x"
type input "482.6"
type textarea "x"
type input "482.68"
click at [589, 335] on textarea "Detailed Summary ( optional )" at bounding box center [558, 329] width 274 height 46
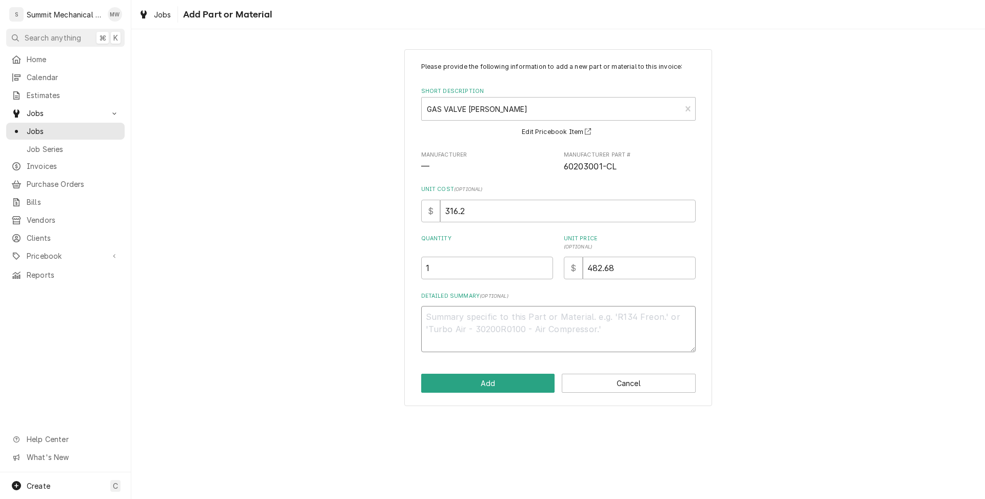
type textarea "x"
type textarea "In"
type textarea "x"
type textarea "Inc"
type textarea "x"
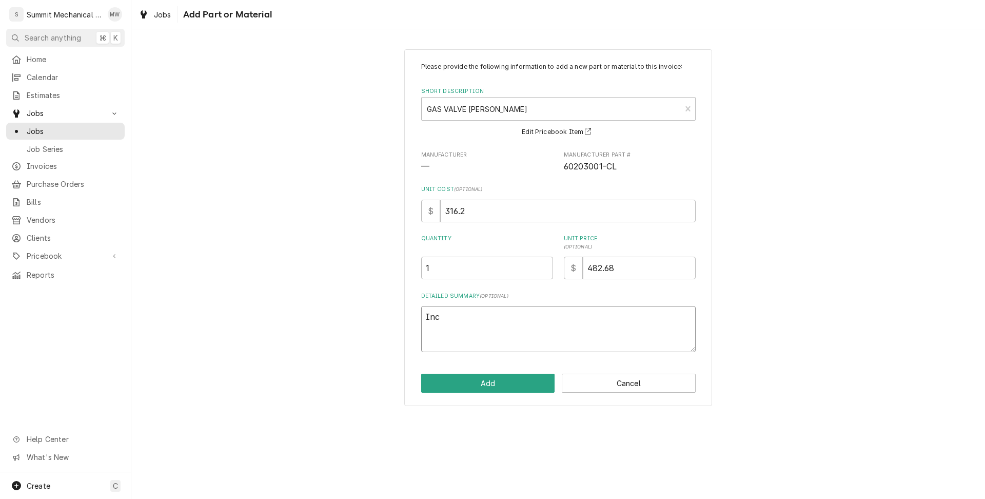
type textarea "Incl"
type textarea "x"
type textarea "Includ"
type textarea "x"
type textarea "Include"
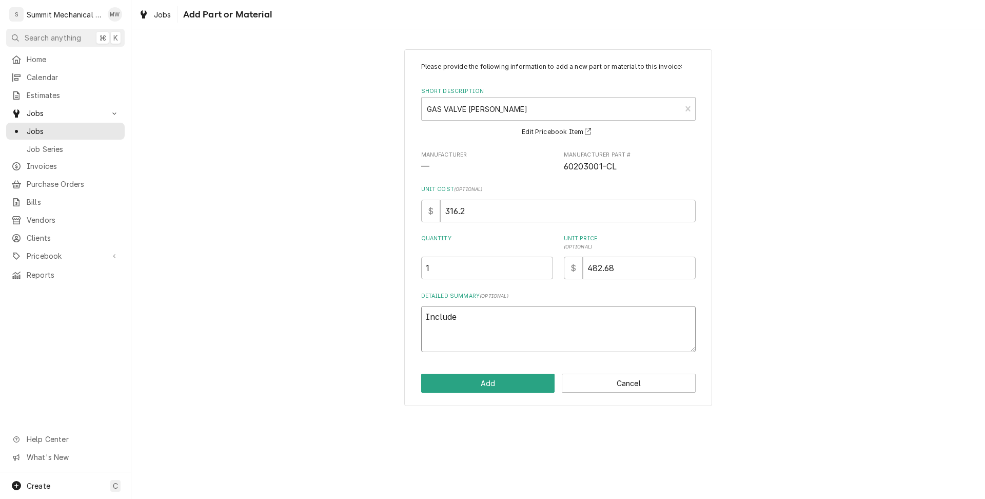
type textarea "x"
type textarea "Includes"
type textarea "x"
type textarea "Includes T"
type textarea "x"
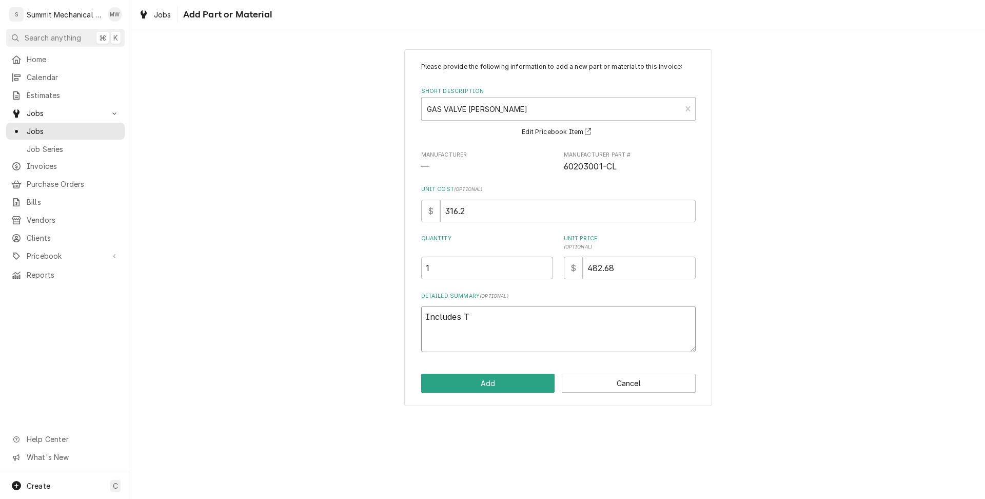
type textarea "Includes Ta"
type textarea "x"
type textarea "Includes Tax"
click at [517, 396] on div "Please provide the following information to add a new part or material to this …" at bounding box center [558, 227] width 308 height 356
click at [511, 382] on button "Add" at bounding box center [488, 382] width 134 height 19
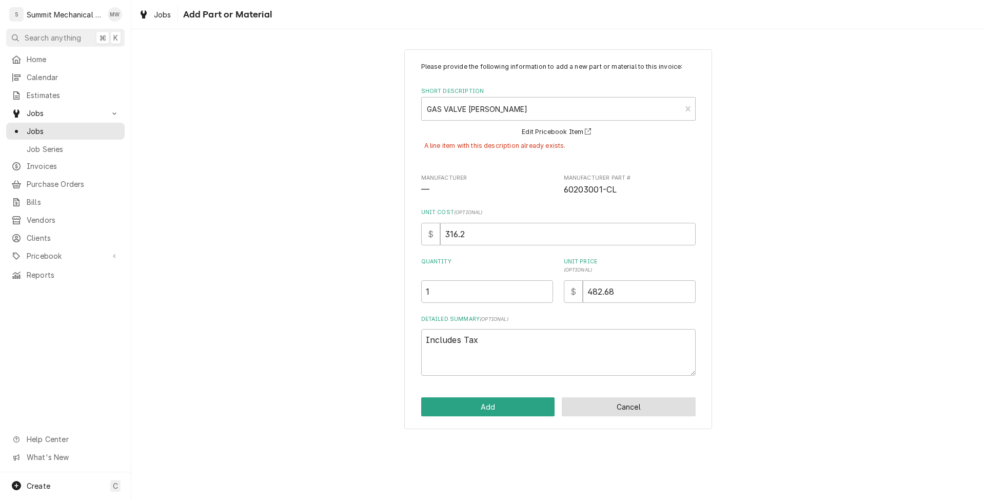
click at [644, 410] on button "Cancel" at bounding box center [629, 406] width 134 height 19
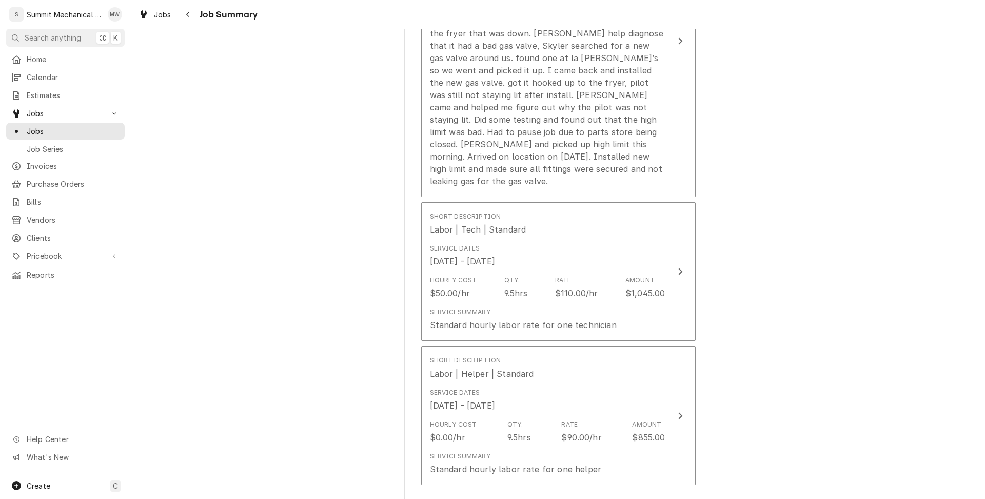
scroll to position [433, 0]
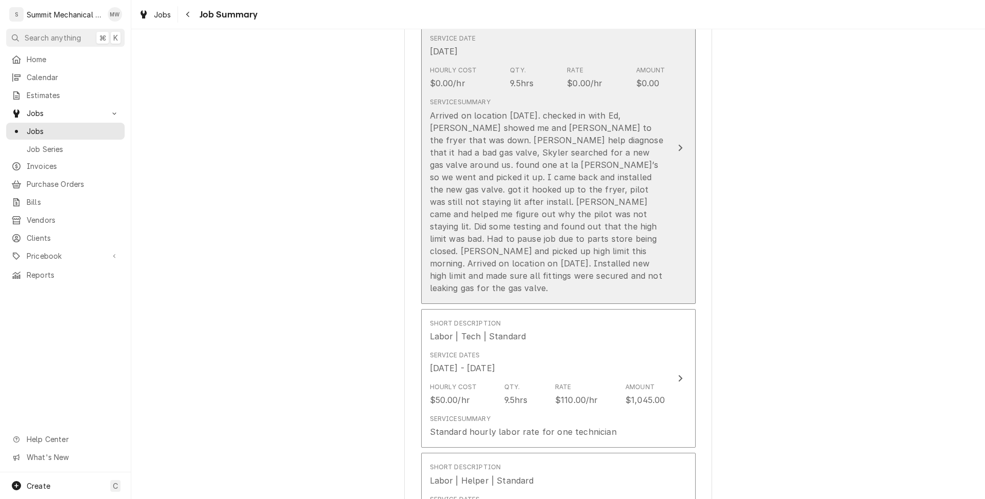
click at [513, 208] on div "Arrived on location 8/20/2025. checked in with Ed, Ed showed me and Skyler to t…" at bounding box center [547, 201] width 235 height 185
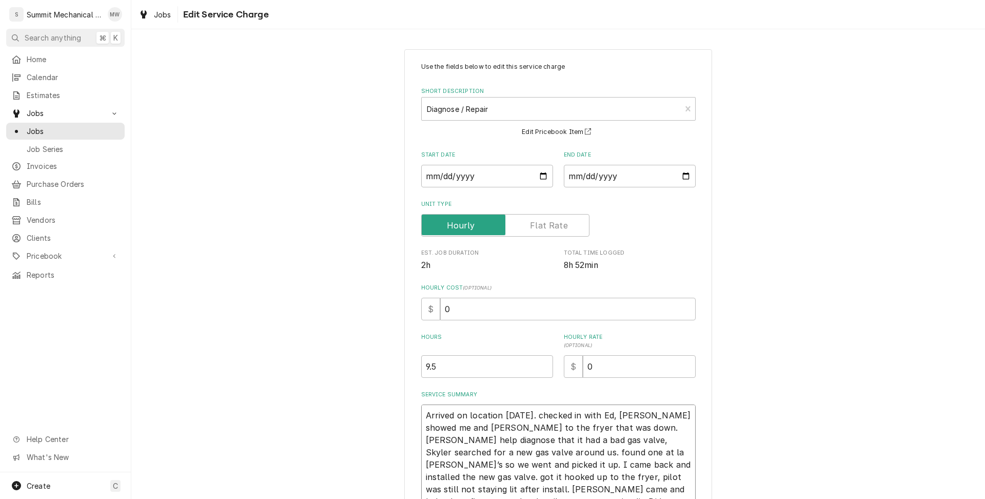
click at [425, 413] on textarea "Arrived on location 8/20/2025. checked in with Ed, Ed showed me and Skyler to t…" at bounding box center [558, 482] width 274 height 157
drag, startPoint x: 543, startPoint y: 414, endPoint x: 506, endPoint y: 413, distance: 36.9
click at [506, 413] on textarea "Arrived on location 8/20/2025. checked in with Ed, Ed showed me and Skyler to t…" at bounding box center [558, 482] width 274 height 157
type textarea "x"
type textarea "Arrived on location 8. checked in with Ed, Ed showed me and Skyler to the fryer…"
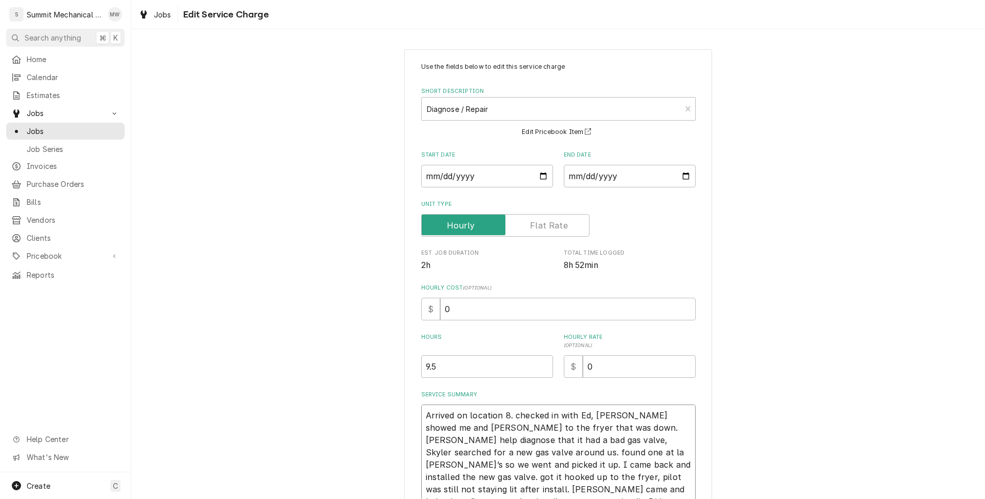
type textarea "x"
type textarea "Arrived on location . checked in with Ed, Ed showed me and Skyler to the fryer …"
type textarea "x"
type textarea "Arrived on location. checked in with Ed, Ed showed me and Skyler to the fryer t…"
click at [425, 416] on textarea "Arrived on location. checked in with Ed, Ed showed me and Skyler to the fryer t…" at bounding box center [558, 476] width 274 height 145
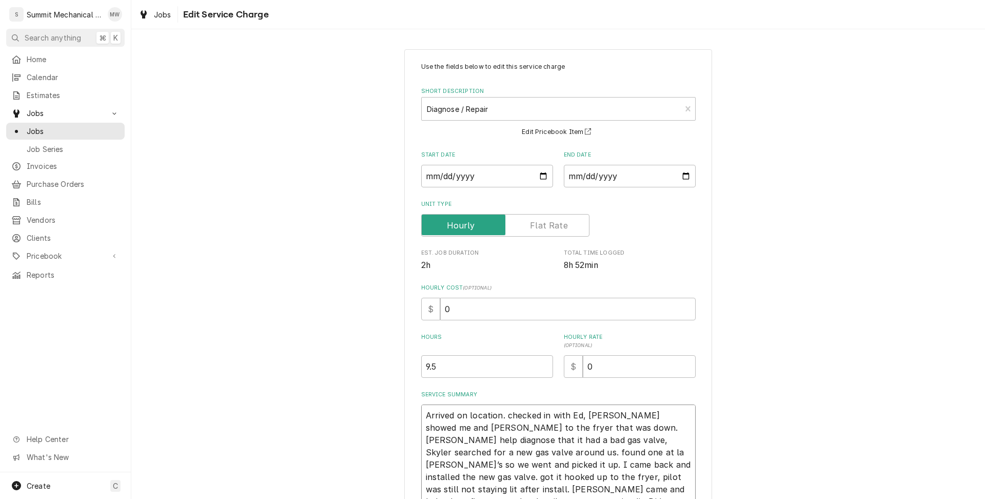
type textarea "x"
type textarea "8Arrived on location. checked in with Ed, Ed showed me and Skyler to the fryer …"
type textarea "x"
type textarea "8/Arrived on location. checked in with Ed, Ed showed me and Skyler to the fryer…"
type textarea "x"
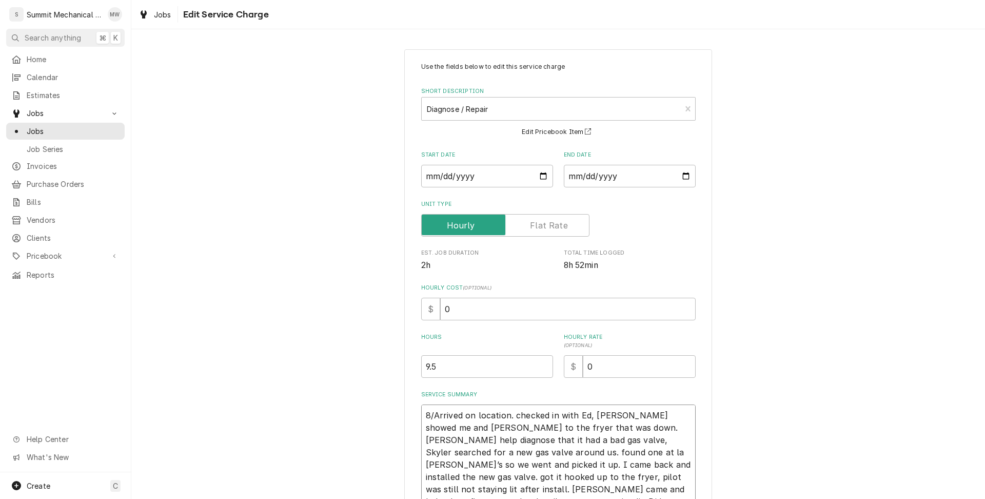
type textarea "8/2Arrived on location. checked in with Ed, Ed showed me and Skyler to the frye…"
type textarea "x"
type textarea "8/20Arrived on location. checked in with Ed, Ed showed me and Skyler to the fry…"
type textarea "x"
type textarea "8/20 Arrived on location. checked in with Ed, Ed showed me and Skyler to the fr…"
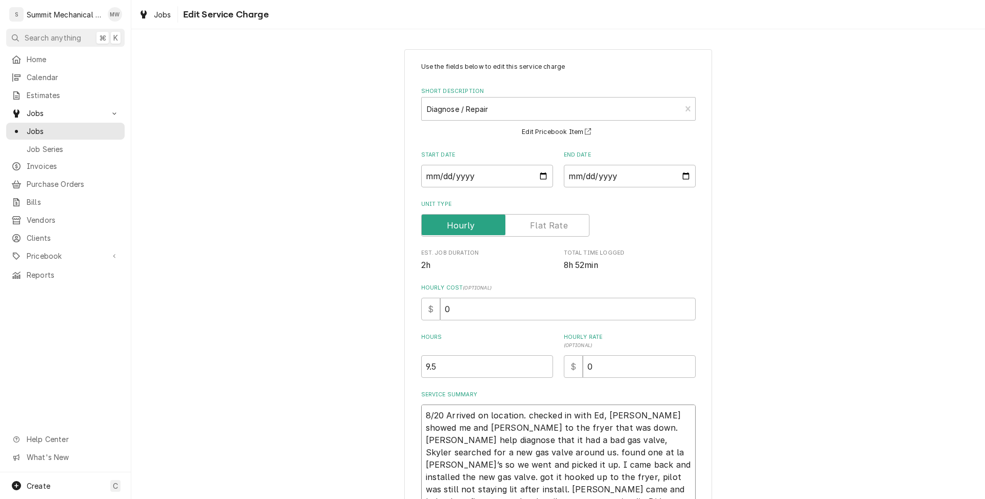
type textarea "x"
type textarea "8/20 SArrived on location. checked in with Ed, Ed showed me and Skyler to the f…"
type textarea "x"
type textarea "8/20 SRArrived on location. checked in with Ed, Ed showed me and Skyler to the …"
type textarea "x"
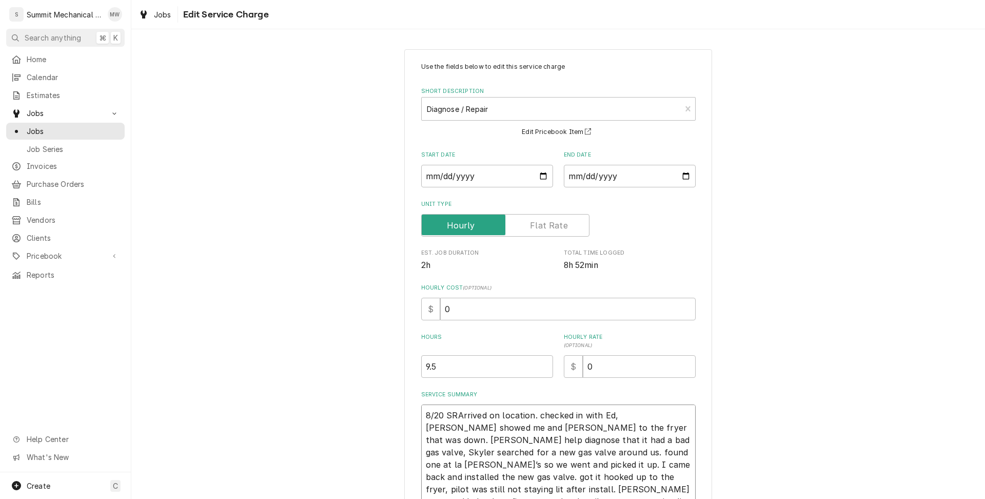
type textarea "8/20 SR:Arrived on location. checked in with Ed, Ed showed me and Skyler to the…"
type textarea "x"
type textarea "8/20 SR: Arrived on location. checked in with Ed, Ed showed me and Skyler to th…"
click at [544, 415] on textarea "8/20 SR: Arrived on location. checked in with Ed, Ed showed me and Skyler to th…" at bounding box center [558, 482] width 274 height 157
type textarea "x"
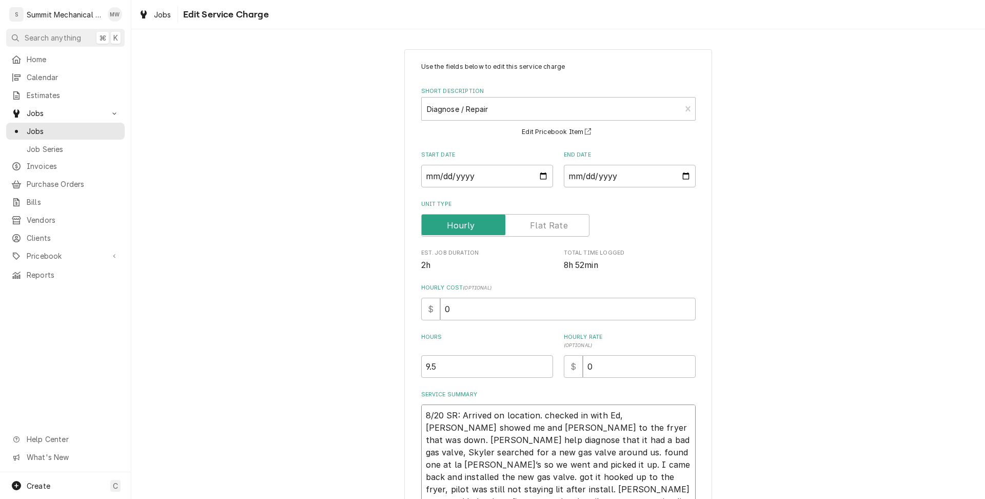
type textarea "8/20 SR: Arrived on location. hecked in with Ed, Ed showed me and Skyler to the…"
type textarea "x"
type textarea "8/20 SR: Arrived on location.hecked in with Ed, Ed showed me and Skyler to the …"
type textarea "x"
type textarea "8/20 SR: Arrived on locationhecked in with Ed, Ed showed me and Skyler to the f…"
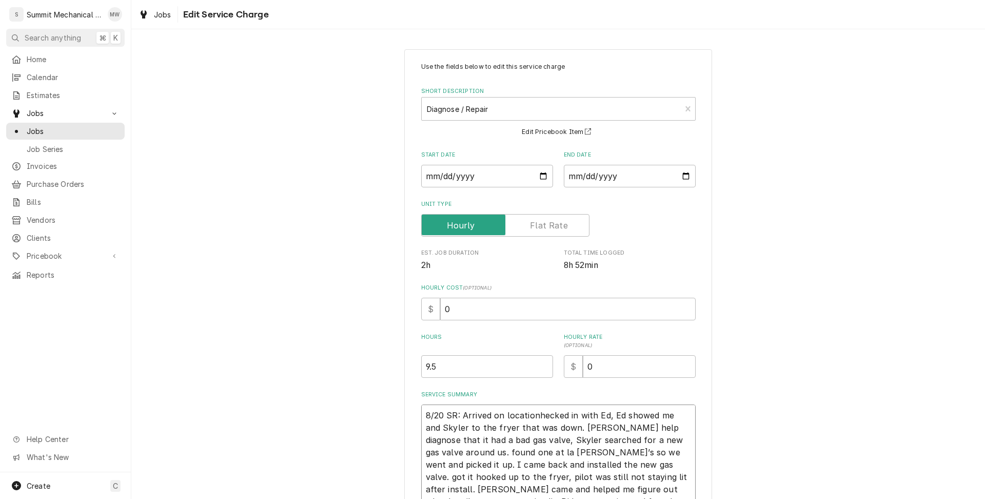
type textarea "x"
type textarea "8/20 SR: Arrived on location hecked in with Ed, Ed showed me and Skyler to the …"
type textarea "x"
type textarea "8/20 SR: Arrived on location ahecked in with Ed, Ed showed me and Skyler to the…"
type textarea "x"
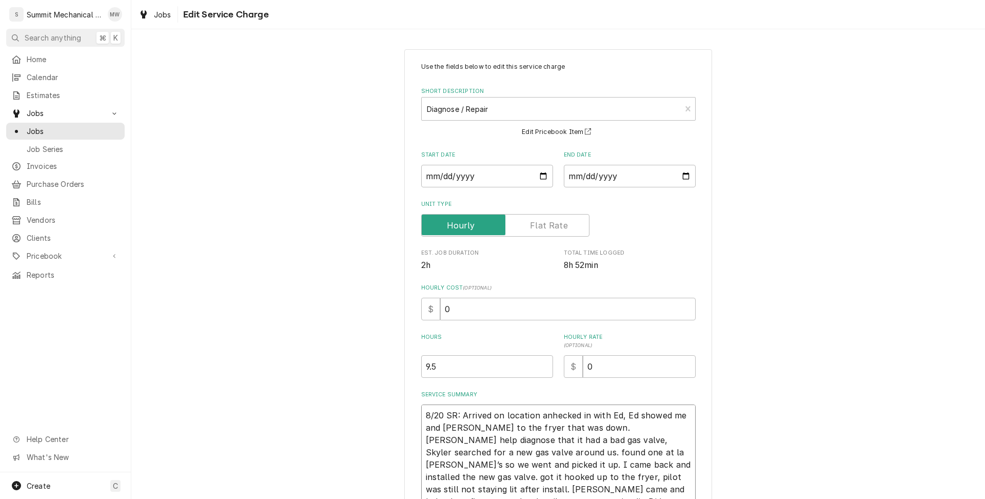
type textarea "8/20 SR: Arrived on location andhecked in with Ed, Ed showed me and Skyler to t…"
type textarea "x"
type textarea "8/20 SR: Arrived on location and hecked in with Ed, Ed showed me and Skyler to …"
type textarea "x"
type textarea "8/20 SR: Arrived on location and Checked in with Ed, Ed showed me and Skyler to…"
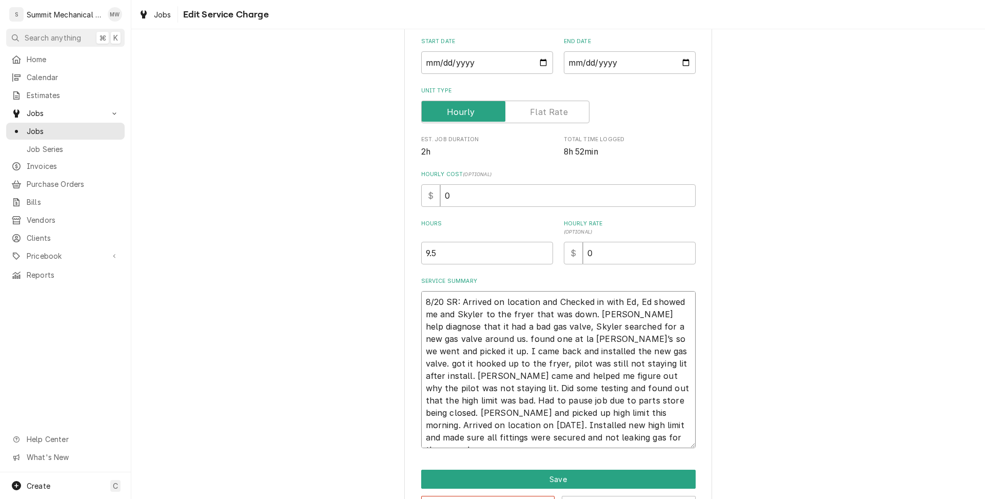
scroll to position [118, 0]
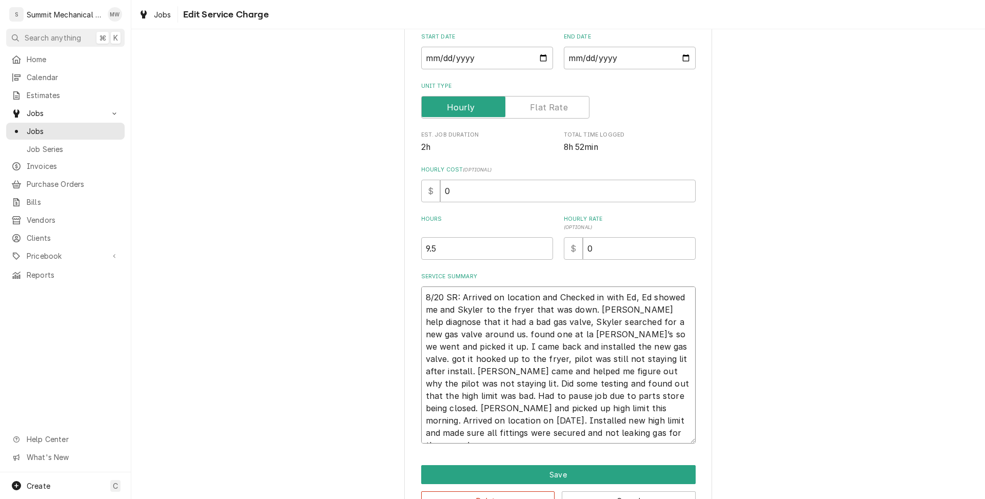
click at [431, 310] on textarea "8/20 SR: Arrived on location and Checked in with Ed, Ed showed me and Skyler to…" at bounding box center [558, 364] width 274 height 157
type textarea "x"
type textarea "8/20 SR: Arrived on location and Checked in with Ed, Ed showed K and Skyler to …"
type textarea "x"
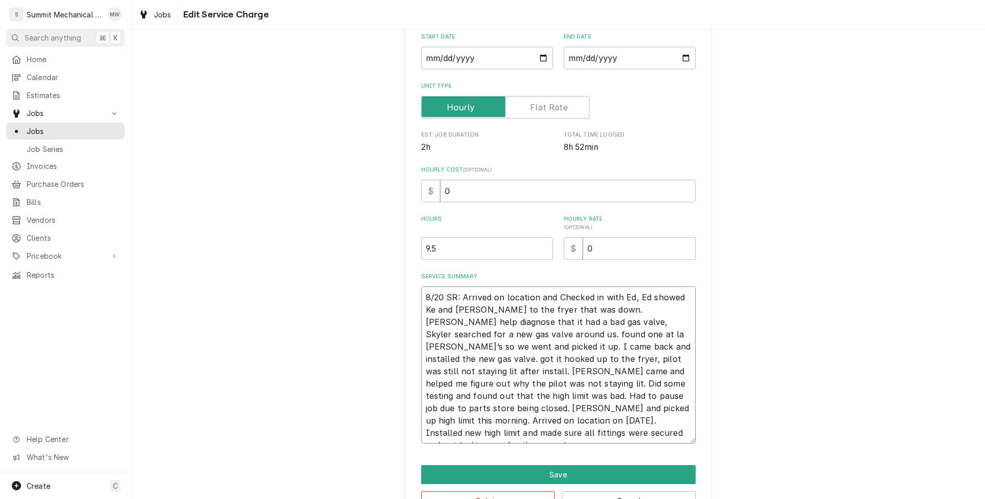
type textarea "8/20 SR: Arrived on location and Checked in with Ed, Ed showed Kel and Skyler t…"
type textarea "x"
type textarea "8/20 SR: Arrived on location and Checked in with Ed, Ed showed Kelb and Skyler …"
type textarea "x"
type textarea "8/20 SR: Arrived on location and Checked in with Ed, Ed showed Kelby and Skyler…"
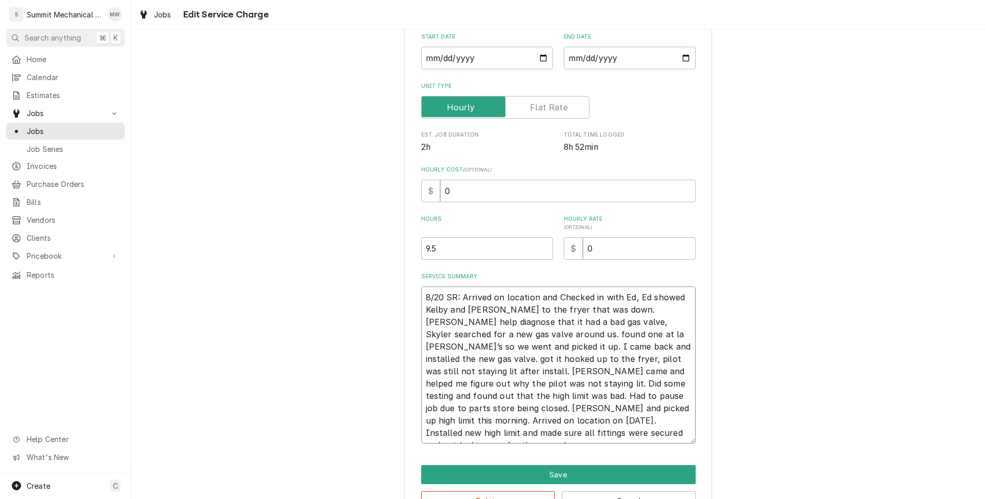
click at [471, 335] on textarea "8/20 SR: Arrived on location and Checked in with Ed, Ed showed Kelby and Skyler…" at bounding box center [558, 364] width 274 height 157
type textarea "x"
type textarea "8/20 SR: Arrived on location and Checked in with Ed, Ed showed Kelby and Skyler…"
type textarea "x"
type textarea "8/20 SR: Arrived on location and Checked in with Ed, Ed showed Kelby and Skyler…"
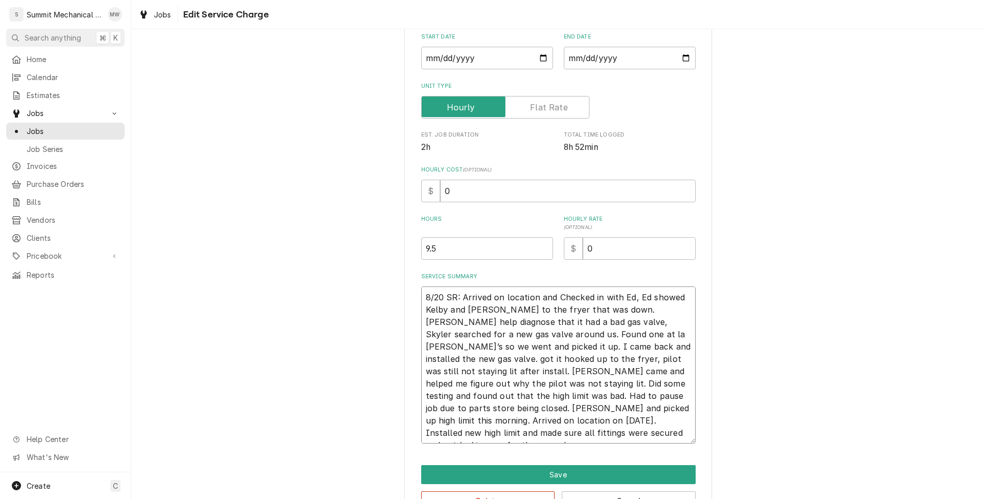
click at [687, 332] on textarea "8/20 SR: Arrived on location and Checked in with Ed, Ed showed Kelby and Skyler…" at bounding box center [558, 364] width 274 height 157
type textarea "x"
type textarea "8/20 SR: Arrived on location and Checked in with Ed, Ed showed Kelby and Skyler…"
type textarea "x"
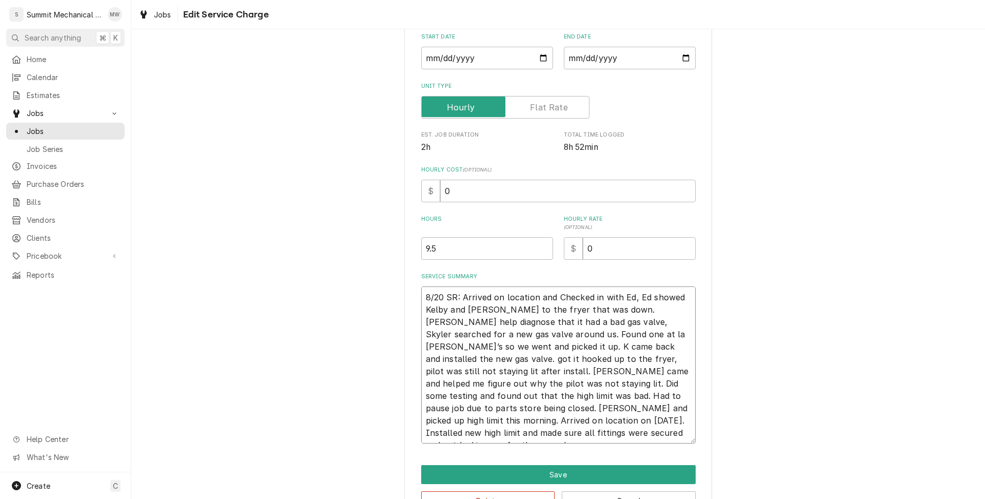
type textarea "8/20 SR: Arrived on location and Checked in with Ed, Ed showed Kelby and Skyler…"
type textarea "x"
type textarea "8/20 SR: Arrived on location and Checked in with Ed, Ed showed Kelby and Skyler…"
type textarea "x"
type textarea "8/20 SR: Arrived on location and Checked in with Ed, Ed showed Kelby and Skyler…"
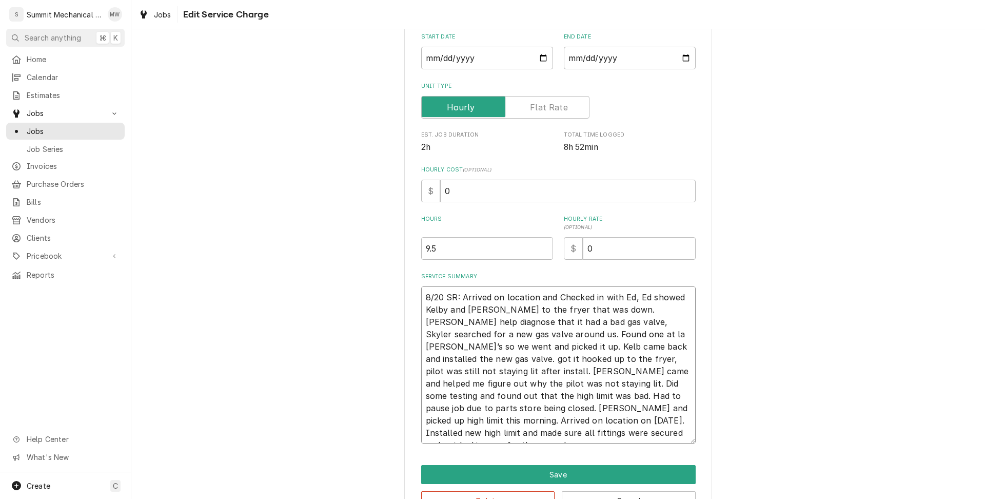
type textarea "x"
type textarea "8/20 SR: Arrived on location and Checked in with Ed, Ed showed Kelby and Skyler…"
click at [626, 348] on textarea "8/20 SR: Arrived on location and Checked in with Ed, Ed showed Kelby and Skyler…" at bounding box center [558, 364] width 274 height 157
type textarea "x"
type textarea "8/20 SR: Arrived on location and Checked in with Ed, Ed showed Kelby and Skyler…"
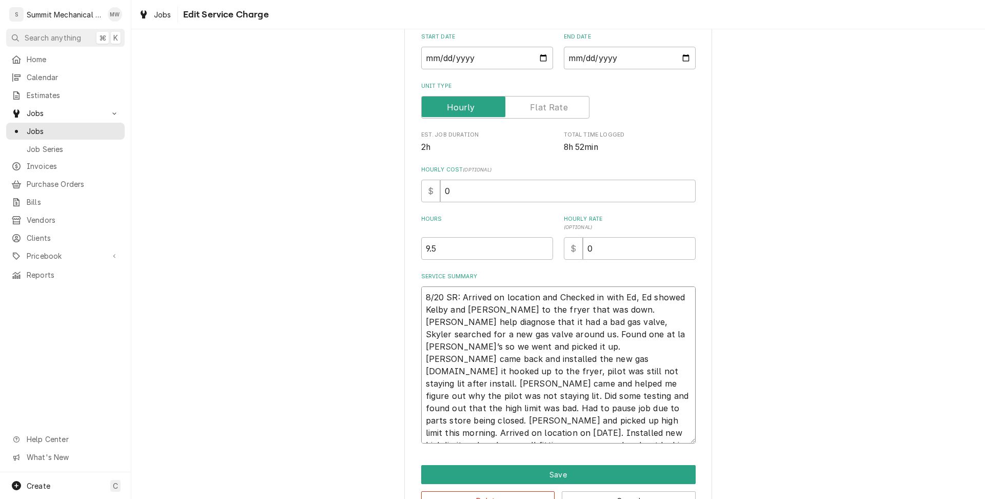
type textarea "x"
type textarea "8/20 SR: Arrived on location and Checked in with Ed, Ed showed Kelby and Skyler…"
type textarea "x"
type textarea "8/20 SR: Arrived on location and Checked in with Ed, Ed showed Kelby and Skyler…"
type textarea "x"
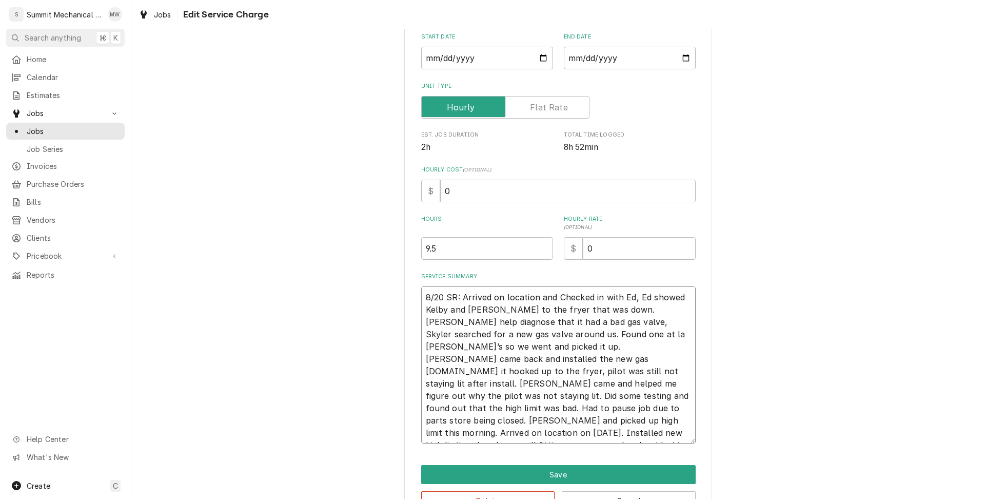
type textarea "8/20 SR: Arrived on location and Checked in with Ed, Ed showed Kelby and Skyler…"
type textarea "x"
type textarea "8/20 SR: Arrived on location and Checked in with Ed, Ed showed Kelby and Skyler…"
click at [478, 370] on textarea "8/20 SR: Arrived on location and Checked in with Ed, Ed showed Kelby and Skyler…" at bounding box center [558, 364] width 274 height 157
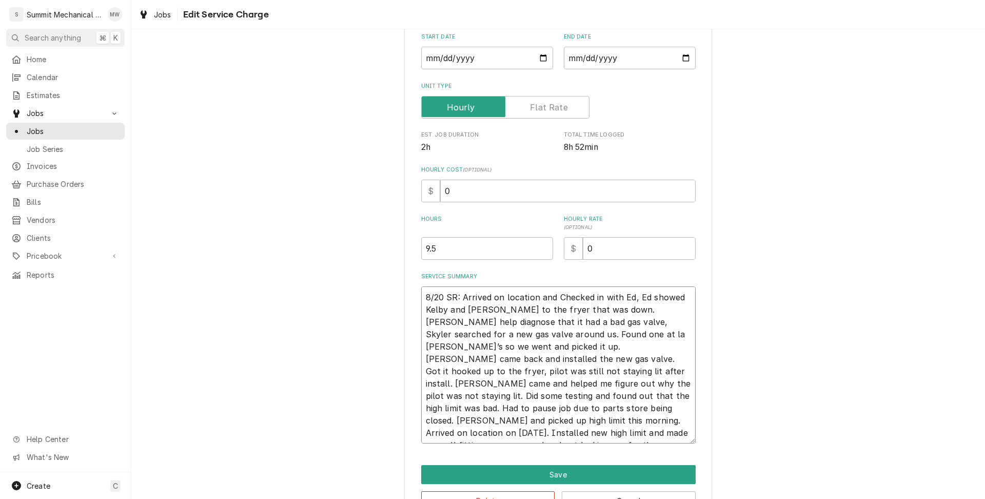
type textarea "x"
type textarea "8/20 SR: Arrived on location and Checked in with Ed, Ed showed Kelby and Skyler…"
click at [636, 357] on textarea "8/20 SR: Arrived on location and Checked in with Ed, Ed showed Kelby and Skyler…" at bounding box center [558, 364] width 274 height 157
type textarea "x"
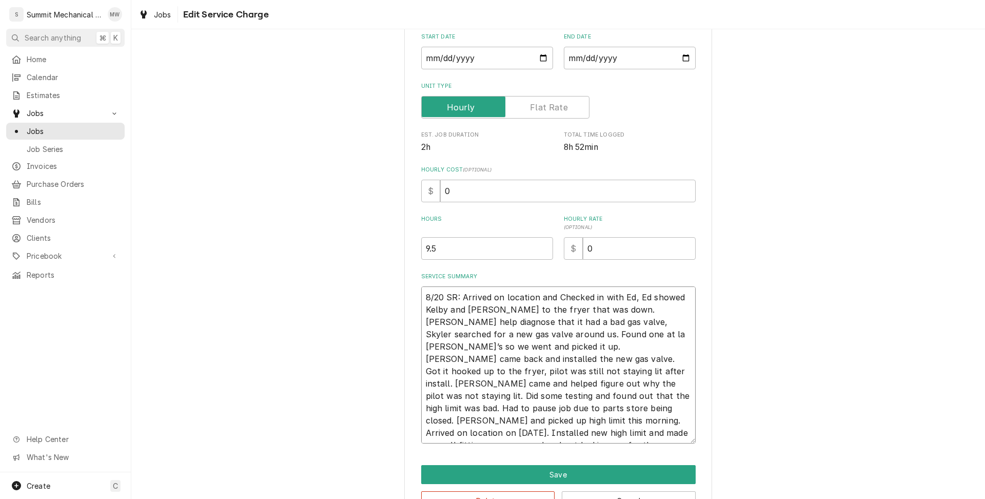
type textarea "8/20 SR: Arrived on location and Checked in with Ed, Ed showed Kelby and Skyler…"
type textarea "x"
type textarea "8/20 SR: Arrived on location and Checked in with Ed, Ed showed Kelby and Skyler…"
type textarea "x"
type textarea "8/20 SR: Arrived on location and Checked in with Ed, Ed showed Kelby and Skyler…"
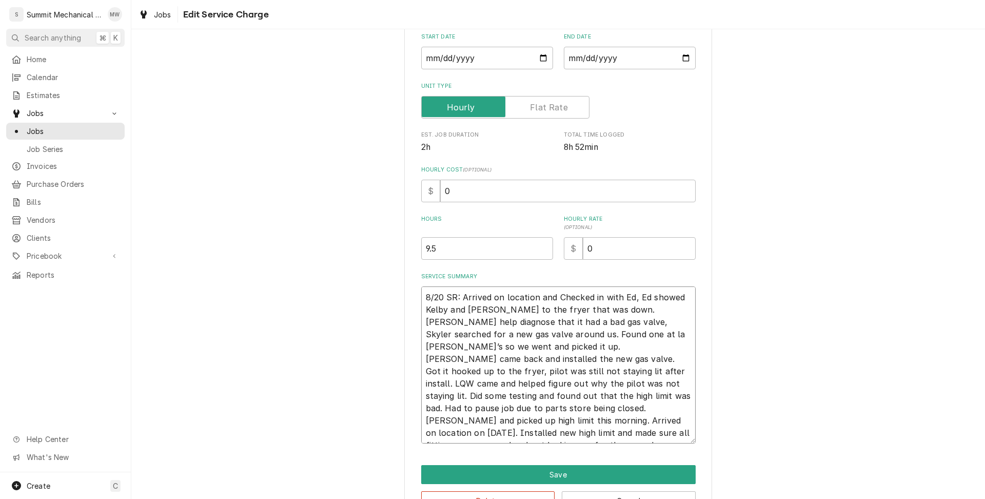
type textarea "x"
type textarea "8/20 SR: Arrived on location and Checked in with Ed, Ed showed Kelby and Skyler…"
type textarea "x"
type textarea "8/20 SR: Arrived on location and Checked in with Ed, Ed showed Kelby and Skyler…"
type textarea "x"
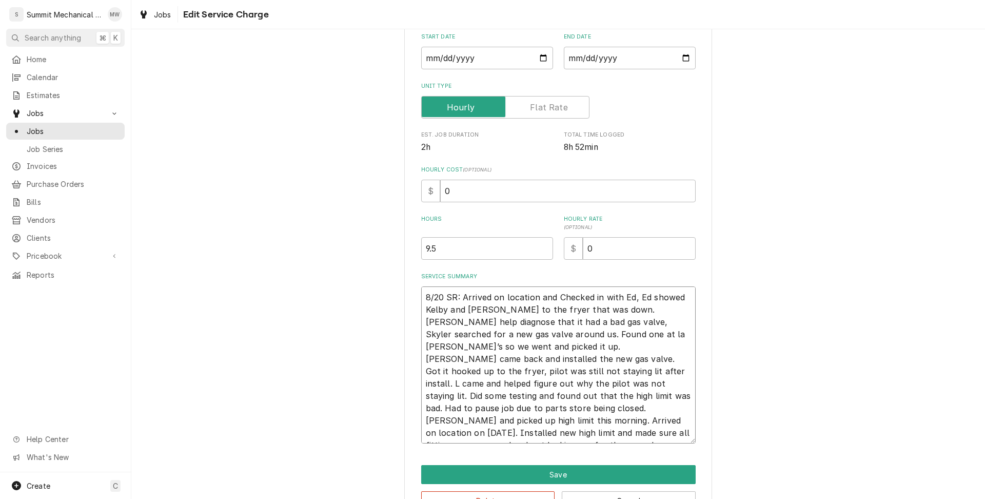
type textarea "8/20 SR: Arrived on location and Checked in with Ed, Ed showed Kelby and Skyler…"
click at [553, 396] on textarea "8/20 SR: Arrived on location and Checked in with Ed, Ed showed Kelby and Skyler…" at bounding box center [558, 364] width 274 height 157
type textarea "x"
type textarea "8/20 SR: Arrived on location and Checked in with Ed, Ed showed Kelby and Skyler…"
type textarea "x"
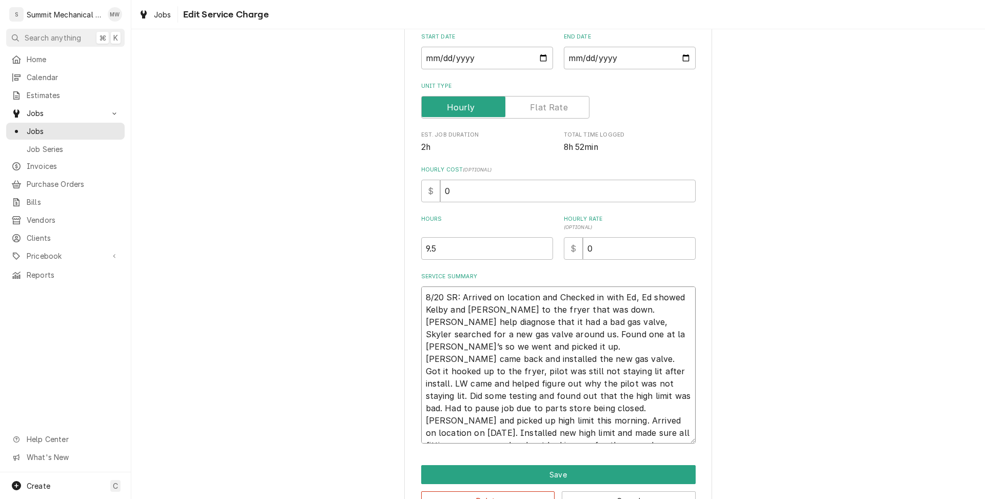
type textarea "8/20 SR: Arrived on location and Checked in with Ed, Ed showed Kelby and Skyler…"
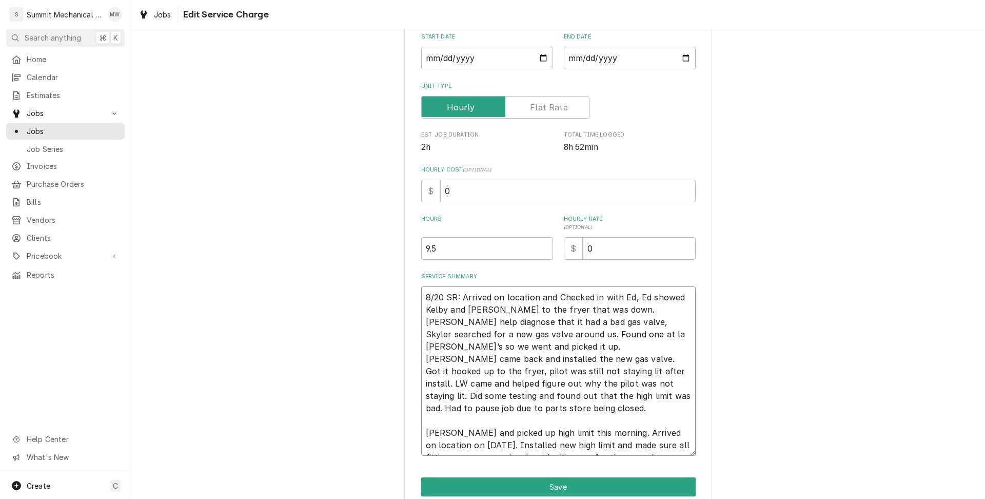
type textarea "x"
type textarea "8/20 SR: Arrived on location and Checked in with Ed, Ed showed Kelby and Skyler…"
type textarea "x"
type textarea "8/20 SR: Arrived on location and Checked in with Ed, Ed showed Kelby and Skyler…"
type textarea "x"
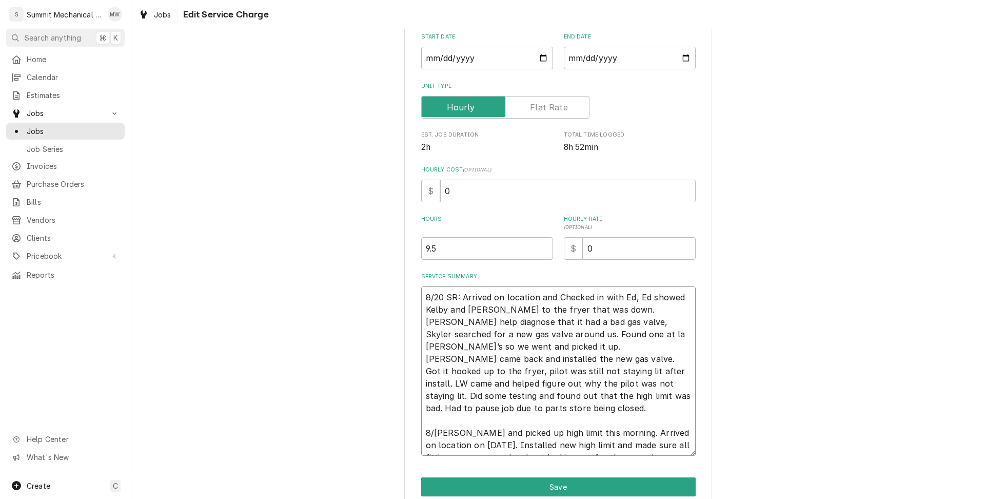
type textarea "8/20 SR: Arrived on location and Checked in with Ed, Ed showed Kelby and Skyler…"
type textarea "x"
type textarea "8/20 SR: Arrived on location and Checked in with Ed, Ed showed Kelby and Skyler…"
type textarea "x"
type textarea "8/20 SR: Arrived on location and Checked in with Ed, Ed showed Kelby and Skyler…"
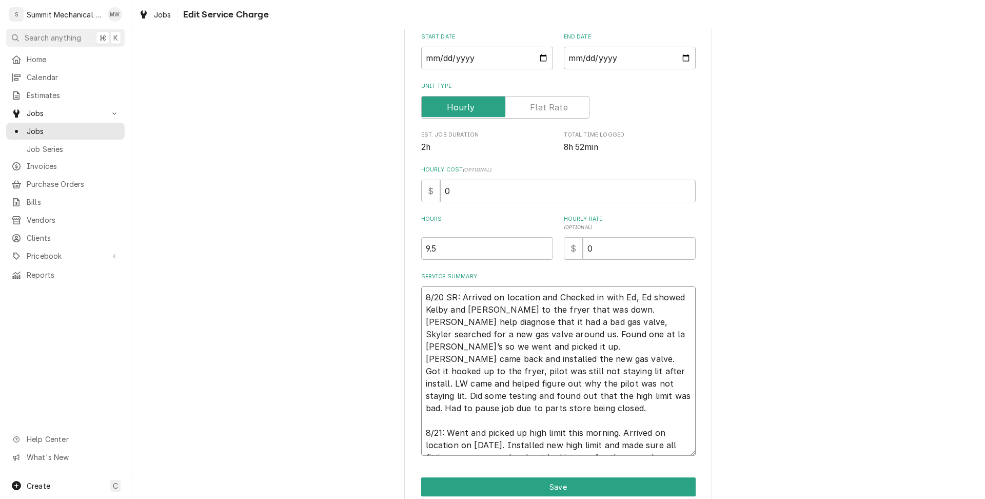
type textarea "x"
type textarea "8/20 SR: Arrived on location and Checked in with Ed, Ed showed Kelby and Skyler…"
type textarea "x"
type textarea "8/20 SR: Arrived on location and Checked in with Ed, Ed showed Kelby and Skyler…"
type textarea "x"
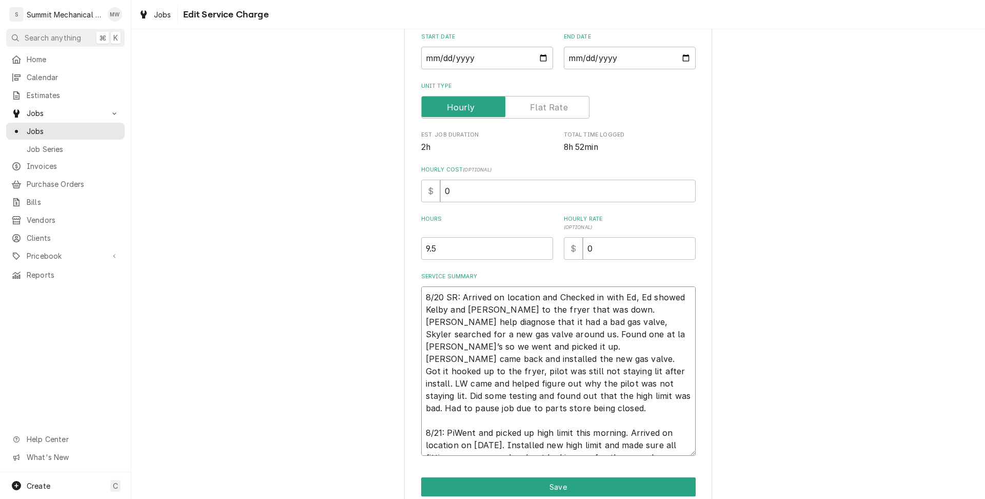
type textarea "8/20 SR: Arrived on location and Checked in with Ed, Ed showed Kelby and Skyler…"
type textarea "x"
type textarea "8/20 SR: Arrived on location and Checked in with Ed, Ed showed Kelby and Skyler…"
type textarea "x"
type textarea "8/20 SR: Arrived on location and Checked in with Ed, Ed showed Kelby and Skyler…"
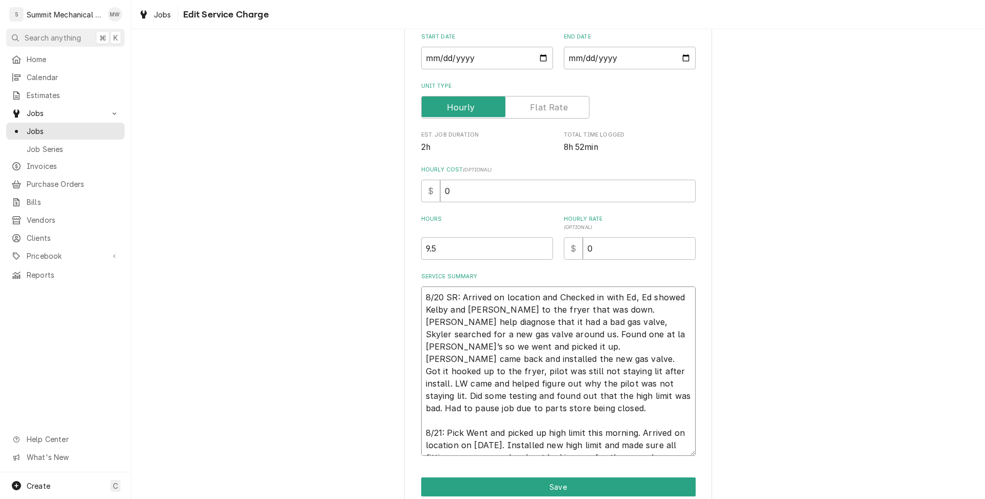
type textarea "x"
type textarea "8/20 SR: Arrived on location and Checked in with Ed, Ed showed Kelby and Skyler…"
type textarea "x"
type textarea "8/20 SR: Arrived on location and Checked in with Ed, Ed showed Kelby and Skyler…"
type textarea "x"
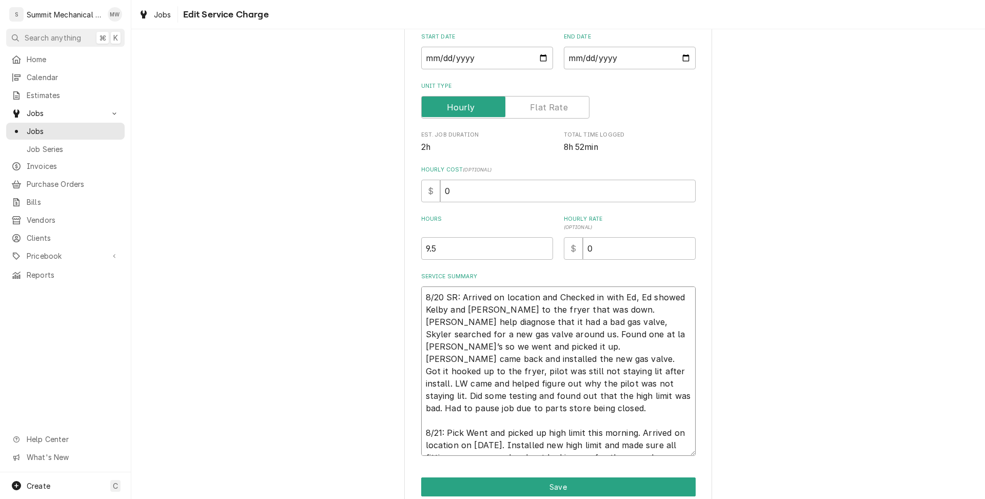
type textarea "8/20 SR: Arrived on location and Checked in with Ed, Ed showed Kelby and Skyler…"
type textarea "x"
type textarea "8/20 SR: Arrived on location and Checked in with Ed, Ed showed Kelby and Skyler…"
type textarea "x"
type textarea "8/20 SR: Arrived on location and Checked in with Ed, Ed showed Kelby and Skyler…"
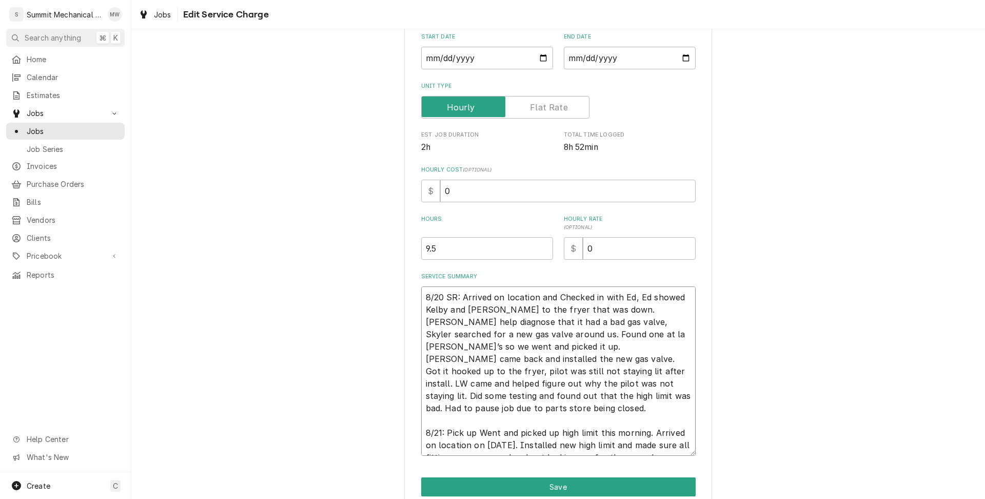
type textarea "x"
type textarea "8/20 SR: Arrived on location and Checked in with Ed, Ed showed Kelby and Skyler…"
type textarea "x"
type textarea "8/20 SR: Arrived on location and Checked in with Ed, Ed showed Kelby and Skyler…"
type textarea "x"
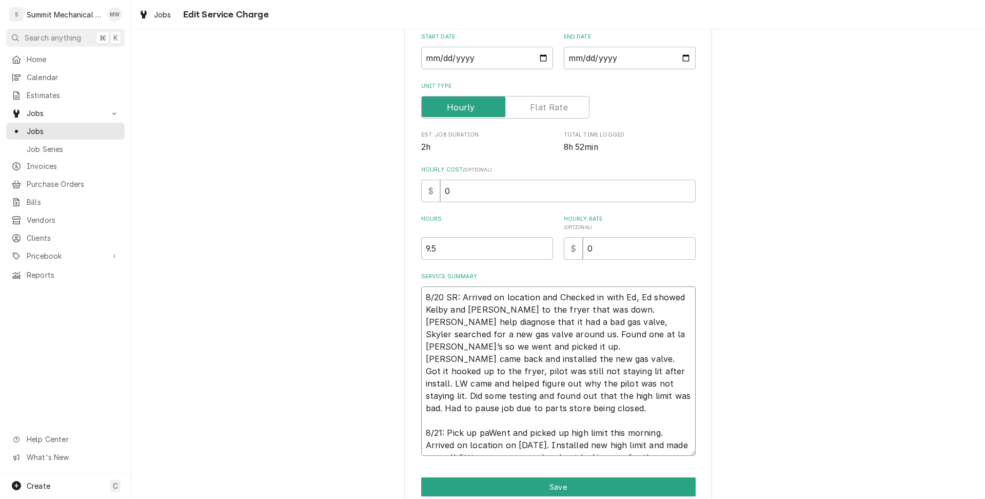
type textarea "8/20 SR: Arrived on location and Checked in with Ed, Ed showed Kelby and Skyler…"
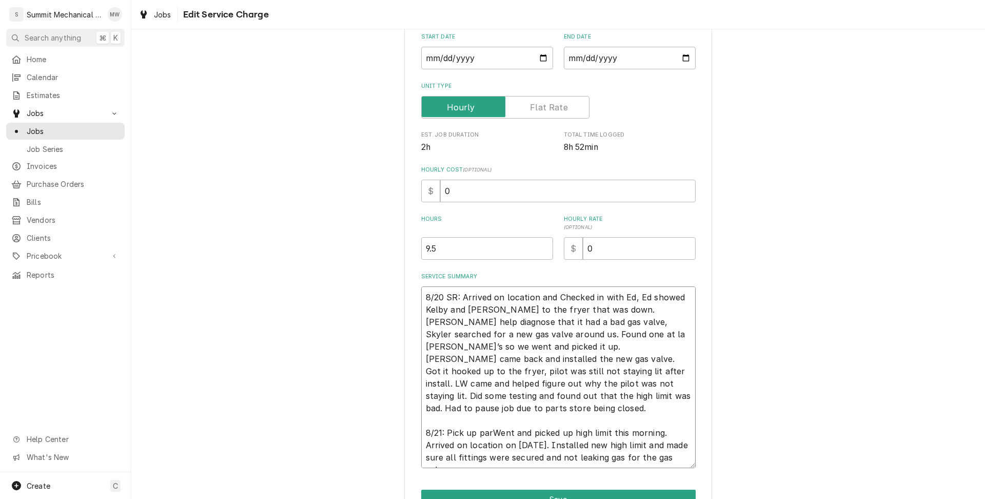
type textarea "x"
type textarea "8/20 SR: Arrived on location and Checked in with Ed, Ed showed Kelby and Skyler…"
type textarea "x"
type textarea "8/20 SR: Arrived on location and Checked in with Ed, Ed showed Kelby and Skyler…"
type textarea "x"
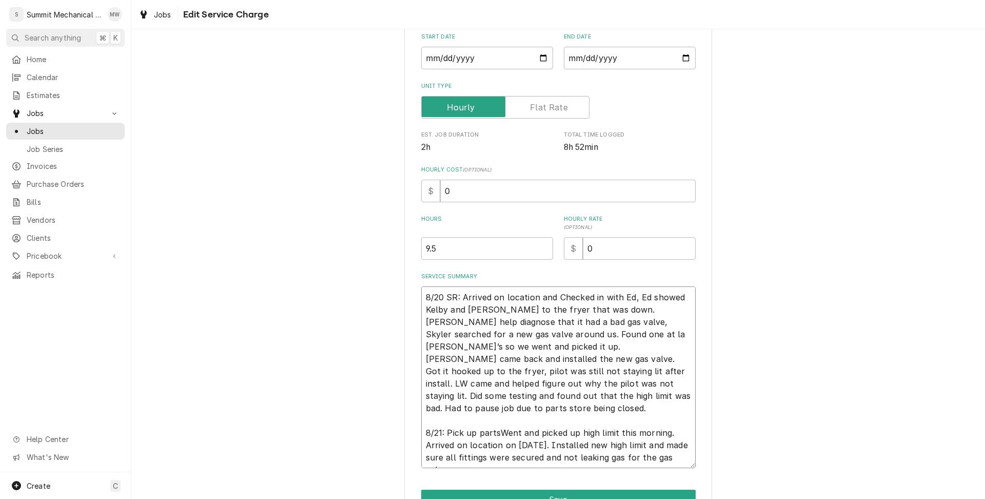
type textarea "8/20 SR: Arrived on location and Checked in with Ed, Ed showed Kelby and Skyler…"
type textarea "x"
type textarea "8/20 SR: Arrived on location and Checked in with Ed, Ed showed Kelby and Skyler…"
click at [559, 432] on textarea "8/20 SR: Arrived on location and Checked in with Ed, Ed showed Kelby and Skyler…" at bounding box center [558, 377] width 274 height 182
type textarea "x"
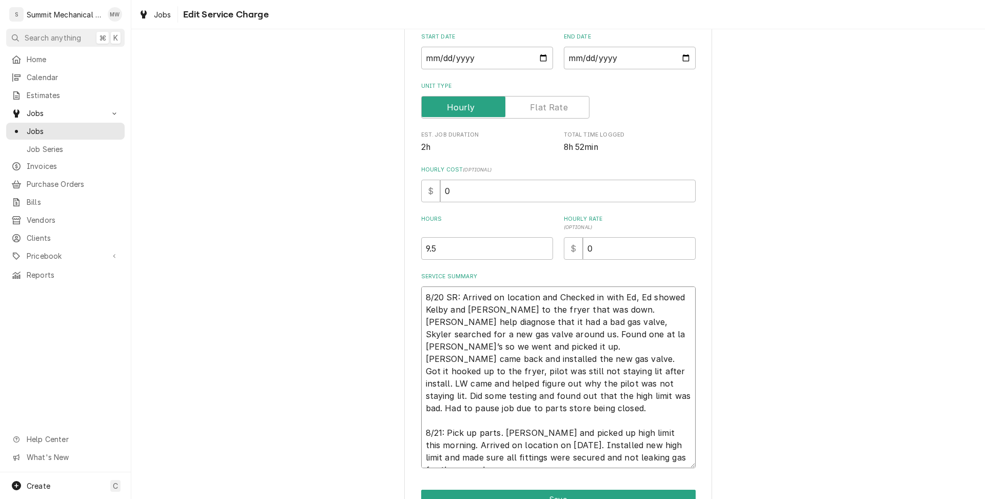
type textarea "8/20 SR: Arrived on location and Checked in with Ed, Ed showed Kelby and Skyler…"
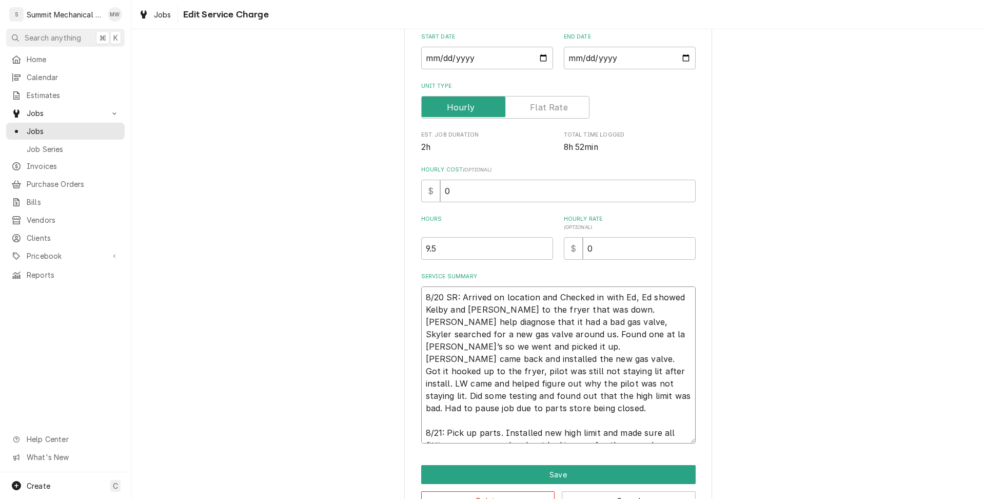
type textarea "x"
type textarea "8/20 SR: Arrived on location and Checked in with Ed, Ed showed Kelby and Skyler…"
type textarea "x"
type textarea "8/20 SR: Arrived on location and Checked in with Ed, Ed showed Kelby and Skyler…"
type textarea "x"
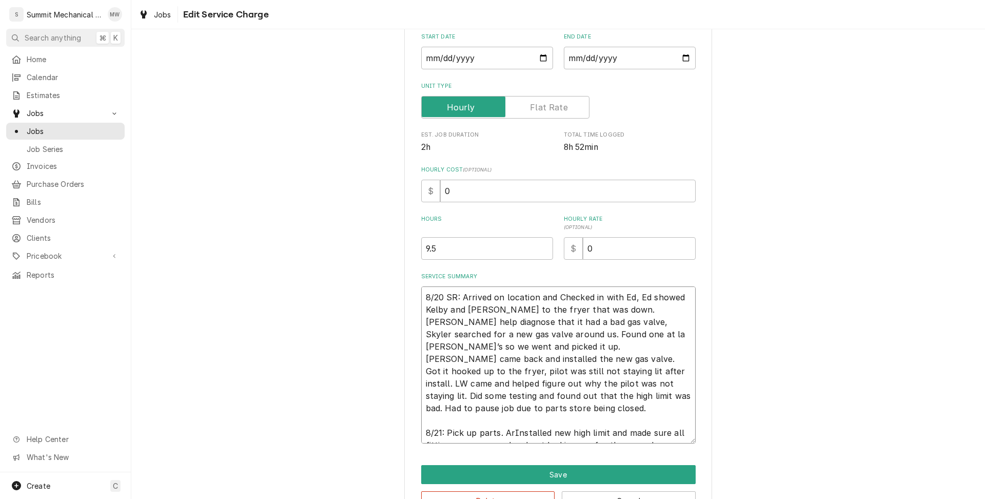
type textarea "8/20 SR: Arrived on location and Checked in with Ed, Ed showed Kelby and Skyler…"
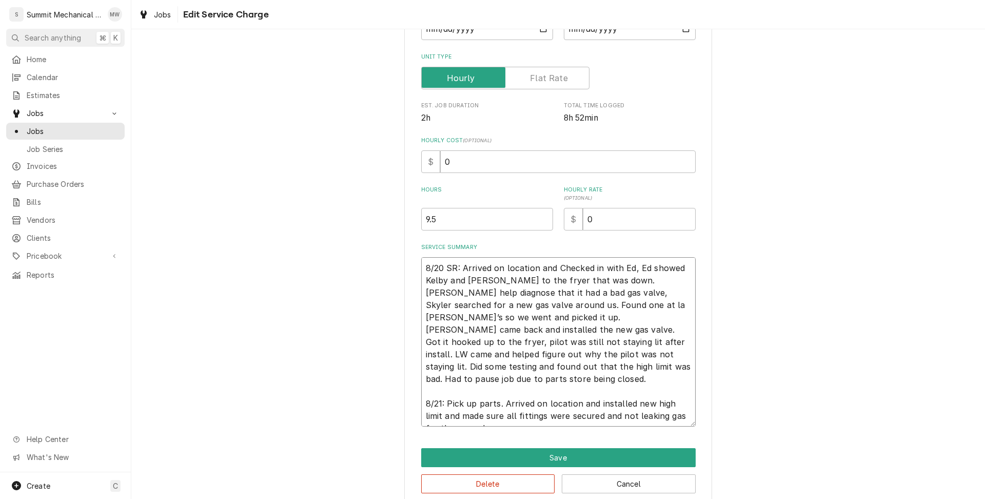
scroll to position [163, 0]
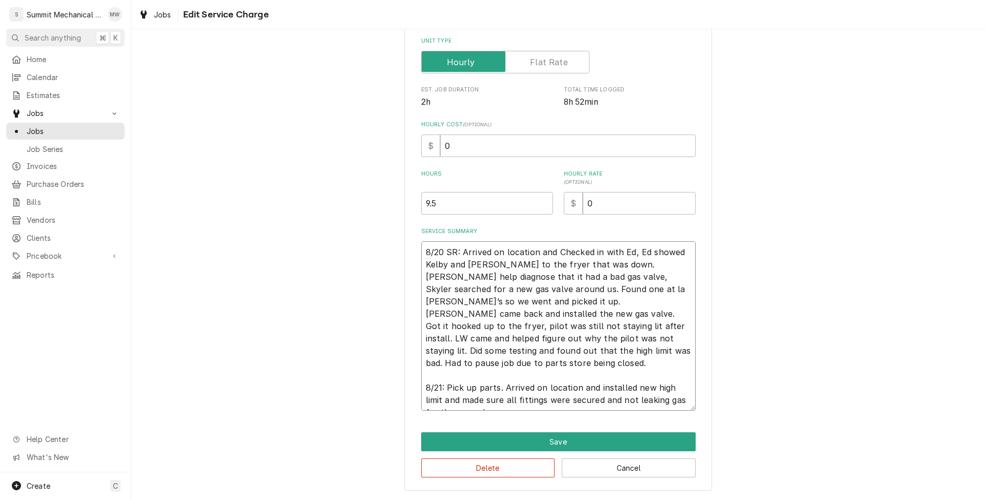
click at [481, 399] on textarea "8/20 SR: Arrived on location and Checked in with Ed, Ed showed Kelby and Skyler…" at bounding box center [558, 325] width 274 height 169
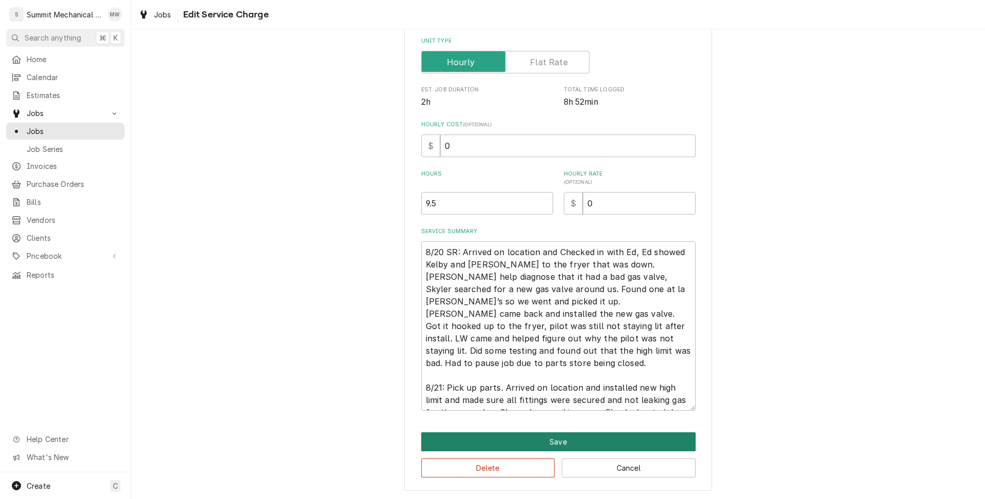
click at [504, 432] on button "Save" at bounding box center [558, 441] width 274 height 19
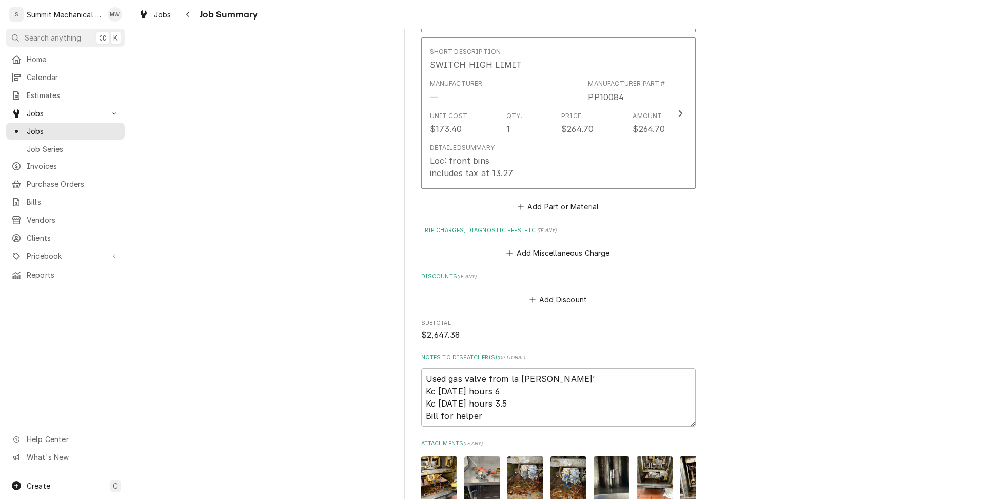
scroll to position [1197, 0]
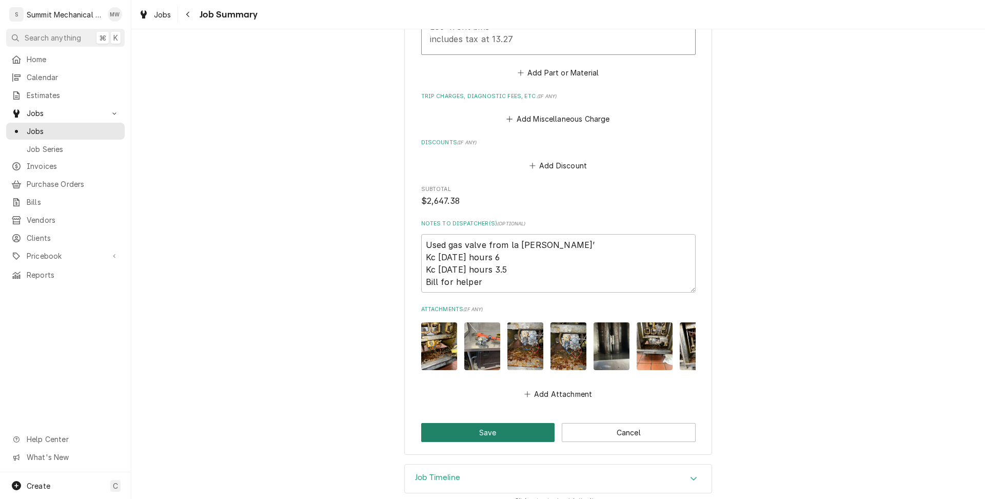
click at [487, 423] on button "Save" at bounding box center [488, 432] width 134 height 19
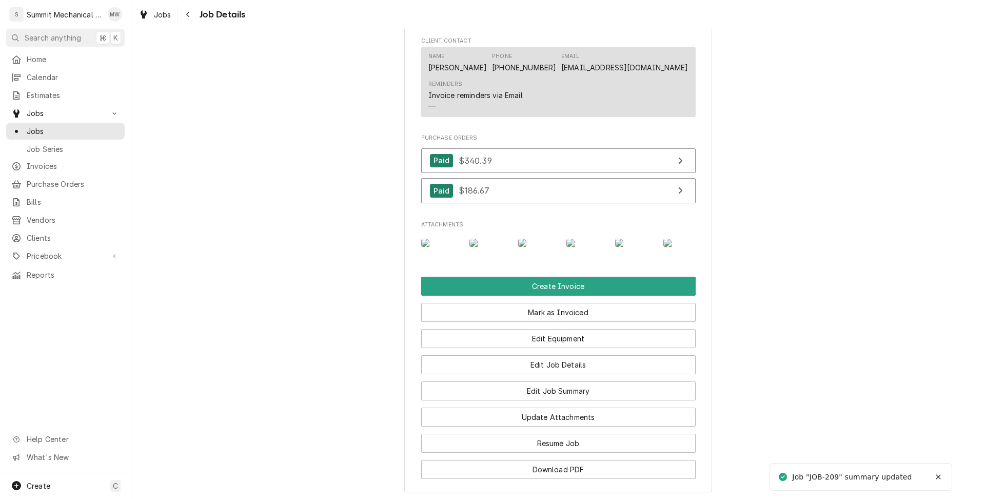
scroll to position [982, 0]
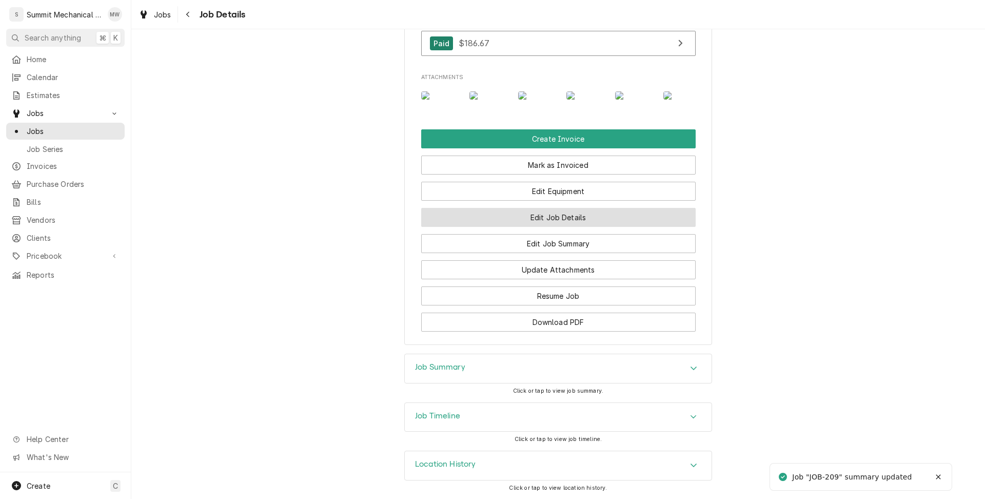
click at [583, 222] on button "Edit Job Details" at bounding box center [558, 217] width 274 height 19
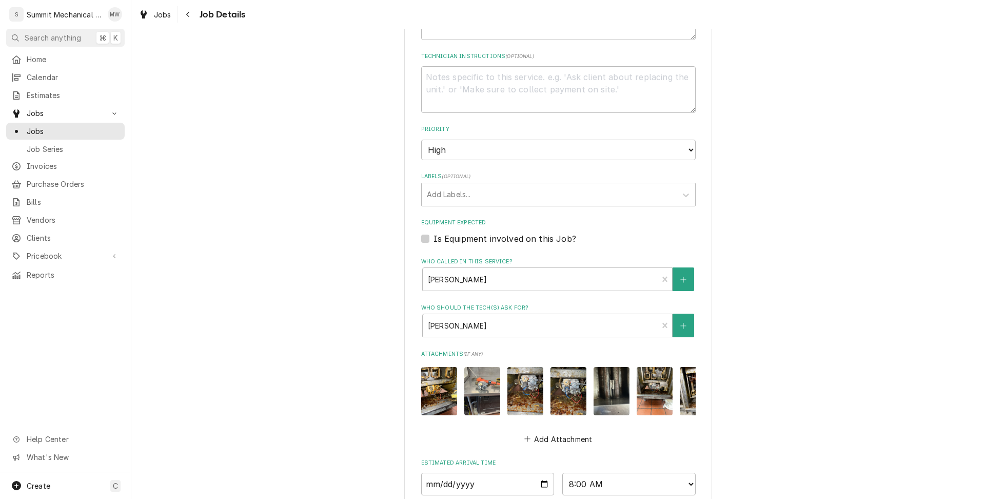
scroll to position [349, 0]
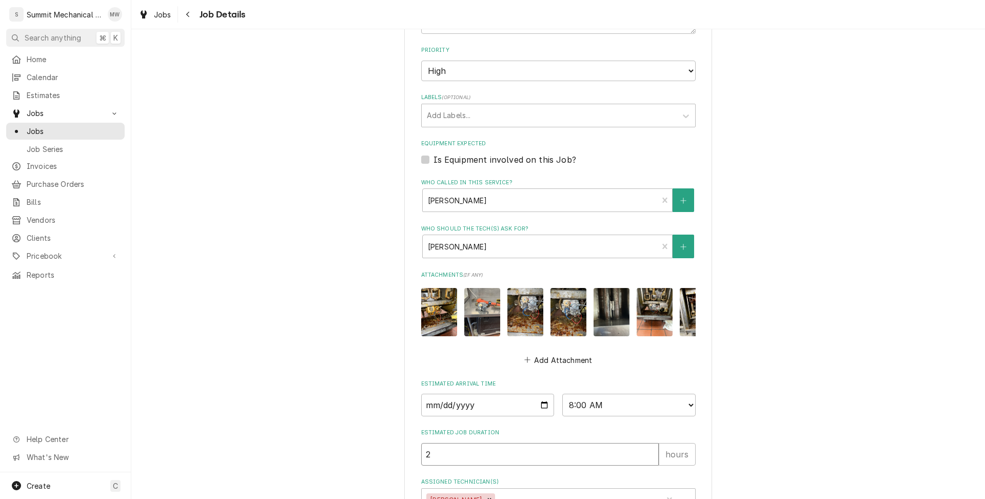
click at [464, 455] on input "2" at bounding box center [539, 454] width 237 height 23
type textarea "x"
type input "9"
type textarea "x"
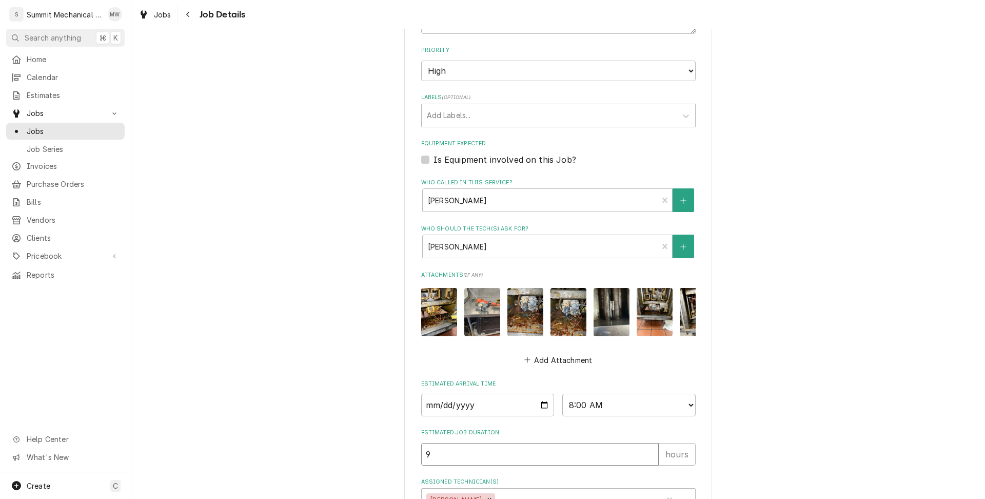
type input "9.6"
type textarea "x"
type input "9.5"
type textarea "x"
type input "9.5"
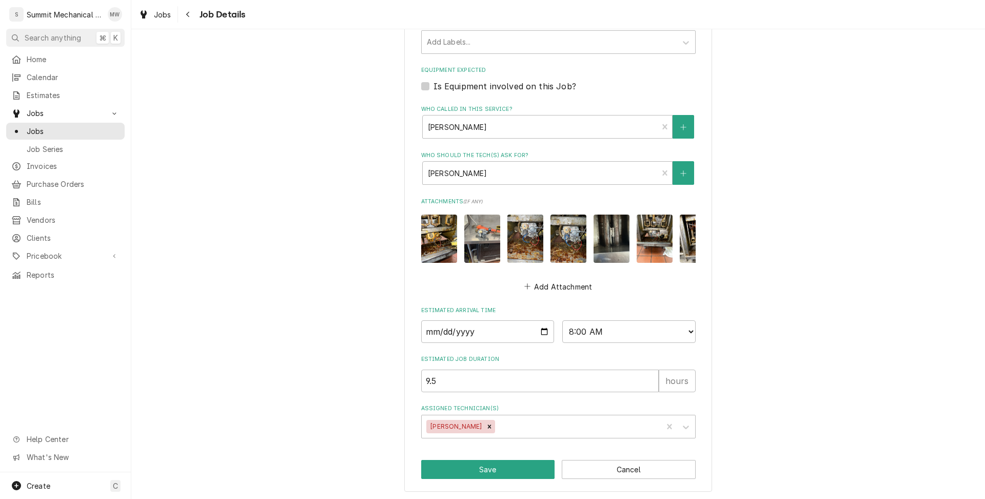
scroll to position [424, 0]
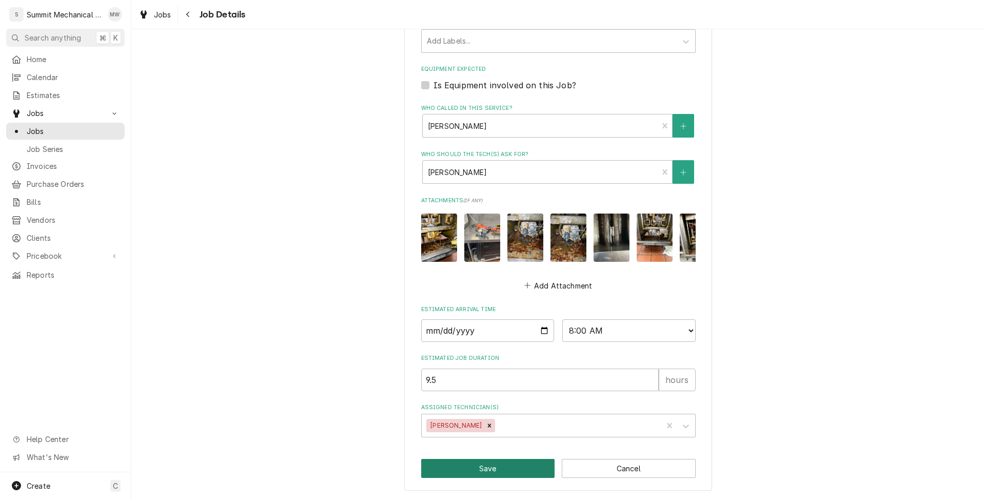
click at [489, 467] on button "Save" at bounding box center [488, 468] width 134 height 19
type textarea "x"
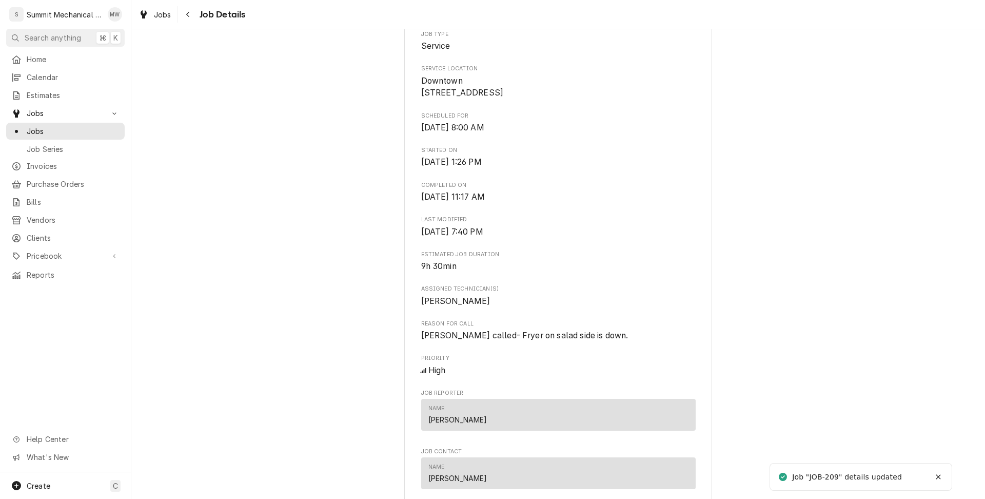
scroll to position [311, 0]
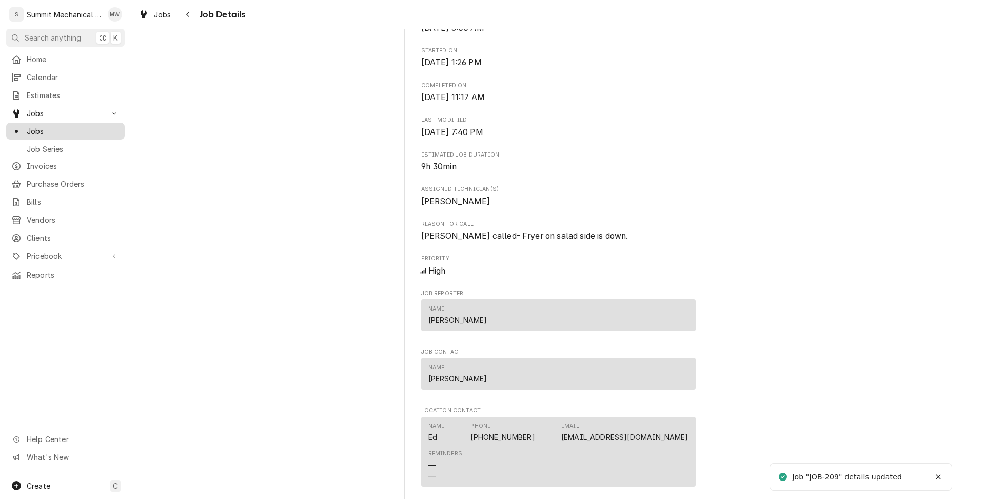
click at [49, 129] on span "Jobs" at bounding box center [73, 131] width 93 height 11
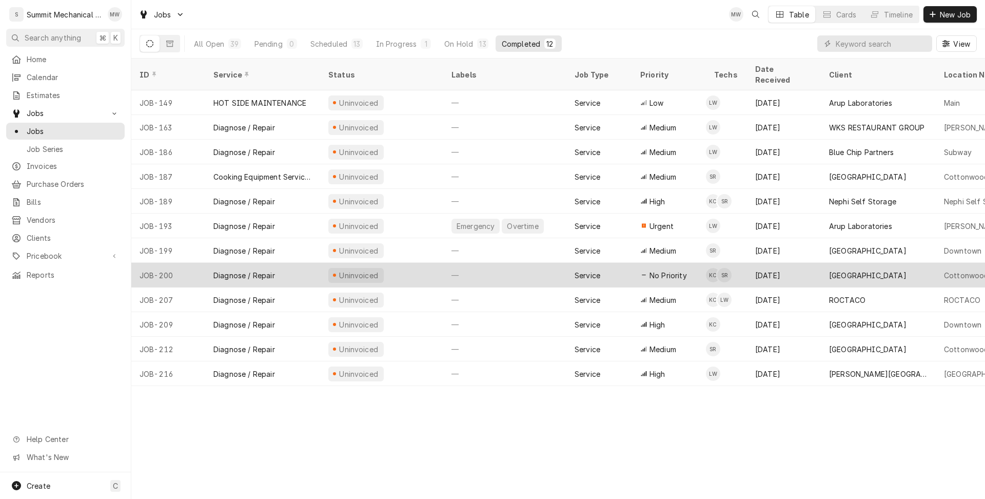
click at [299, 268] on div "Diagnose / Repair" at bounding box center [262, 275] width 115 height 25
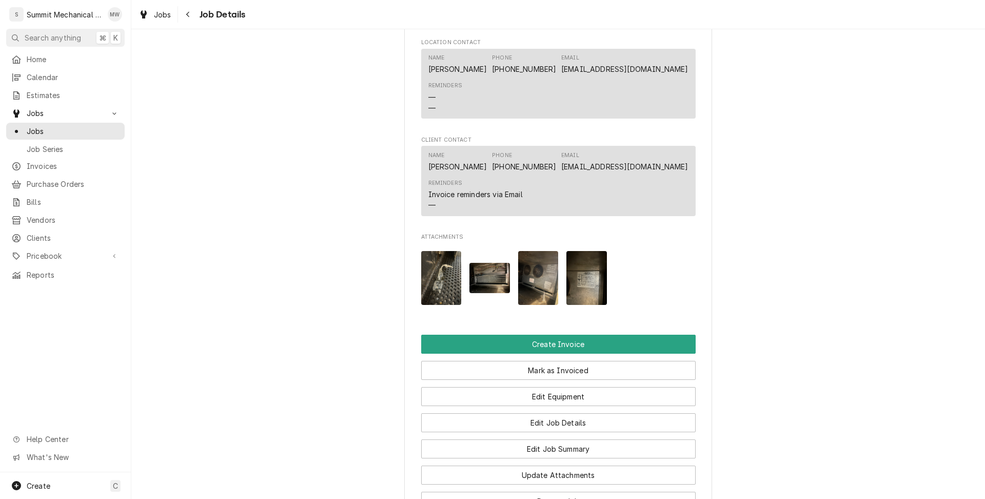
scroll to position [1124, 0]
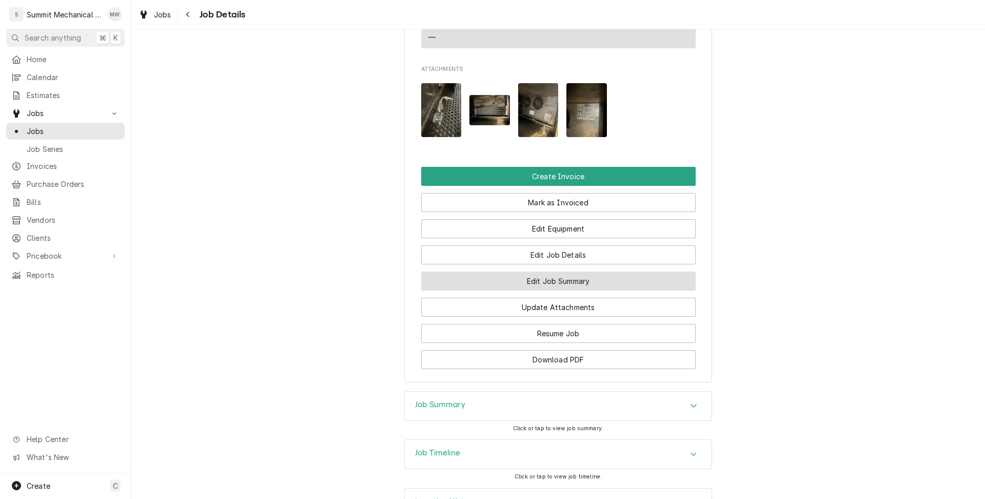
click at [552, 290] on button "Edit Job Summary" at bounding box center [558, 280] width 274 height 19
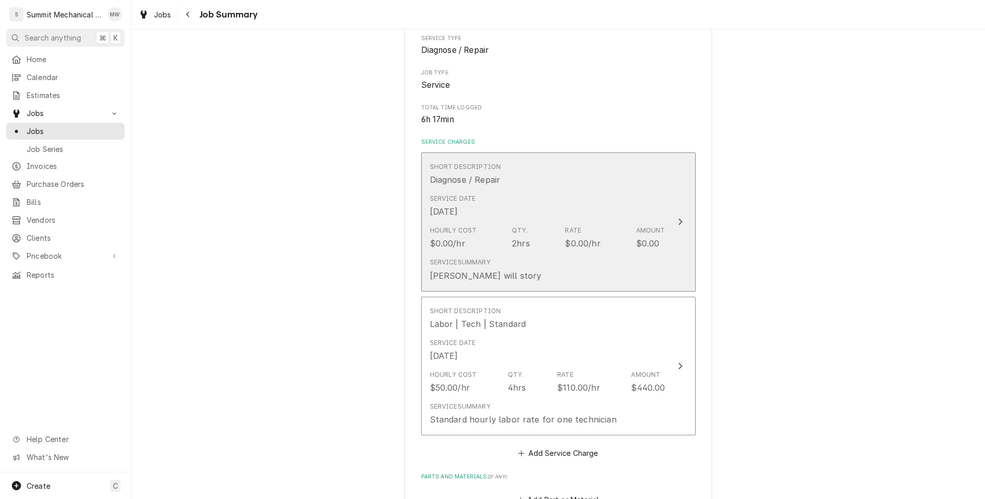
scroll to position [166, 0]
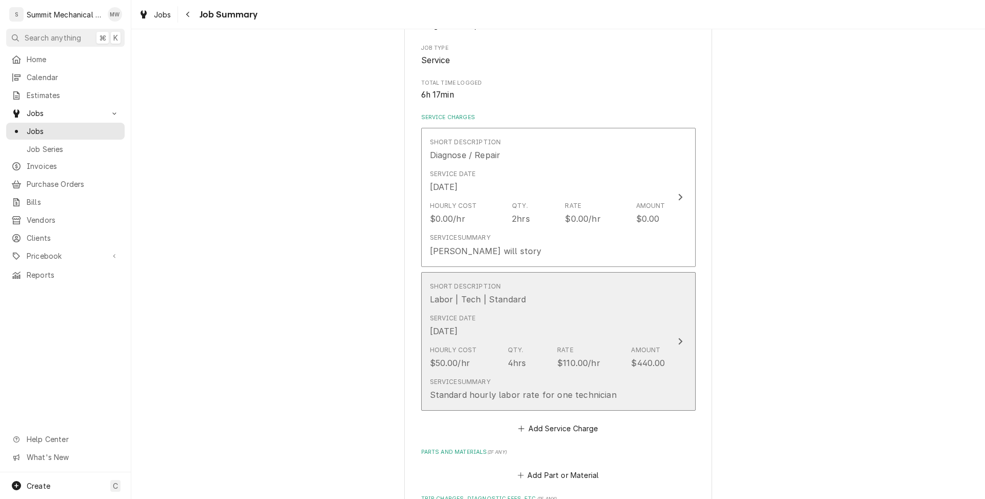
click at [537, 330] on div "Service Date [DATE]" at bounding box center [547, 325] width 235 height 32
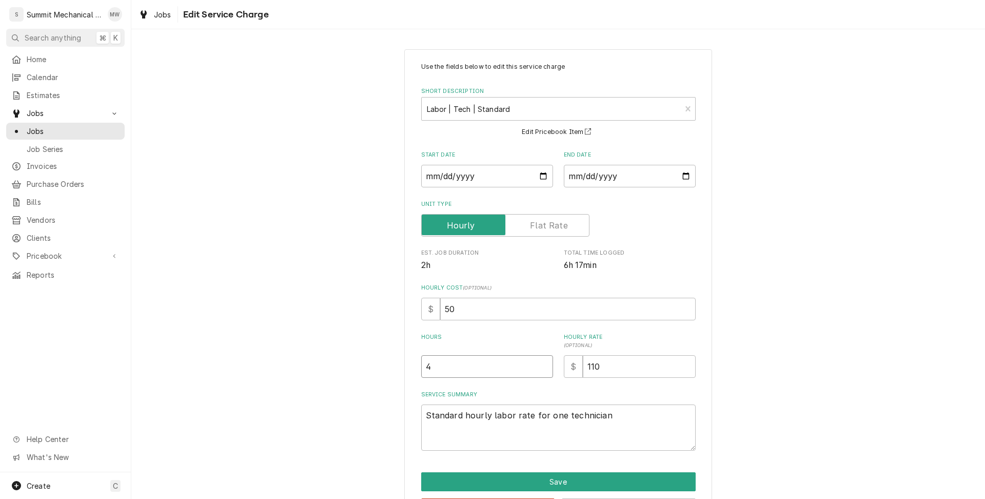
click at [470, 368] on input "4" at bounding box center [487, 366] width 132 height 23
type textarea "x"
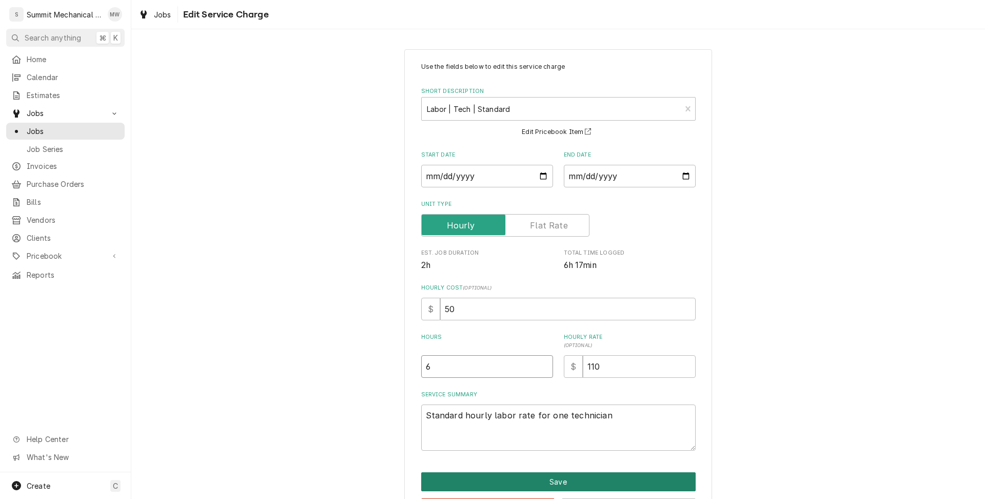
type input "6"
click at [545, 489] on button "Save" at bounding box center [558, 481] width 274 height 19
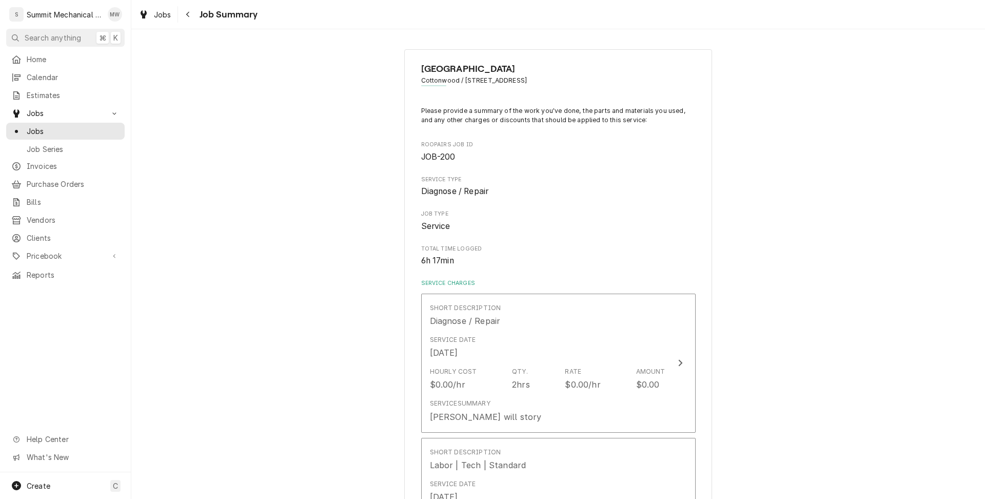
scroll to position [166, 0]
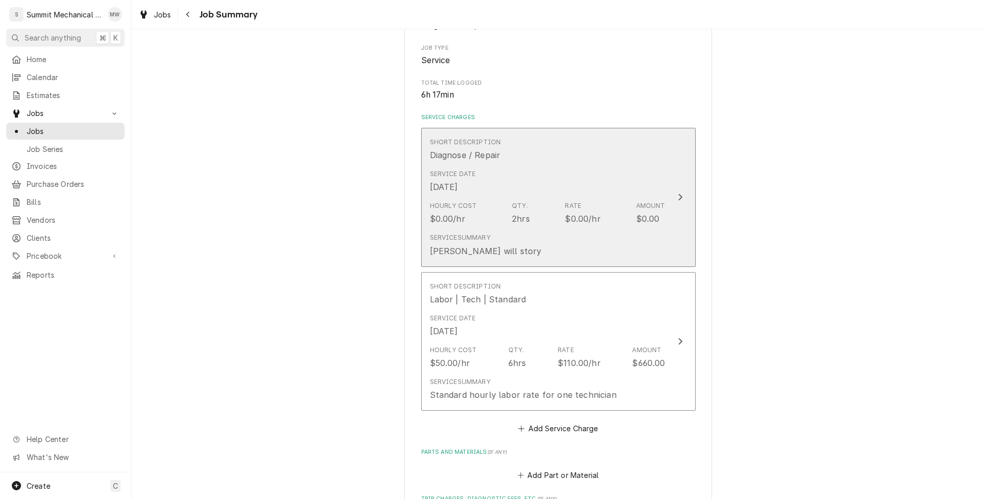
click at [528, 179] on div "Service Date [DATE]" at bounding box center [547, 181] width 235 height 32
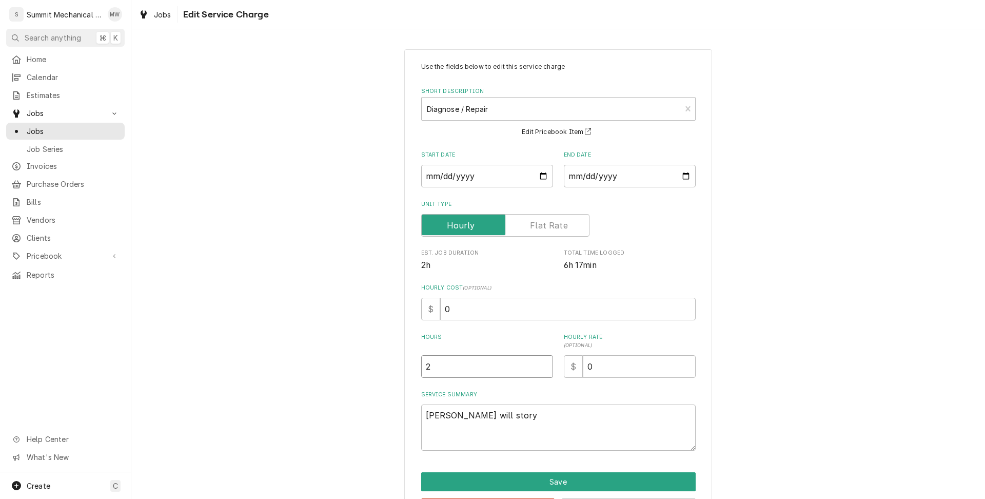
click at [450, 365] on input "2" at bounding box center [487, 366] width 132 height 23
type textarea "x"
type input "6"
click at [495, 417] on textarea "[PERSON_NAME] will story" at bounding box center [558, 427] width 274 height 46
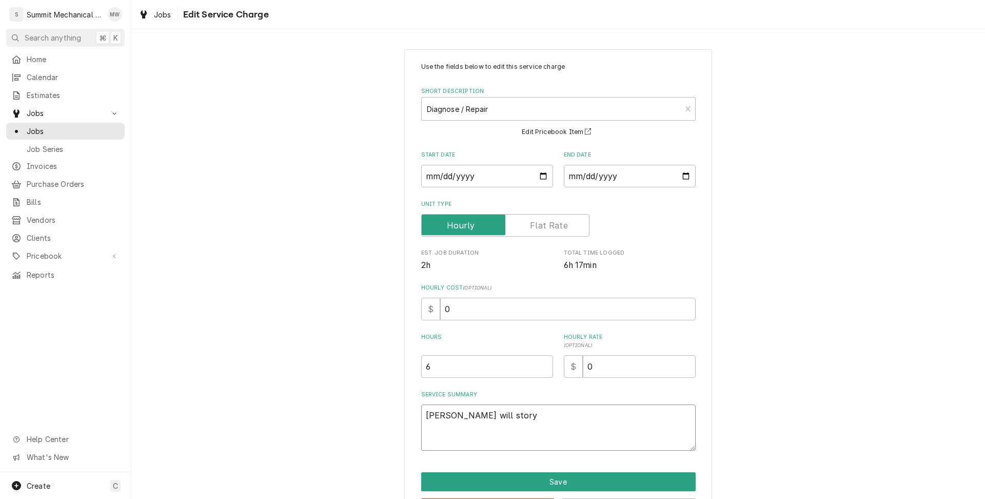
type textarea "x"
type textarea "K"
type textarea "x"
type textarea "Ke"
type textarea "x"
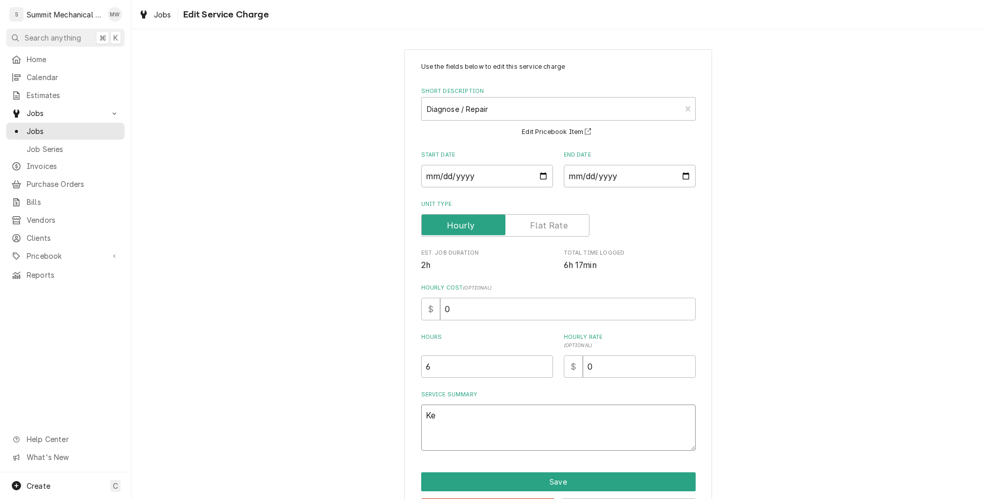
type textarea "Kel"
type textarea "x"
type textarea "Kelb"
type textarea "x"
type textarea "Kelby"
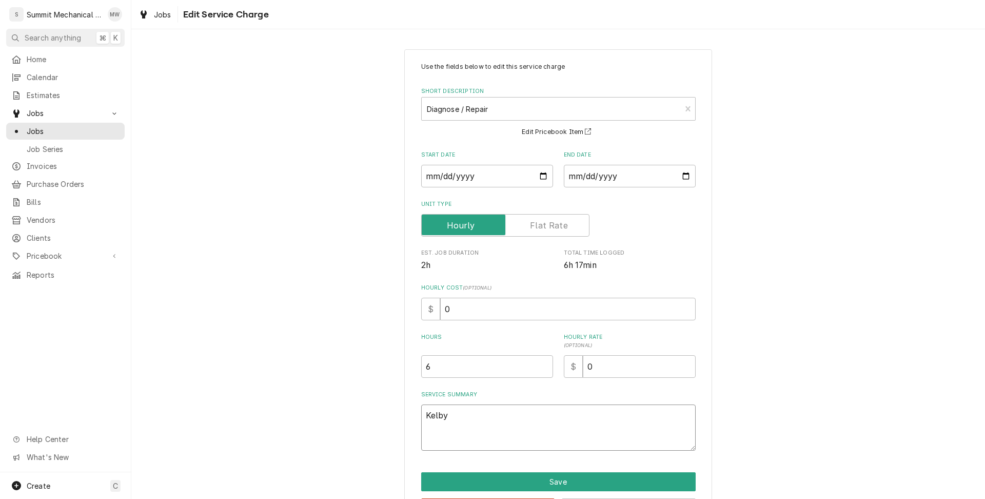
type textarea "x"
type textarea "Kelby"
type textarea "x"
type textarea "Kelby to"
type textarea "x"
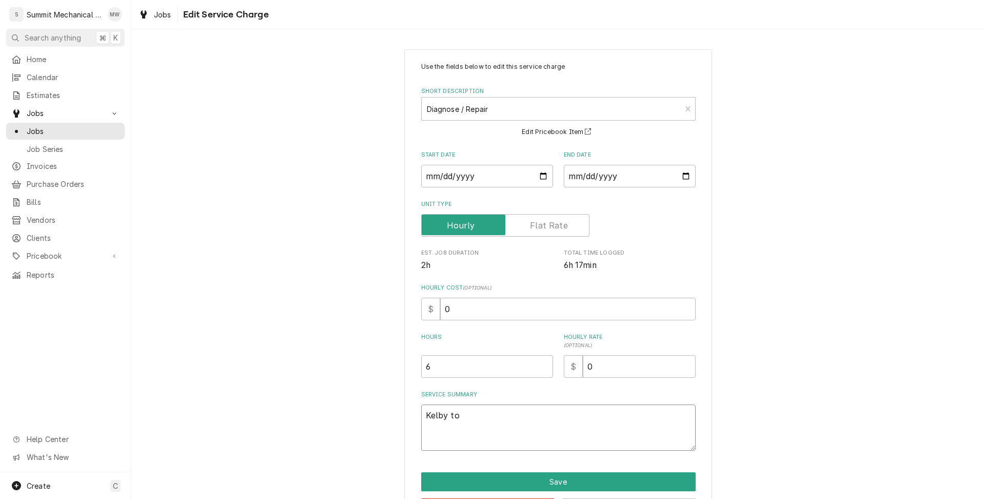
type textarea "Kelby to"
type textarea "x"
type textarea "[PERSON_NAME] to i"
type textarea "x"
type textarea "Kelby to inc"
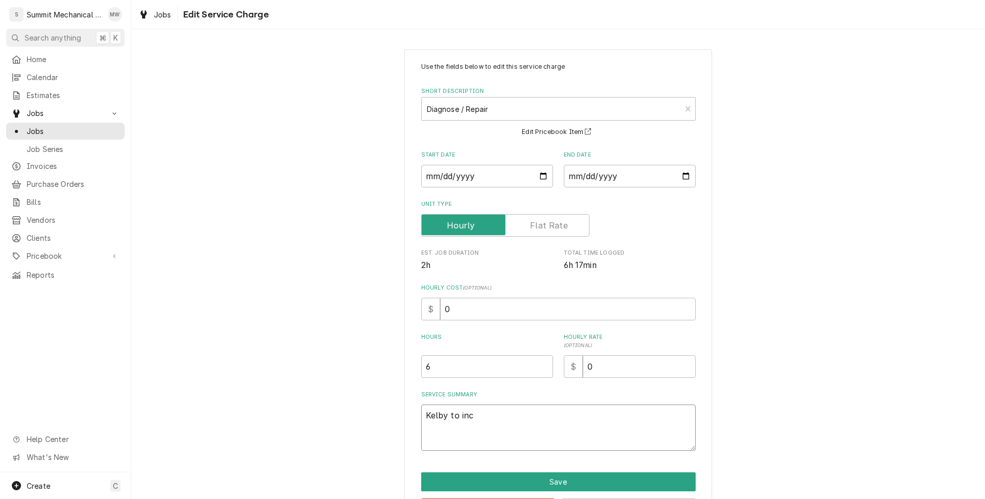
type textarea "x"
type textarea "Kelby to incl"
type textarea "x"
type textarea "Kelby to inclu"
type textarea "x"
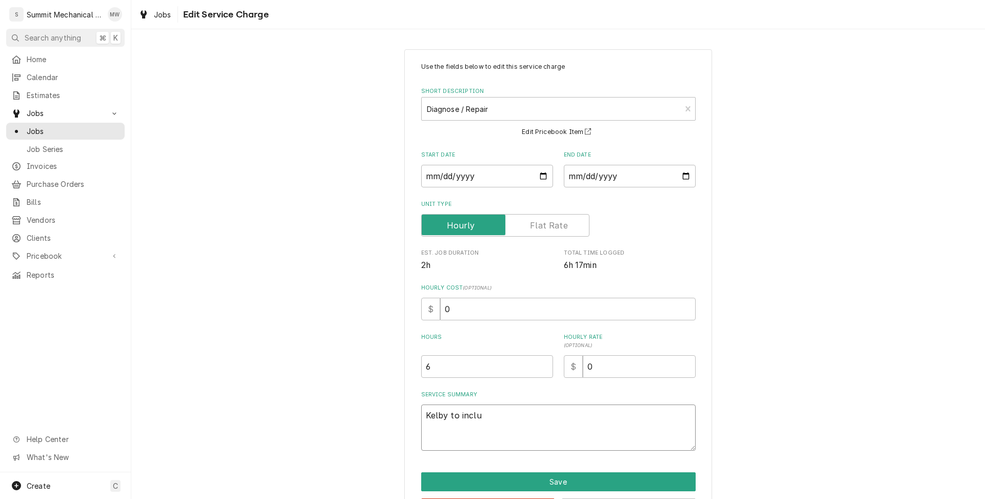
type textarea "[PERSON_NAME] to includ"
type textarea "x"
type textarea "Kelby to include"
type textarea "x"
type textarea "Kelby to include"
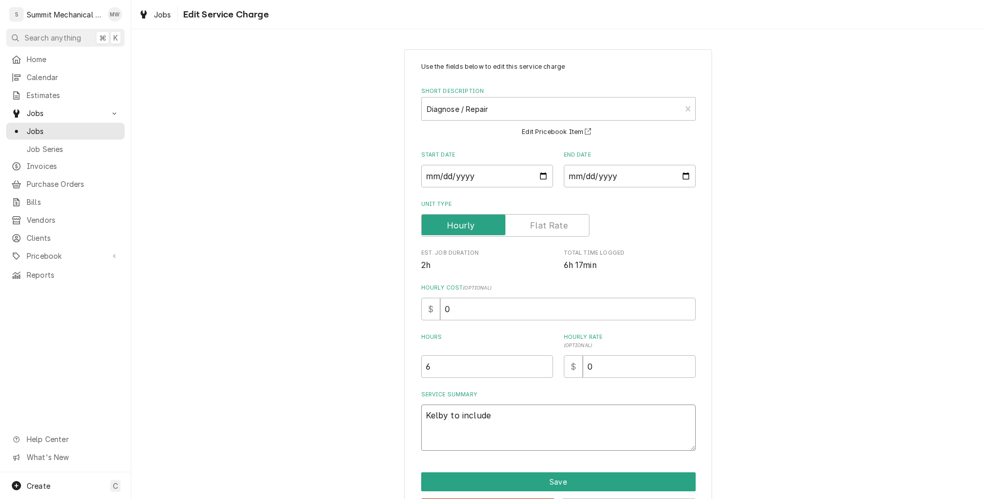
type textarea "x"
type textarea "Kelby to include n"
type textarea "x"
type textarea "Kelby to include no"
type textarea "x"
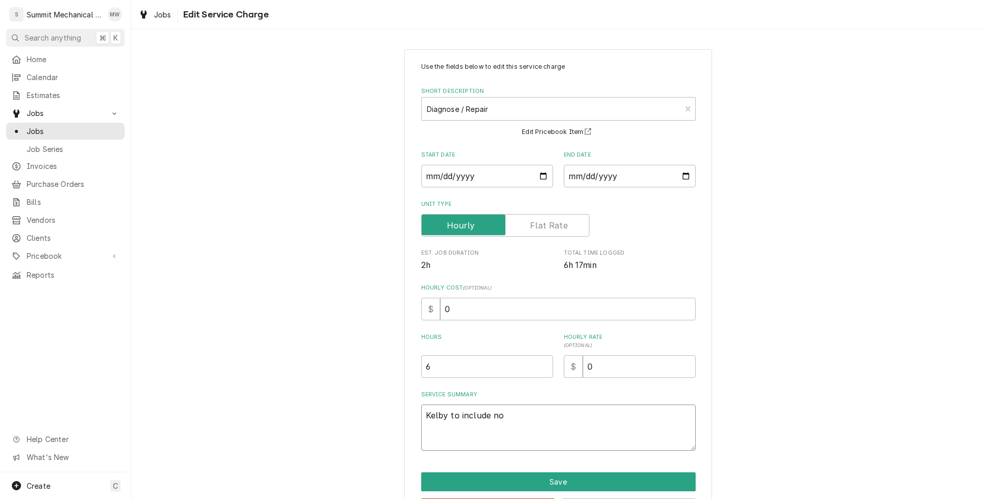
type textarea "Kelby to include not"
type textarea "x"
type textarea "Kelby to include note"
type textarea "x"
type textarea "[PERSON_NAME] to include notes"
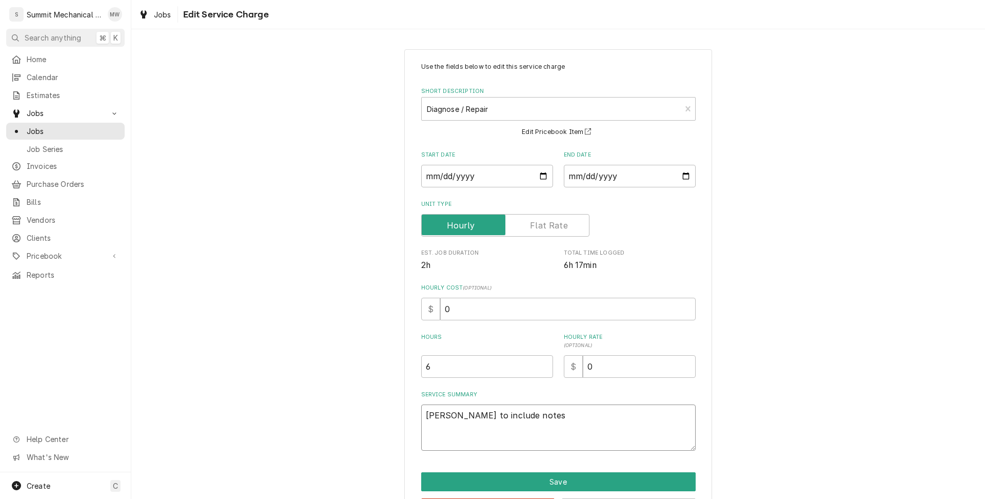
type textarea "x"
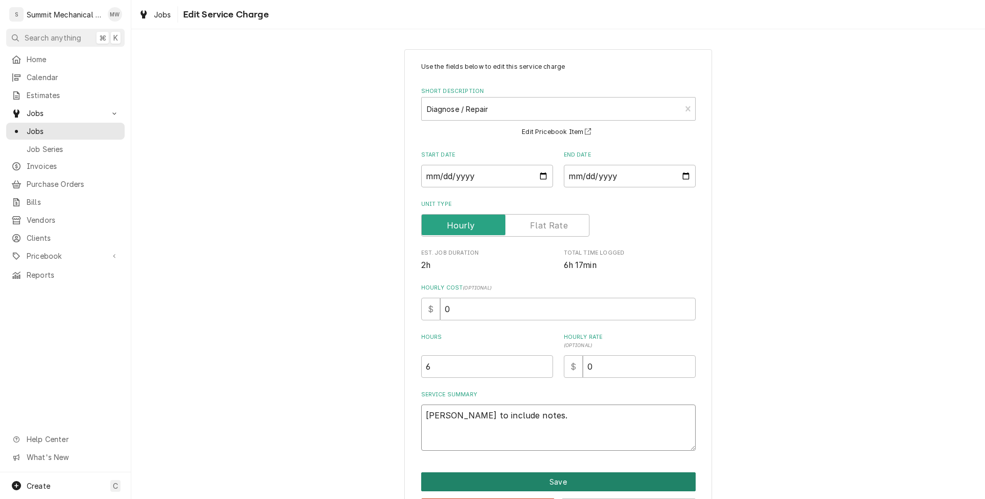
type textarea "[PERSON_NAME] to include notes."
click at [562, 476] on button "Save" at bounding box center [558, 481] width 274 height 19
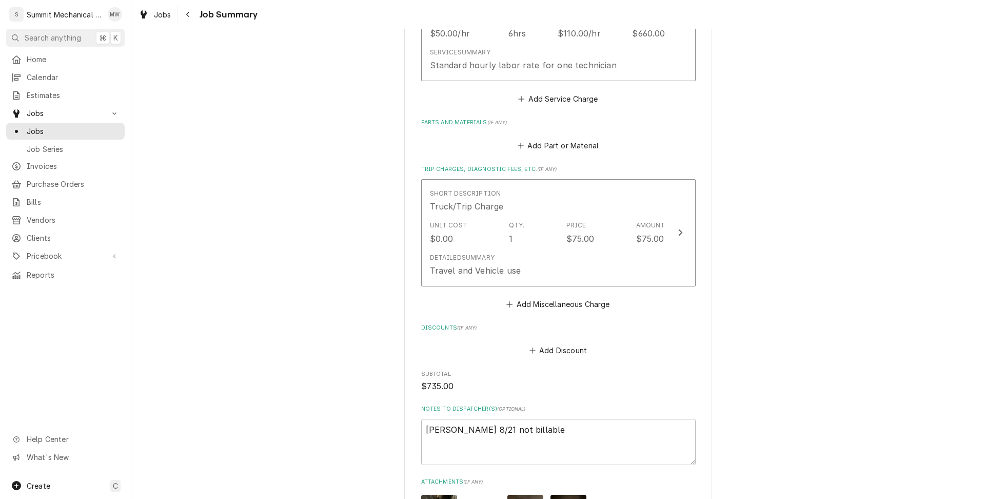
scroll to position [680, 0]
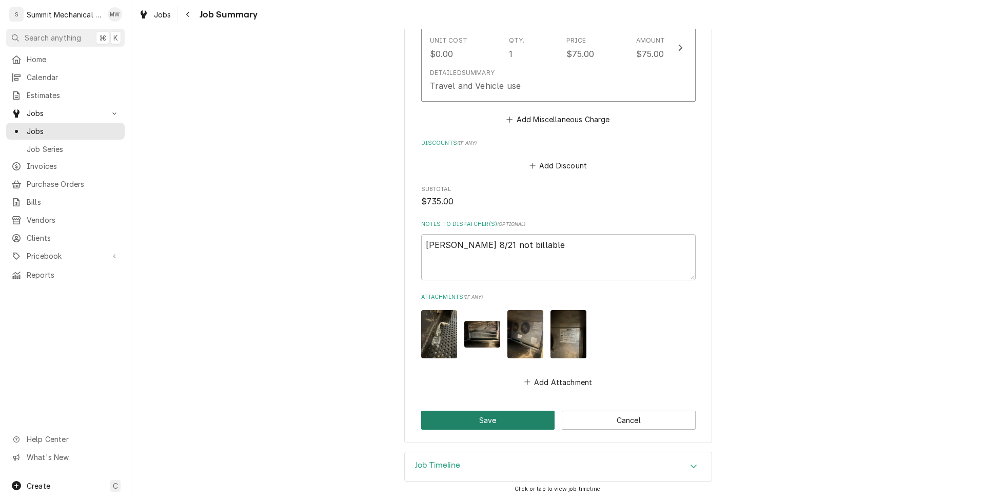
click at [485, 418] on button "Save" at bounding box center [488, 419] width 134 height 19
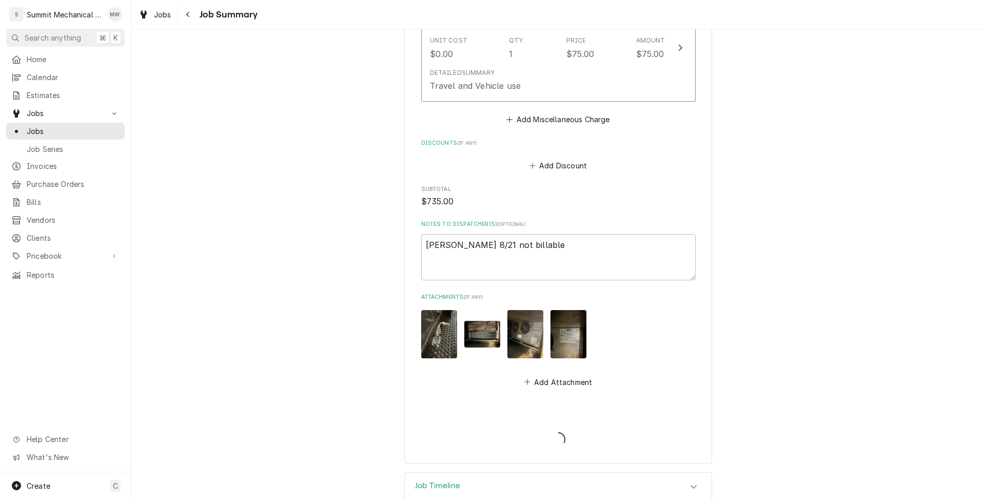
type textarea "x"
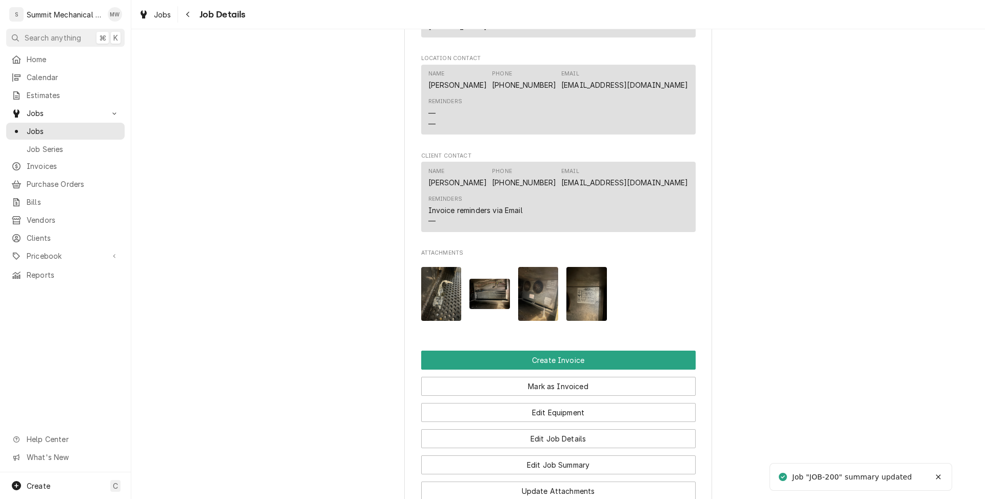
scroll to position [1009, 0]
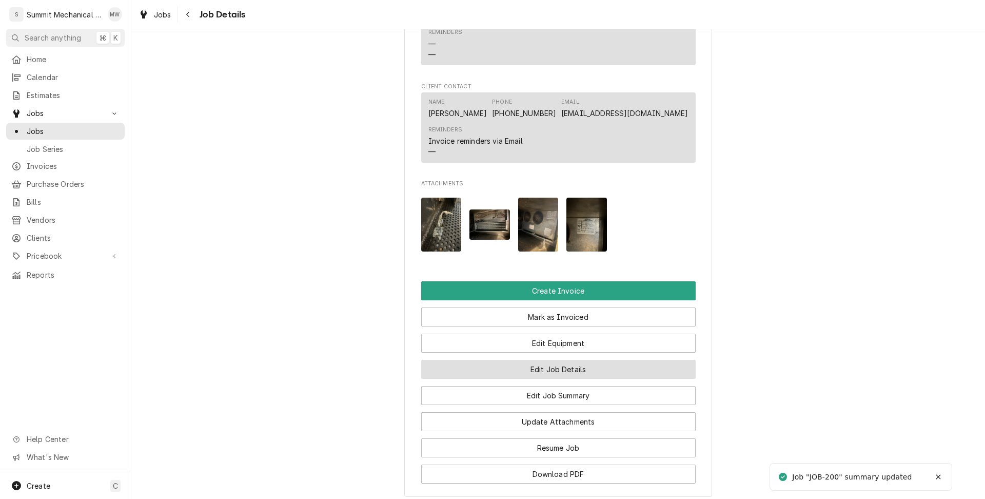
click at [563, 376] on button "Edit Job Details" at bounding box center [558, 369] width 274 height 19
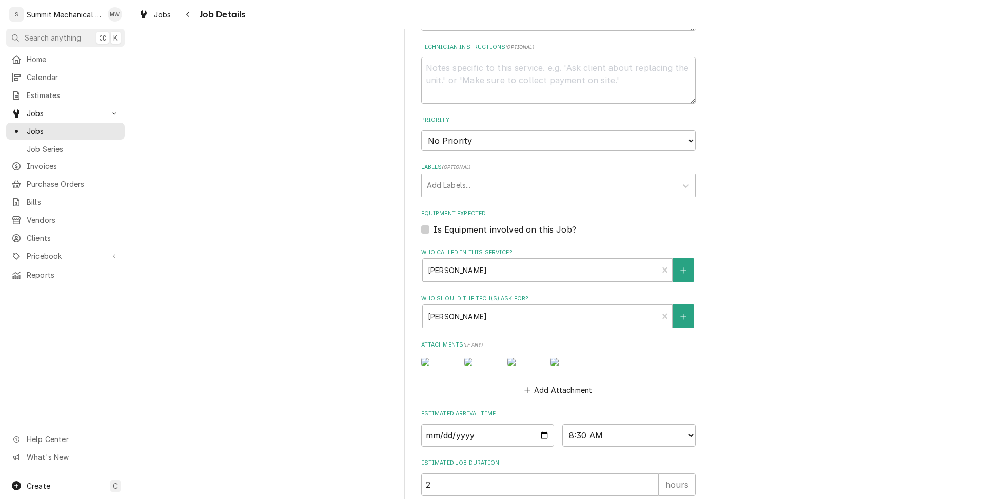
scroll to position [402, 0]
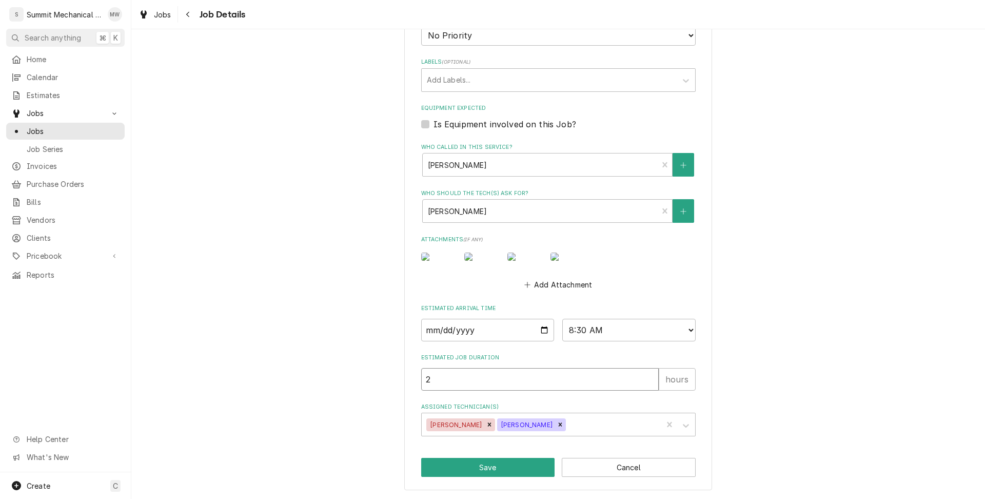
click at [471, 390] on input "2" at bounding box center [539, 379] width 237 height 23
type textarea "x"
type input "6"
type textarea "x"
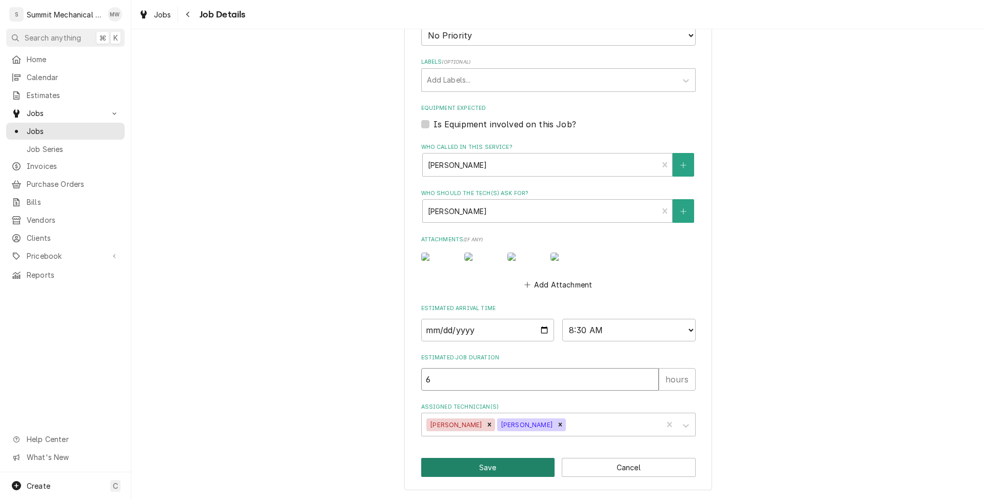
type input "6"
click at [517, 477] on button "Save" at bounding box center [488, 467] width 134 height 19
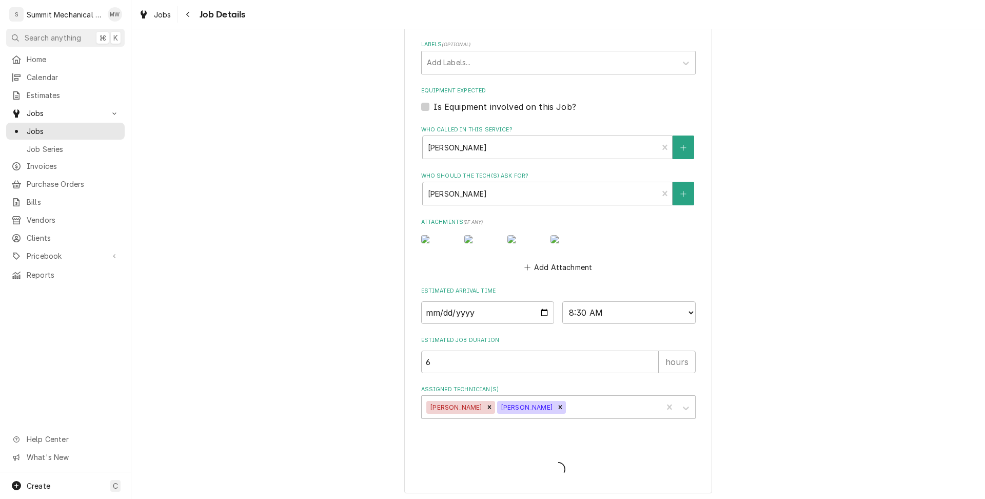
type textarea "x"
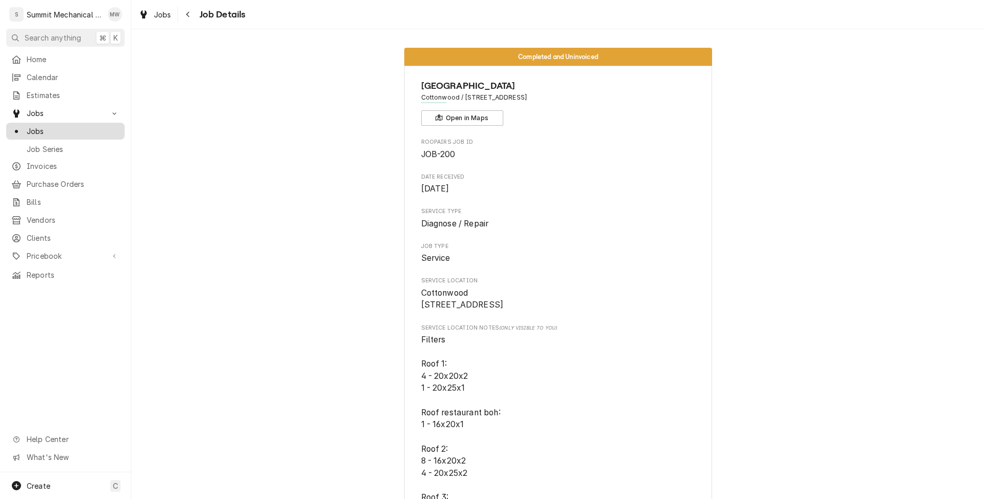
click at [53, 128] on span "Jobs" at bounding box center [73, 131] width 93 height 11
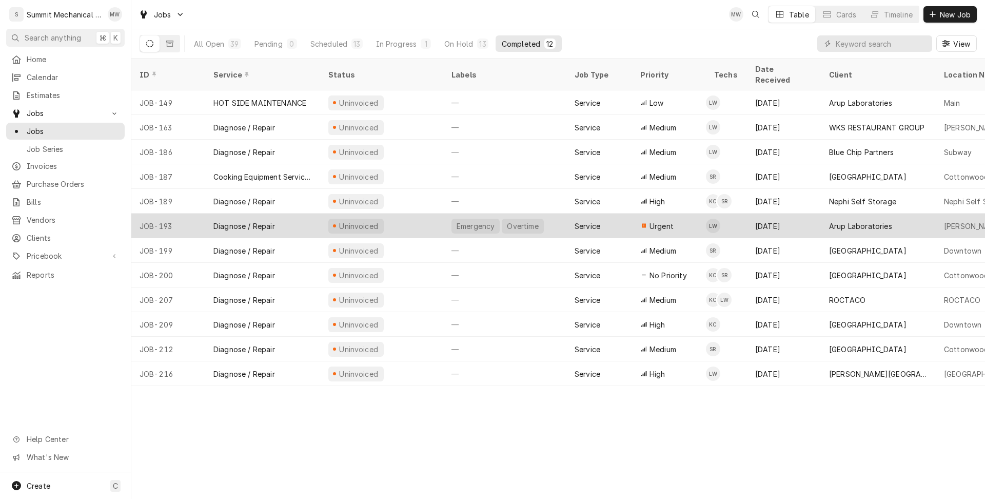
click at [410, 217] on div "Uninvoiced" at bounding box center [381, 225] width 123 height 25
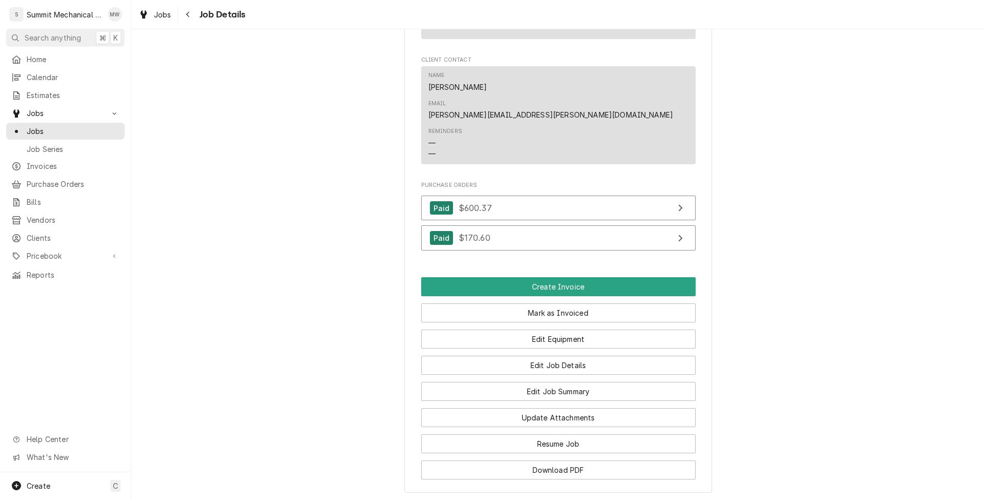
scroll to position [858, 0]
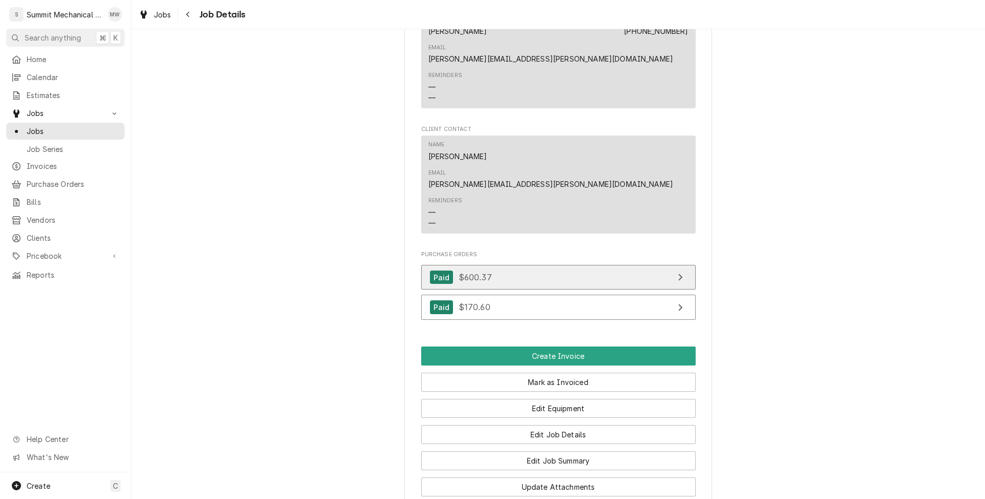
click at [504, 265] on link "Paid $600.37" at bounding box center [558, 277] width 274 height 25
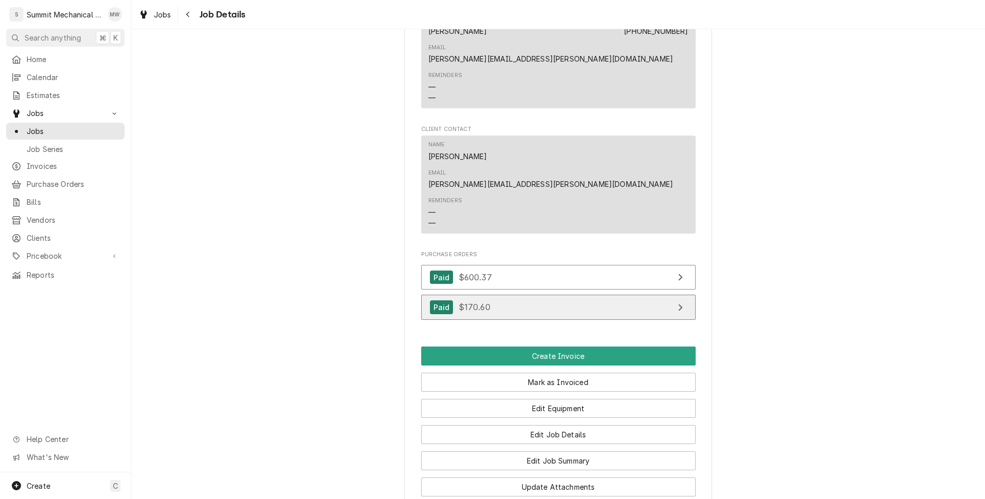
click at [486, 302] on span "$170.60" at bounding box center [475, 307] width 32 height 10
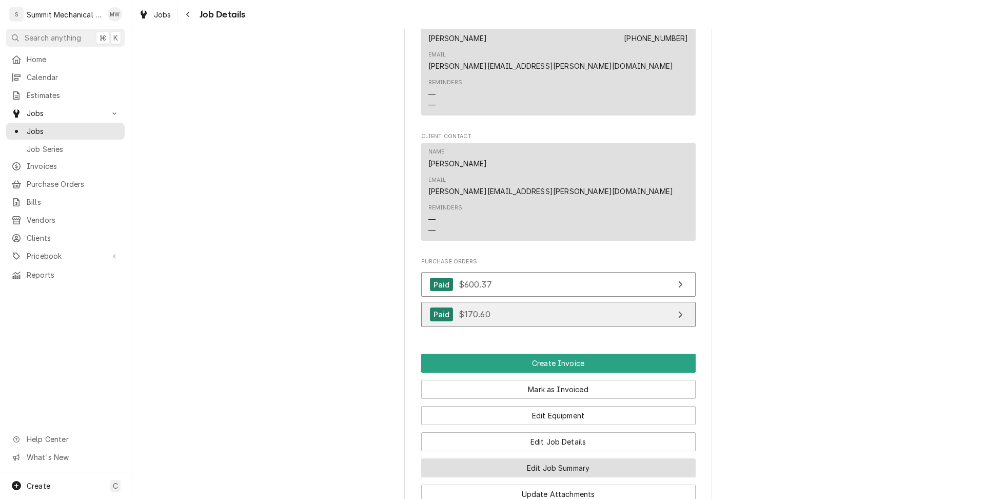
scroll to position [885, 0]
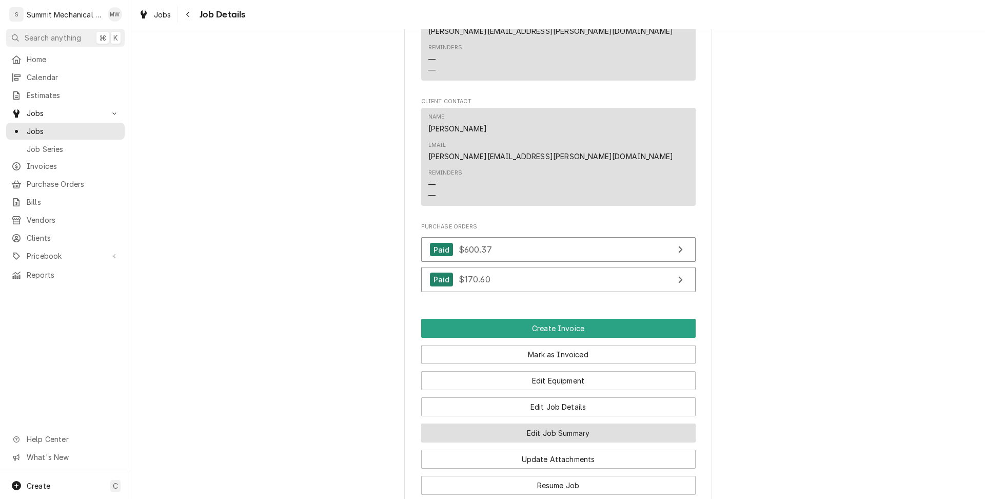
click at [577, 423] on button "Edit Job Summary" at bounding box center [558, 432] width 274 height 19
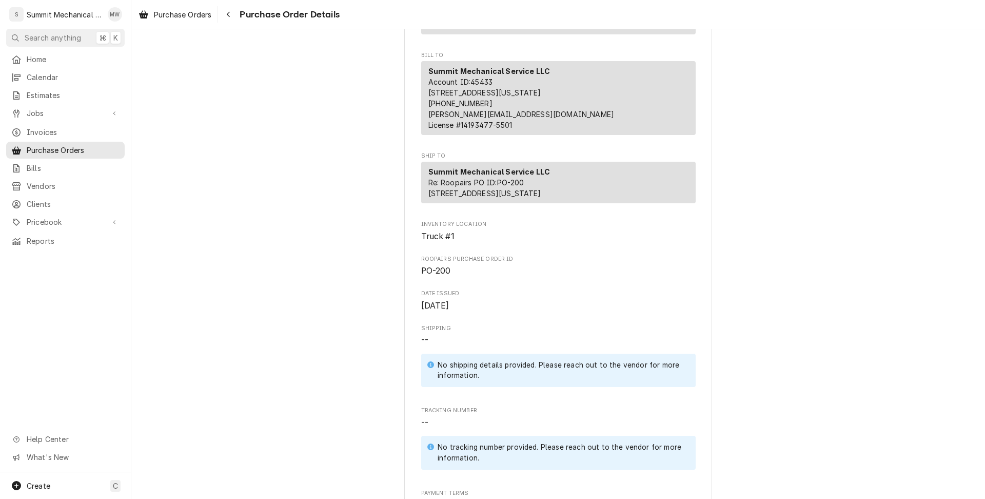
scroll to position [508, 0]
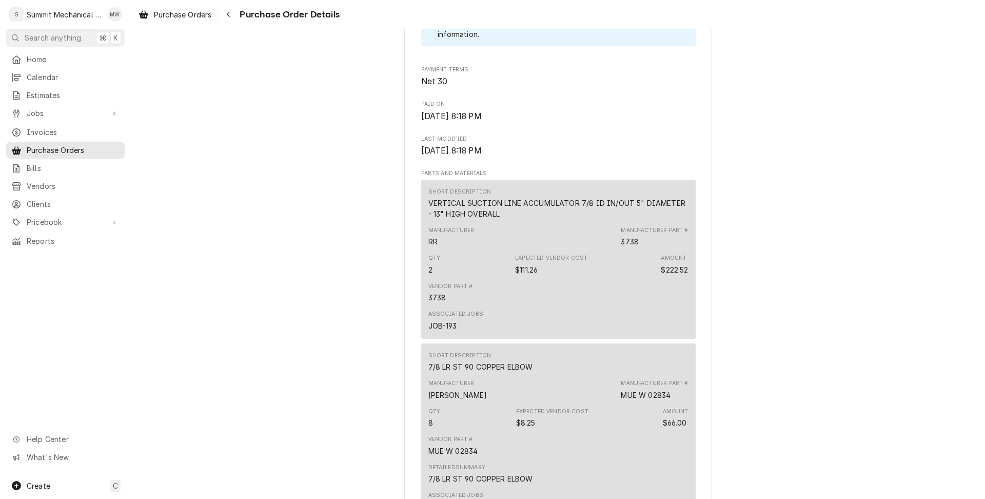
click at [632, 247] on div "3738" at bounding box center [630, 241] width 18 height 11
copy div "3738"
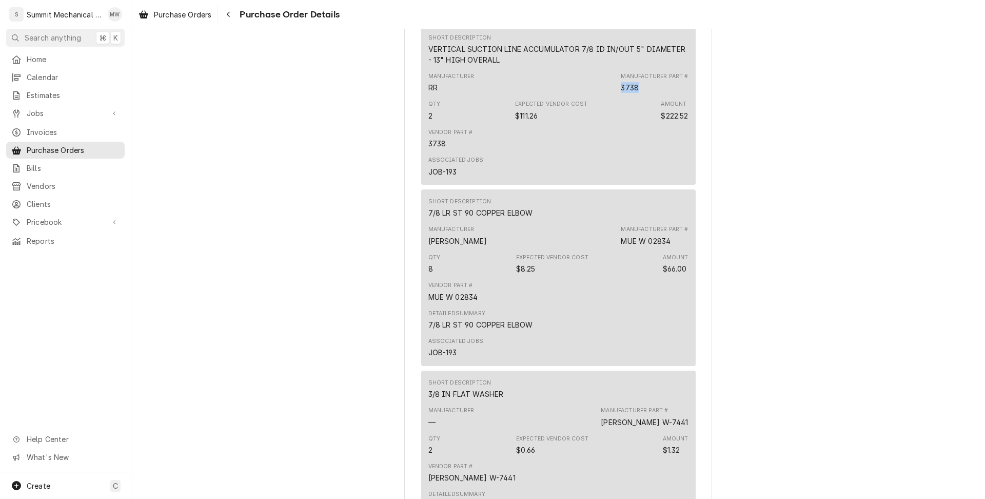
scroll to position [703, 0]
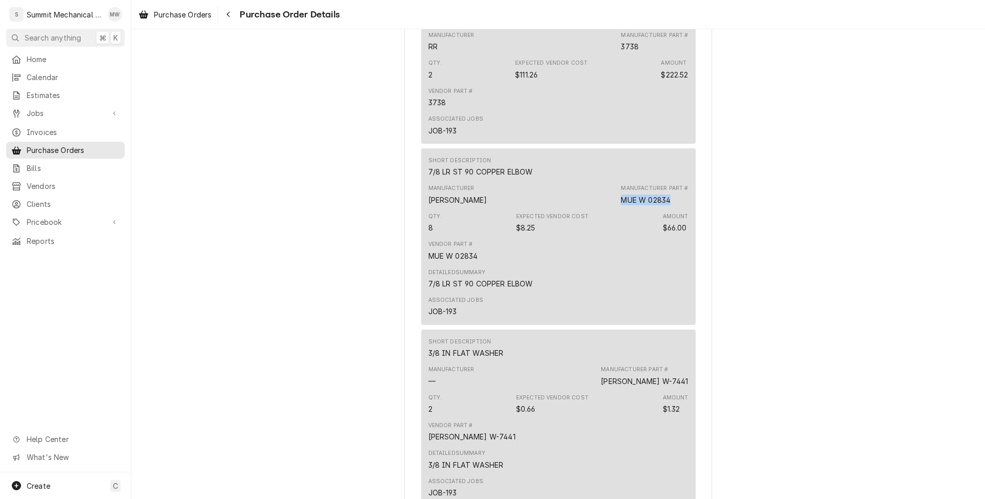
drag, startPoint x: 680, startPoint y: 236, endPoint x: 606, endPoint y: 236, distance: 73.3
click at [606, 208] on div "Manufacturer Mueller Manufacturer Part # MUE W 02834" at bounding box center [558, 195] width 260 height 28
copy div "MUE W 02834"
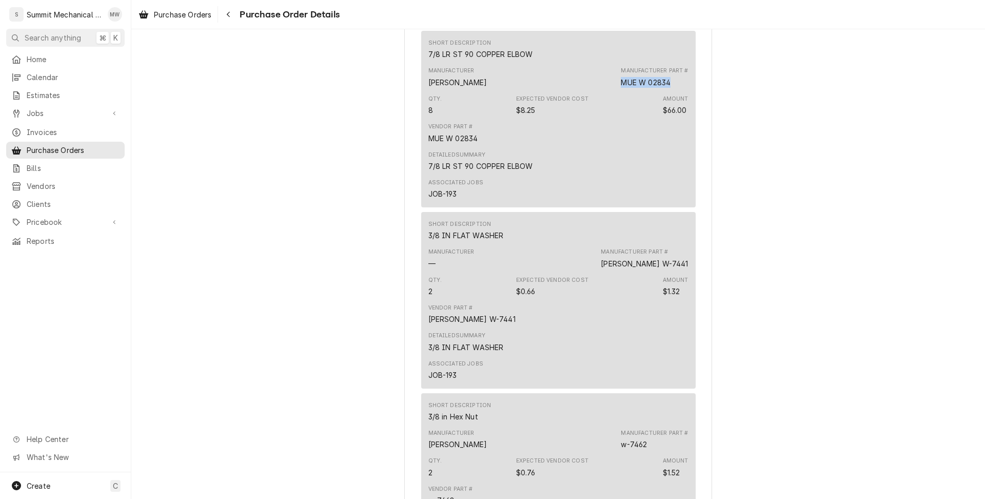
scroll to position [827, 0]
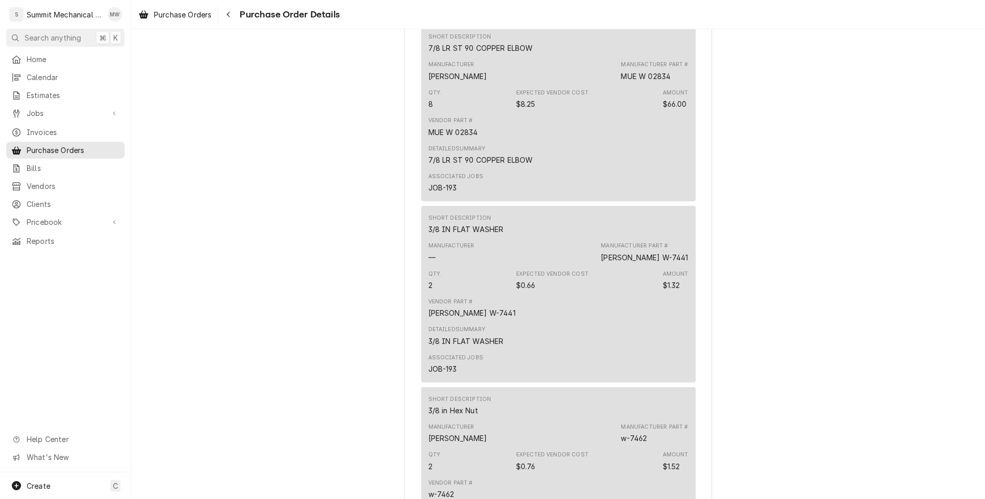
drag, startPoint x: 642, startPoint y: 290, endPoint x: 605, endPoint y: 292, distance: 37.5
click at [605, 266] on div "Manufacturer — Manufacturer Part # WES W-7441" at bounding box center [558, 252] width 260 height 28
drag, startPoint x: 675, startPoint y: 286, endPoint x: 634, endPoint y: 286, distance: 41.0
click at [634, 262] on div "Manufacturer Part # WES W-7441" at bounding box center [644, 252] width 87 height 21
click at [668, 262] on div "Manufacturer Part # WES W-7441" at bounding box center [644, 252] width 87 height 21
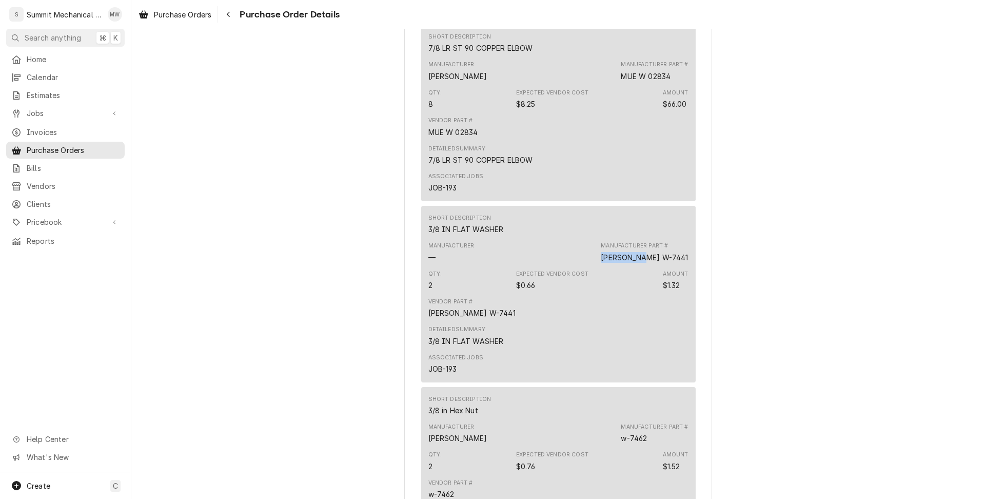
copy div "WES W-7441"
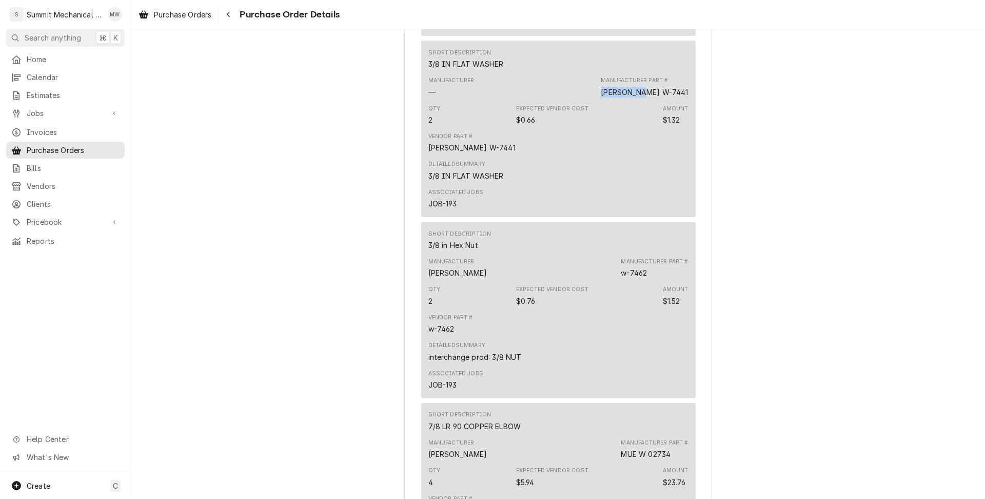
scroll to position [1002, 0]
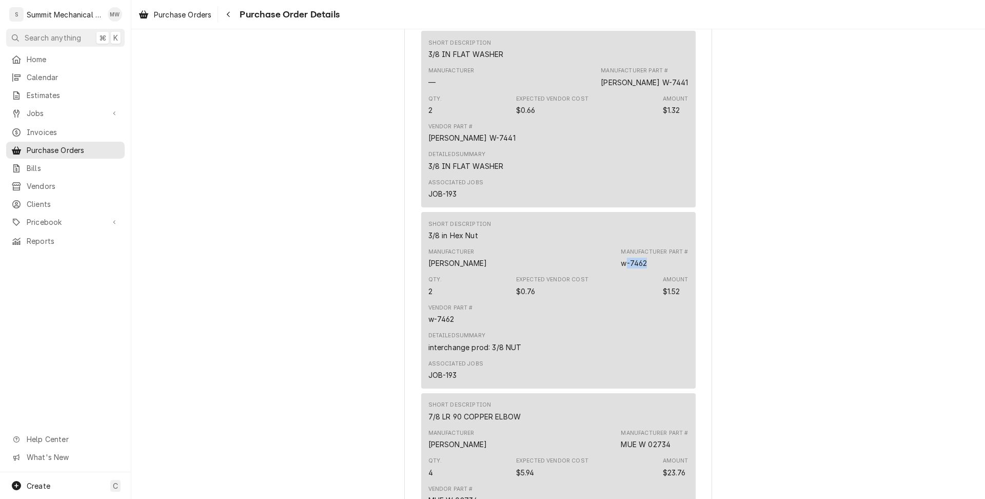
drag, startPoint x: 653, startPoint y: 297, endPoint x: 628, endPoint y: 297, distance: 24.6
click at [628, 268] on div "Manufacturer Part # w-7462" at bounding box center [654, 258] width 67 height 21
copy div "w-7462"
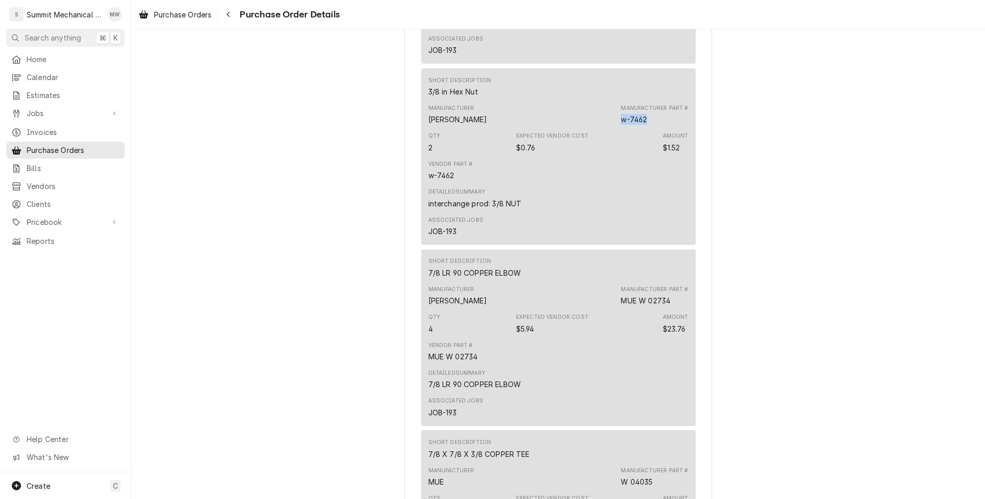
scroll to position [1174, 0]
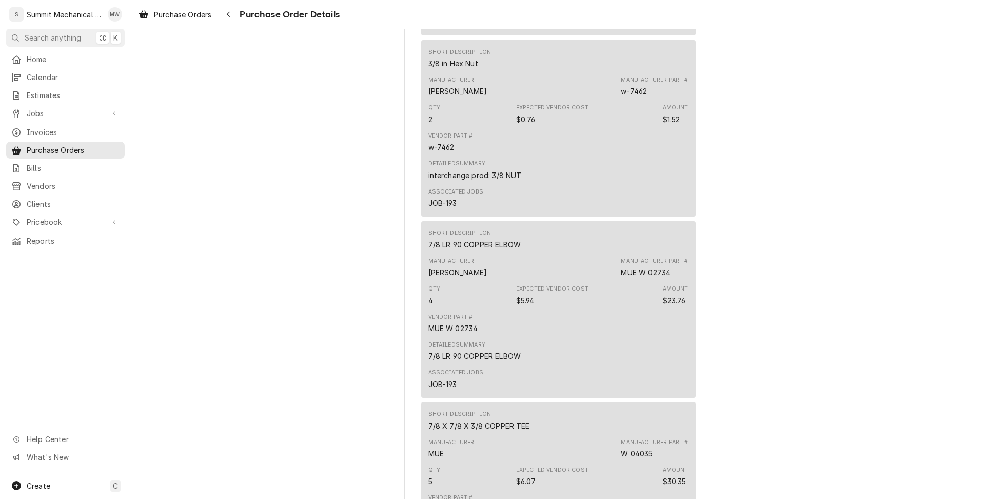
drag, startPoint x: 676, startPoint y: 299, endPoint x: 616, endPoint y: 299, distance: 59.5
click at [616, 281] on div "Manufacturer Mueller Manufacturer Part # MUE W 02734" at bounding box center [558, 267] width 260 height 28
drag, startPoint x: 674, startPoint y: 305, endPoint x: 623, endPoint y: 305, distance: 50.8
click at [623, 277] on div "Manufacturer Part # MUE W 02734" at bounding box center [654, 267] width 67 height 21
copy div "MUE W 02734"
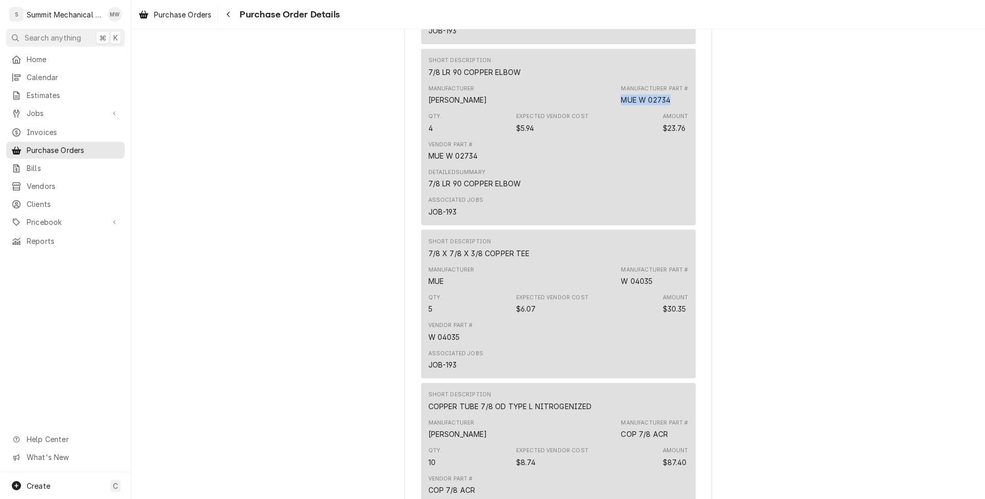
scroll to position [1375, 0]
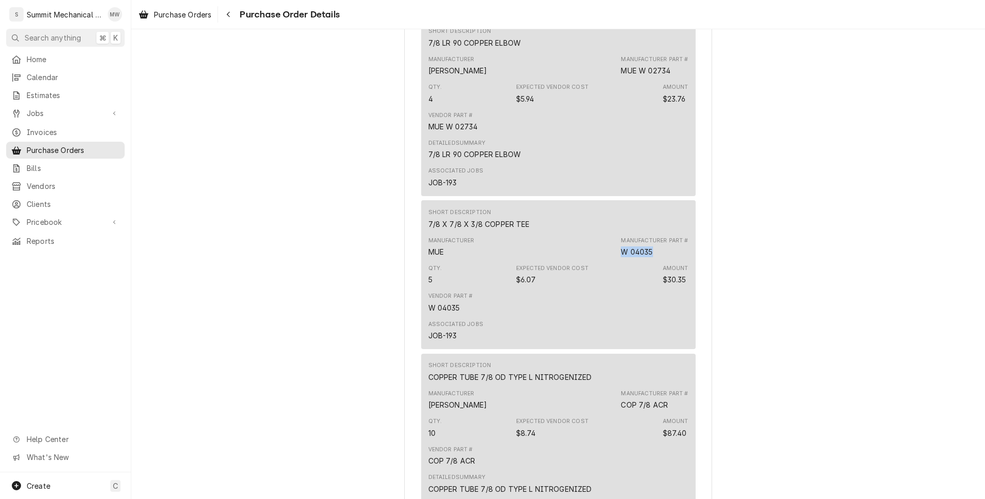
drag, startPoint x: 656, startPoint y: 285, endPoint x: 615, endPoint y: 285, distance: 41.0
click at [615, 261] on div "Manufacturer MUE Manufacturer Part # W 04035" at bounding box center [558, 247] width 260 height 28
copy div "W 04035"
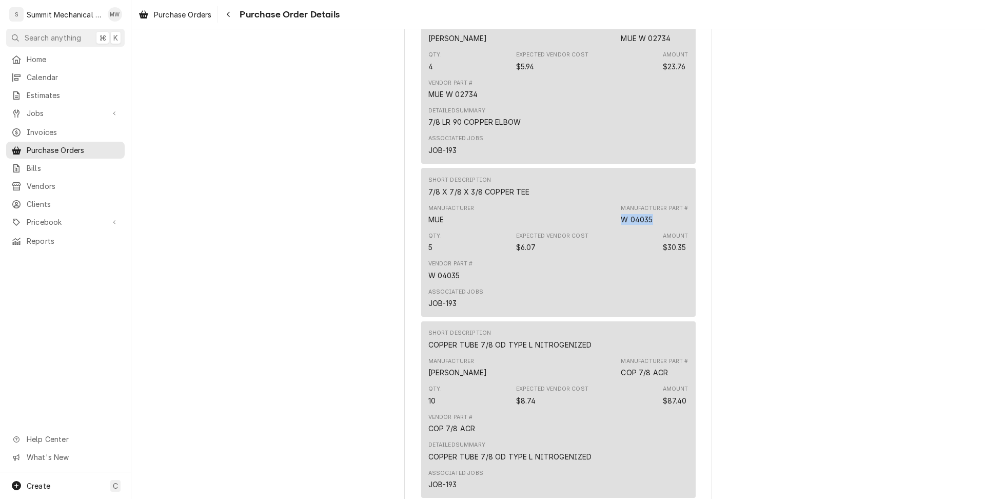
scroll to position [1450, 0]
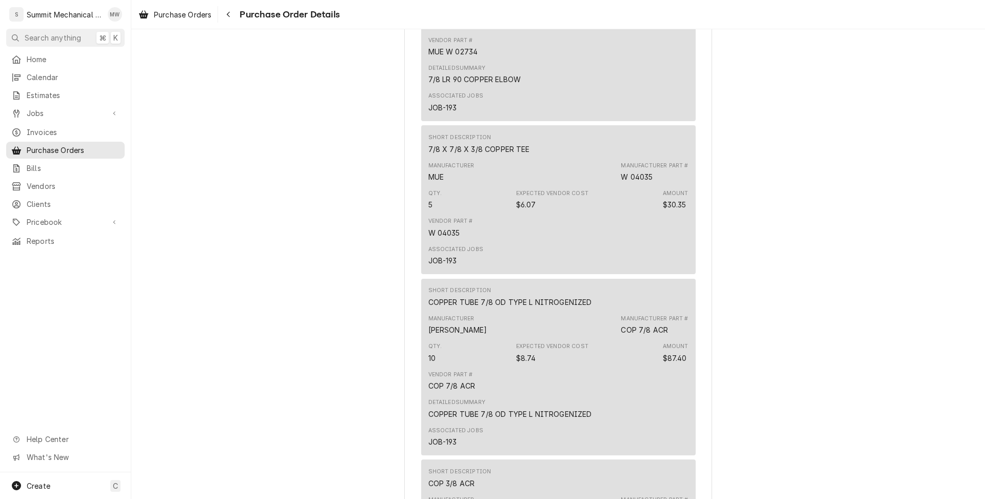
click at [510, 307] on div "COPPER TUBE 7/8 OD TYPE L NITROGENIZED" at bounding box center [510, 301] width 164 height 11
drag, startPoint x: 428, startPoint y: 332, endPoint x: 618, endPoint y: 328, distance: 189.8
click at [618, 310] on div "Short Description COPPER TUBE 7/8 OD TYPE L NITROGENIZED" at bounding box center [558, 297] width 260 height 28
drag, startPoint x: 620, startPoint y: 361, endPoint x: 681, endPoint y: 361, distance: 61.0
click at [681, 339] on div "Manufacturer Meuller Manufacturer Part # COP 7/8 ACR" at bounding box center [558, 325] width 260 height 28
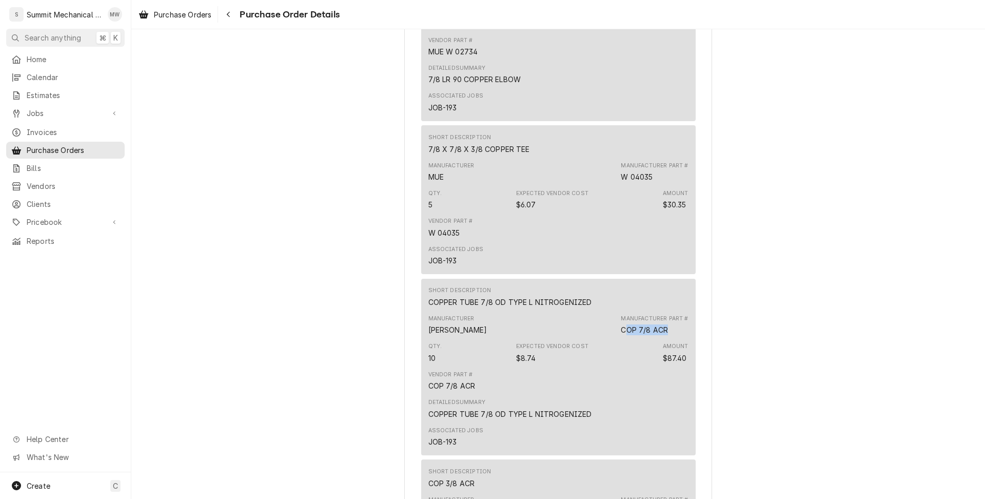
drag, startPoint x: 663, startPoint y: 361, endPoint x: 627, endPoint y: 361, distance: 36.4
click at [627, 335] on div "Manufacturer Part # COP 7/8 ACR" at bounding box center [654, 324] width 67 height 21
copy div "COP 7/8 ACR"
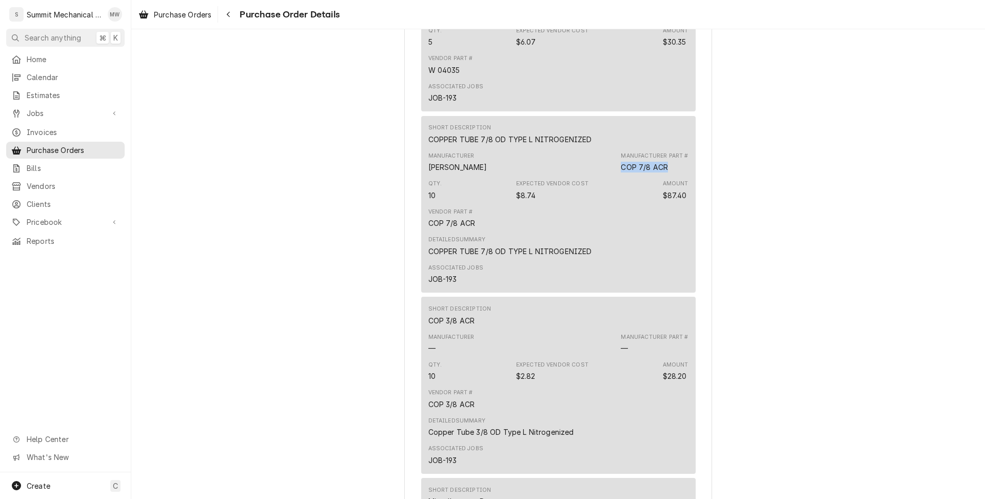
scroll to position [1763, 0]
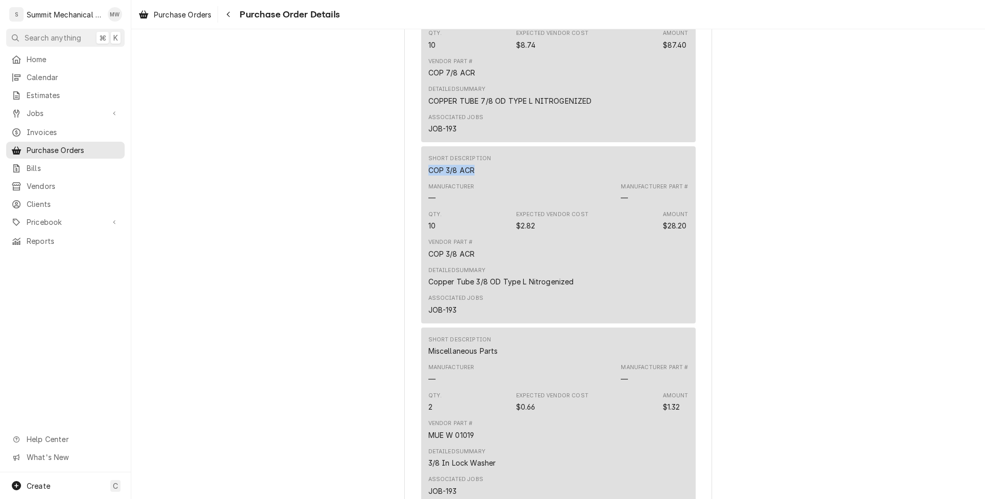
drag, startPoint x: 479, startPoint y: 199, endPoint x: 430, endPoint y: 199, distance: 49.2
click at [430, 175] on div "Short Description COP 3/8 ACR" at bounding box center [459, 164] width 63 height 21
copy div "COP 3/8 ACR"
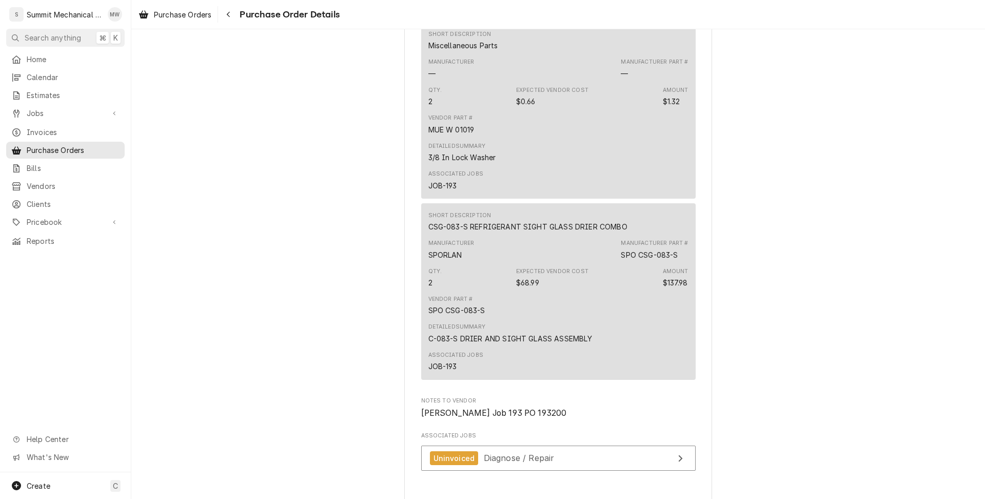
scroll to position [2085, 0]
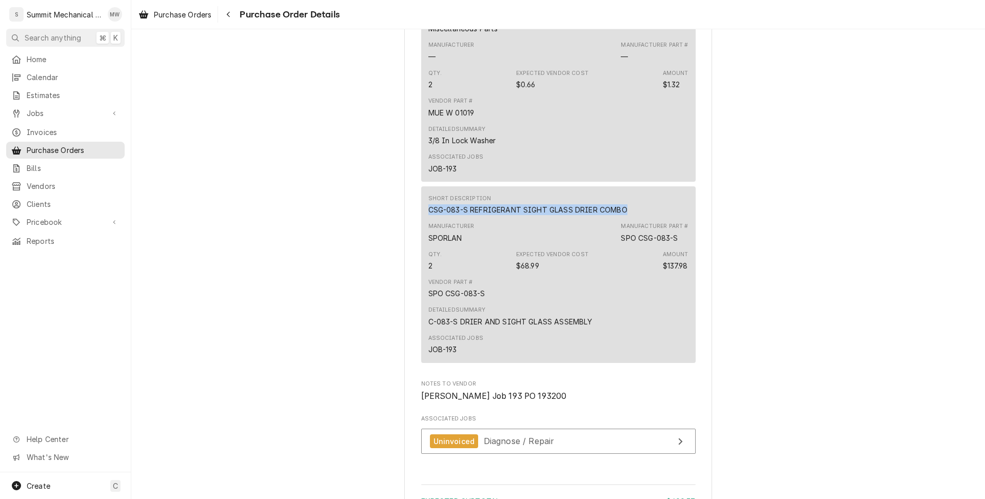
drag, startPoint x: 631, startPoint y: 239, endPoint x: 429, endPoint y: 239, distance: 202.6
click at [429, 219] on div "Short Description CSG-083-S REFRIGERANT SIGHT GLASS DRIER COMBO" at bounding box center [558, 205] width 260 height 28
copy div "CSG-083-S REFRIGERANT SIGHT GLASS DRIER COMBO"
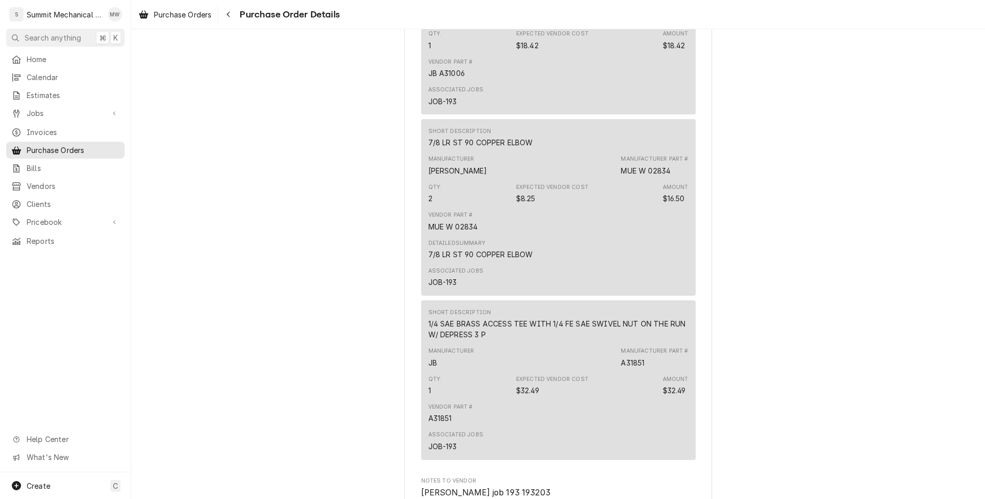
scroll to position [1308, 0]
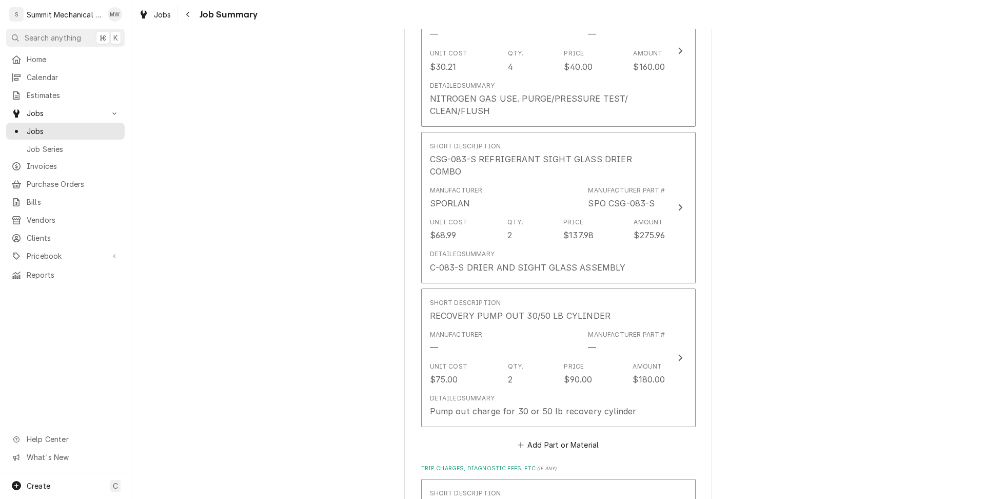
scroll to position [4373, 0]
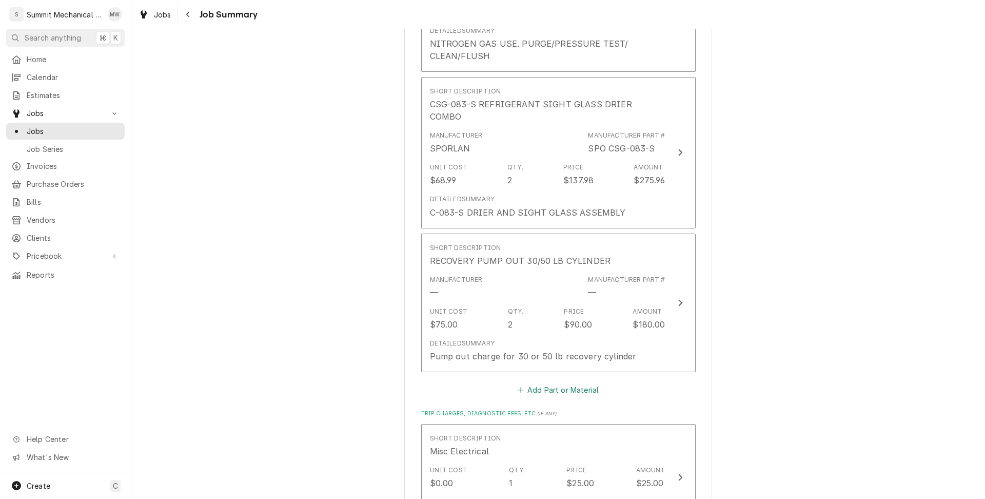
click at [539, 383] on button "Add Part or Material" at bounding box center [557, 390] width 85 height 14
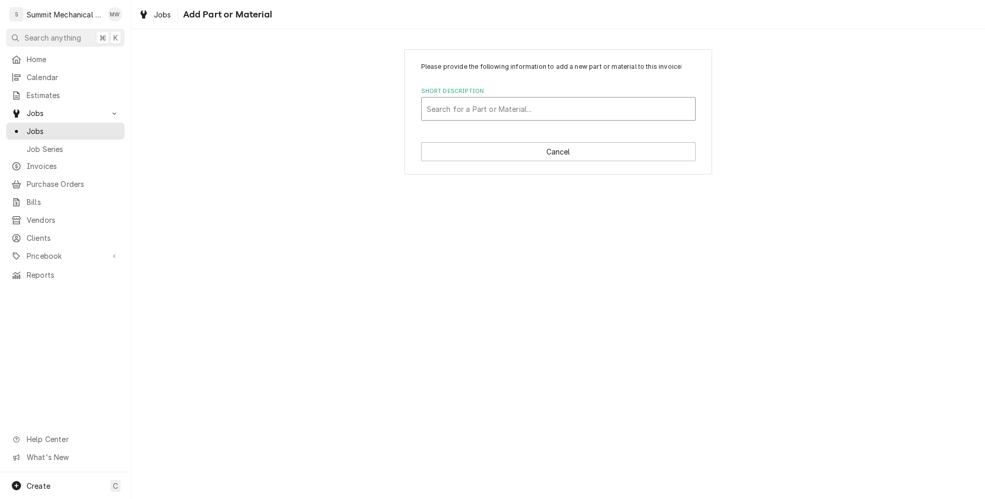
click at [450, 108] on div "Short Description" at bounding box center [558, 109] width 263 height 18
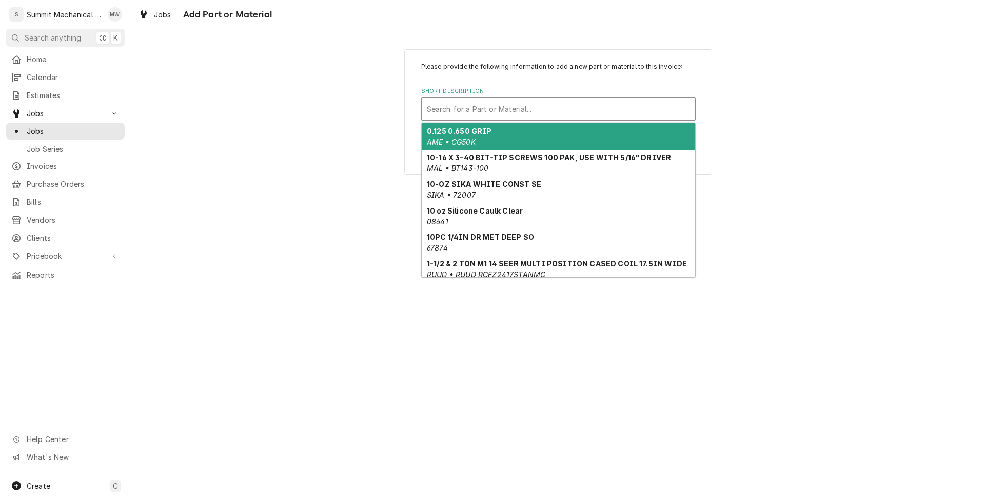
paste input "W 04035"
type input "W 04035"
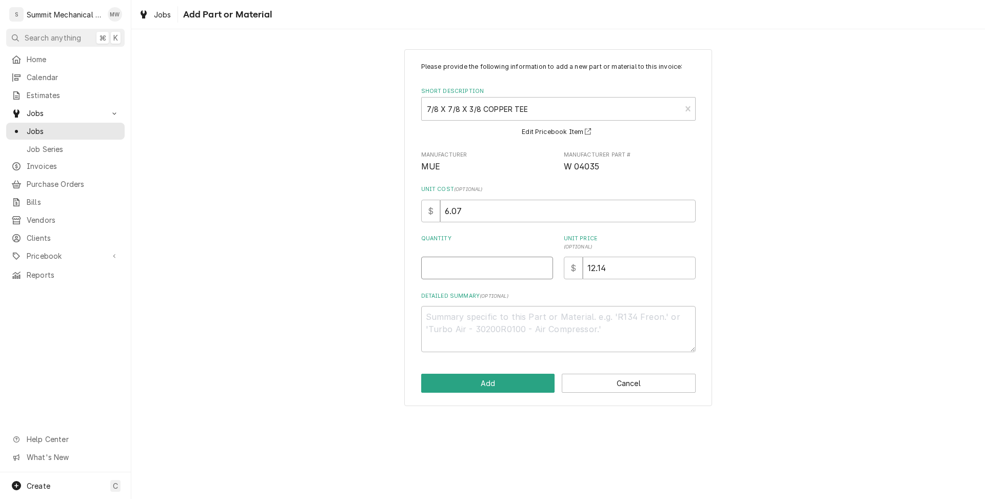
click at [454, 266] on input "Quantity" at bounding box center [487, 267] width 132 height 23
type textarea "x"
type input "5"
click at [511, 388] on button "Add" at bounding box center [488, 382] width 134 height 19
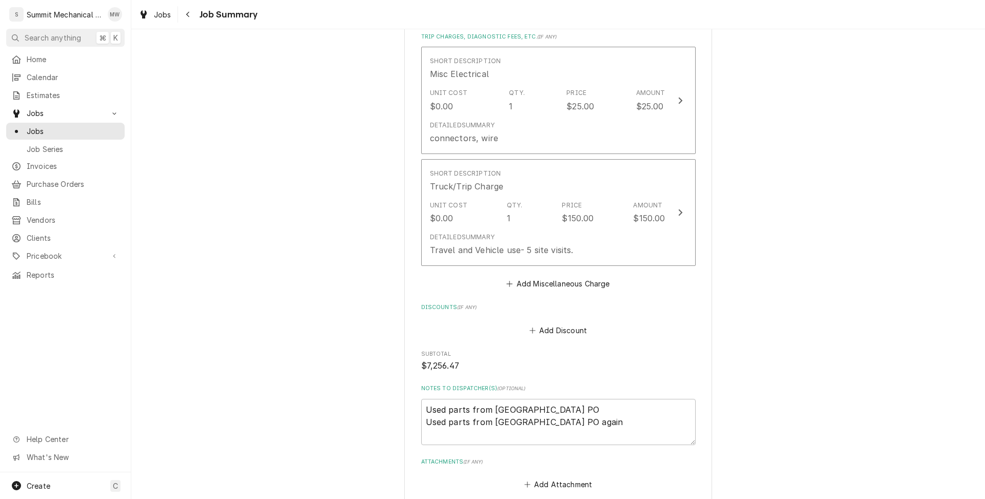
scroll to position [4894, 0]
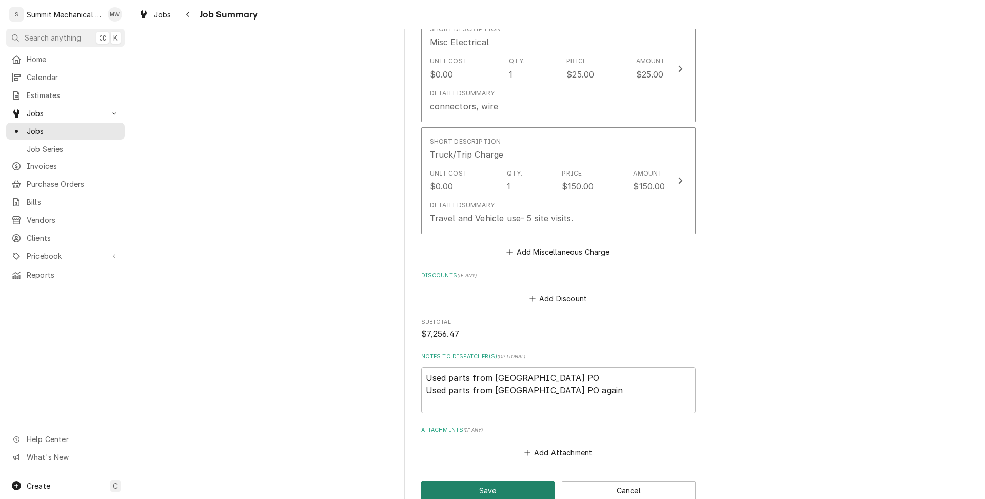
click at [502, 481] on button "Save" at bounding box center [488, 490] width 134 height 19
type textarea "x"
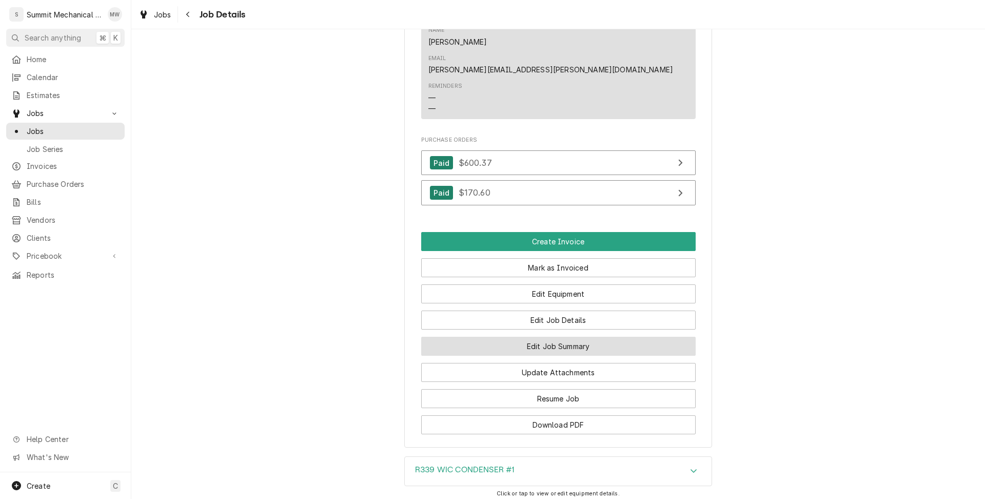
scroll to position [965, 0]
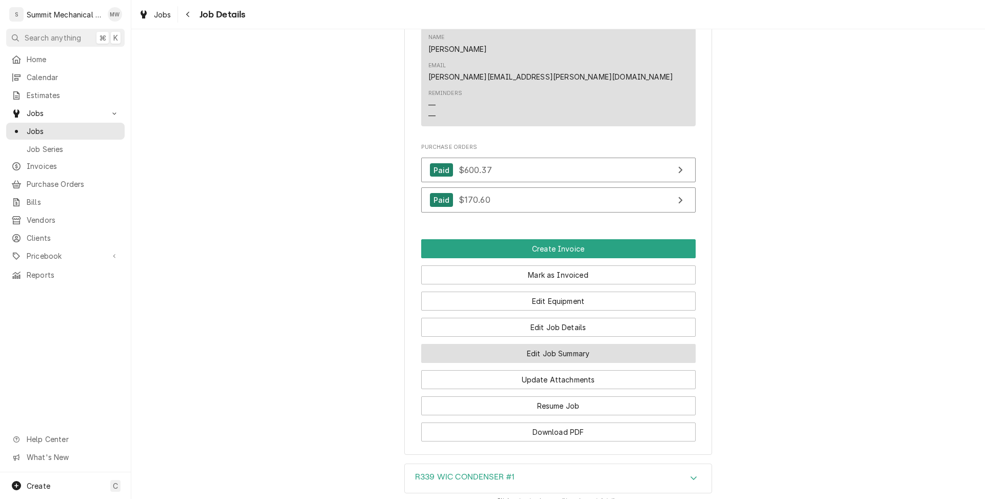
click at [565, 344] on button "Edit Job Summary" at bounding box center [558, 353] width 274 height 19
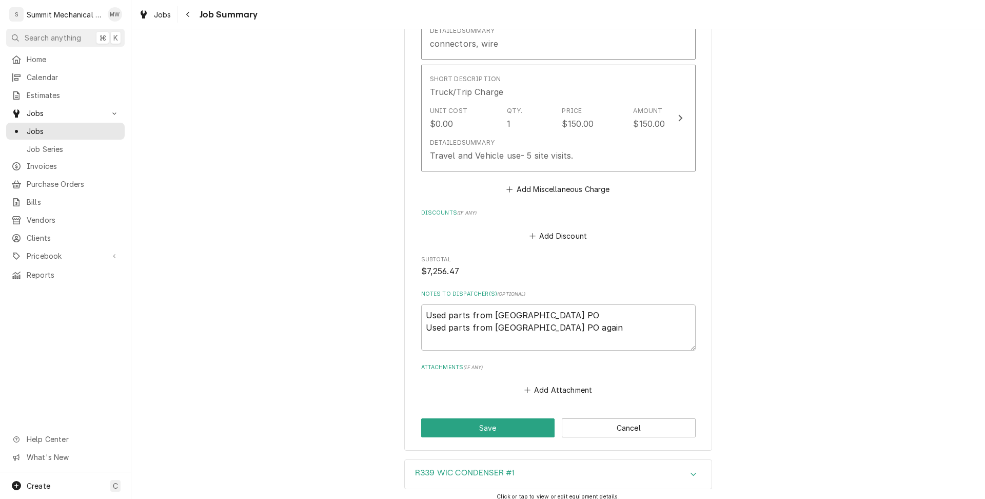
scroll to position [5144, 0]
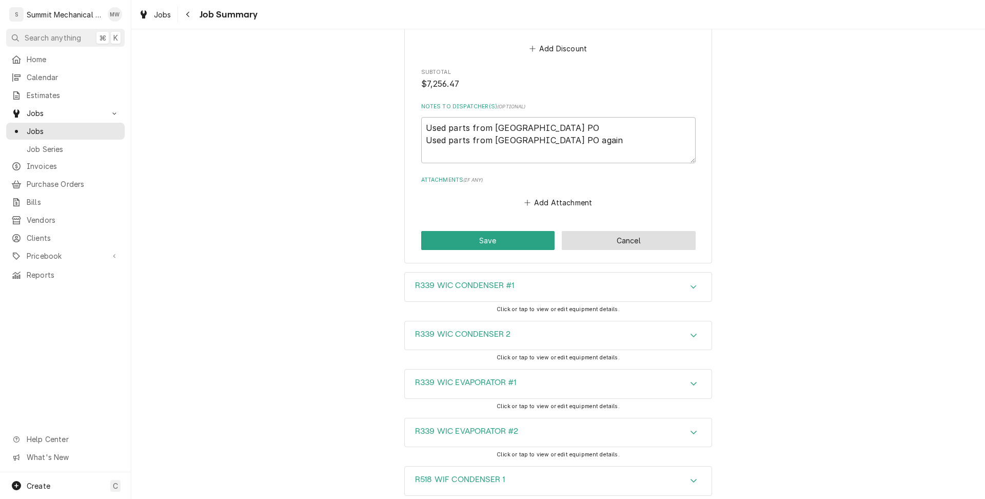
click at [623, 231] on button "Cancel" at bounding box center [629, 240] width 134 height 19
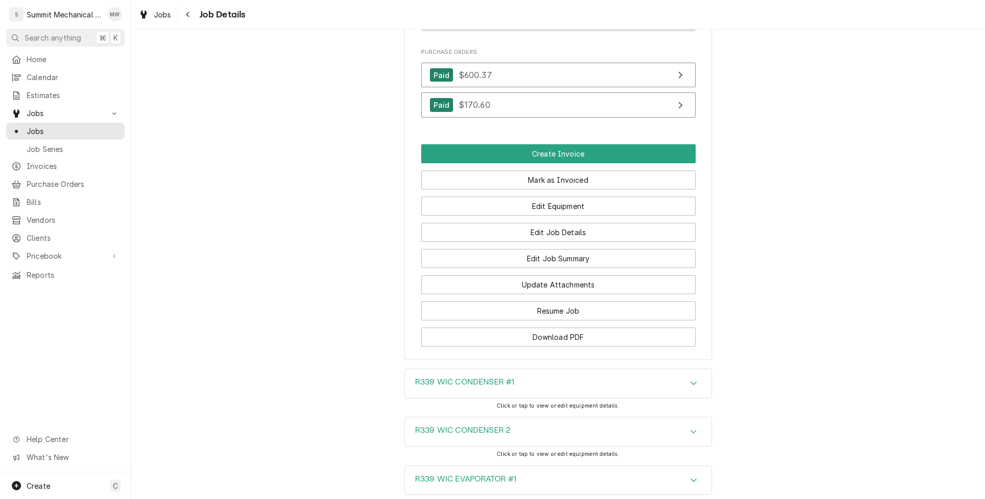
scroll to position [1048, 0]
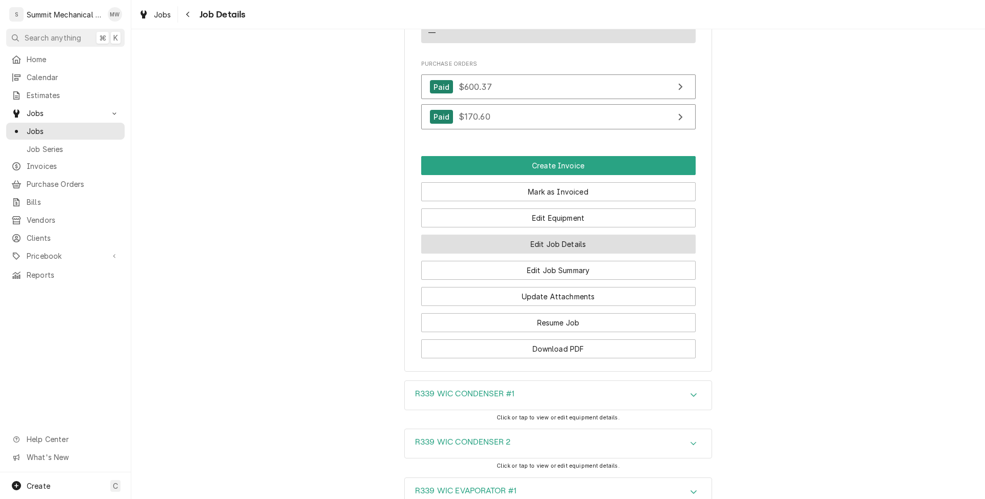
click at [561, 234] on button "Edit Job Details" at bounding box center [558, 243] width 274 height 19
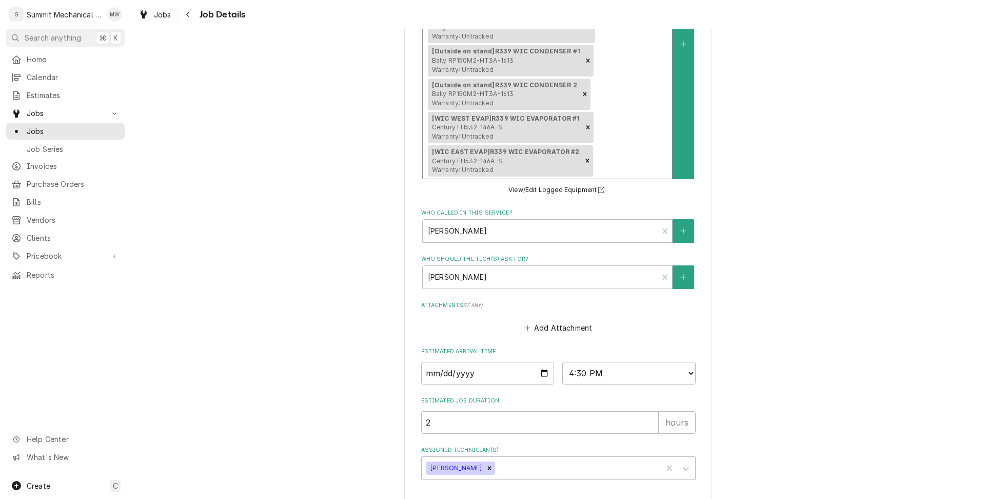
scroll to position [671, 0]
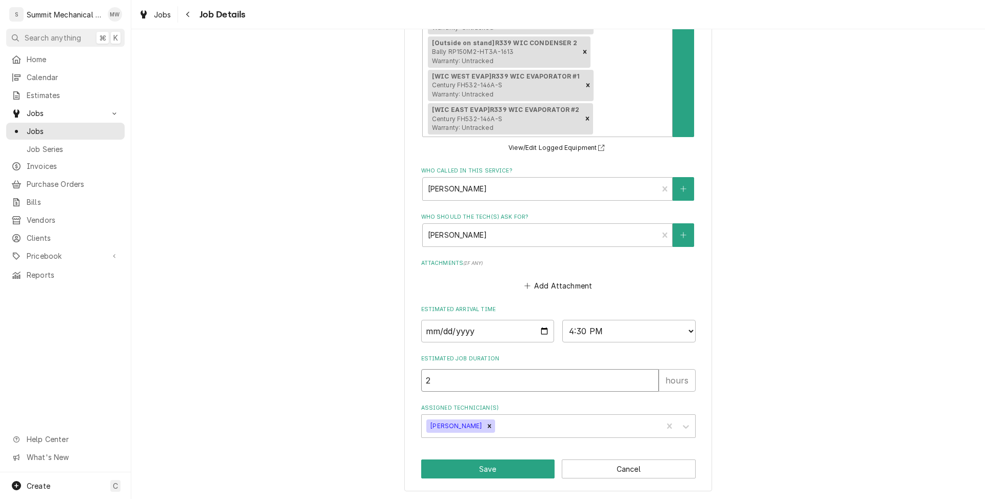
click at [466, 387] on input "2" at bounding box center [539, 380] width 237 height 23
type textarea "x"
type input "4"
type textarea "x"
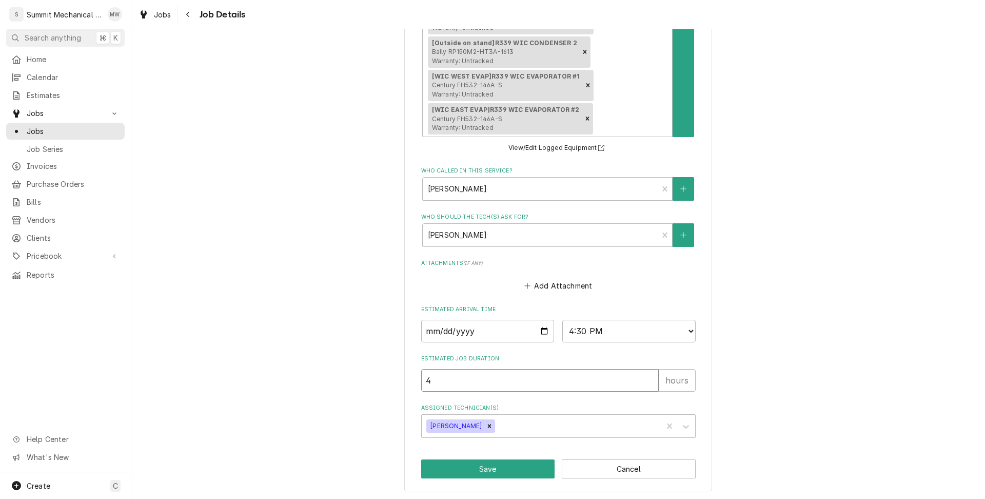
type input "40"
type textarea "x"
type input "40"
click at [511, 475] on button "Save" at bounding box center [488, 468] width 134 height 19
type textarea "x"
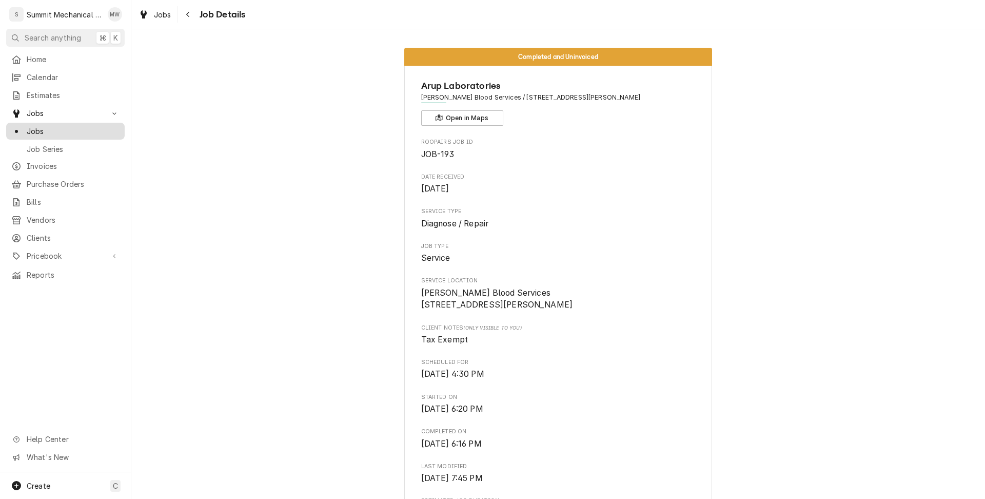
click at [76, 130] on span "Jobs" at bounding box center [73, 131] width 93 height 11
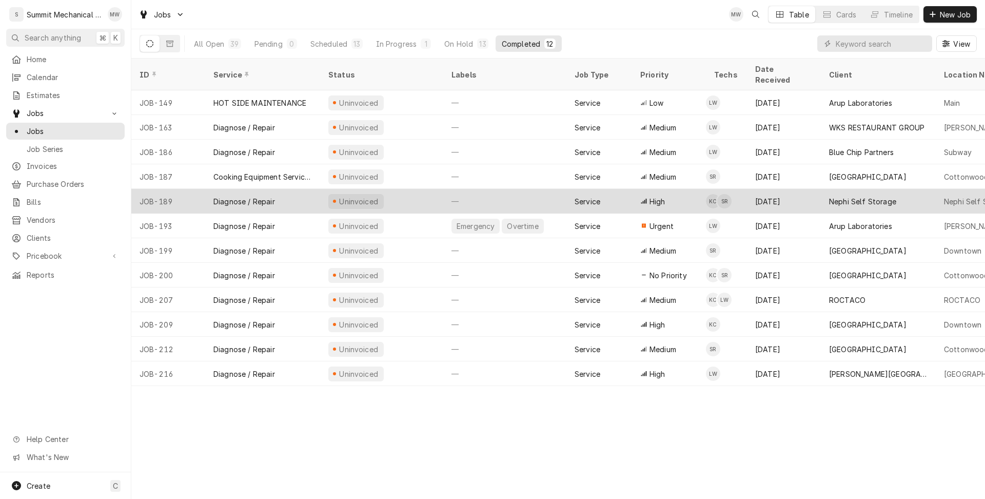
click at [289, 193] on div "Diagnose / Repair" at bounding box center [262, 201] width 115 height 25
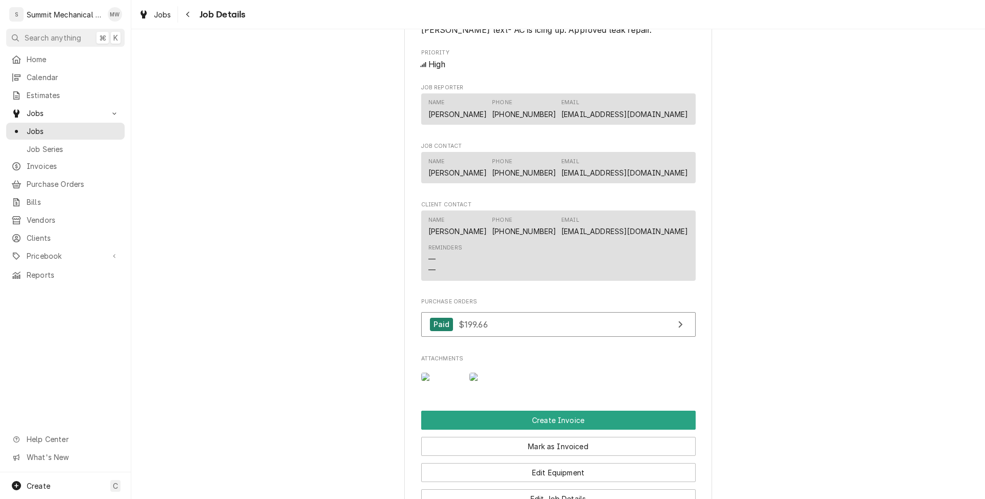
scroll to position [609, 0]
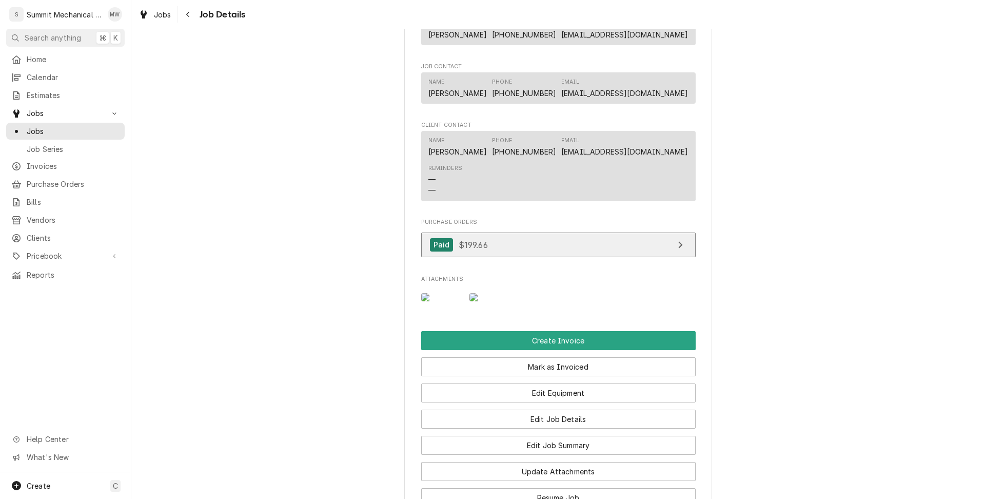
click at [504, 255] on link "Paid $199.66" at bounding box center [558, 244] width 274 height 25
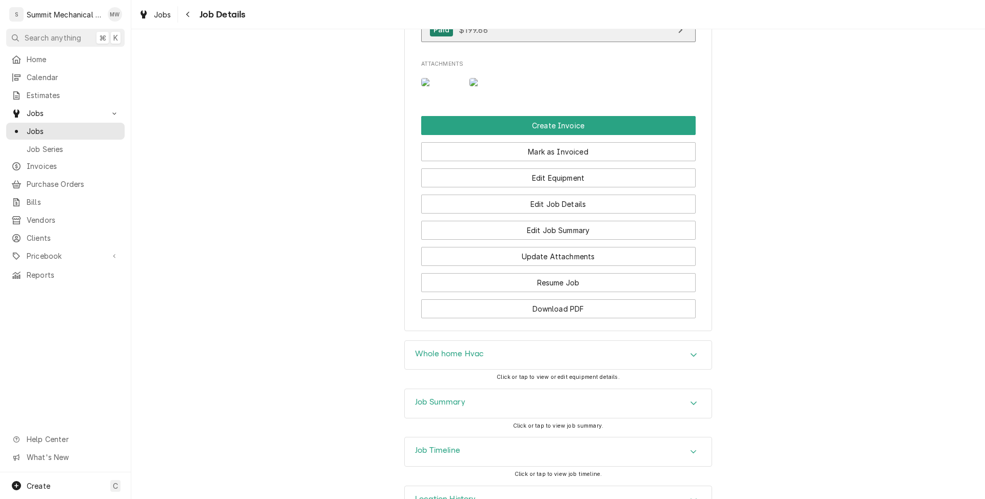
scroll to position [870, 0]
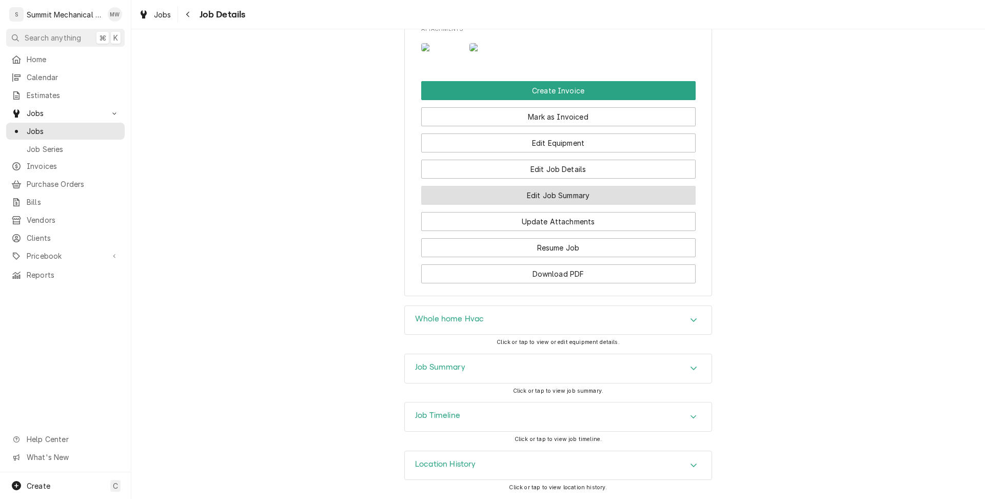
click at [565, 205] on button "Edit Job Summary" at bounding box center [558, 195] width 274 height 19
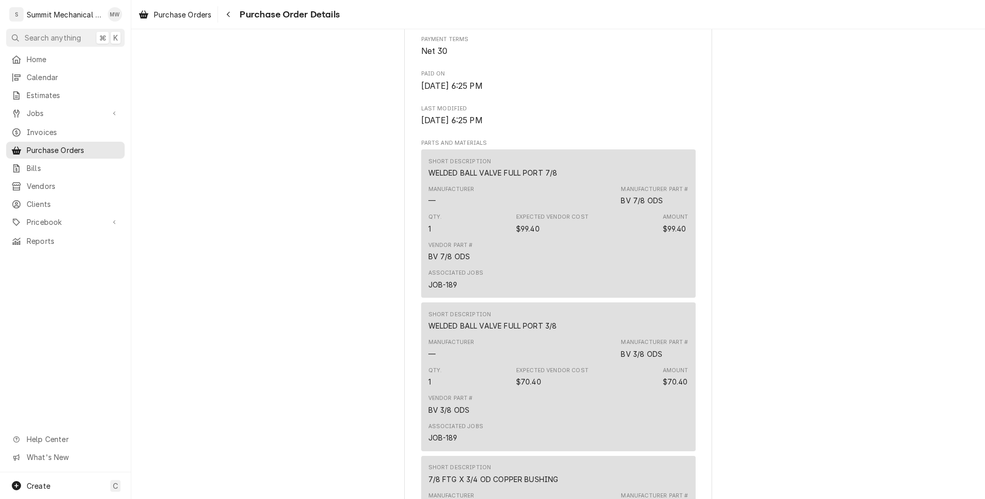
scroll to position [689, 0]
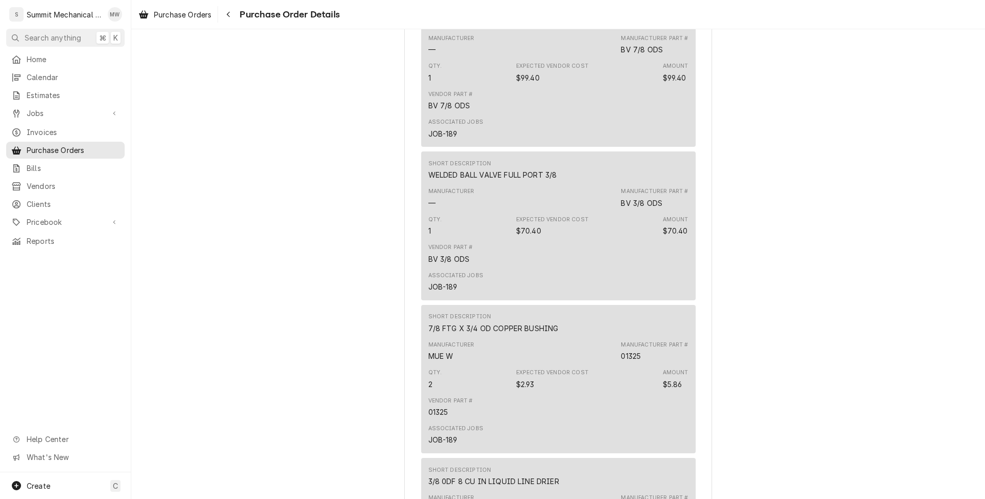
drag, startPoint x: 668, startPoint y: 79, endPoint x: 622, endPoint y: 76, distance: 46.8
click at [622, 58] on div "Manufacturer — Manufacturer Part # BV 7/8 ODS" at bounding box center [558, 45] width 260 height 28
drag, startPoint x: 658, startPoint y: 84, endPoint x: 624, endPoint y: 84, distance: 34.4
click at [624, 55] on div "Manufacturer Part # BV 7/8 ODS" at bounding box center [654, 44] width 67 height 21
copy div "BV 7/8 ODS"
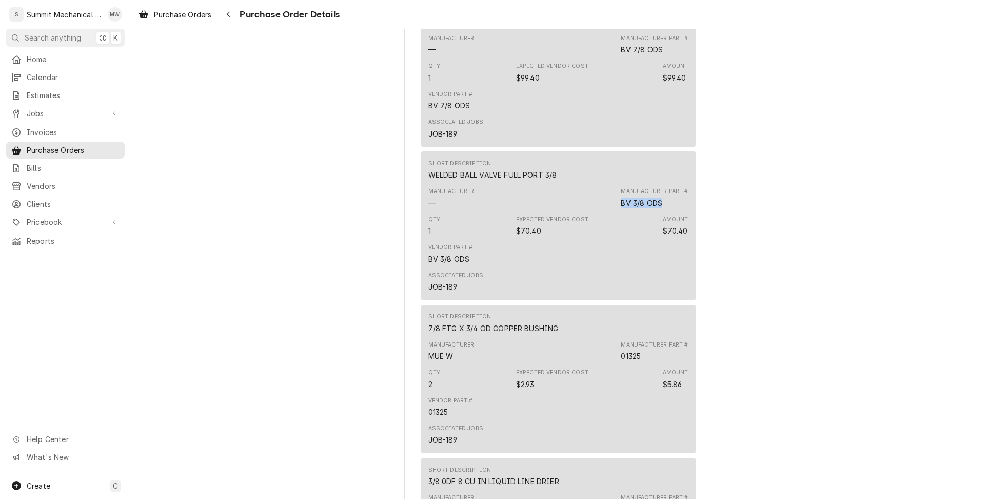
drag, startPoint x: 665, startPoint y: 235, endPoint x: 622, endPoint y: 235, distance: 43.6
click at [622, 208] on div "Manufacturer Part # BV 3/8 ODS" at bounding box center [654, 197] width 67 height 21
copy div "BV 3/8 ODS"
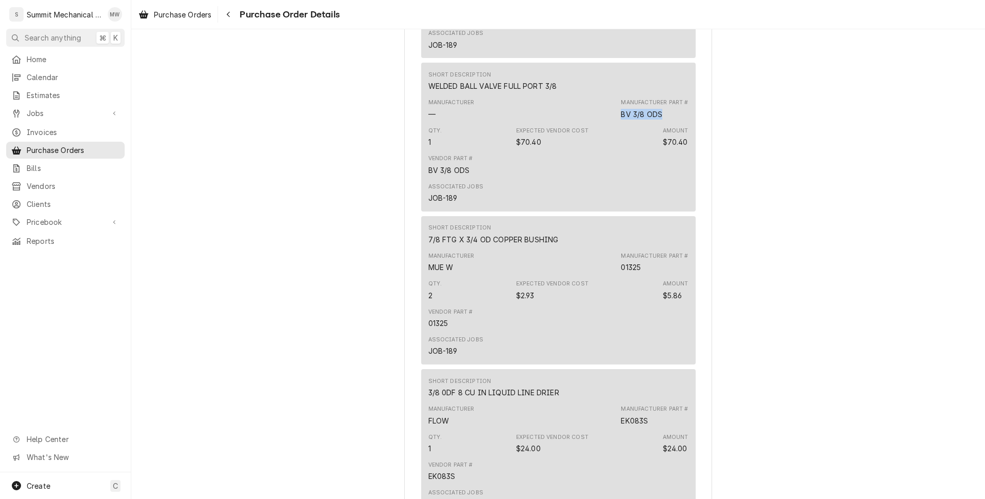
scroll to position [817, 0]
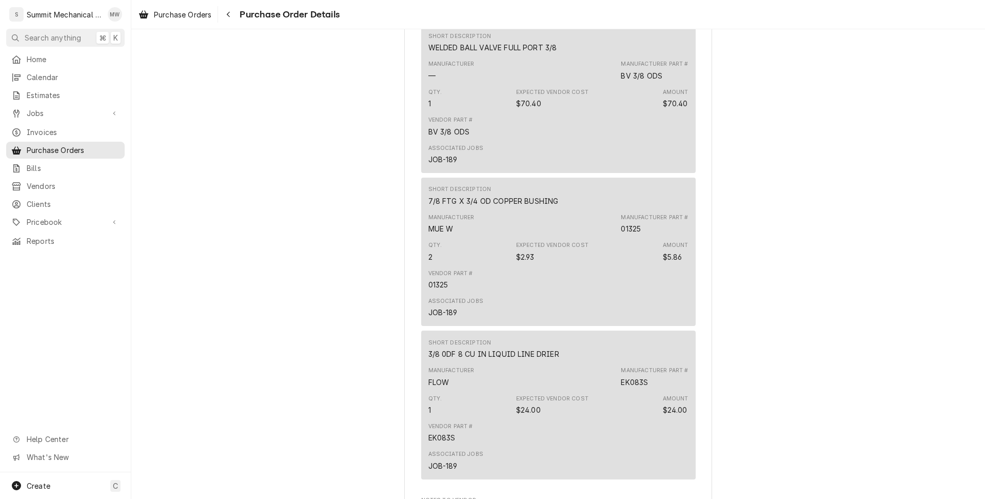
click at [632, 234] on div "01325" at bounding box center [631, 228] width 20 height 11
copy div "01325"
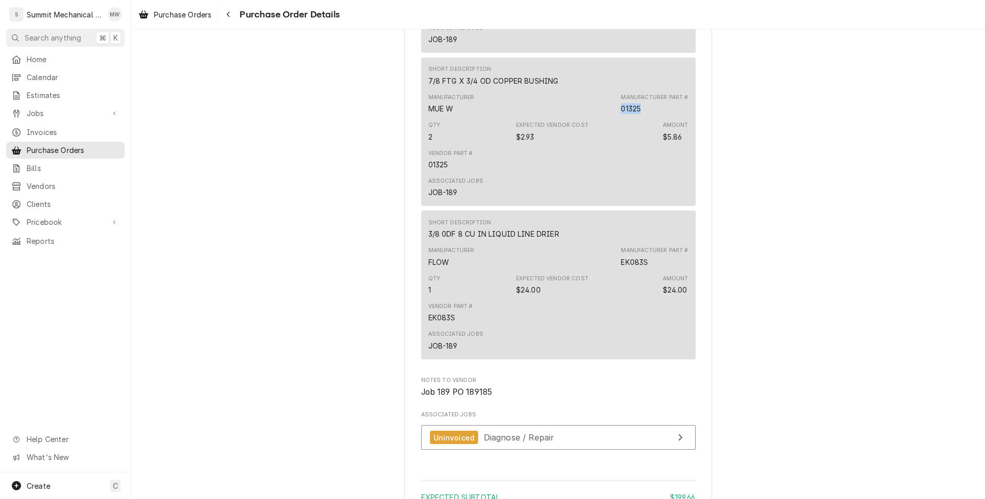
scroll to position [1042, 0]
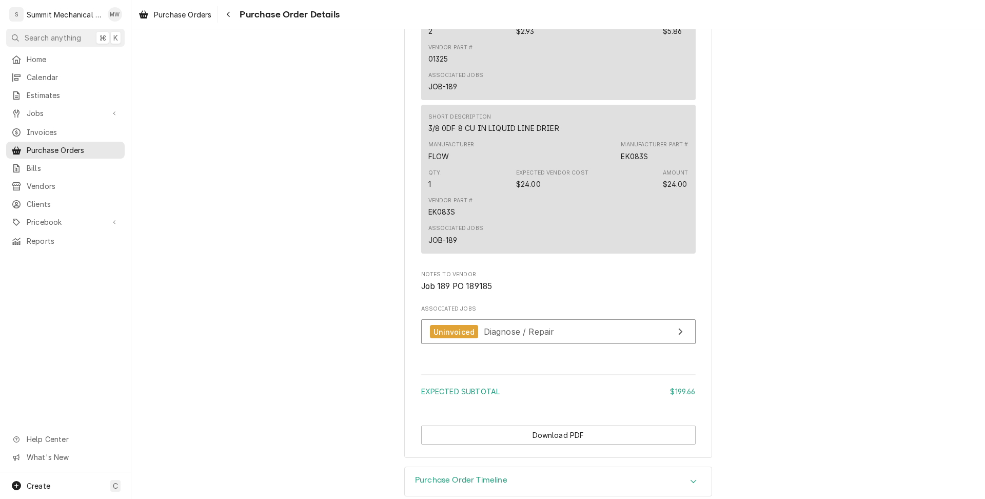
click at [636, 162] on div "EK083S" at bounding box center [634, 156] width 27 height 11
copy div "EK083S"
click at [51, 145] on span "Purchase Orders" at bounding box center [73, 150] width 93 height 11
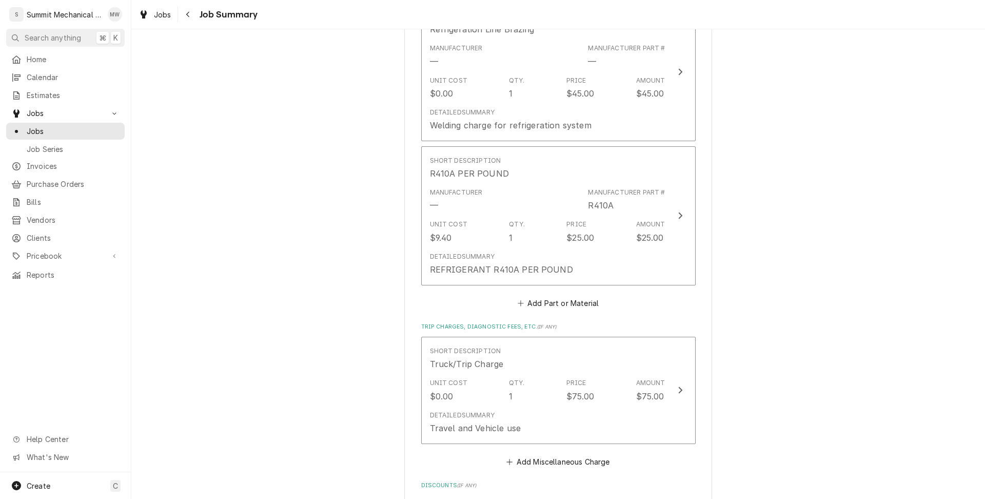
scroll to position [1489, 0]
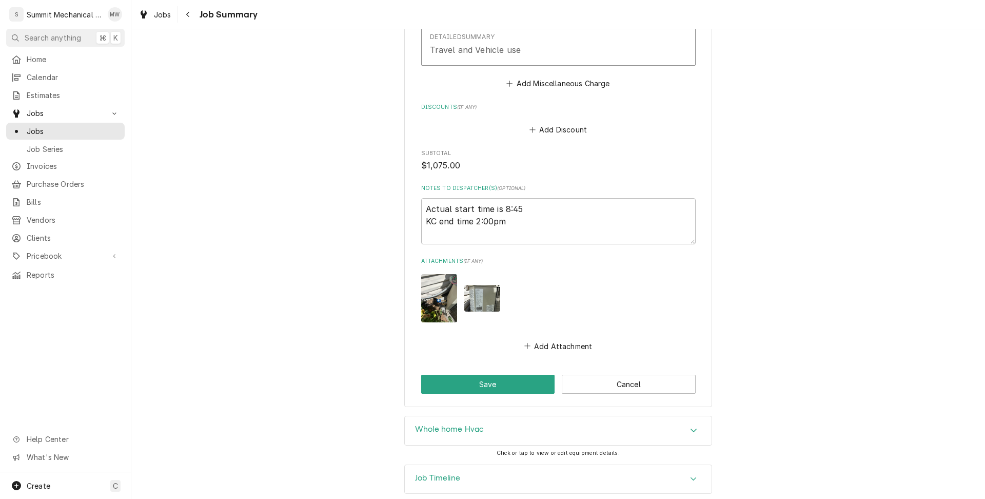
click at [531, 468] on div "Job Timeline" at bounding box center [558, 479] width 307 height 29
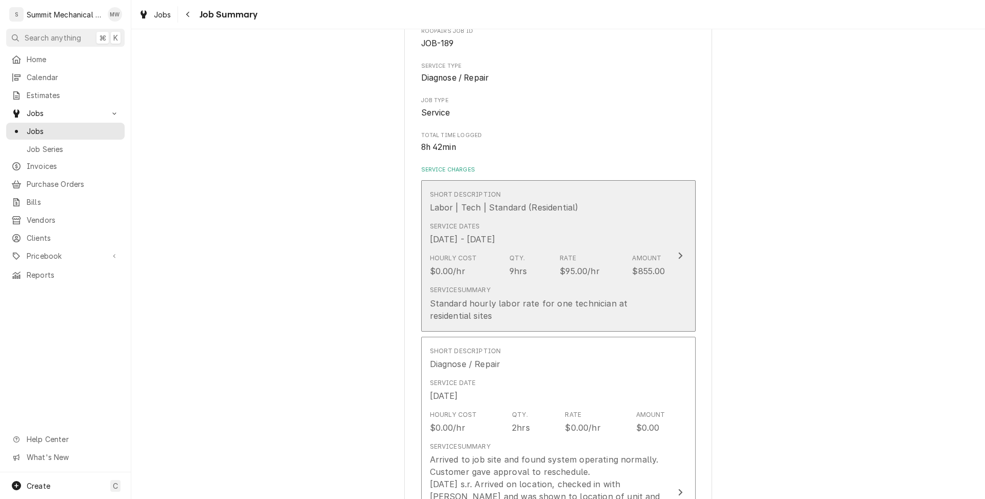
scroll to position [108, 0]
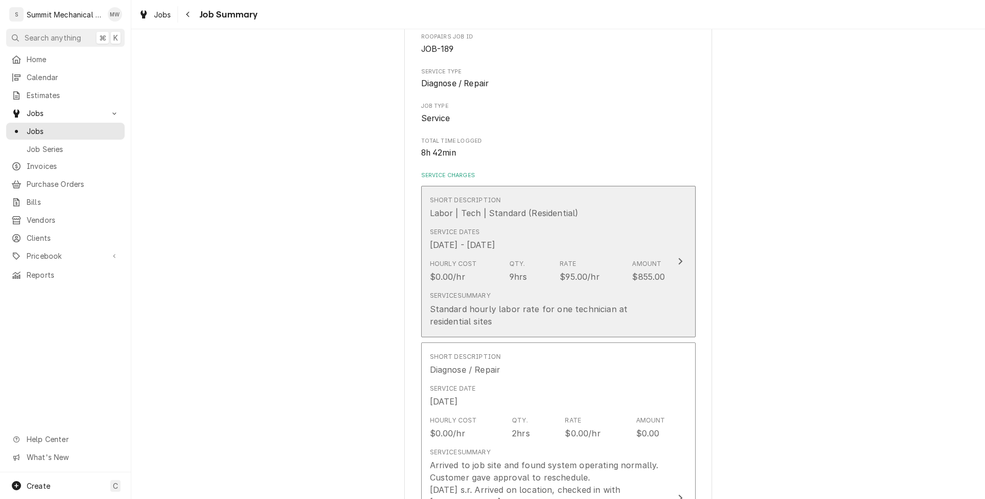
click at [529, 281] on div "Hourly Cost $0.00/hr Qty. 9hrs Rate $95.00/hr Amount $855.00" at bounding box center [547, 271] width 235 height 32
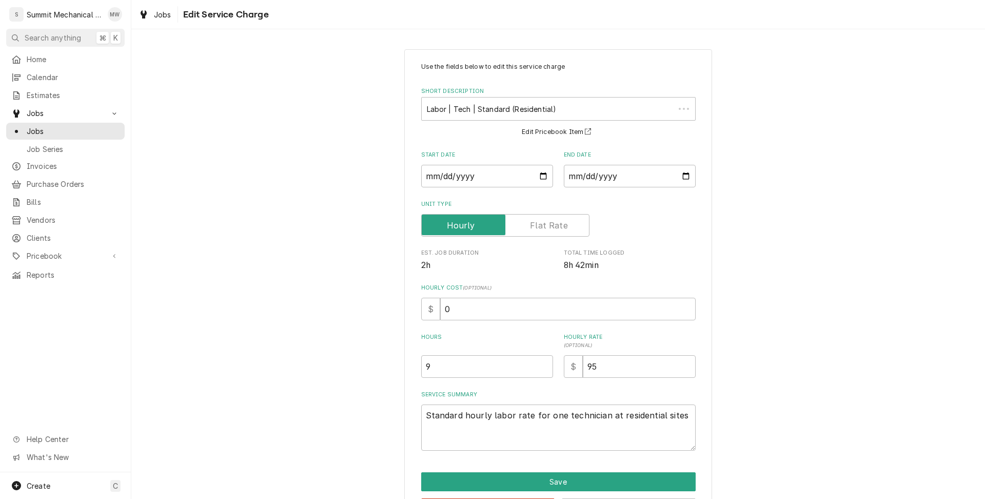
click at [474, 324] on div "Use the fields below to edit this service charge Short Description Labor | Tech…" at bounding box center [558, 256] width 274 height 388
click at [460, 359] on input "9" at bounding box center [487, 366] width 132 height 23
type textarea "x"
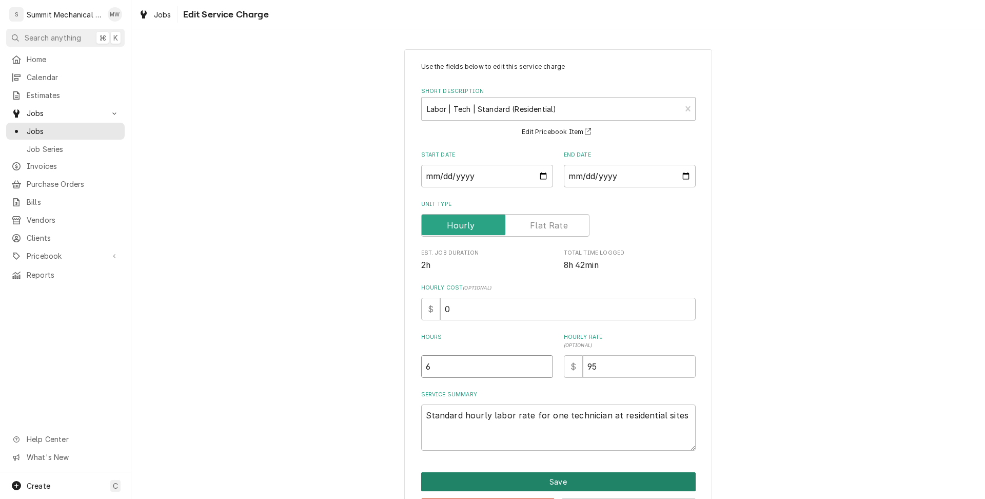
type input "6"
click at [509, 479] on button "Save" at bounding box center [558, 481] width 274 height 19
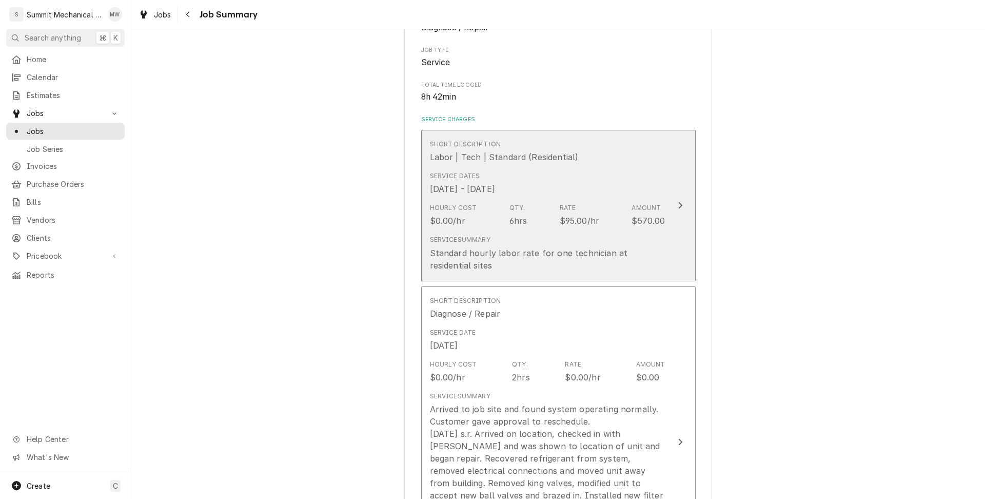
scroll to position [219, 0]
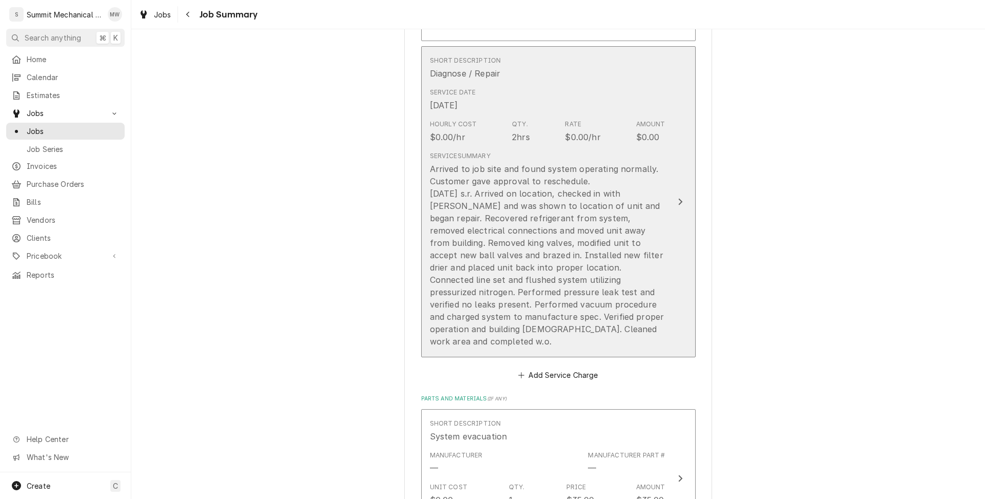
click at [534, 252] on div "Arrived to job site and found system operating normally. Customer gave approval…" at bounding box center [547, 255] width 235 height 185
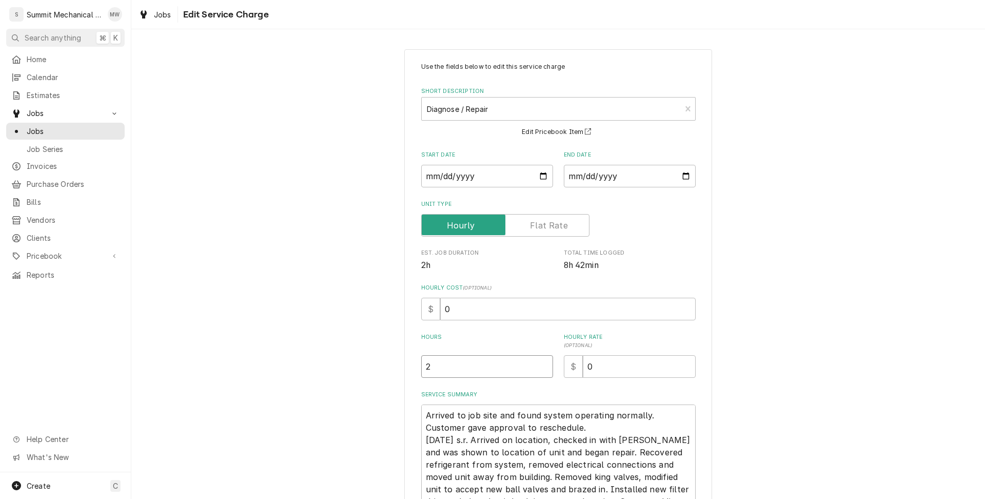
click at [459, 370] on input "2" at bounding box center [487, 366] width 132 height 23
type textarea "x"
type input "6"
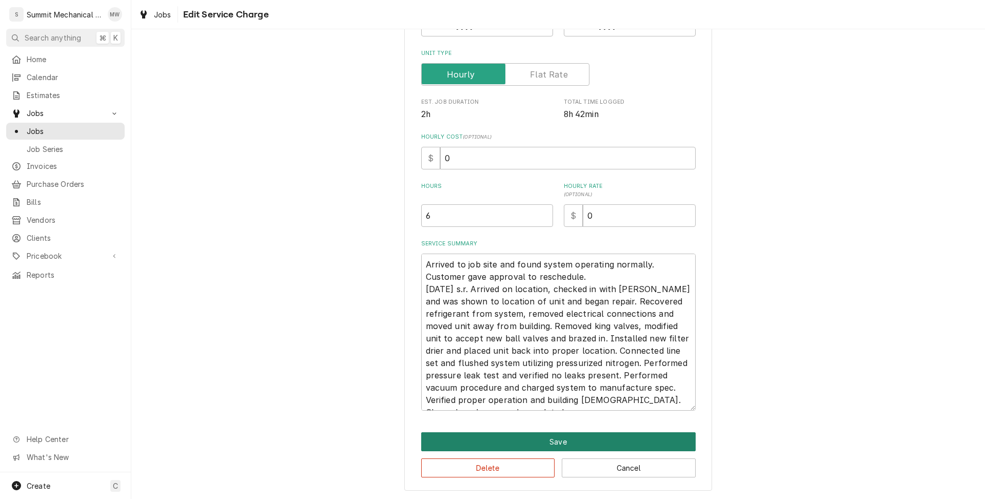
click at [525, 432] on button "Save" at bounding box center [558, 441] width 274 height 19
type textarea "x"
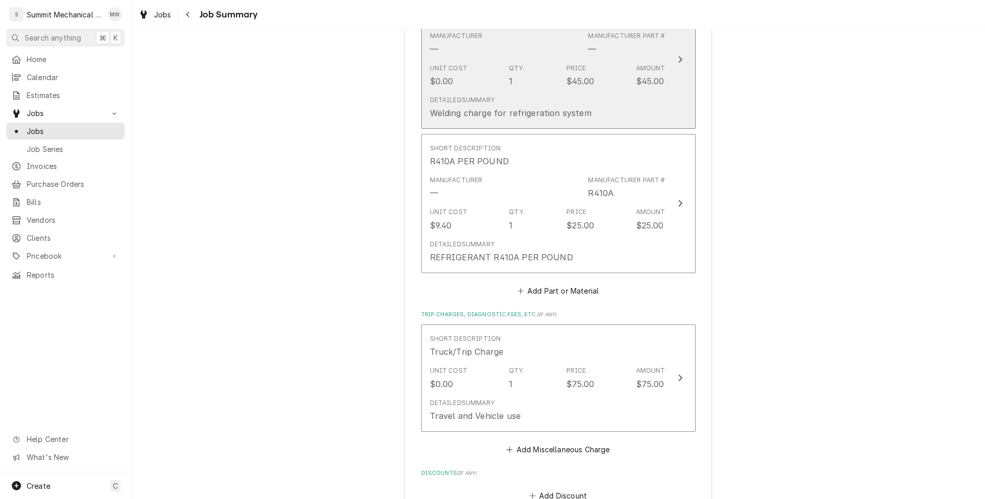
scroll to position [1153, 0]
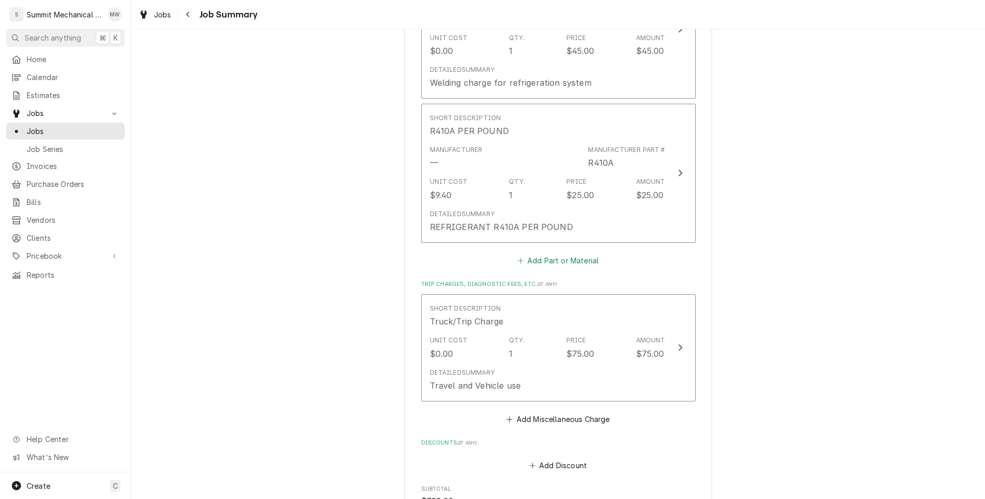
click at [543, 253] on button "Add Part or Material" at bounding box center [557, 260] width 85 height 14
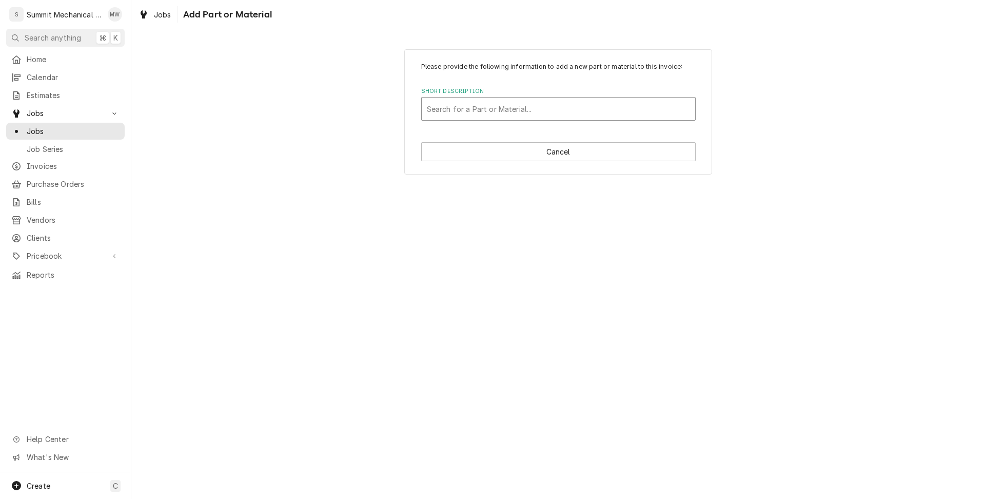
click at [468, 103] on div "Short Description" at bounding box center [558, 109] width 263 height 18
paste input "BV 7/8 ODS"
type input "BV 7/8 ODS"
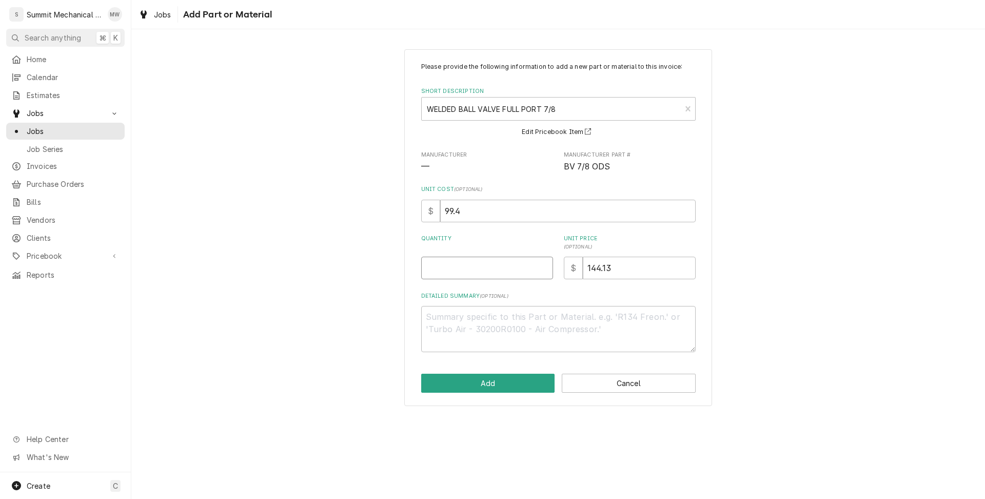
click at [502, 273] on input "Quantity" at bounding box center [487, 267] width 132 height 23
type textarea "x"
type input "1"
click at [496, 385] on button "Add" at bounding box center [488, 382] width 134 height 19
type textarea "x"
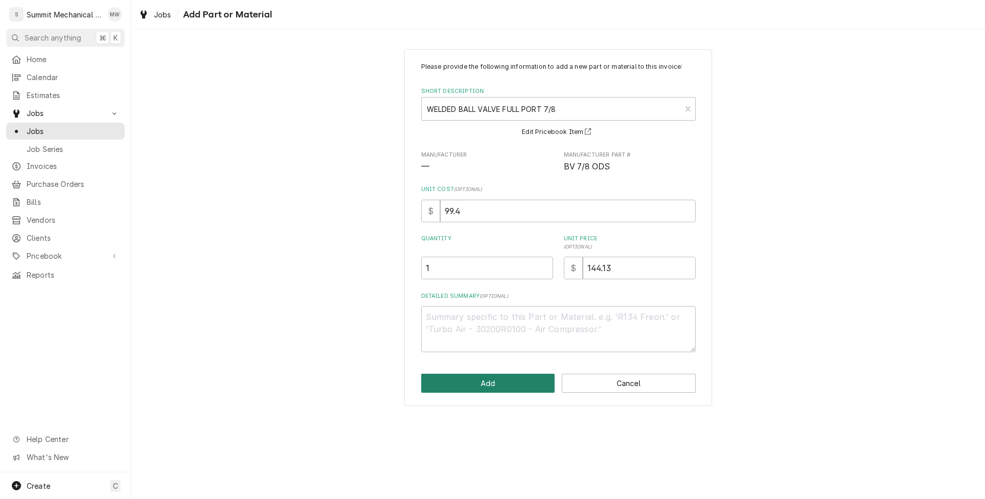
scroll to position [1153, 0]
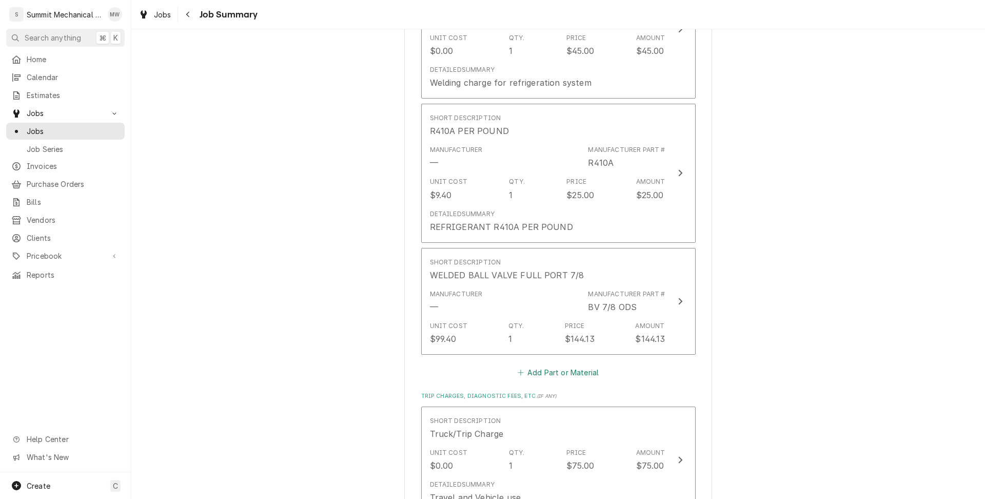
click at [543, 365] on button "Add Part or Material" at bounding box center [557, 372] width 85 height 14
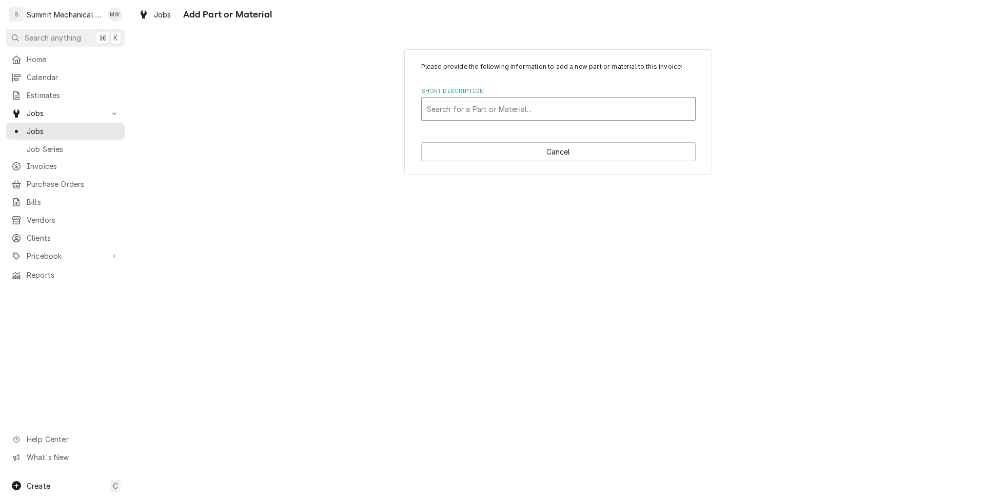
click at [520, 103] on div "Short Description" at bounding box center [558, 109] width 263 height 18
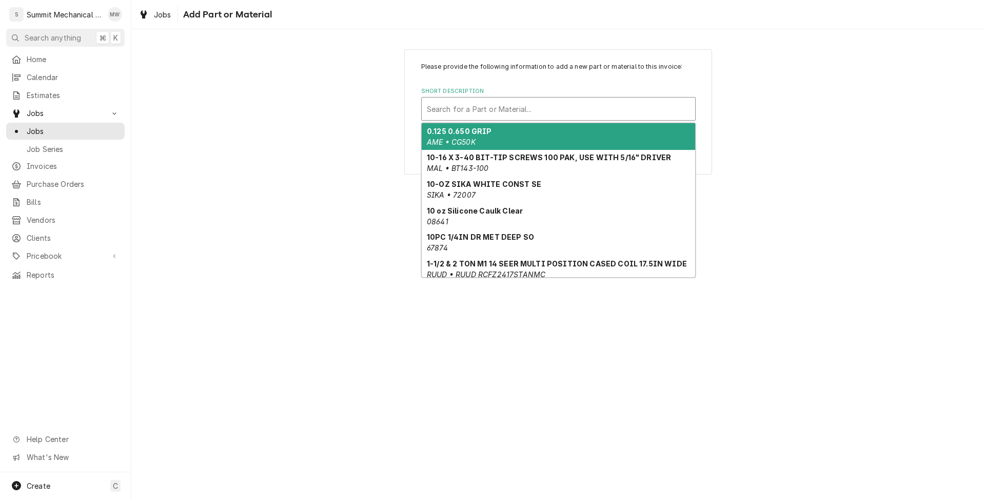
paste input "BV 3/8 ODS"
type input "BV 3/8 ODS"
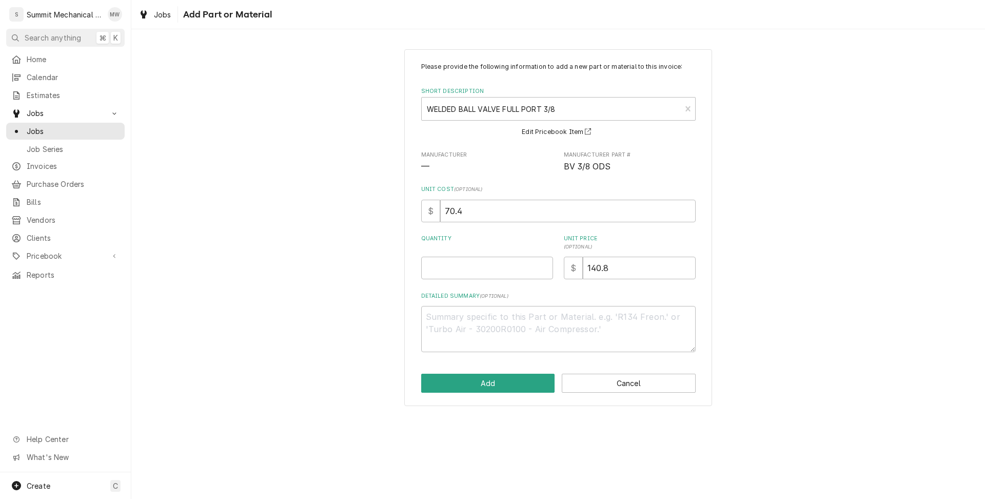
click at [498, 254] on div "Quantity" at bounding box center [487, 256] width 132 height 45
click at [492, 277] on input "Quantity" at bounding box center [487, 267] width 132 height 23
type textarea "x"
type input "1"
click at [495, 362] on div "Please provide the following information to add a new part or material to this …" at bounding box center [558, 227] width 308 height 356
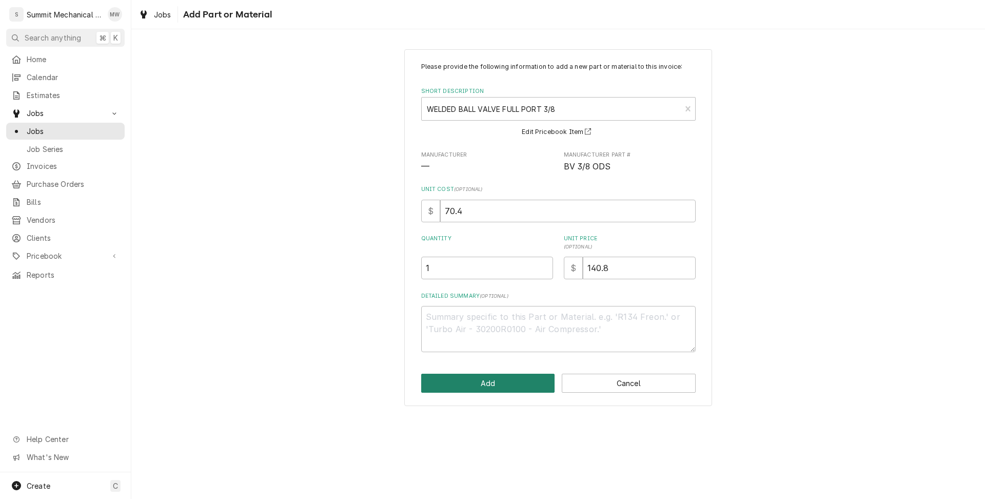
click at [495, 387] on button "Add" at bounding box center [488, 382] width 134 height 19
type textarea "x"
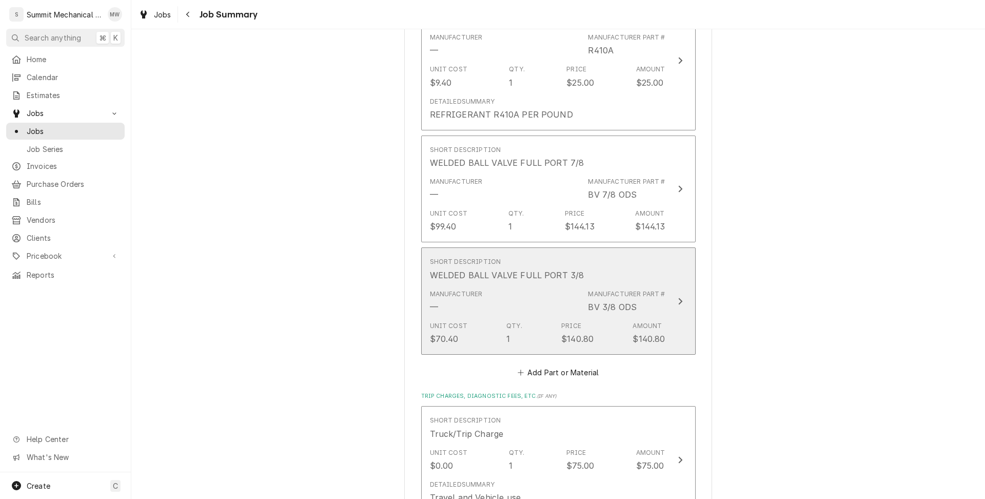
scroll to position [1273, 0]
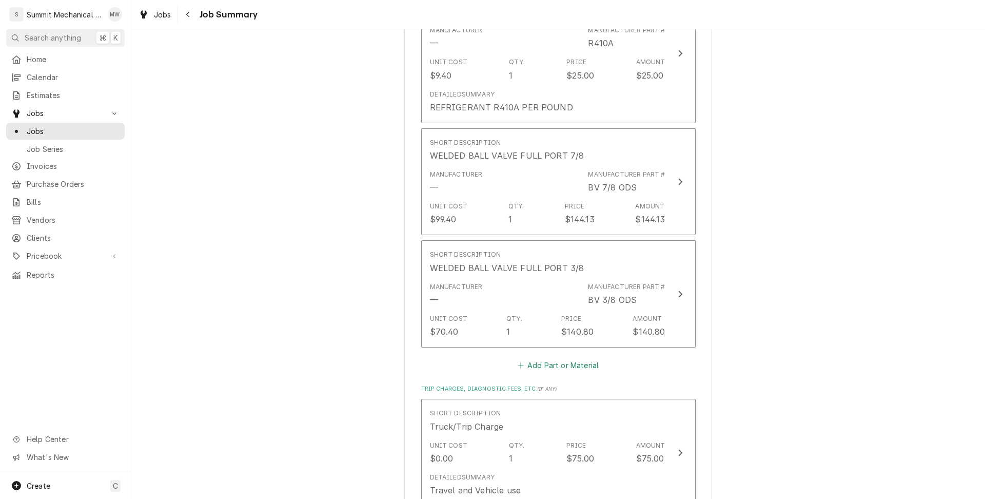
click at [560, 358] on button "Add Part or Material" at bounding box center [557, 365] width 85 height 14
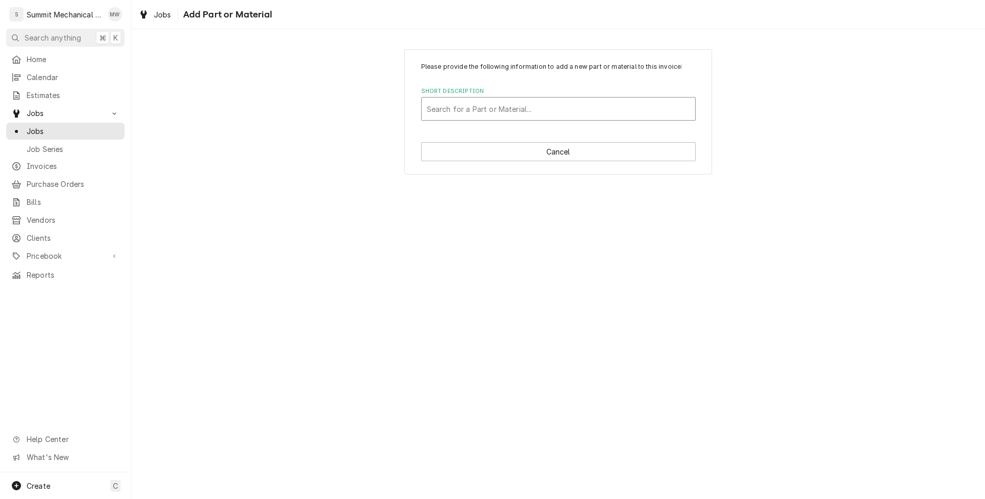
click at [511, 104] on div "Short Description" at bounding box center [558, 109] width 263 height 18
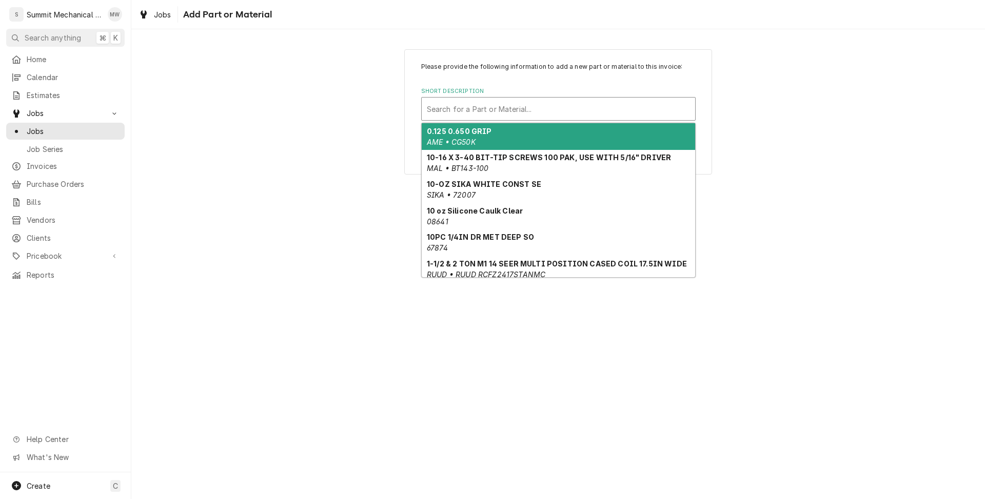
paste input "01325"
type input "01325"
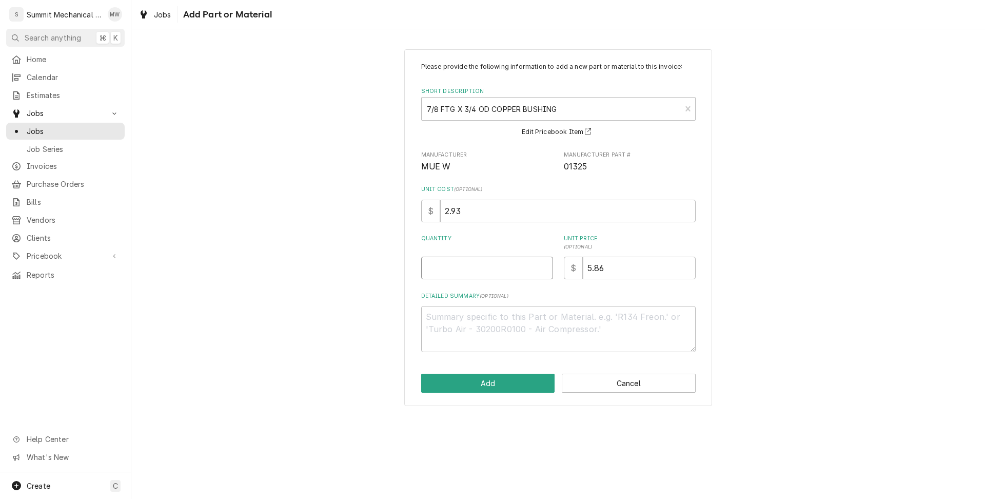
click at [472, 270] on input "Quantity" at bounding box center [487, 267] width 132 height 23
type textarea "x"
type input "1"
click at [489, 381] on button "Add" at bounding box center [488, 382] width 134 height 19
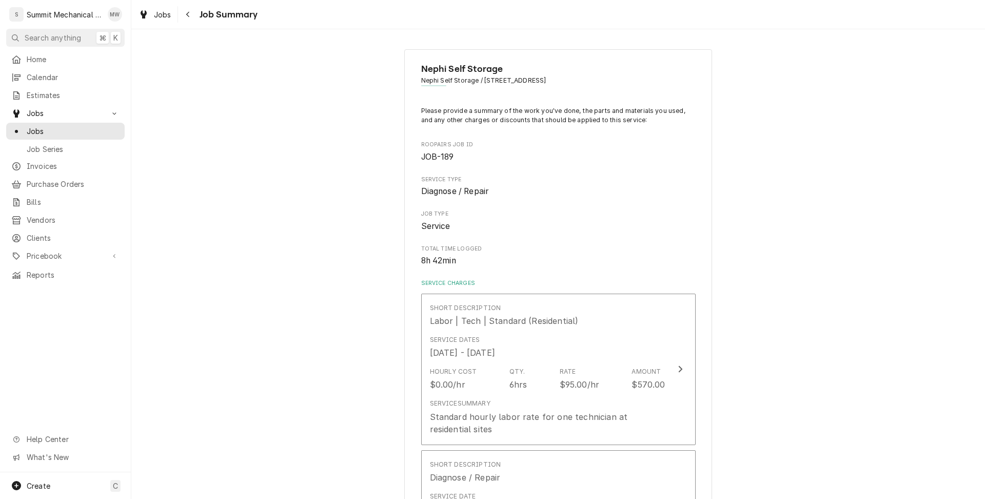
scroll to position [1273, 0]
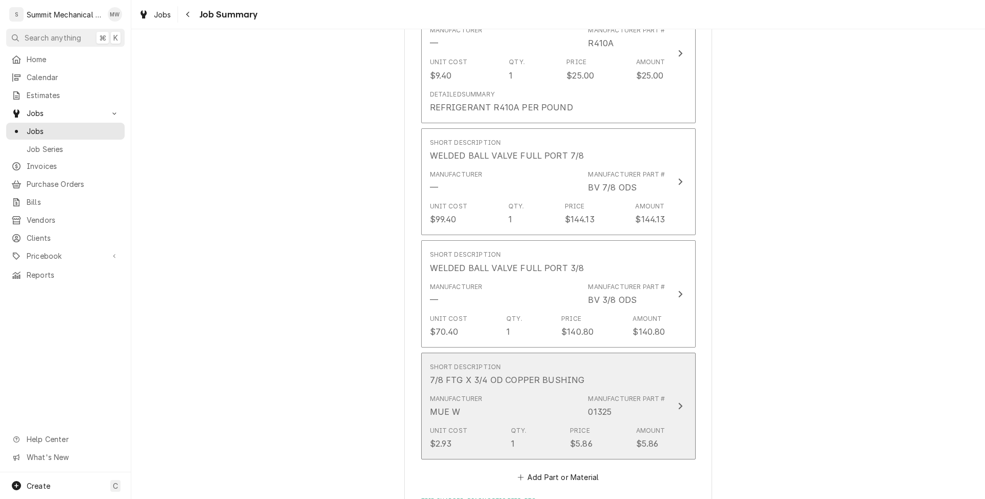
click at [559, 393] on div "Manufacturer MUE W Manufacturer Part # 01325" at bounding box center [547, 406] width 235 height 32
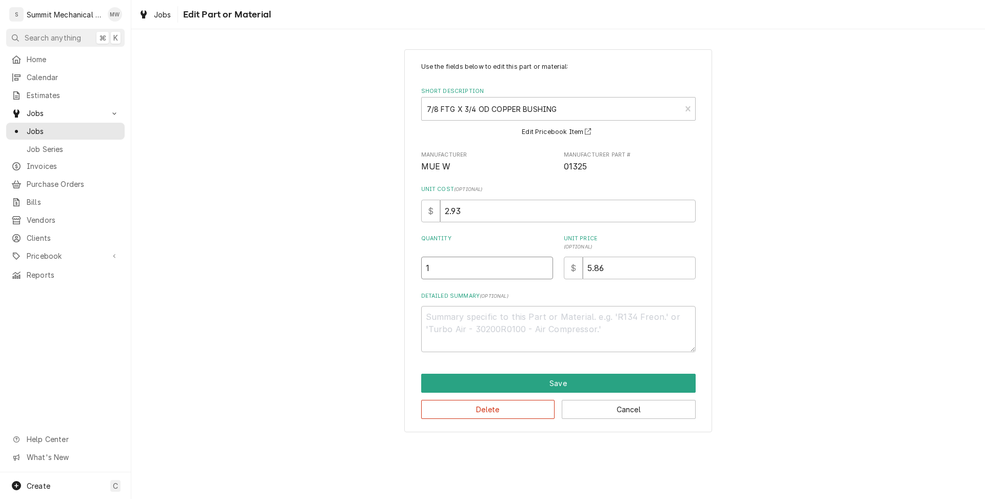
click at [465, 263] on input "1" at bounding box center [487, 267] width 132 height 23
type textarea "x"
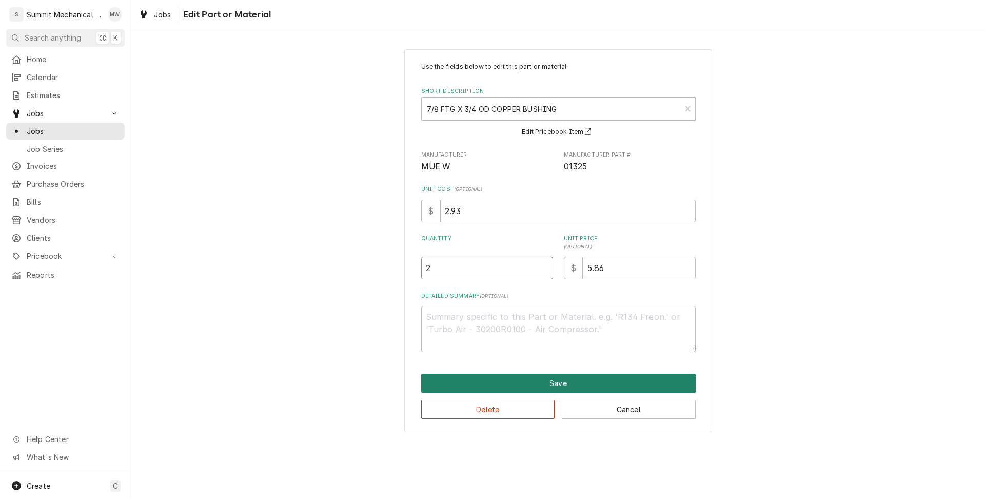
type input "2"
click at [514, 388] on button "Save" at bounding box center [558, 382] width 274 height 19
type textarea "x"
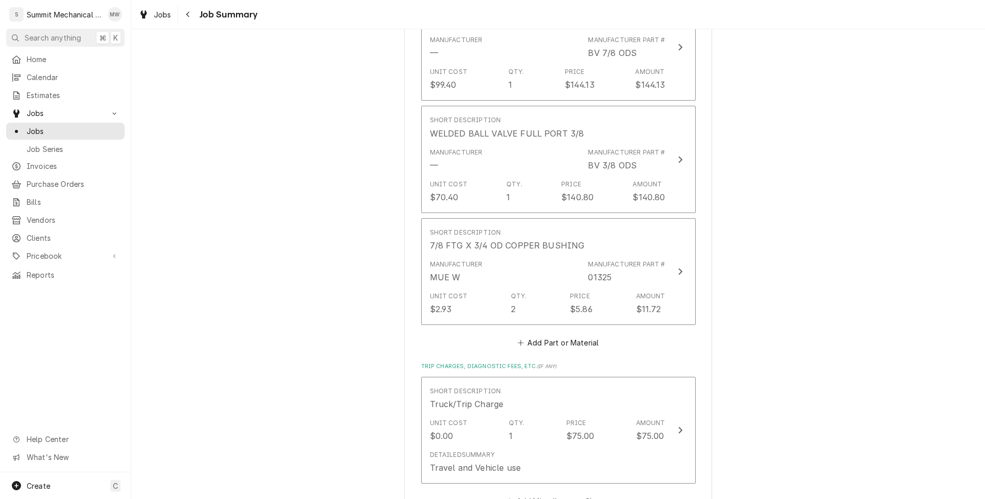
scroll to position [1415, 0]
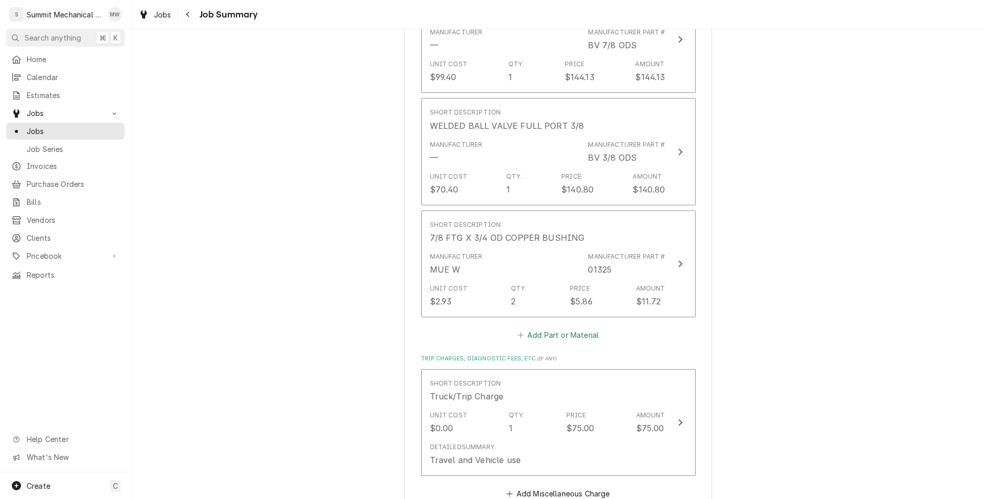
click at [546, 328] on button "Add Part or Material" at bounding box center [557, 335] width 85 height 14
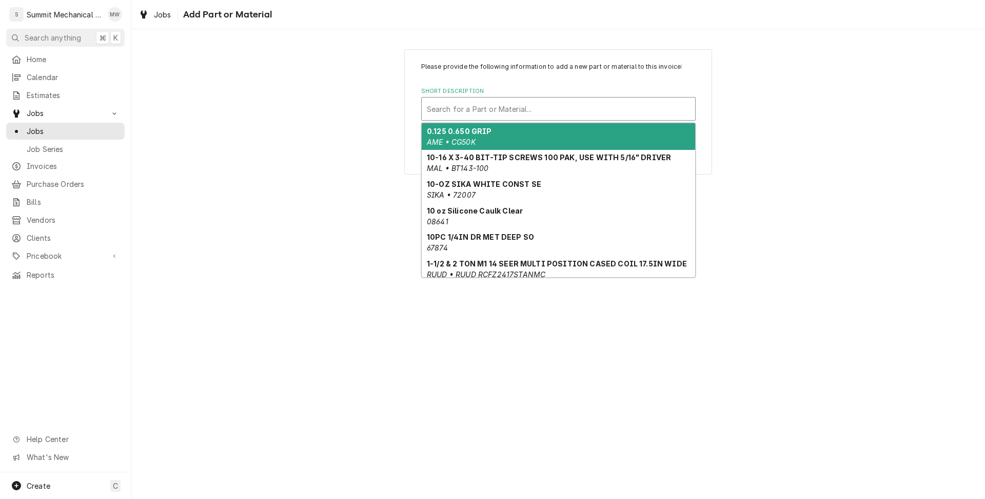
click at [528, 109] on div "Short Description" at bounding box center [558, 109] width 263 height 18
paste input "EK083S"
type input "EK083S"
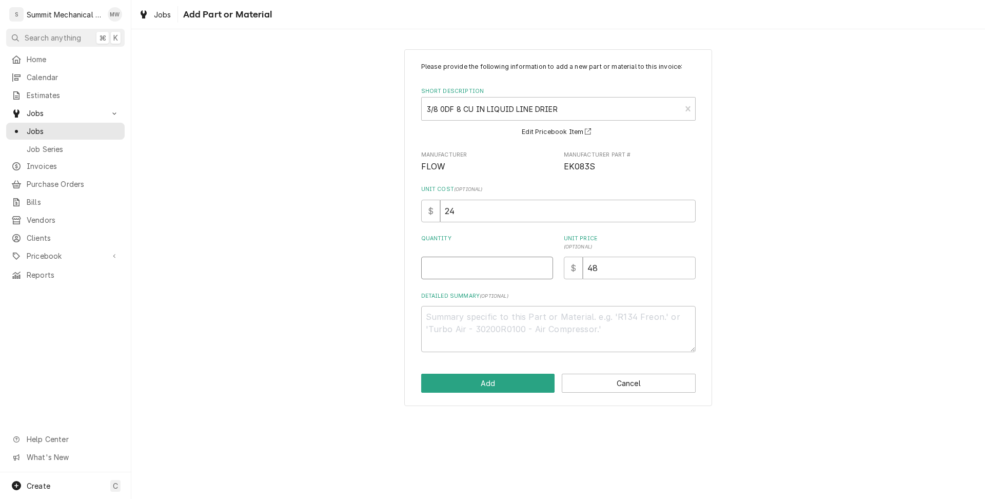
click at [478, 265] on input "Quantity" at bounding box center [487, 267] width 132 height 23
type textarea "x"
type input "1"
click at [502, 390] on button "Add" at bounding box center [488, 382] width 134 height 19
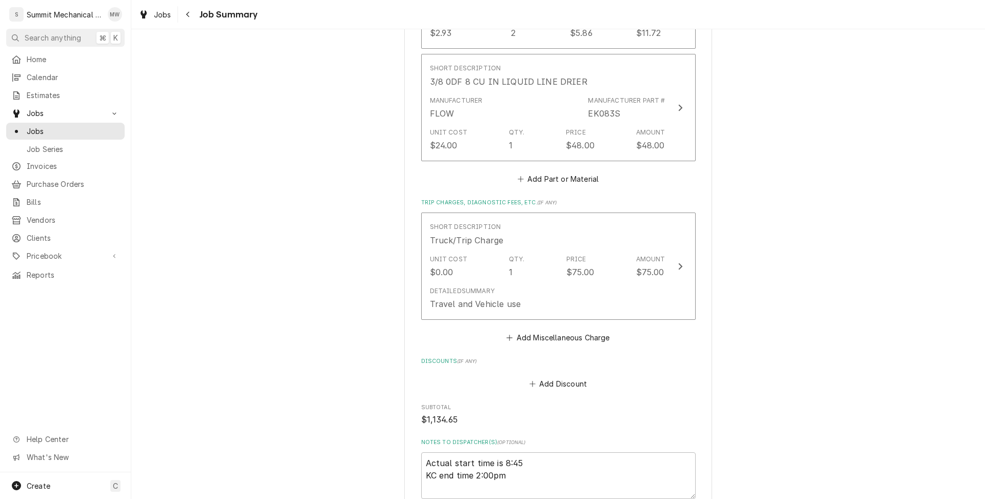
scroll to position [1937, 0]
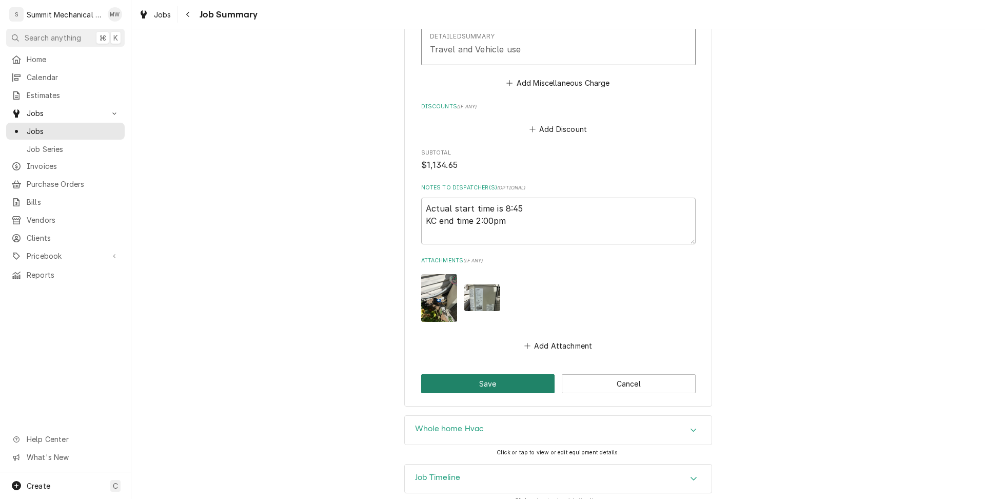
click at [503, 374] on button "Save" at bounding box center [488, 383] width 134 height 19
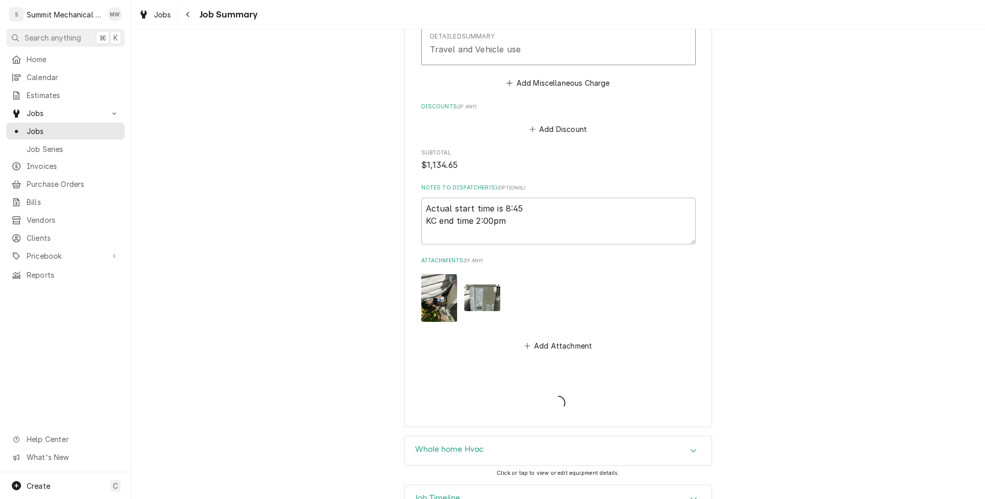
type textarea "x"
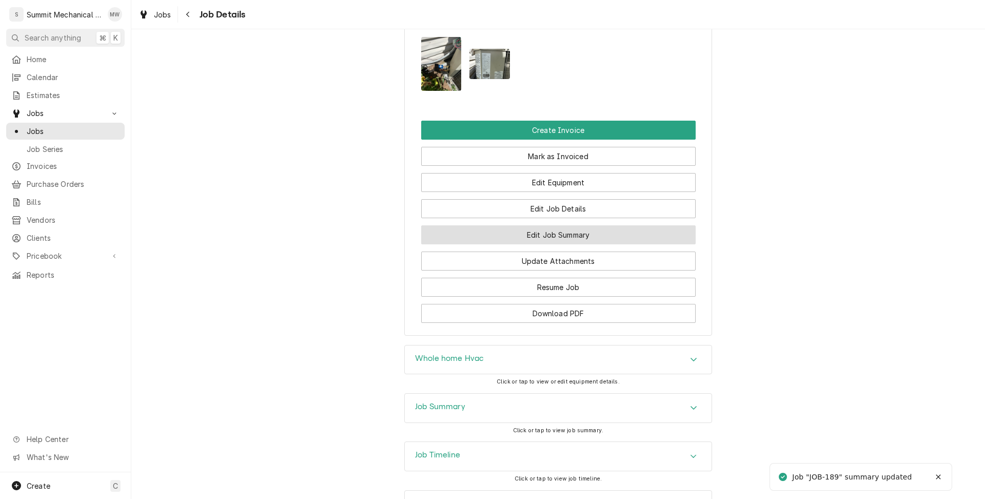
scroll to position [878, 0]
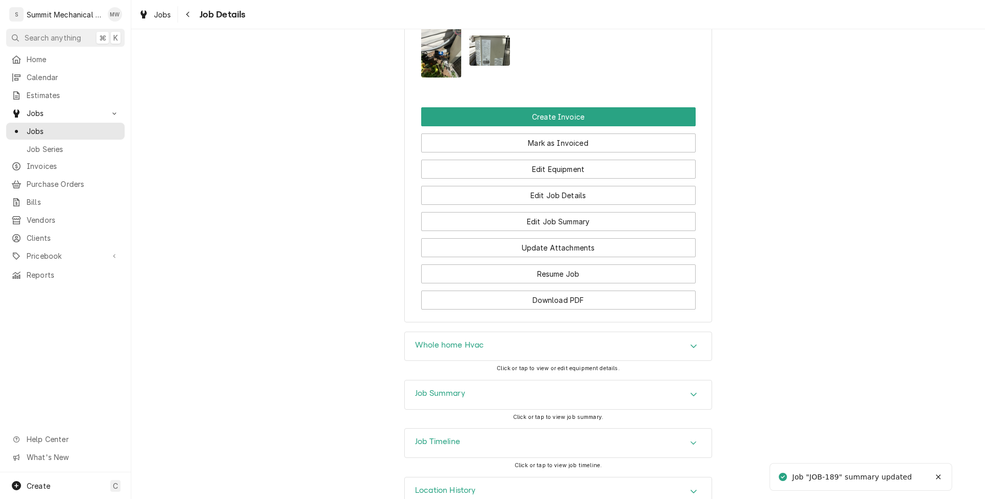
click at [560, 216] on div "Edit Job Summary" at bounding box center [558, 218] width 274 height 26
click at [560, 205] on button "Edit Job Details" at bounding box center [558, 195] width 274 height 19
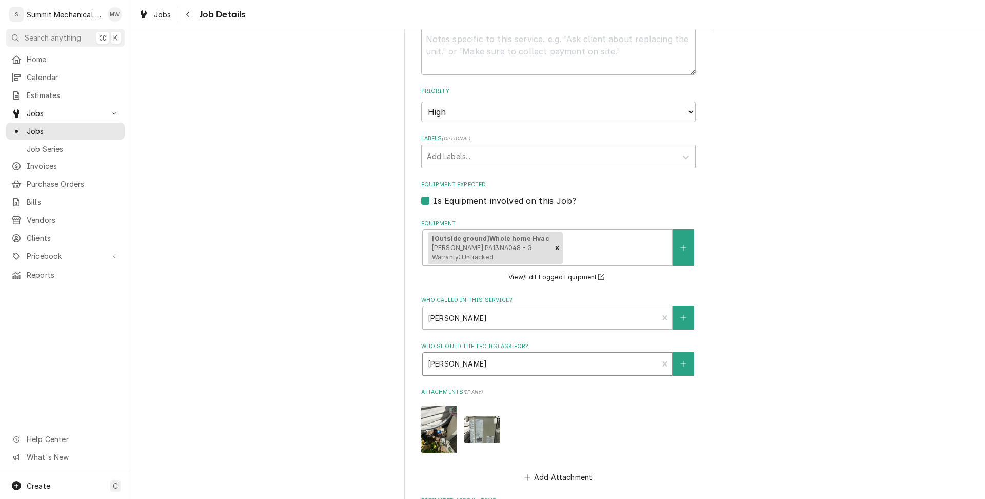
scroll to position [500, 0]
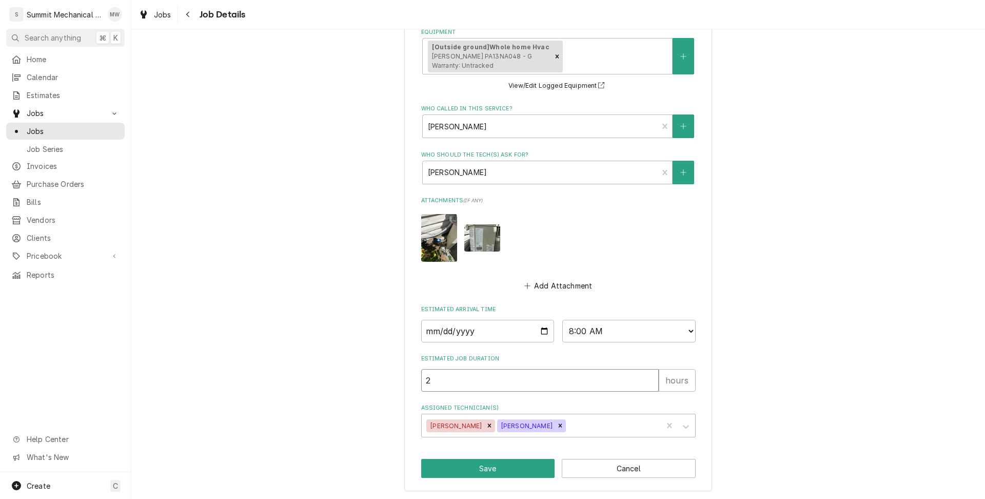
click at [455, 382] on input "2" at bounding box center [539, 380] width 237 height 23
type textarea "x"
type input "6"
type textarea "x"
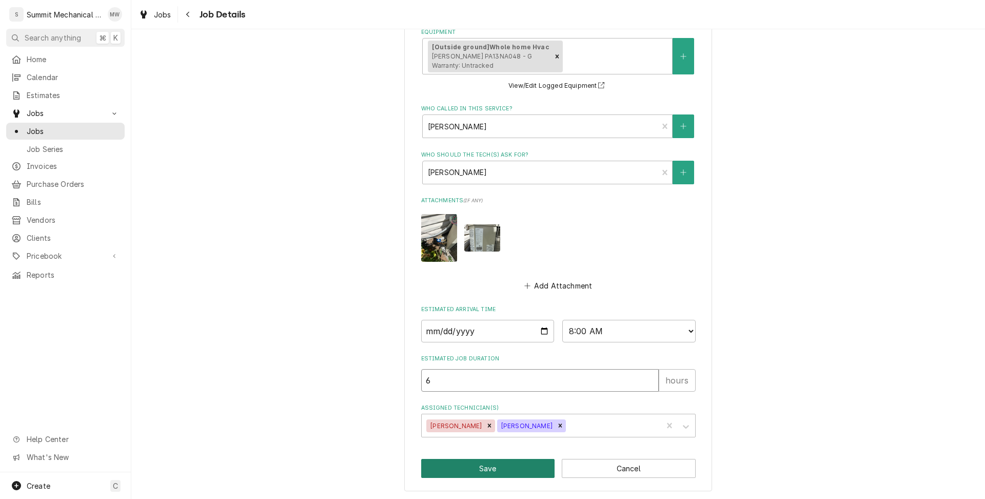
type input "6"
click at [485, 463] on button "Save" at bounding box center [488, 468] width 134 height 19
type textarea "x"
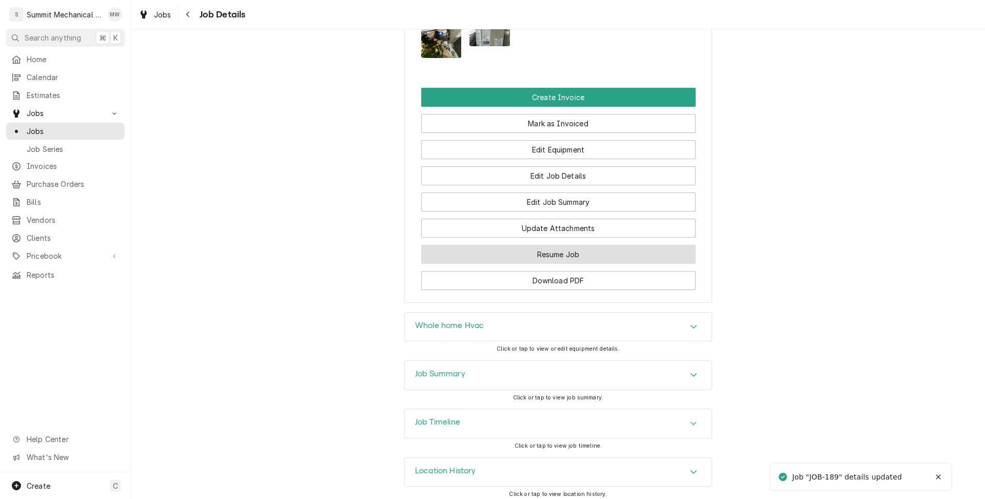
scroll to position [915, 0]
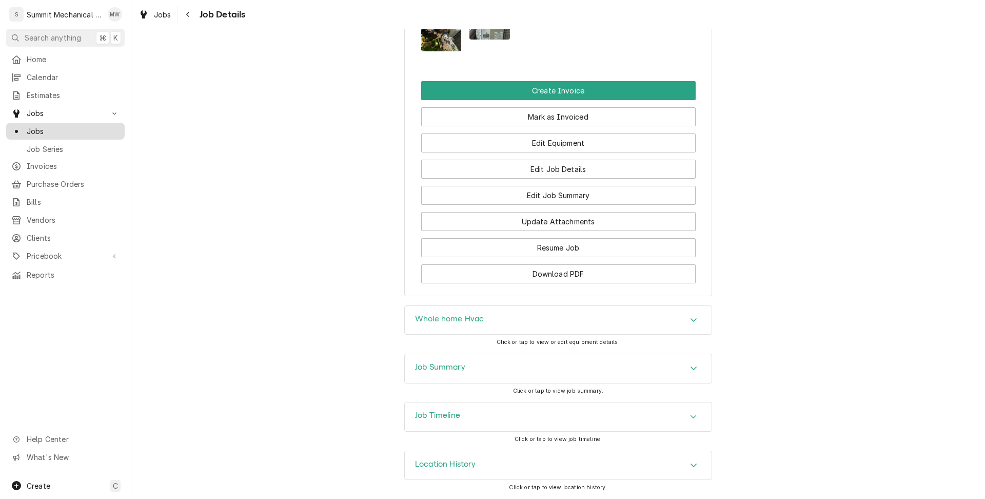
click at [91, 126] on span "Jobs" at bounding box center [73, 131] width 93 height 11
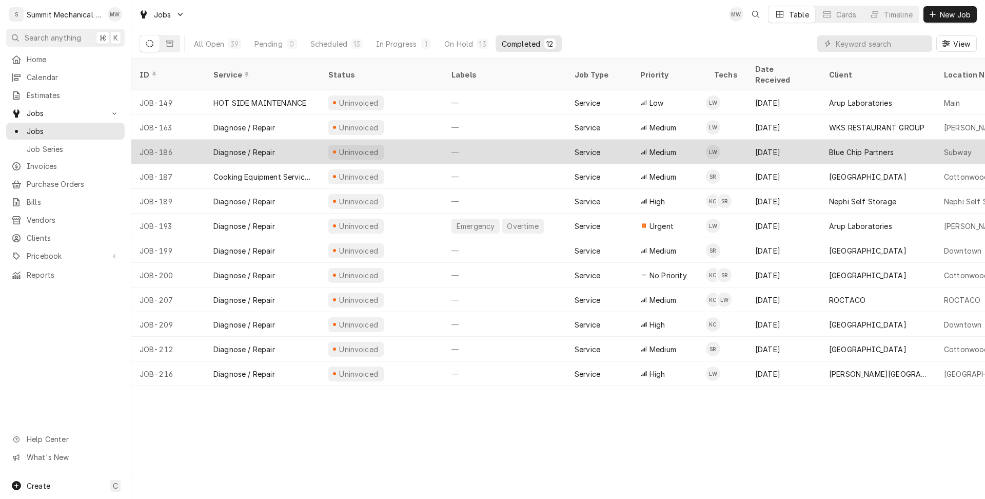
click at [403, 144] on div "Uninvoiced" at bounding box center [381, 152] width 123 height 25
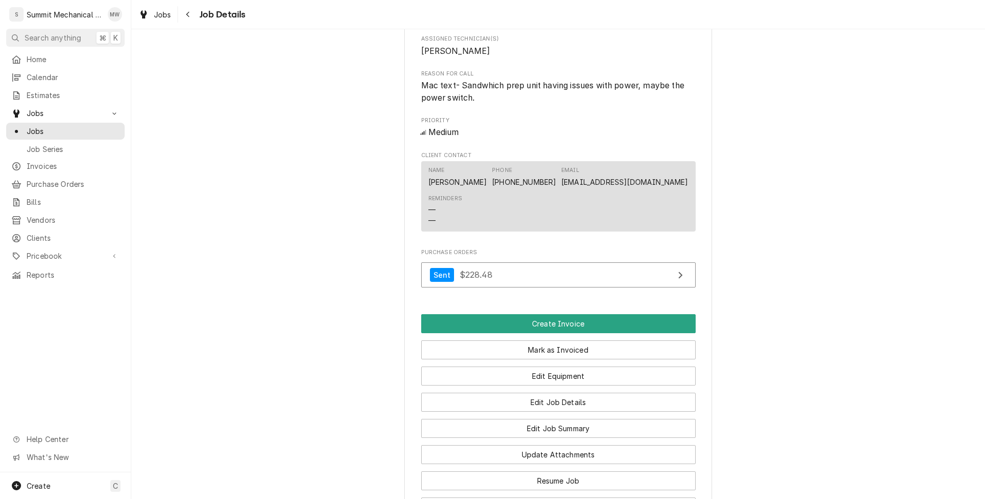
scroll to position [480, 0]
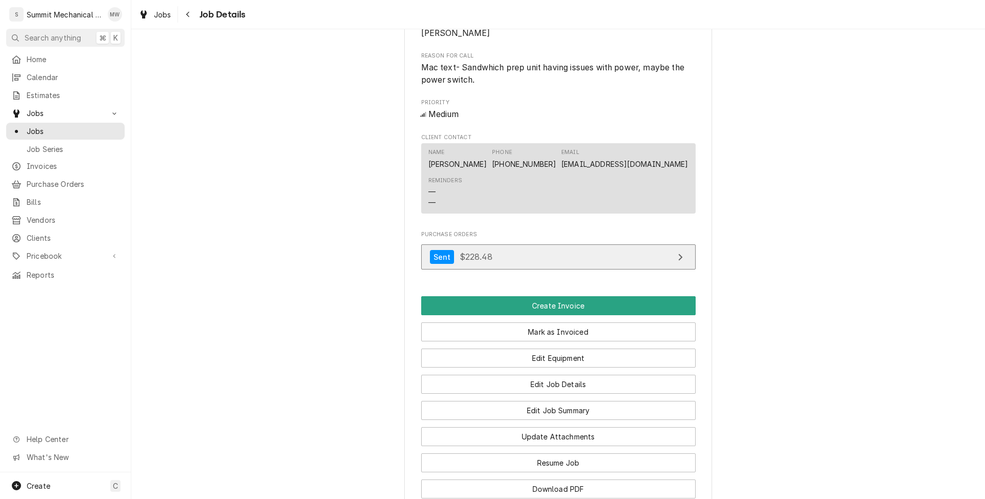
click at [528, 269] on link "Sent $228.48" at bounding box center [558, 256] width 274 height 25
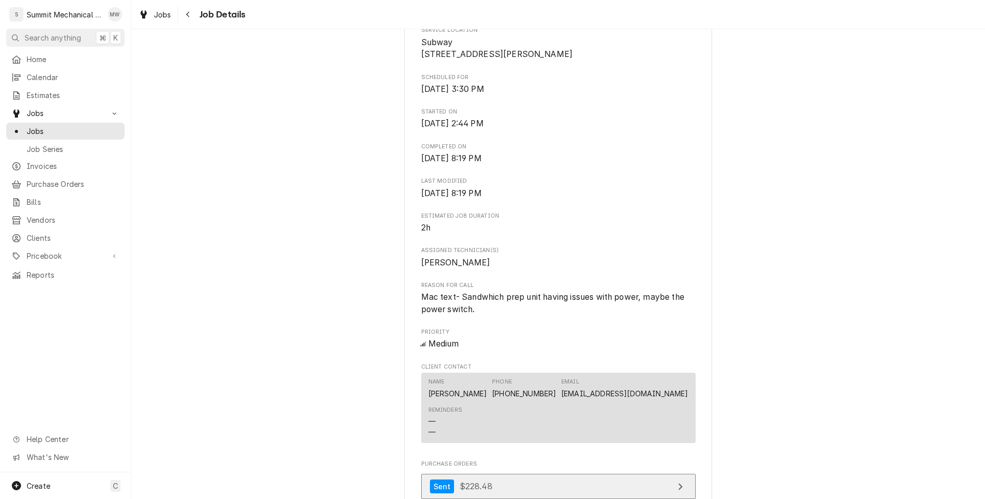
scroll to position [474, 0]
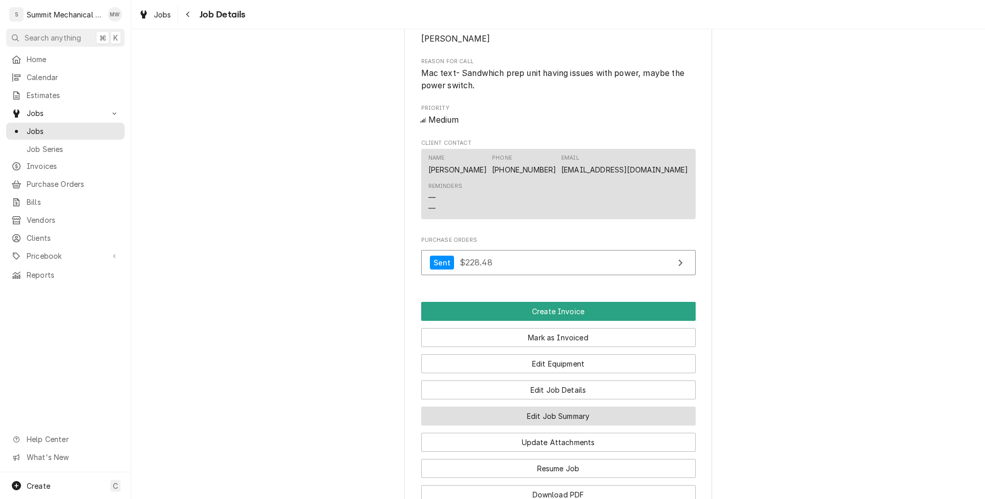
click at [569, 423] on button "Edit Job Summary" at bounding box center [558, 415] width 274 height 19
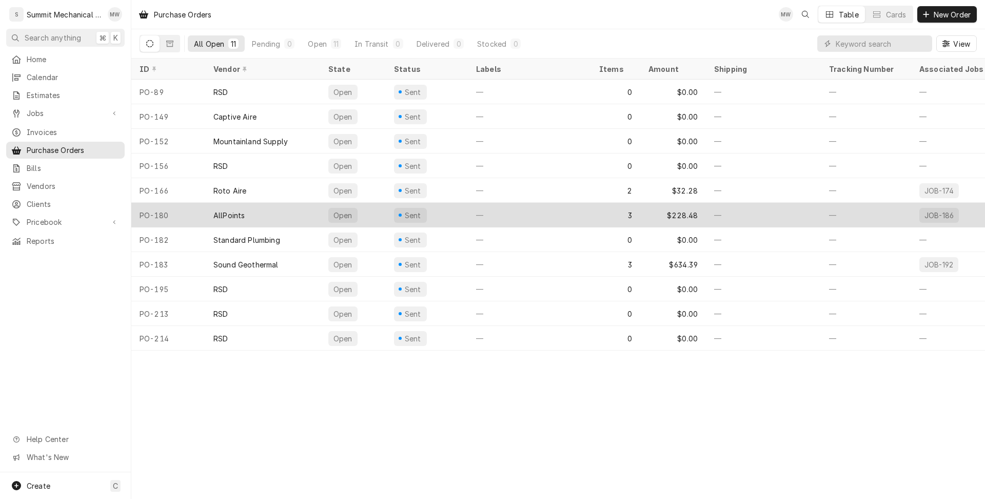
click at [206, 210] on div "AllPoints" at bounding box center [262, 215] width 115 height 25
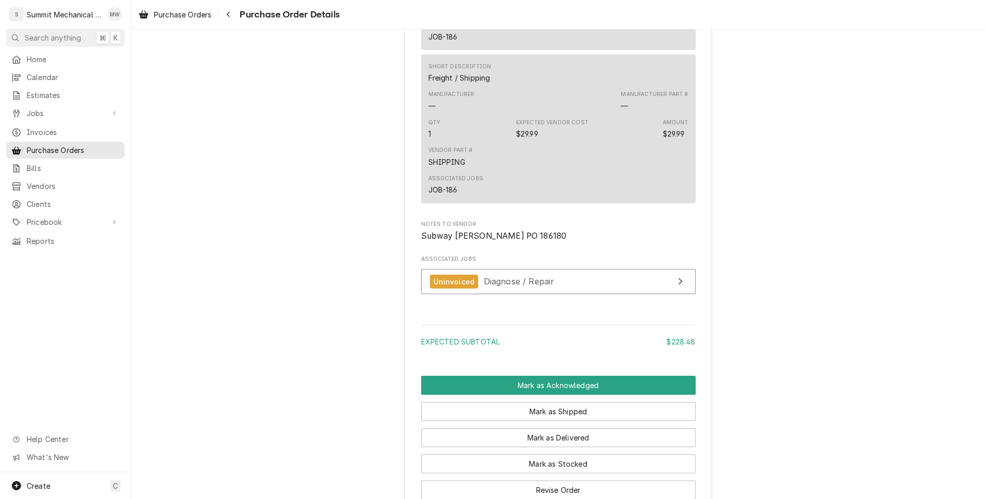
scroll to position [942, 0]
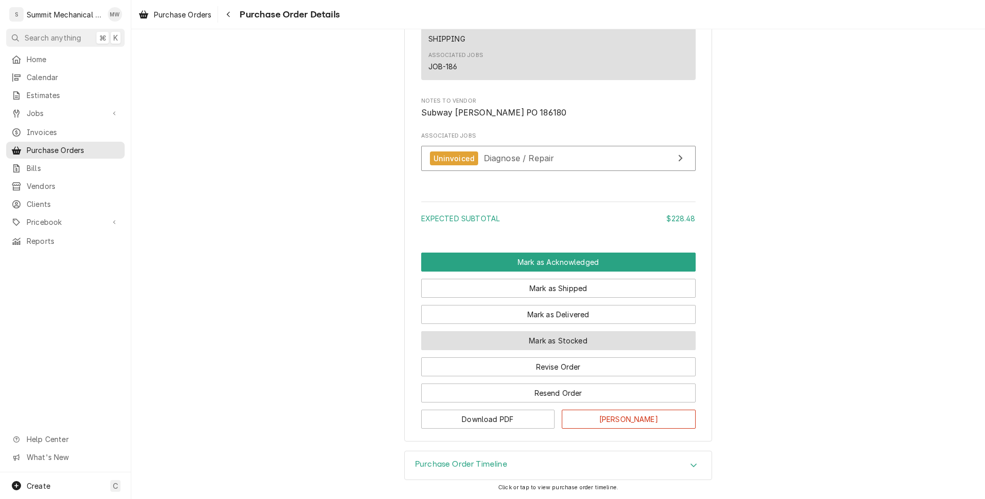
click at [525, 339] on button "Mark as Stocked" at bounding box center [558, 340] width 274 height 19
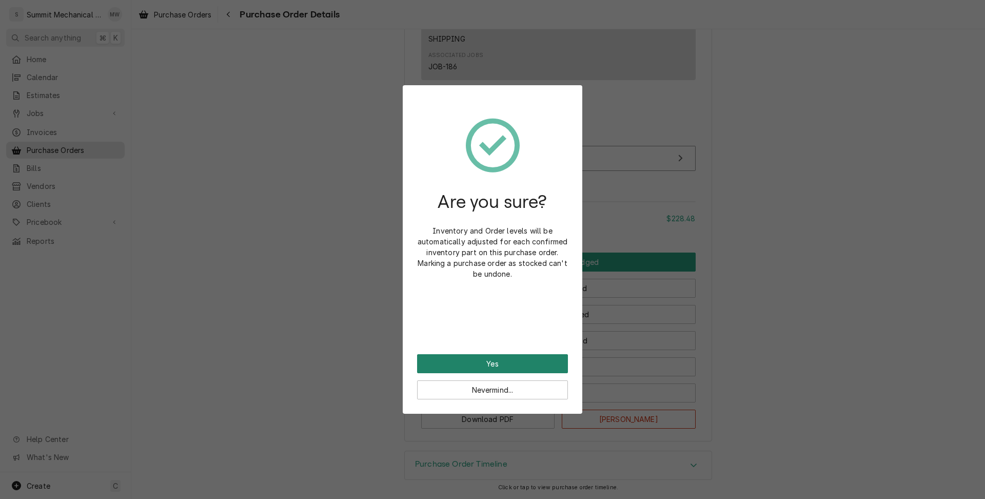
click at [488, 360] on button "Yes" at bounding box center [492, 363] width 151 height 19
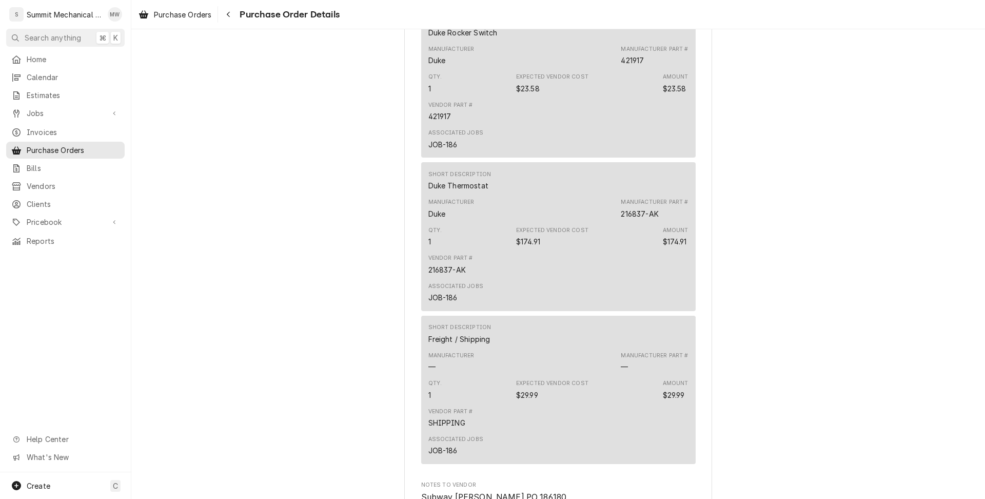
scroll to position [937, 0]
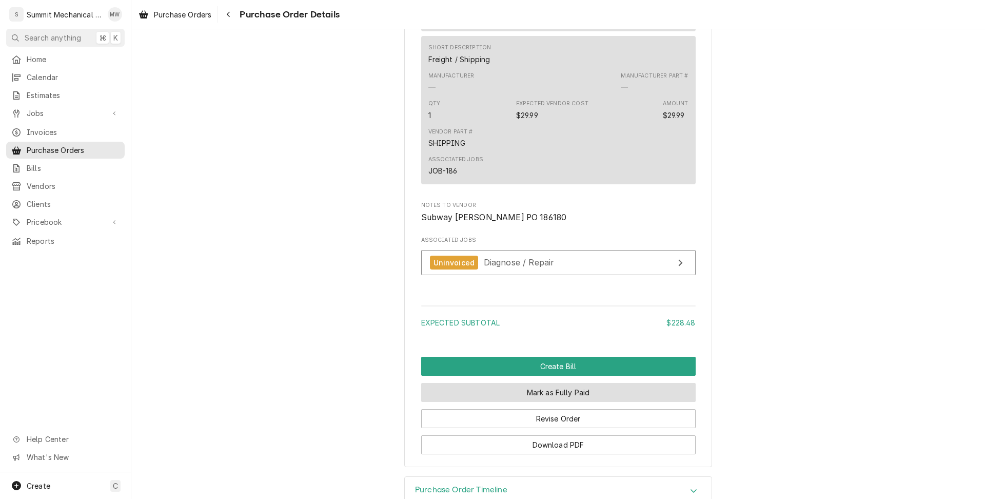
click at [541, 402] on button "Mark as Fully Paid" at bounding box center [558, 392] width 274 height 19
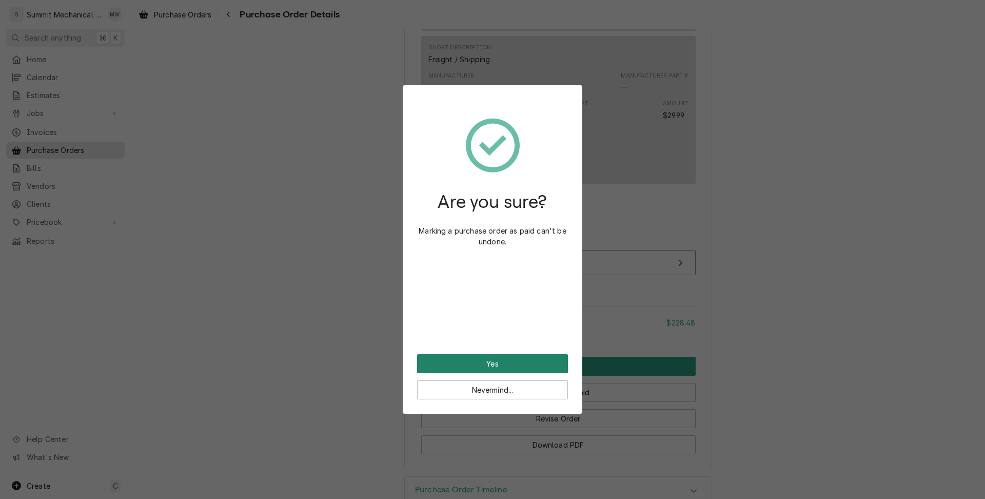
click at [501, 356] on button "Yes" at bounding box center [492, 363] width 151 height 19
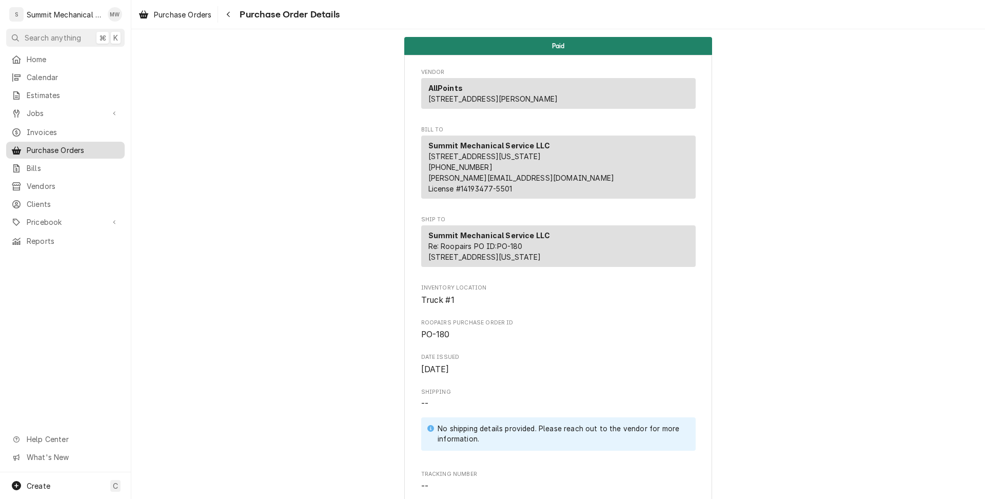
click at [66, 151] on div "Purchase Orders" at bounding box center [65, 150] width 114 height 13
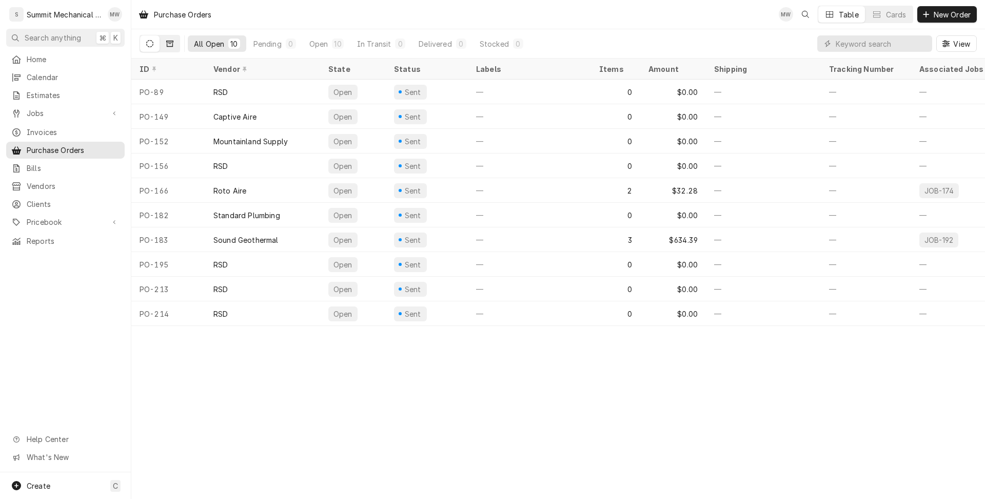
click at [176, 46] on button "Dynamic Content Wrapper" at bounding box center [169, 43] width 19 height 16
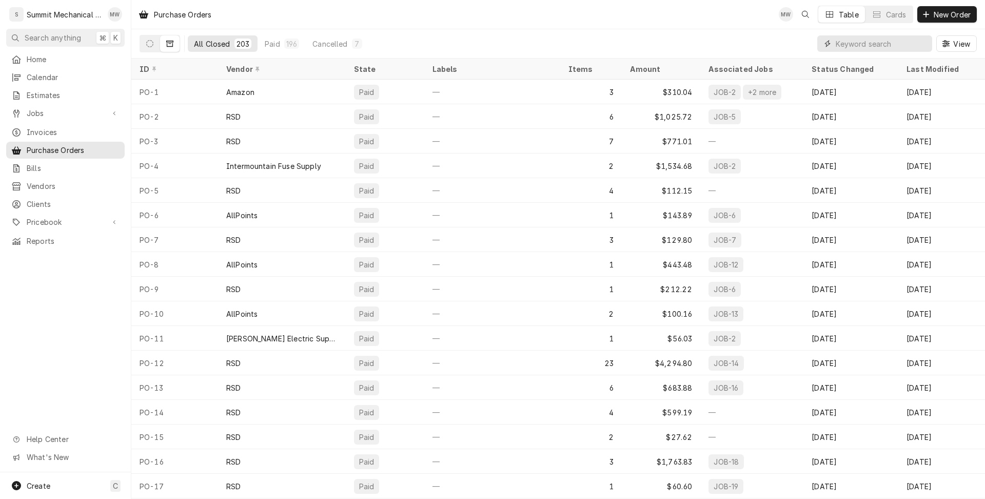
click at [841, 40] on input "Dynamic Content Wrapper" at bounding box center [881, 43] width 91 height 16
type input "all points"
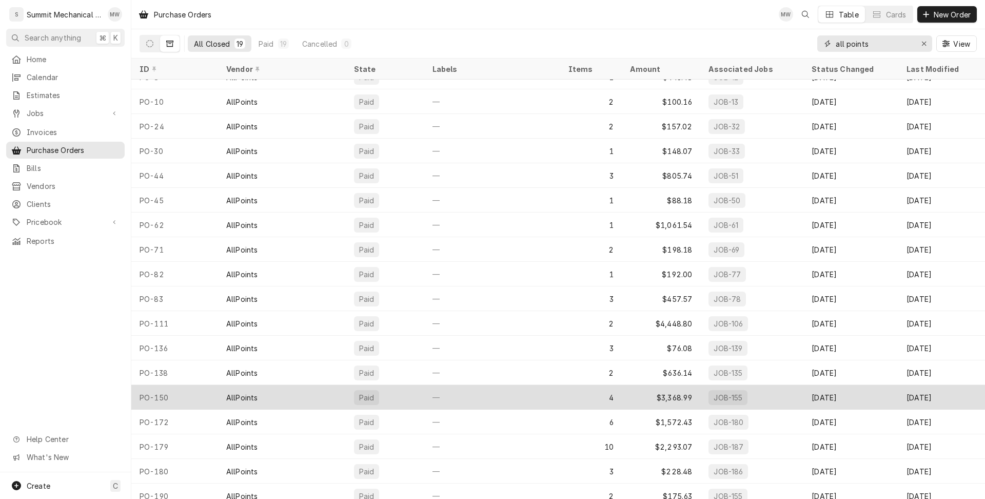
scroll to position [45, 0]
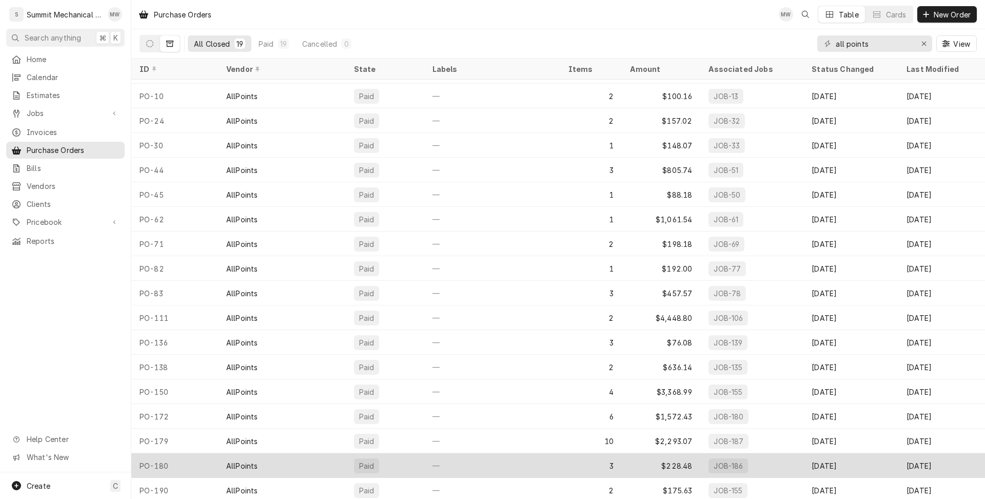
click at [277, 465] on div "AllPoints" at bounding box center [282, 465] width 128 height 25
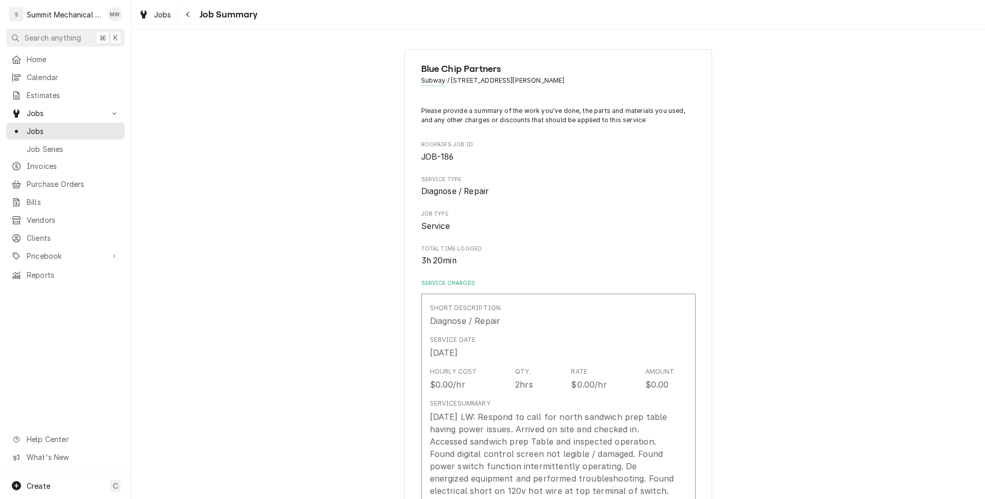
type textarea "x"
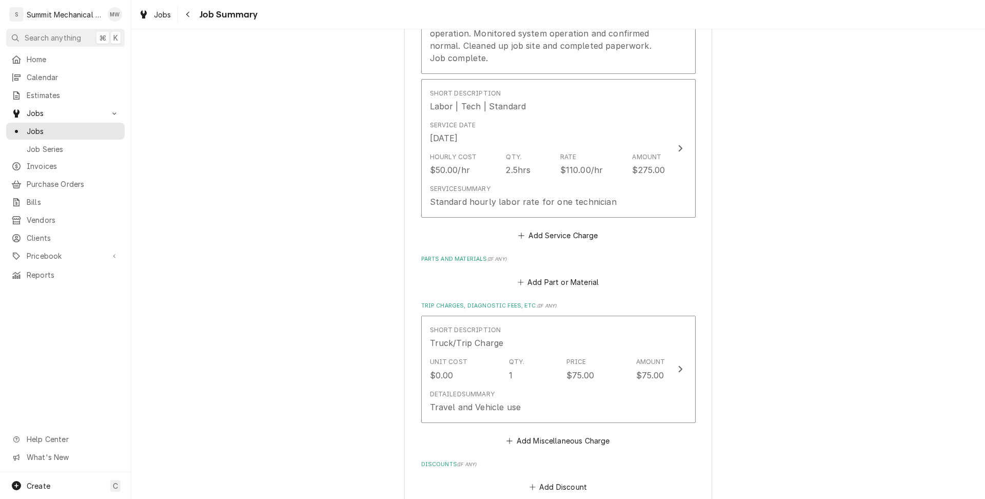
scroll to position [612, 0]
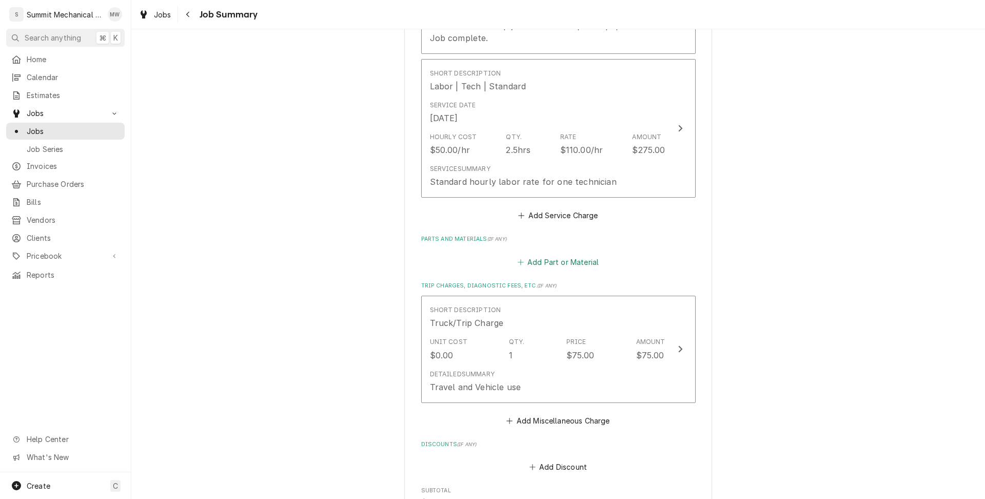
click at [554, 261] on button "Add Part or Material" at bounding box center [557, 261] width 85 height 14
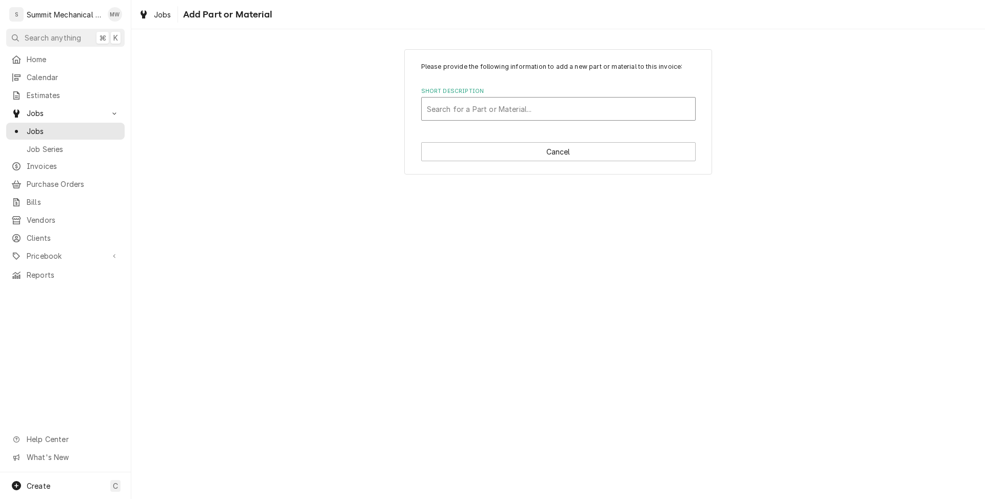
click at [471, 116] on div "Short Description" at bounding box center [558, 109] width 263 height 18
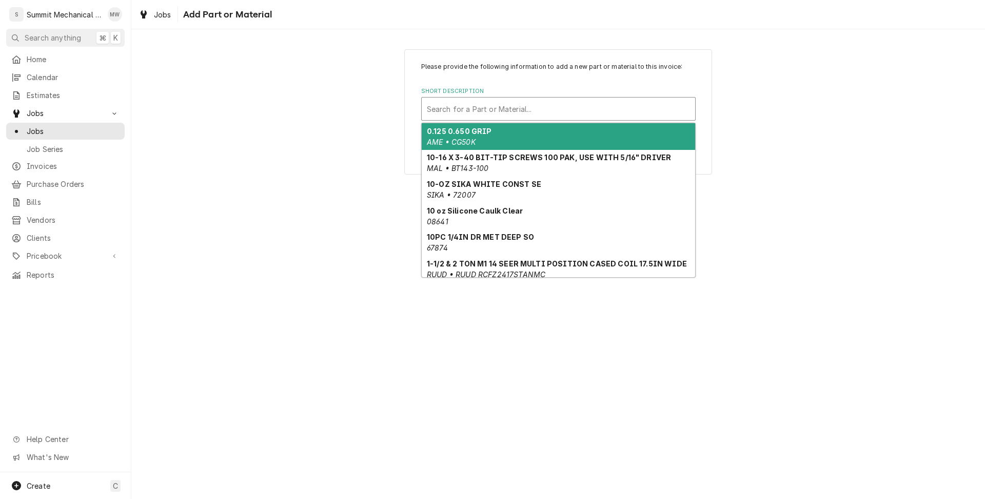
paste input "421917"
type input "421917"
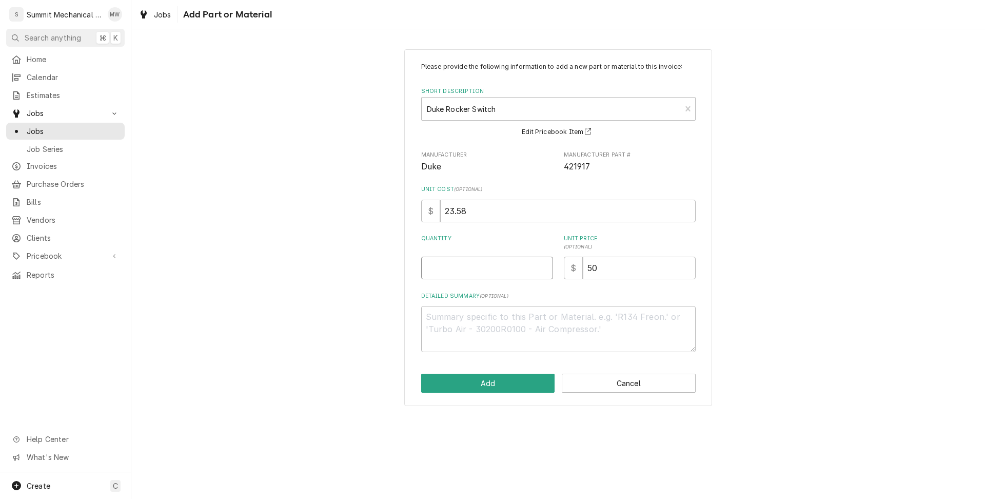
click at [501, 267] on input "Quantity" at bounding box center [487, 267] width 132 height 23
type textarea "x"
type input "1"
click at [498, 386] on button "Add" at bounding box center [488, 382] width 134 height 19
type textarea "x"
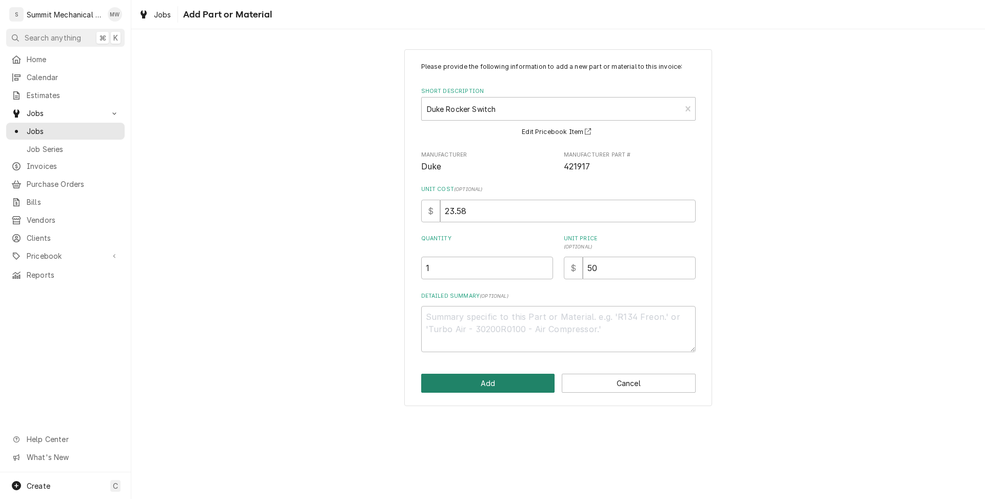
scroll to position [612, 0]
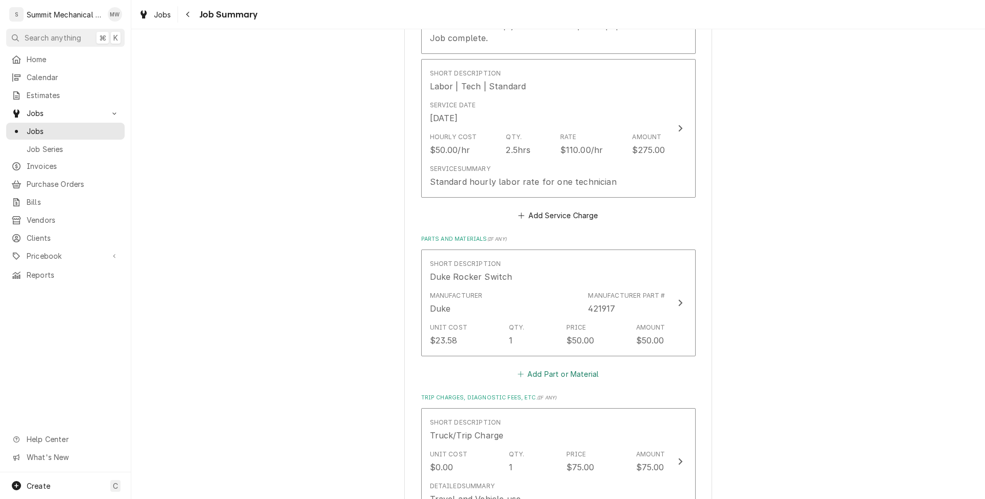
click at [542, 377] on button "Add Part or Material" at bounding box center [557, 374] width 85 height 14
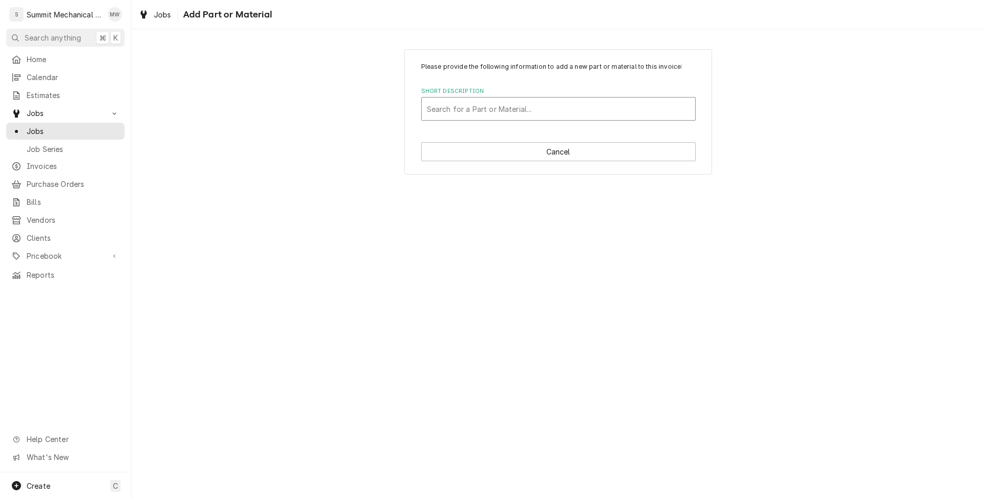
click at [454, 100] on div "Short Description" at bounding box center [558, 109] width 263 height 18
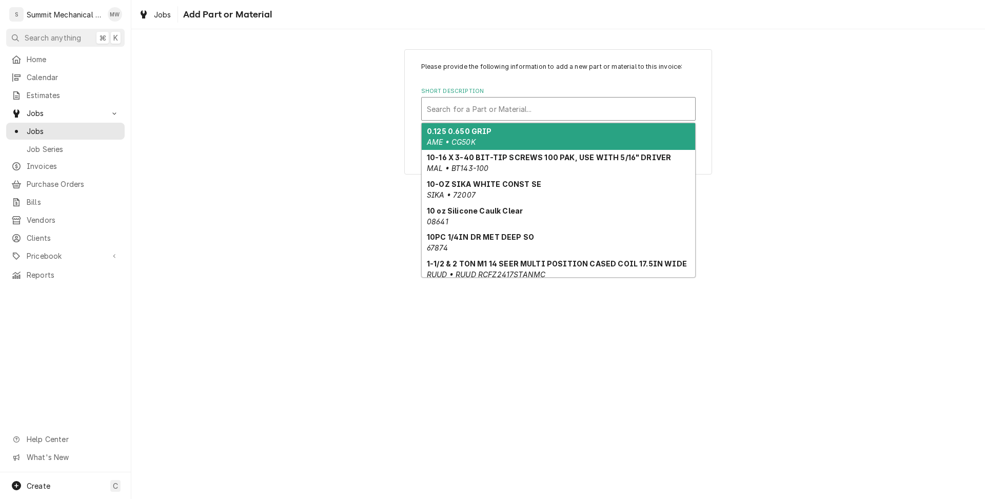
paste input "216837-AK"
type input "216837-AK"
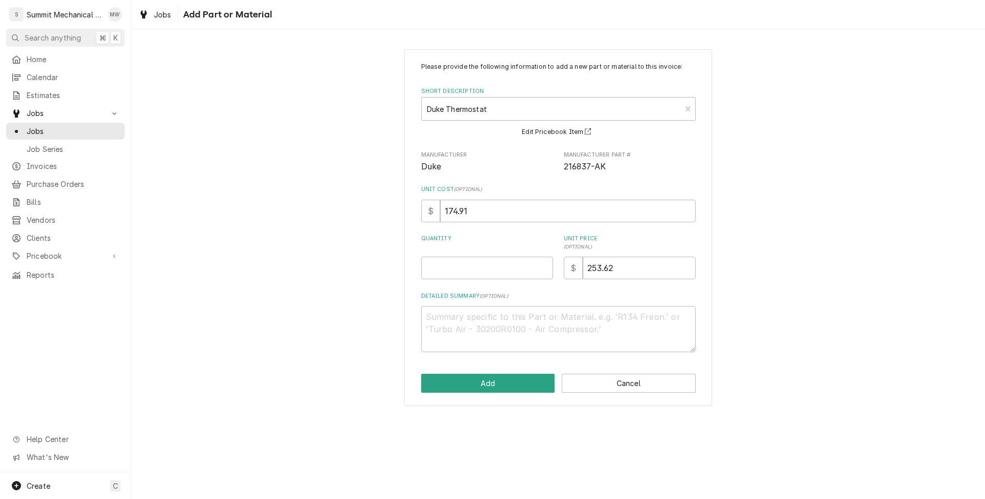
click at [485, 284] on div "Please provide the following information to add a new part or material to this …" at bounding box center [558, 207] width 274 height 290
click at [485, 271] on input "Quantity" at bounding box center [487, 267] width 132 height 23
type textarea "x"
type input "1"
click at [500, 377] on button "Add" at bounding box center [488, 382] width 134 height 19
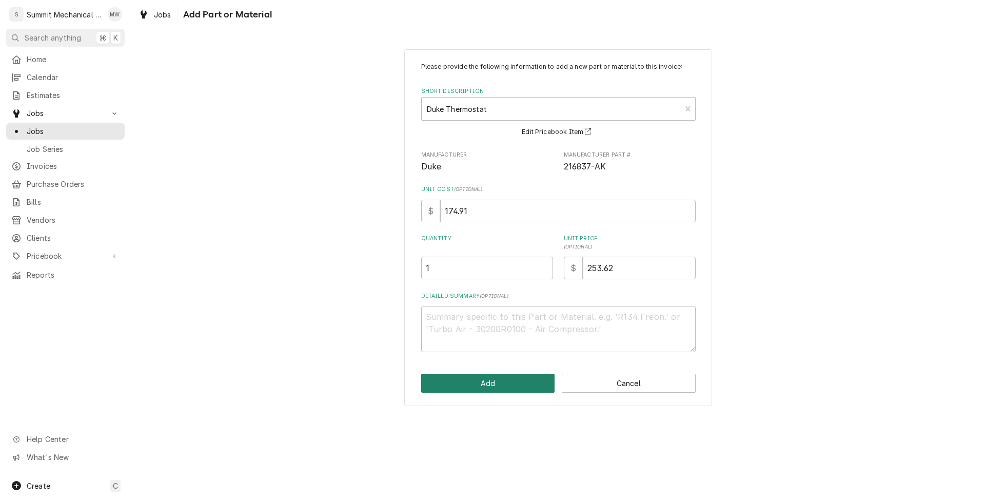
type textarea "x"
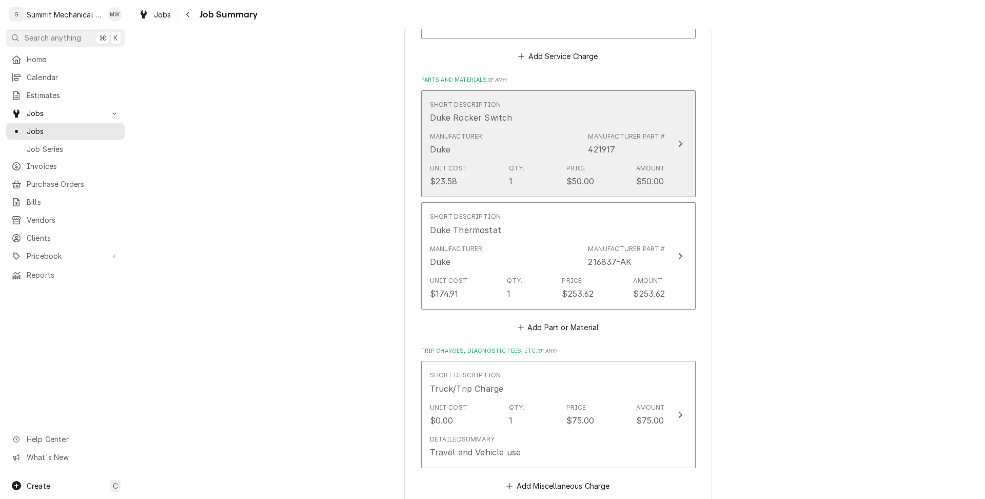
scroll to position [845, 0]
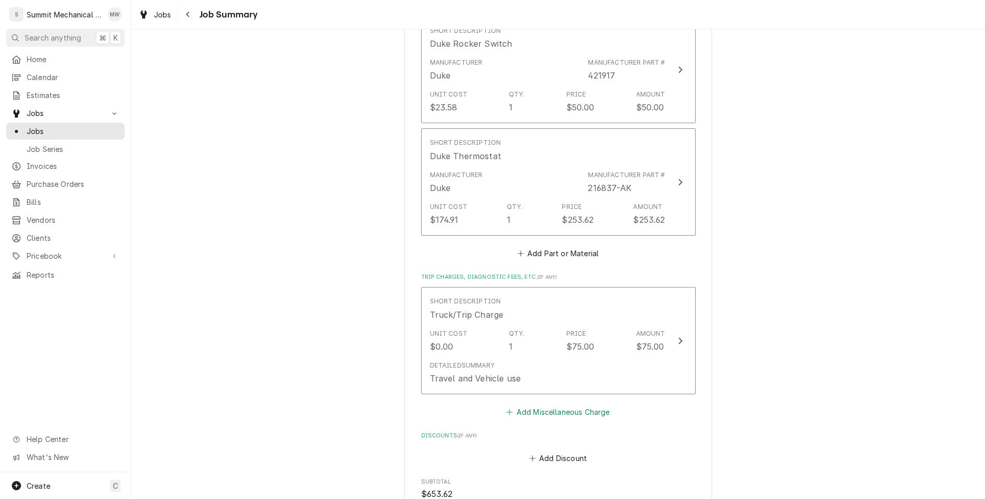
click at [548, 417] on button "Add Miscellaneous Charge" at bounding box center [558, 411] width 107 height 14
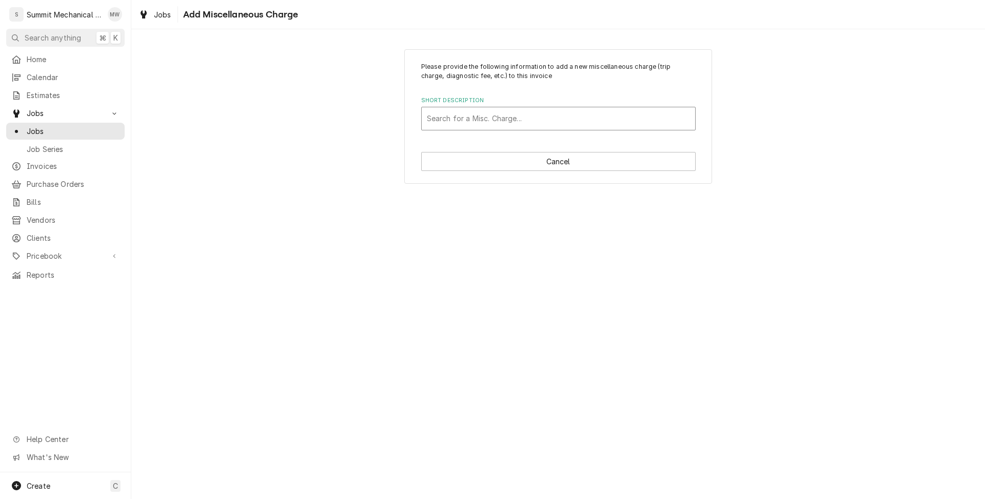
click at [455, 111] on div "Short Description" at bounding box center [558, 118] width 263 height 18
type input "freight"
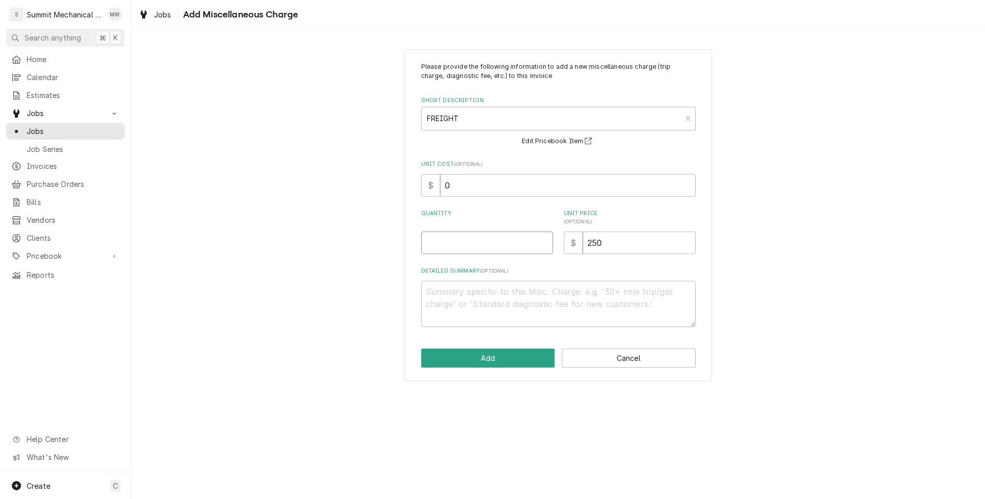
click at [457, 236] on input "Quantity" at bounding box center [487, 242] width 132 height 23
type textarea "x"
type input "1"
type textarea "x"
type input "2"
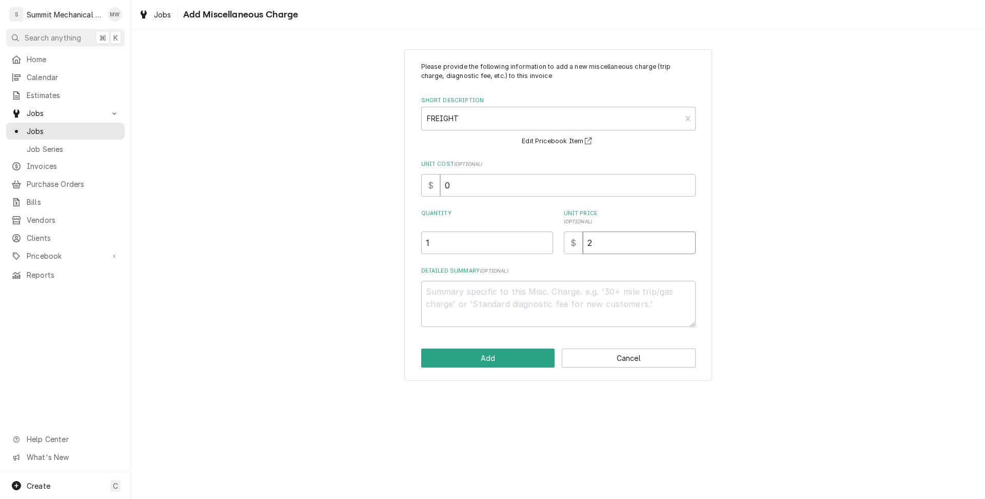
type textarea "x"
type input "29"
type textarea "x"
type input "29.9"
type textarea "x"
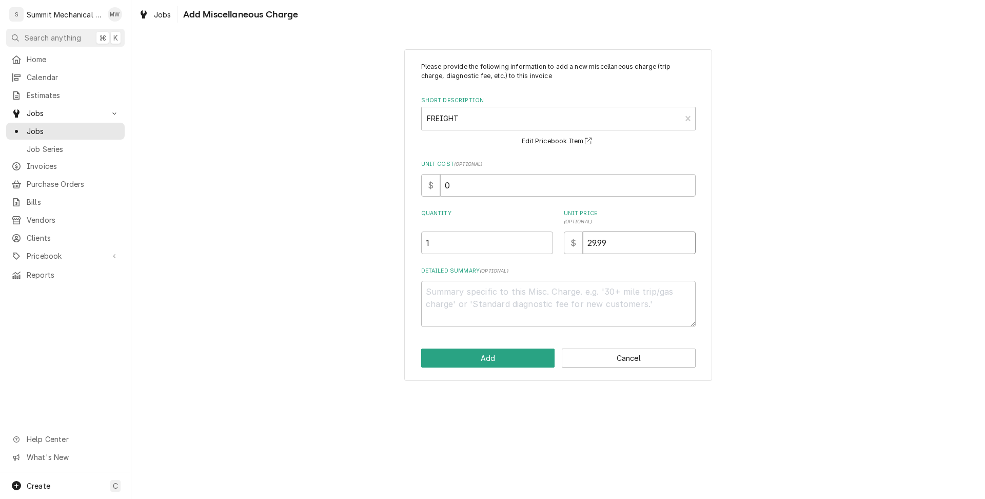
type input "29.99"
click at [498, 305] on textarea "Detailed Summary ( optional )" at bounding box center [558, 304] width 274 height 46
type textarea "x"
type textarea "F"
type textarea "x"
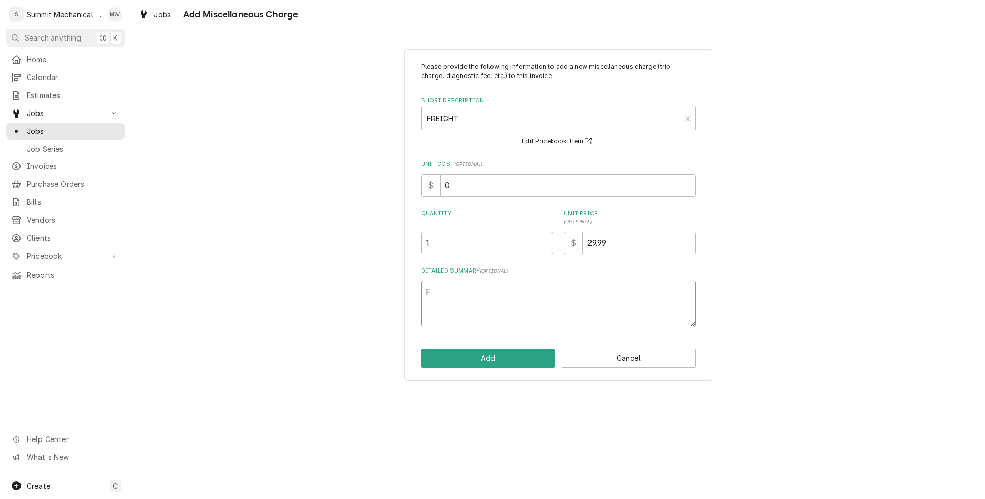
type textarea "Fr"
type textarea "x"
type textarea "Fre"
type textarea "x"
type textarea "Frei"
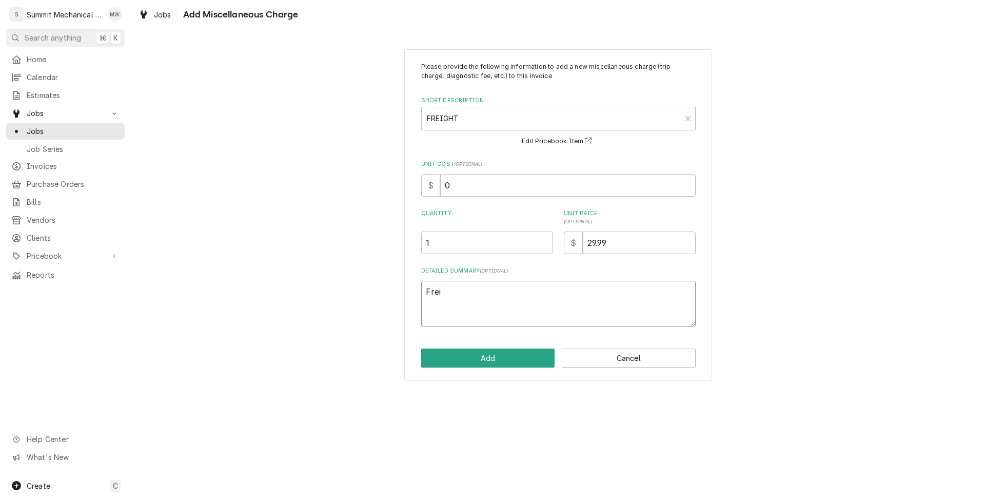
type textarea "x"
type textarea "Freig"
type textarea "x"
type textarea "Freigh"
type textarea "x"
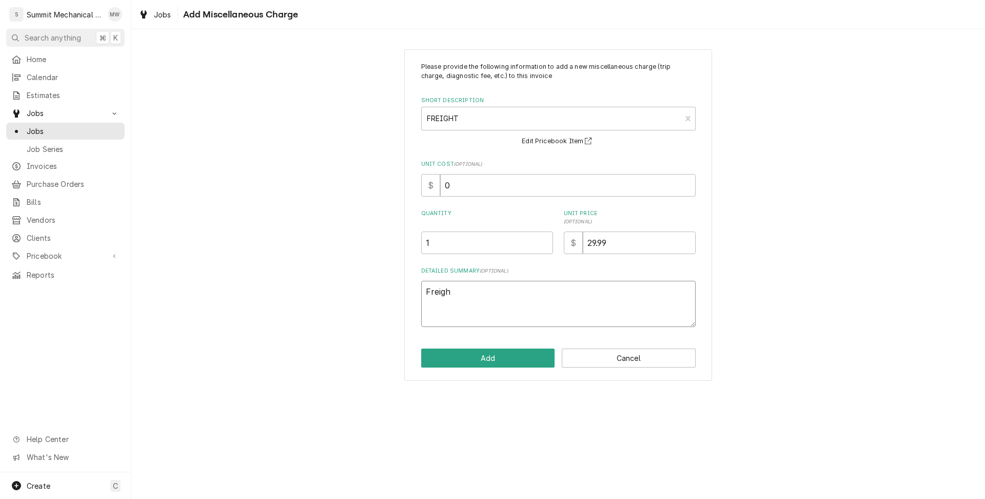
type textarea "Freight"
type textarea "x"
type textarea "Freight"
type textarea "x"
type textarea "Freight &"
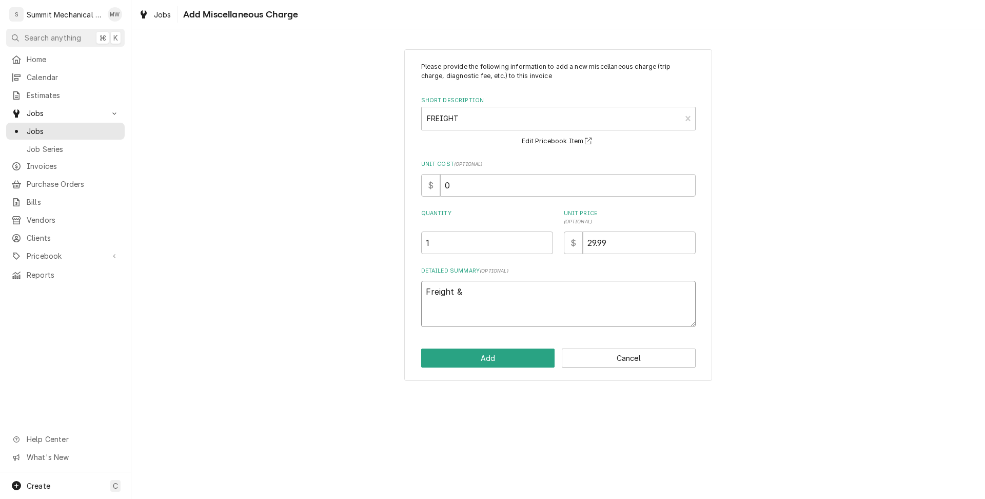
type textarea "x"
type textarea "Freight &"
type textarea "x"
type textarea "Freight & Sh"
type textarea "x"
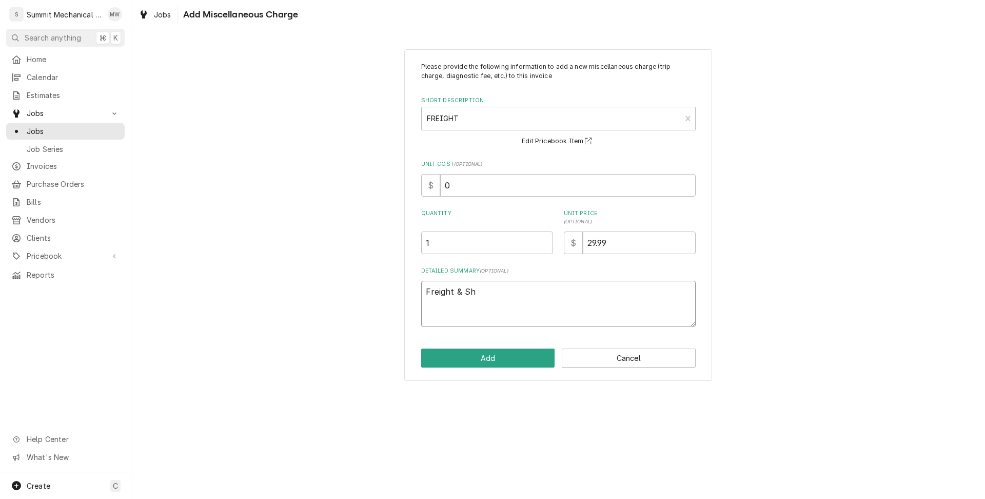
type textarea "Freight & Shi"
type textarea "x"
type textarea "Freight & Ship"
type textarea "x"
type textarea "Freight & Shipp"
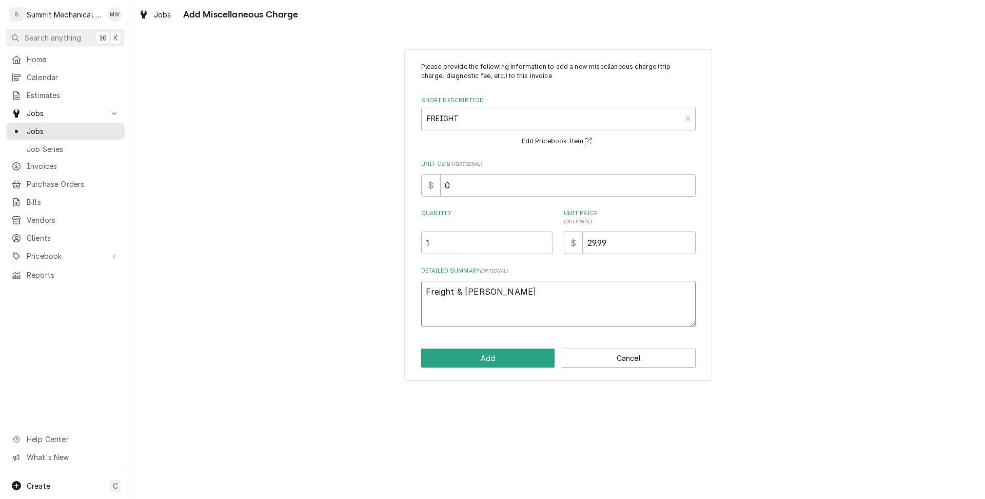
type textarea "x"
type textarea "Freight & Shippi"
type textarea "x"
type textarea "Freight & Shippin"
type textarea "x"
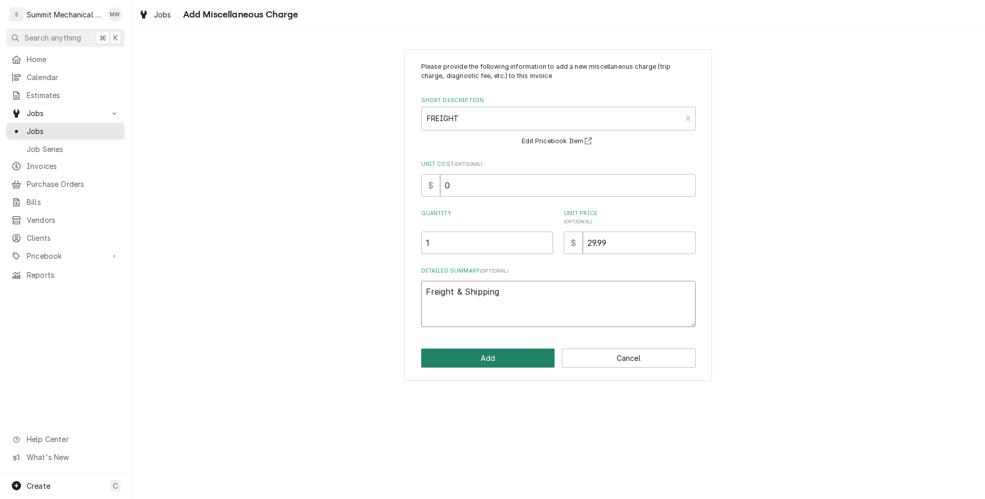
type textarea "Freight & Shipping"
click at [500, 352] on button "Add" at bounding box center [488, 357] width 134 height 19
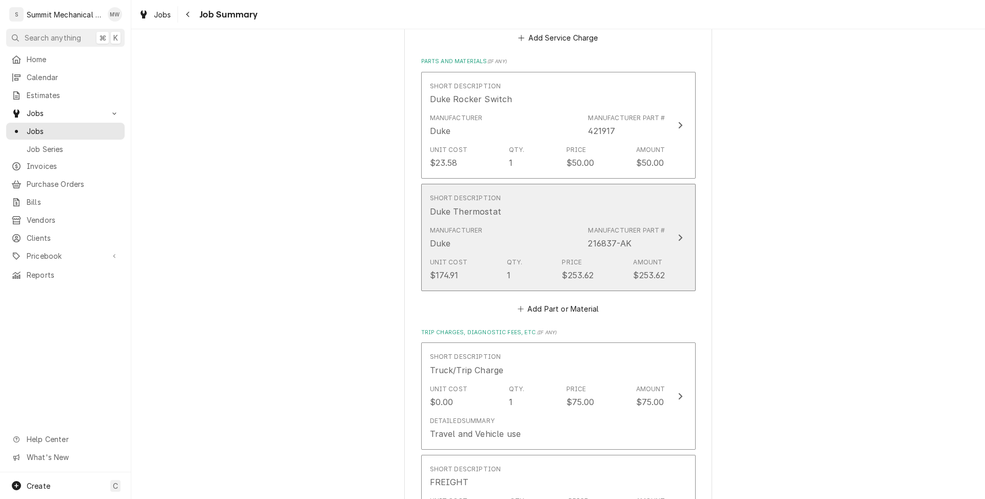
scroll to position [1188, 0]
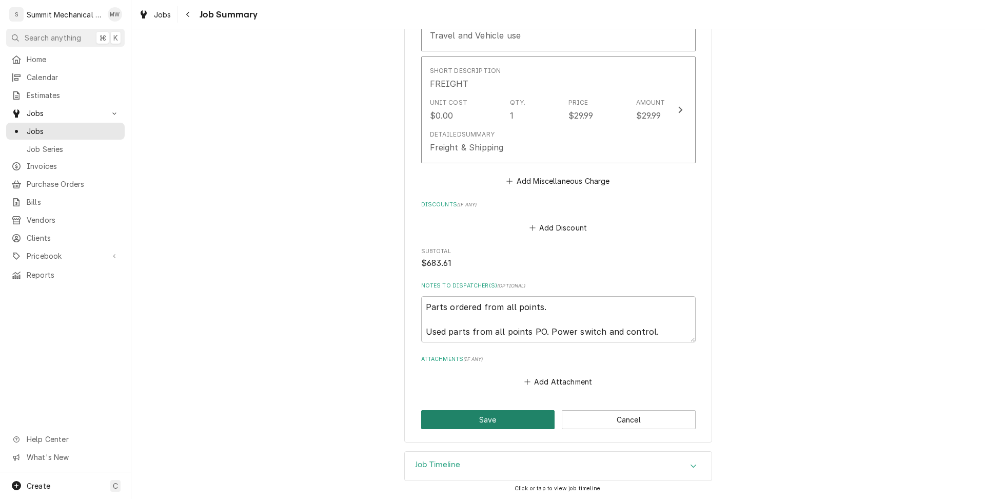
click at [499, 419] on button "Save" at bounding box center [488, 419] width 134 height 19
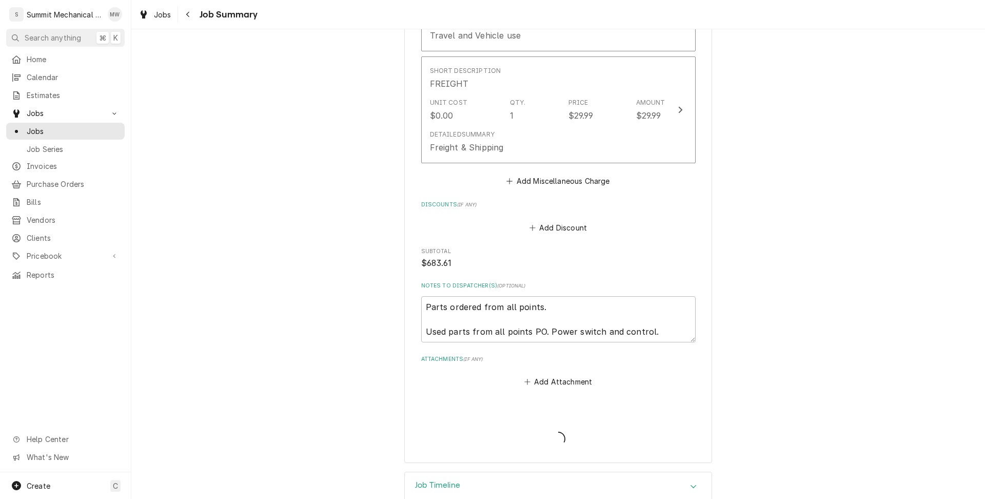
type textarea "x"
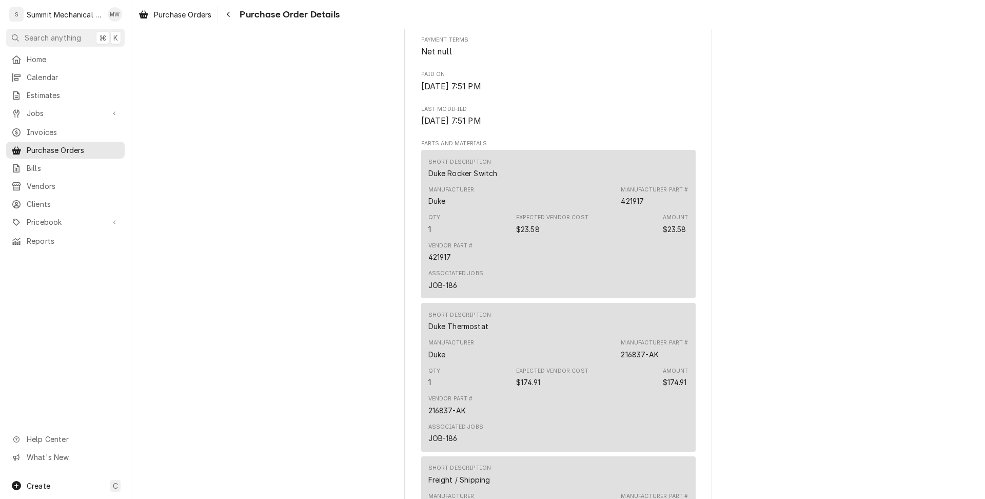
scroll to position [592, 0]
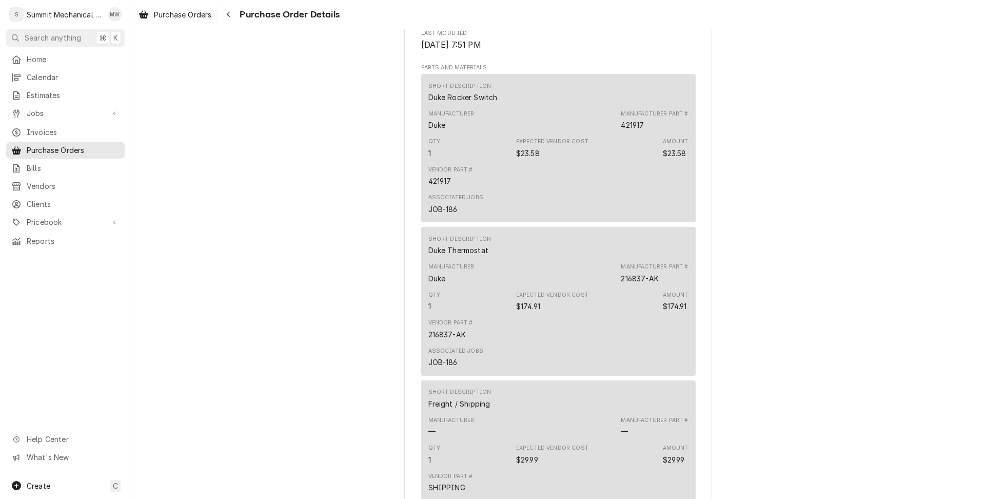
click at [624, 130] on div "421917" at bounding box center [632, 125] width 23 height 11
copy div "421917"
drag, startPoint x: 622, startPoint y: 310, endPoint x: 685, endPoint y: 310, distance: 63.1
click at [685, 283] on div "Manufacturer Part # 216837-AK" at bounding box center [654, 273] width 67 height 21
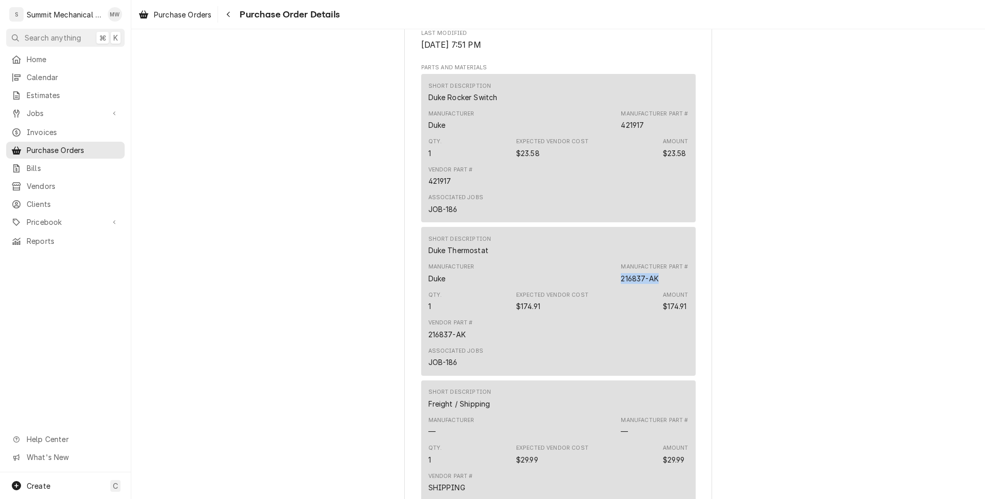
drag, startPoint x: 664, startPoint y: 308, endPoint x: 622, endPoint y: 309, distance: 42.6
click at [622, 283] on div "Manufacturer Part # 216837-AK" at bounding box center [654, 273] width 67 height 21
copy div "216837-AK"
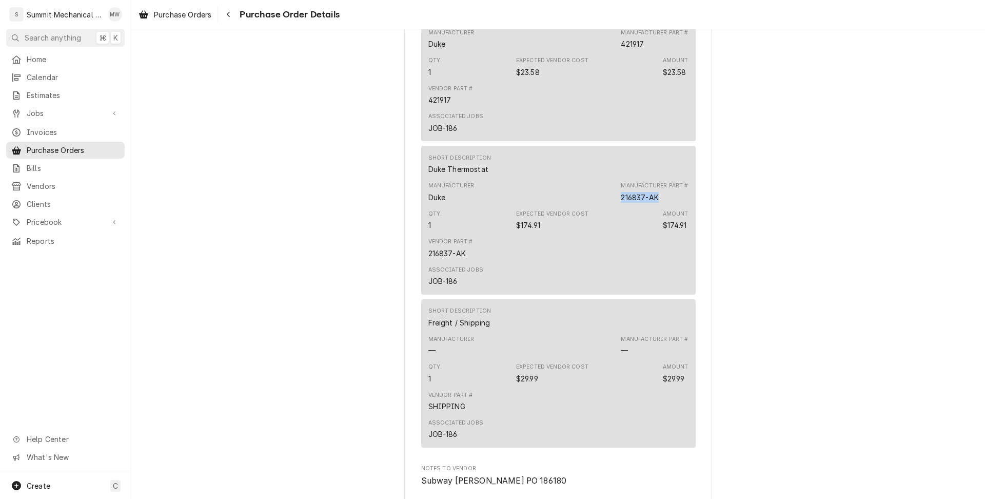
scroll to position [741, 0]
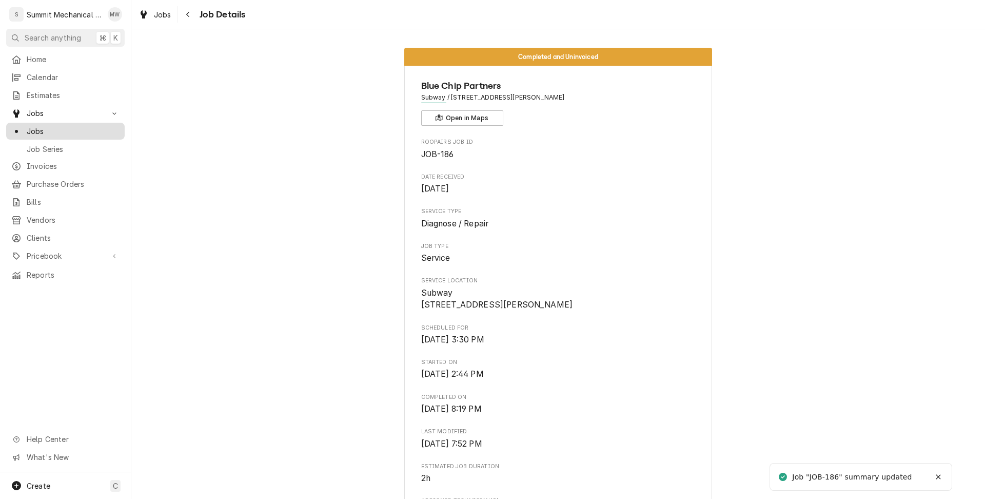
click at [96, 130] on span "Jobs" at bounding box center [73, 131] width 93 height 11
